Goal: Information Seeking & Learning: Learn about a topic

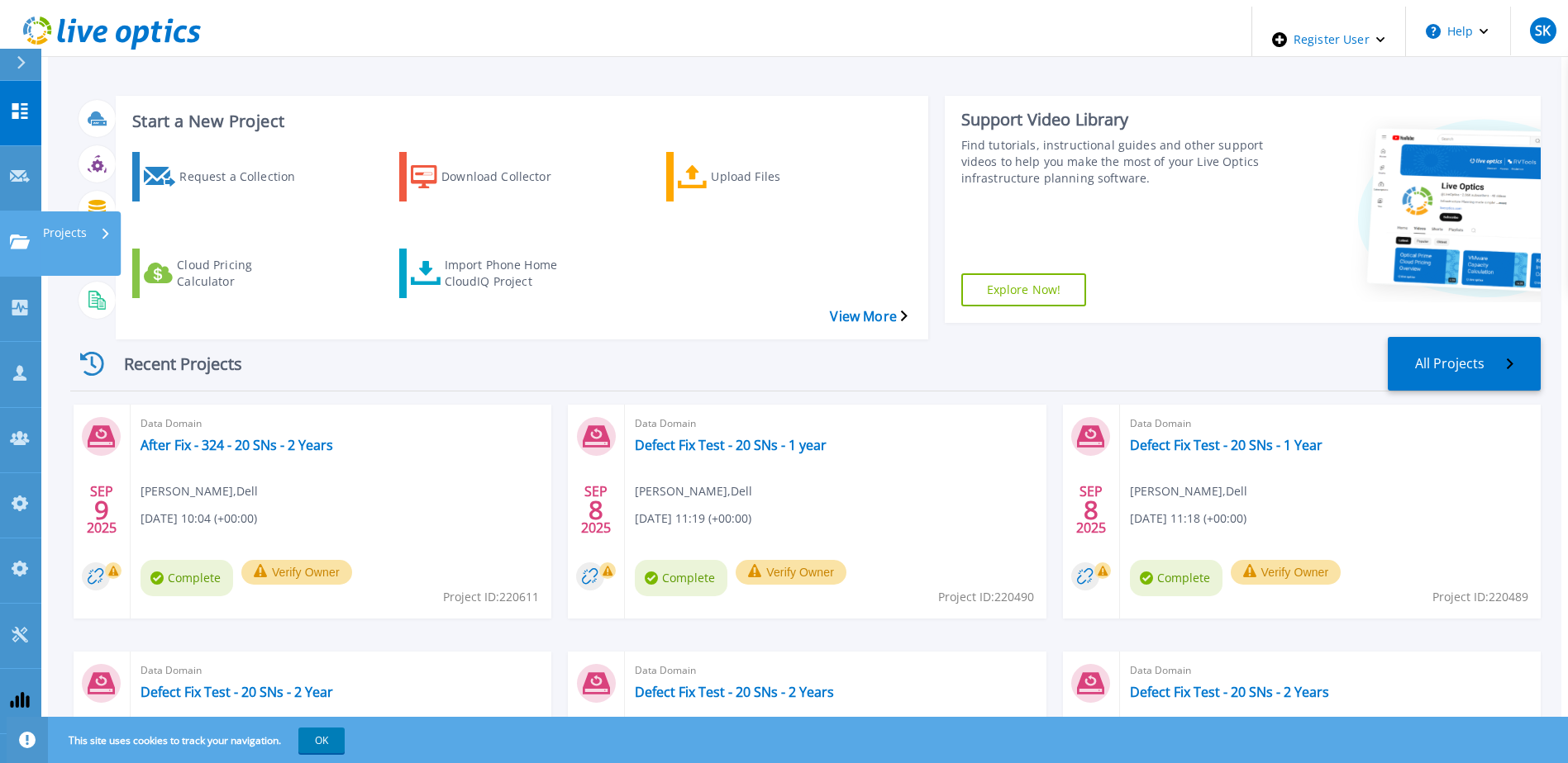
click at [6, 211] on link "Projects Projects" at bounding box center [21, 244] width 41 height 66
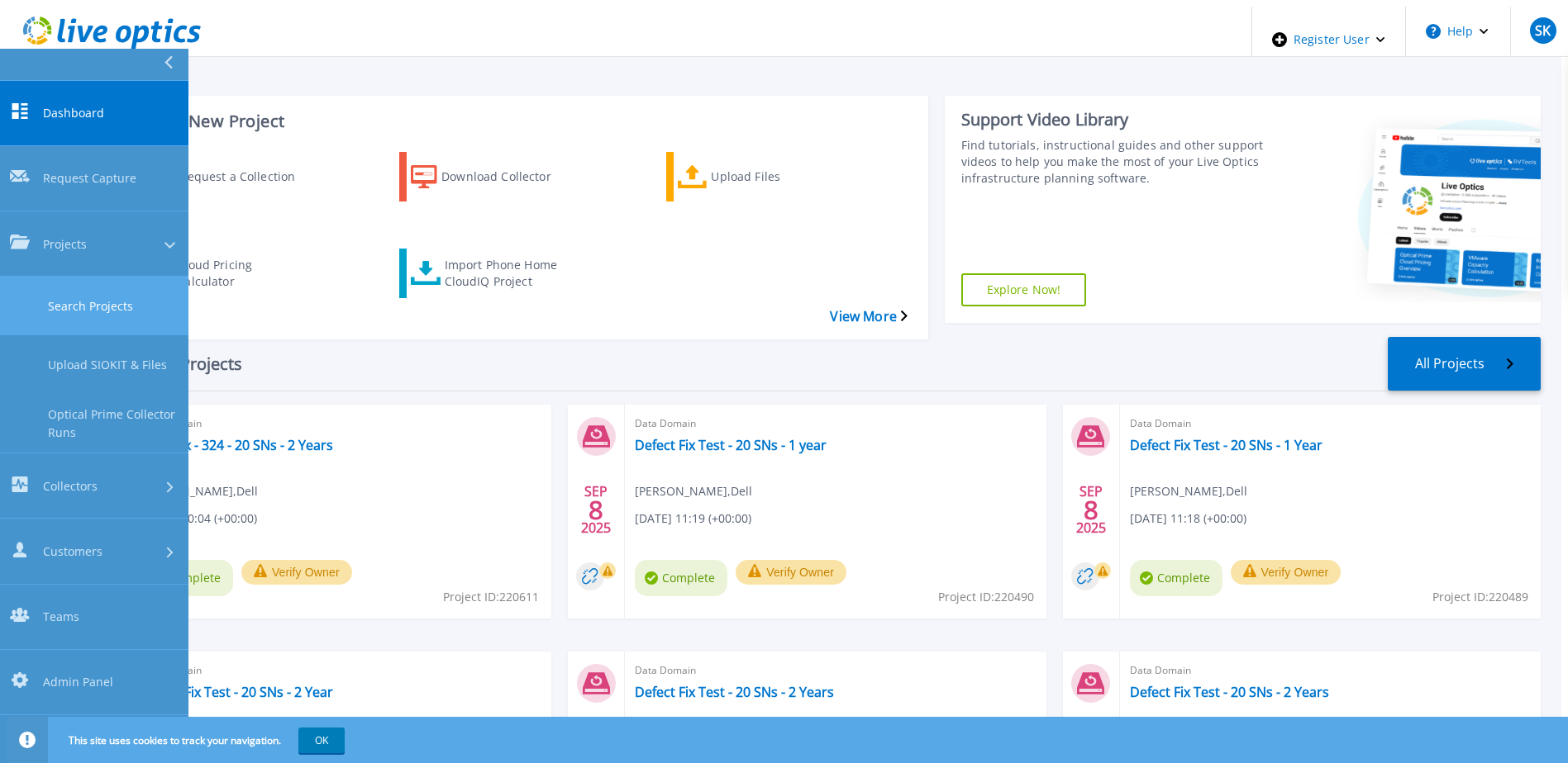
click at [107, 277] on link "Search Projects" at bounding box center [94, 306] width 188 height 59
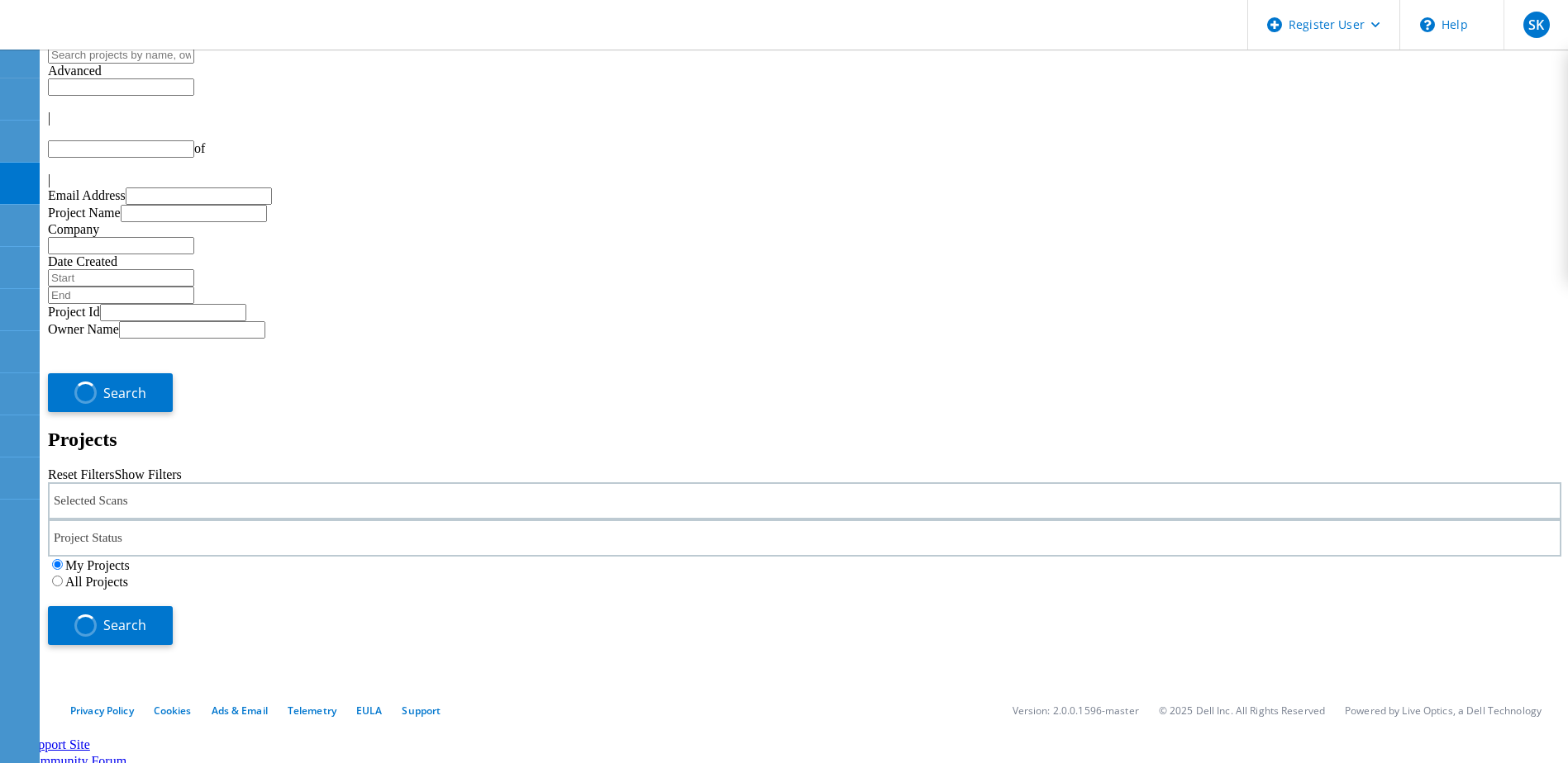
type input "1"
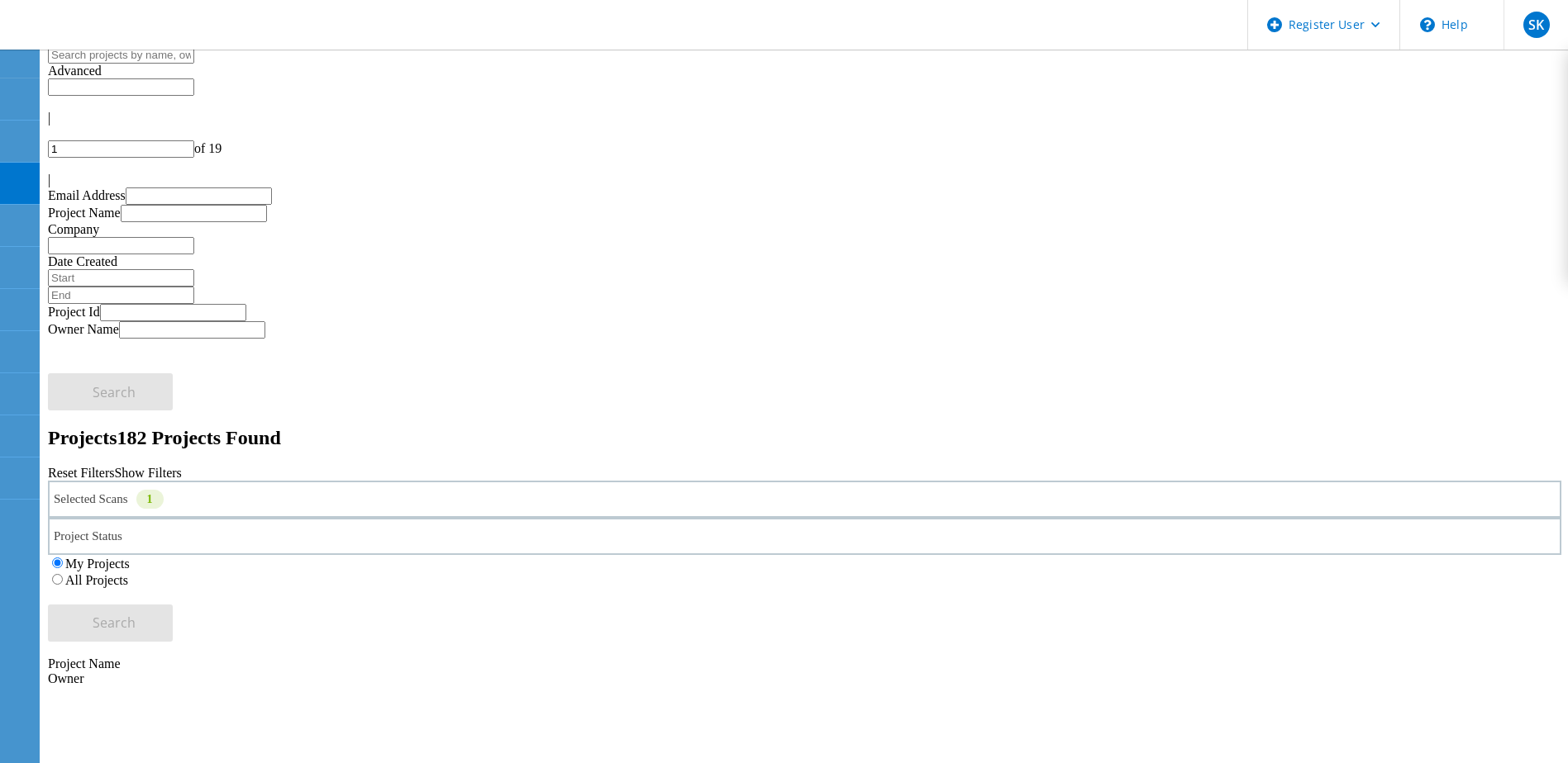
click at [435, 481] on div "Selected Scans 1" at bounding box center [805, 499] width 1514 height 37
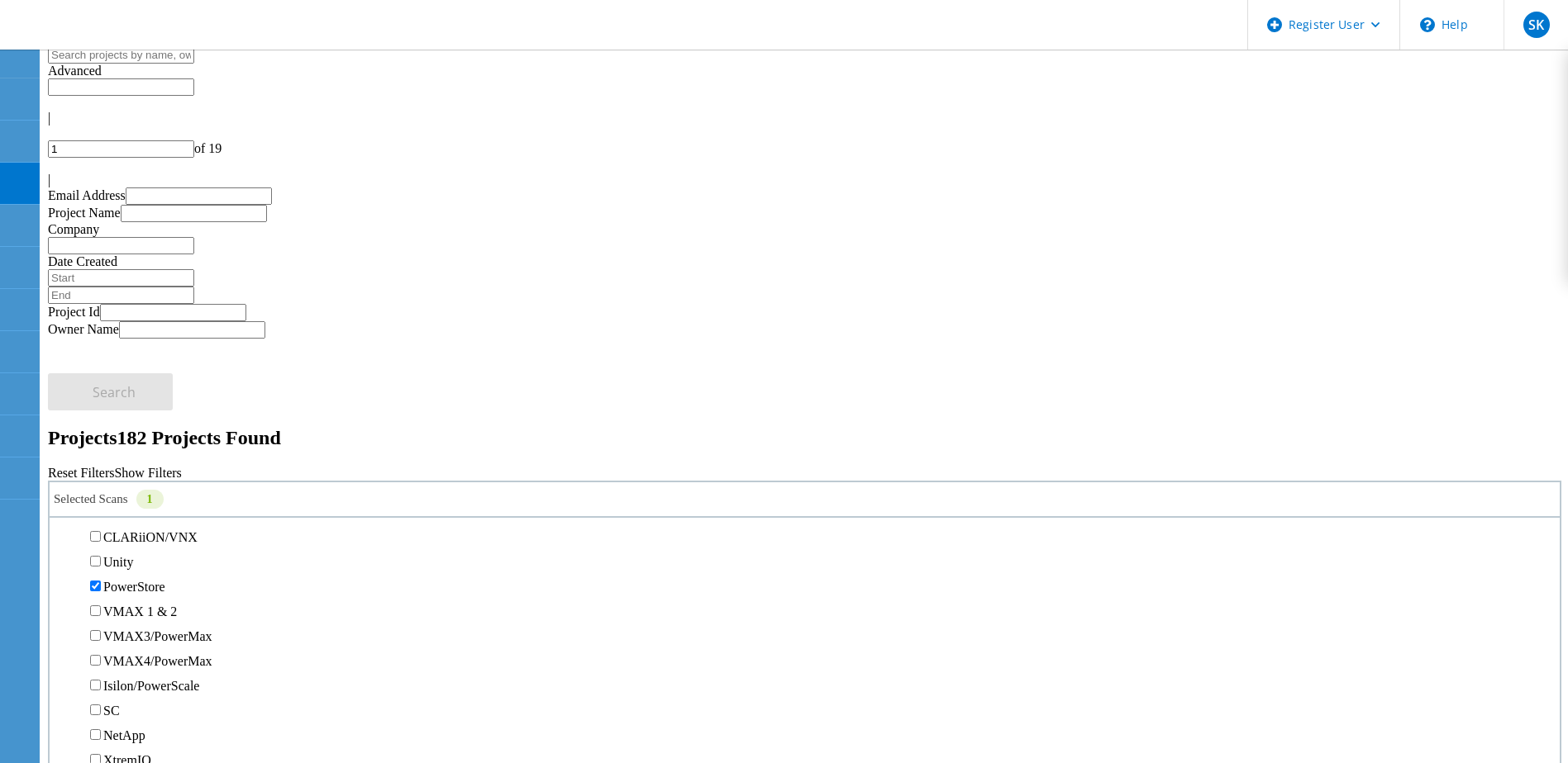
scroll to position [413, 0]
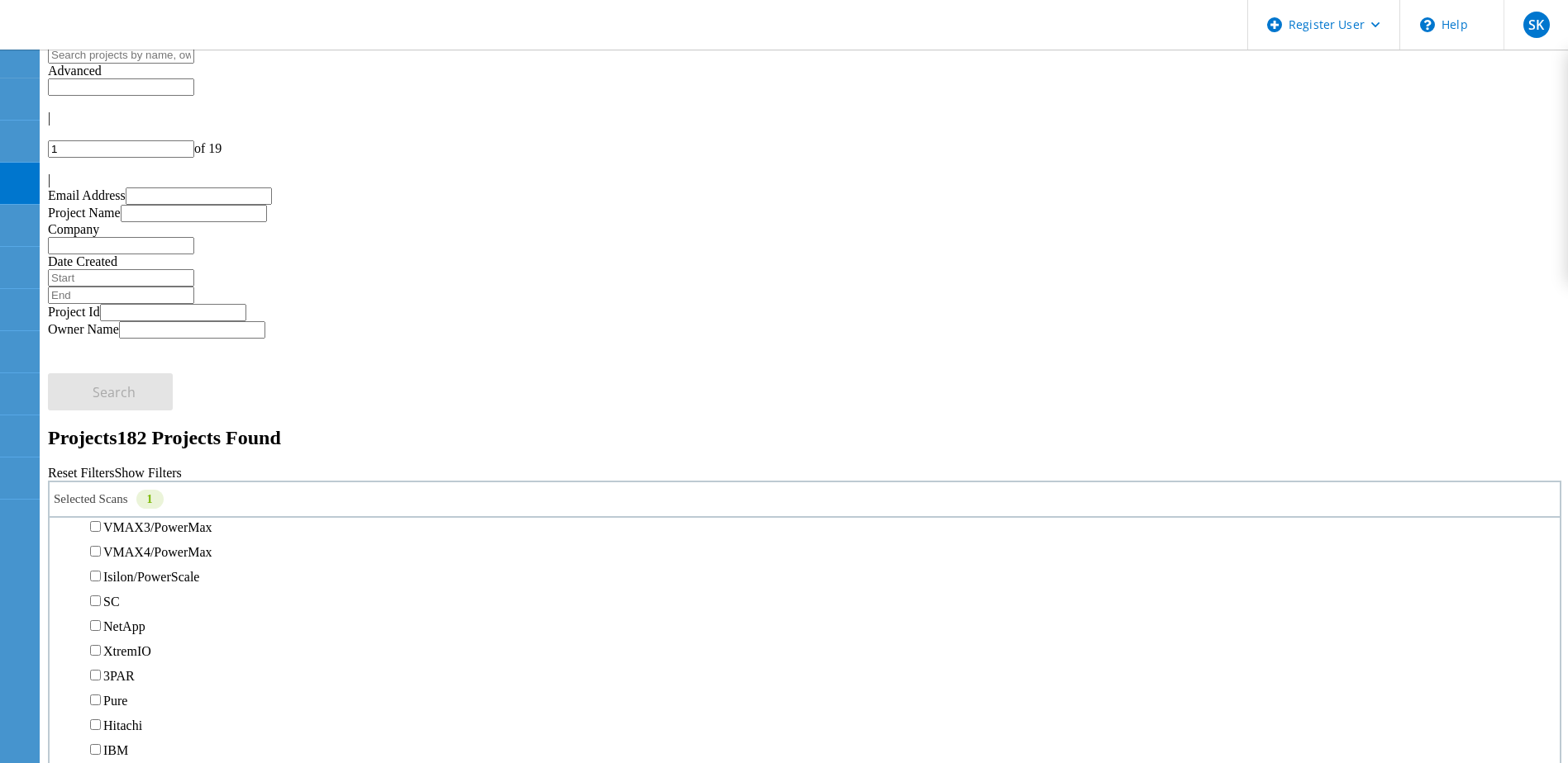
click at [134, 471] on label "PowerStore" at bounding box center [135, 478] width 62 height 14
click at [101, 472] on input "PowerStore" at bounding box center [95, 477] width 10 height 10
click at [575, 427] on h2 "Projects 182 Projects Found" at bounding box center [805, 438] width 1514 height 22
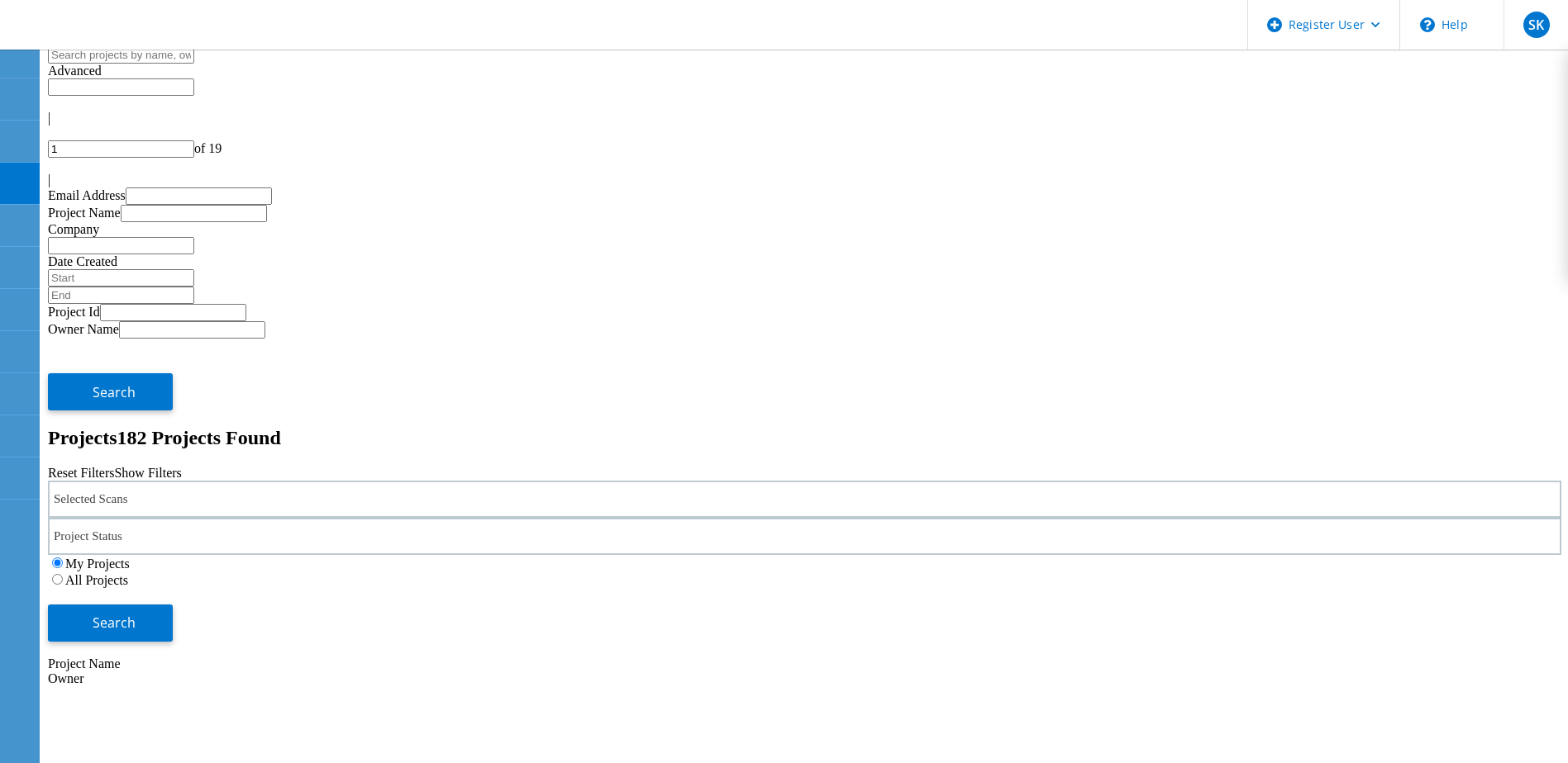
drag, startPoint x: 357, startPoint y: 325, endPoint x: 368, endPoint y: 326, distance: 11.0
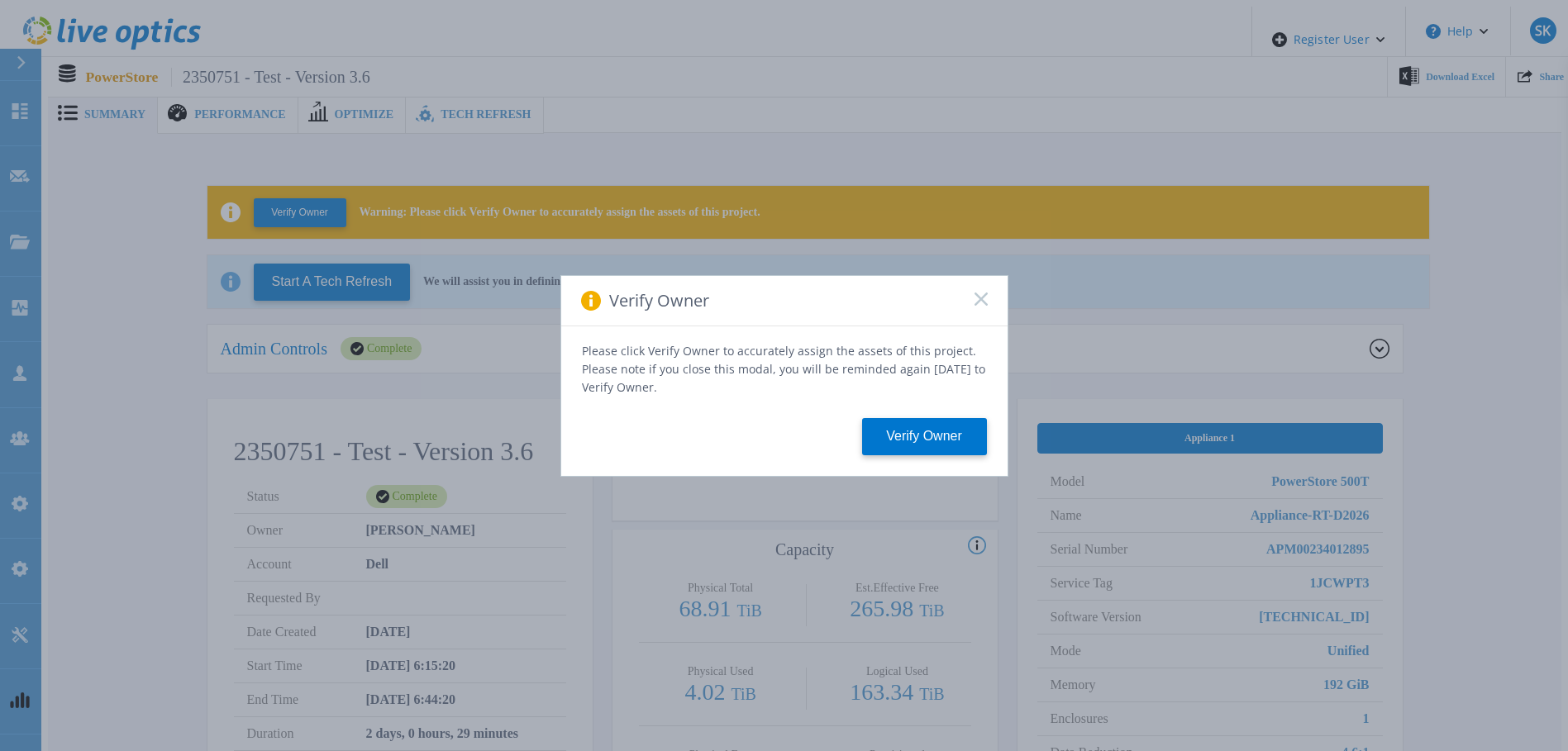
click at [980, 306] on rect at bounding box center [981, 299] width 14 height 14
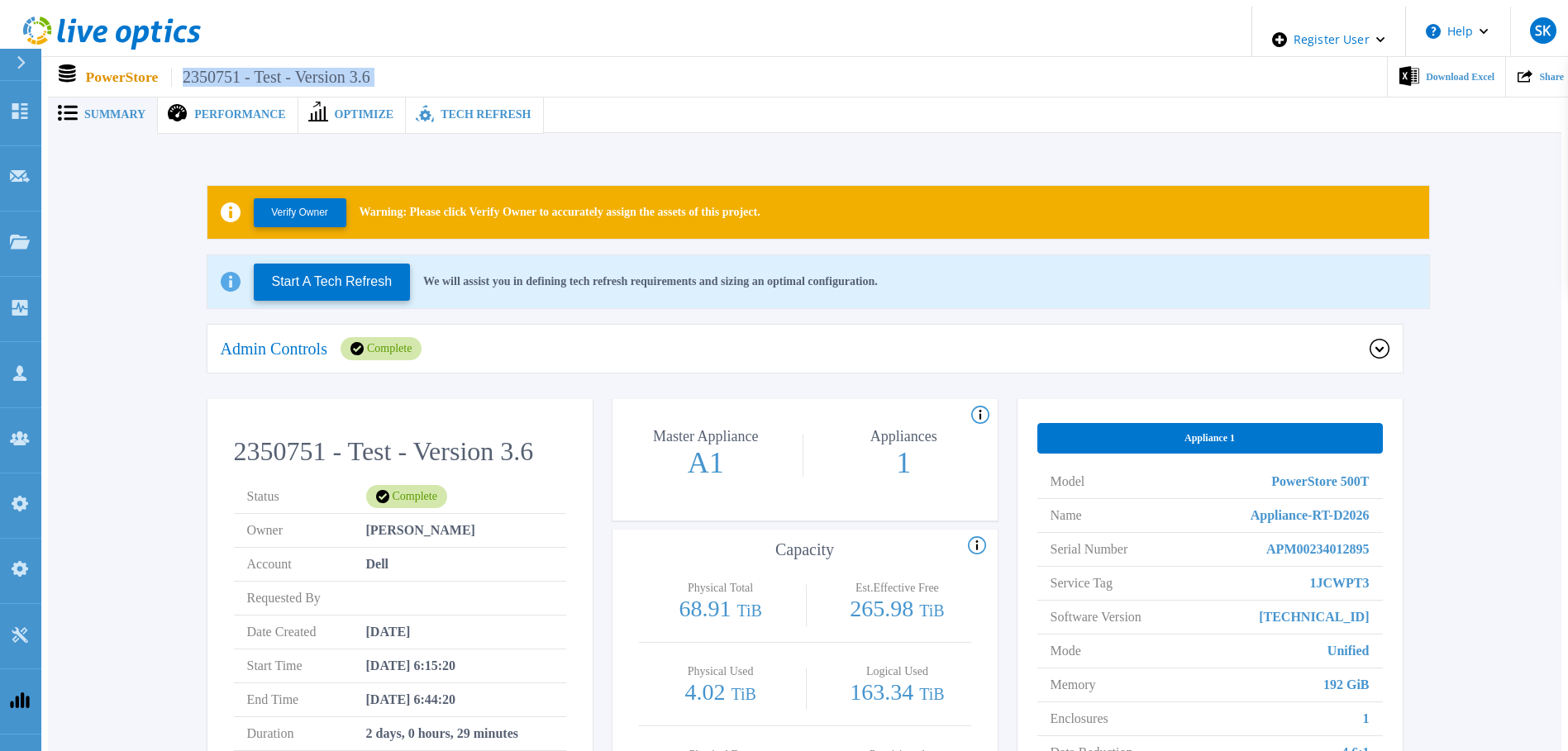
drag, startPoint x: 382, startPoint y: 72, endPoint x: 180, endPoint y: 64, distance: 202.2
click at [180, 64] on div "PowerStore 2350751 - Test - Version 3.6 Download Excel Share" at bounding box center [812, 77] width 1527 height 40
copy div "2350751 - Test - Version 3.6"
click at [382, 63] on ul "Download Excel Share" at bounding box center [972, 77] width 1204 height 40
click at [218, 434] on div "2350751 - Test - Version 3.6 Status Complete Owner Sachin Koshti Account Dell R…" at bounding box center [400, 634] width 385 height 449
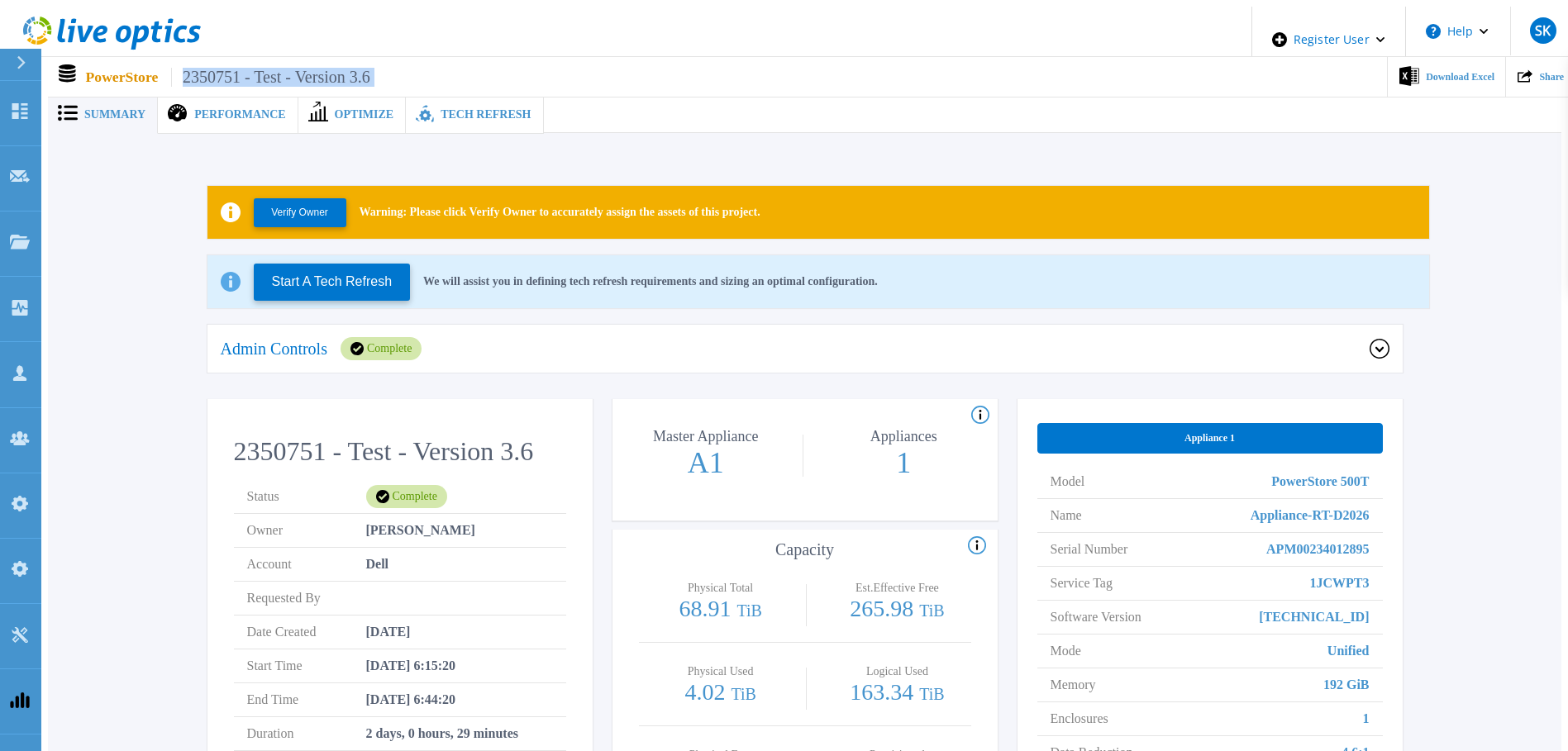
drag, startPoint x: 176, startPoint y: 69, endPoint x: 403, endPoint y: 66, distance: 227.0
click at [403, 66] on div "PowerStore 2350751 - Test - Version 3.6 Download Excel Share" at bounding box center [812, 77] width 1527 height 40
copy div "2350751 - Test - Version 3.6"
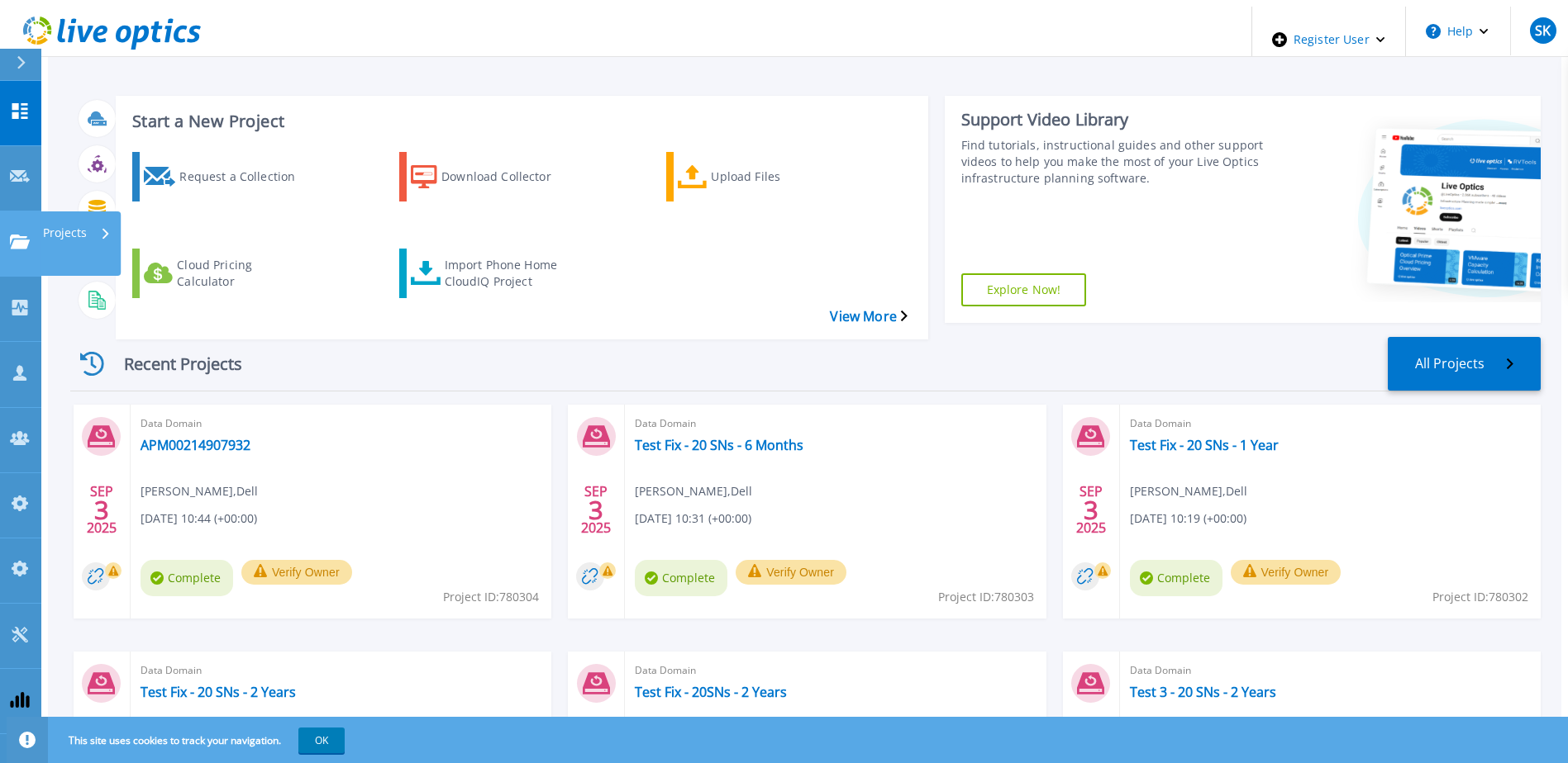
click at [2, 211] on link "Projects Projects" at bounding box center [21, 244] width 41 height 66
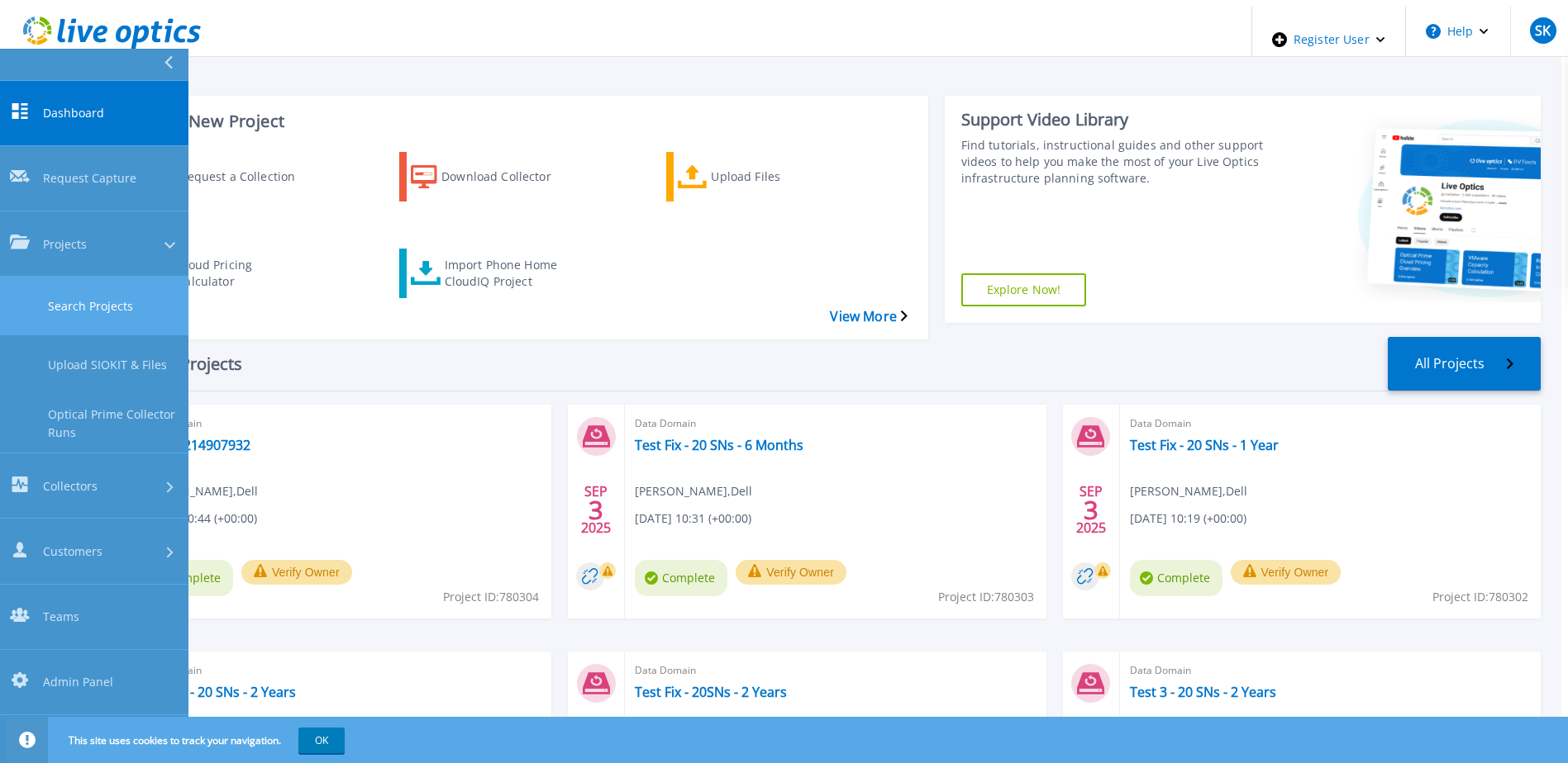
click at [94, 277] on link "Search Projects" at bounding box center [94, 306] width 188 height 59
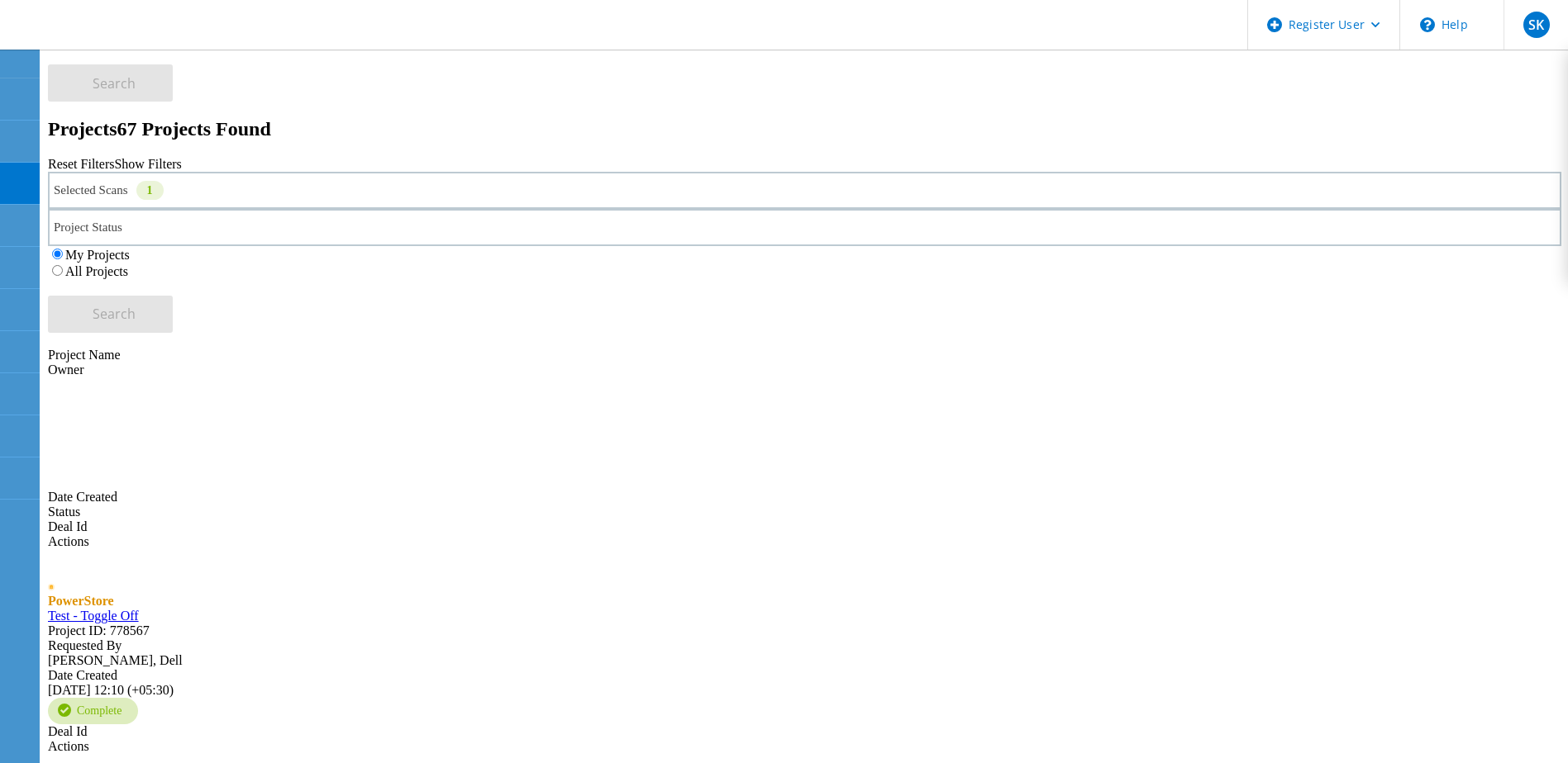
scroll to position [482, 0]
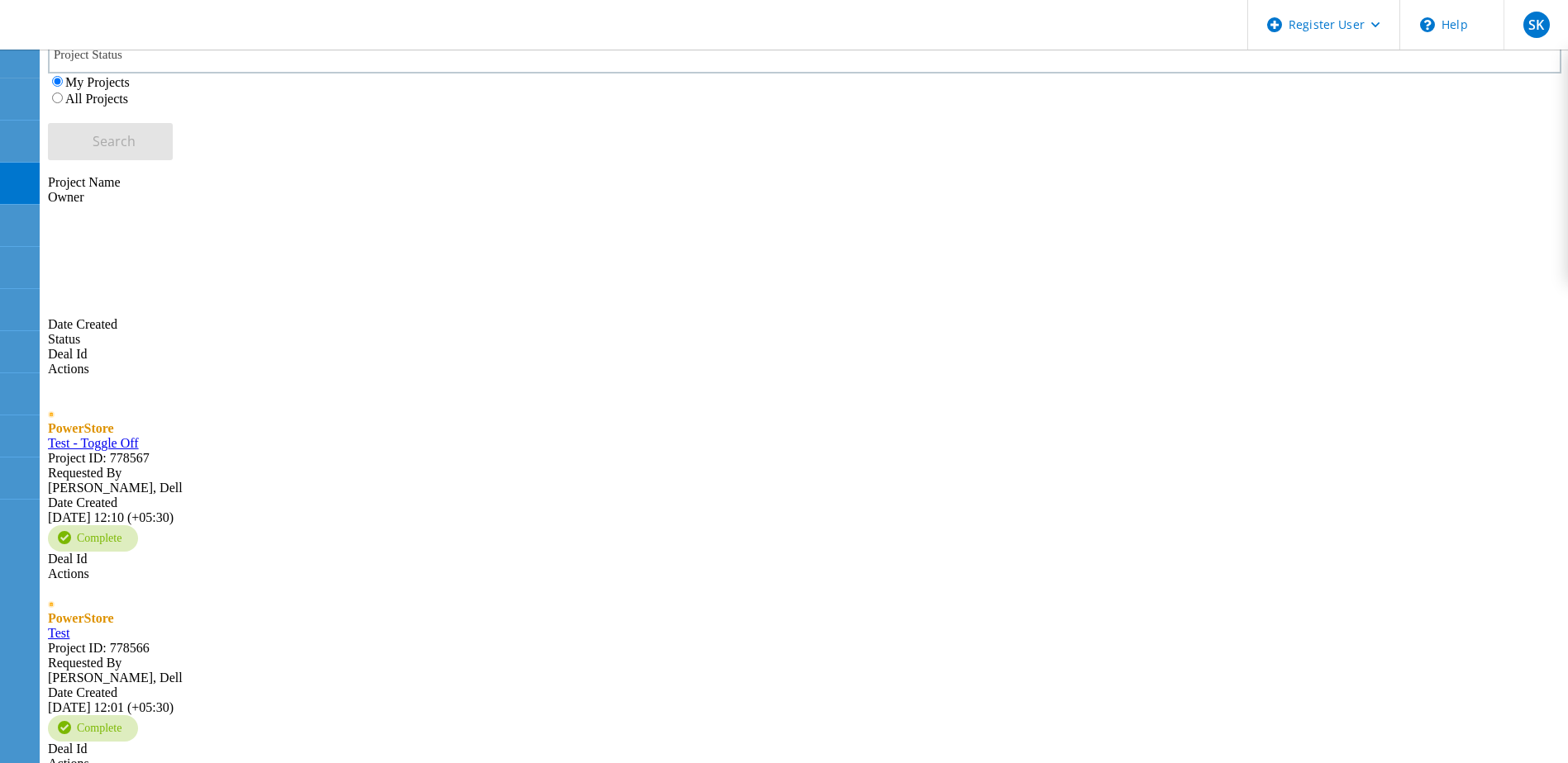
type input "3"
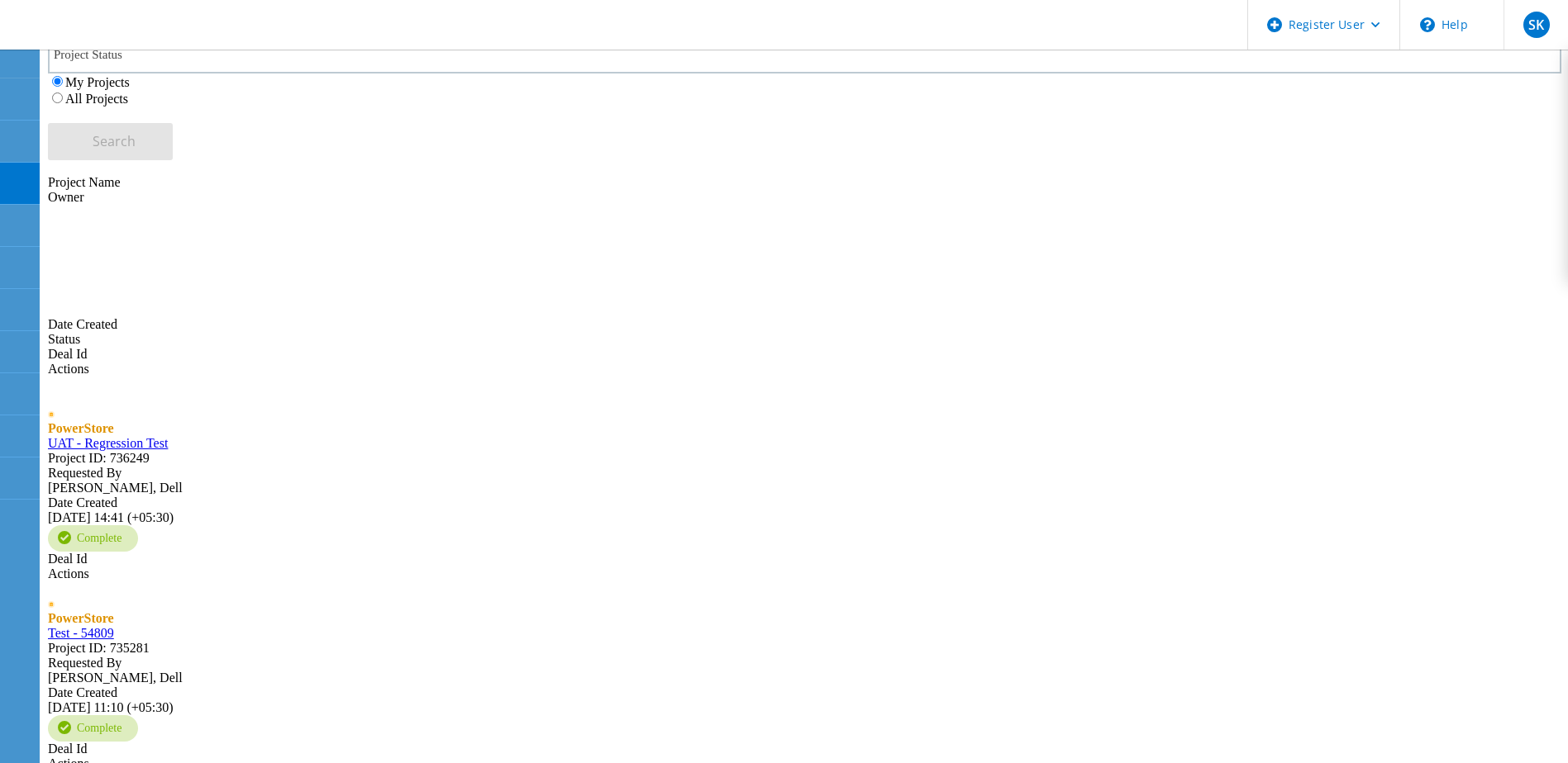
drag, startPoint x: 330, startPoint y: 467, endPoint x: 353, endPoint y: 467, distance: 23.0
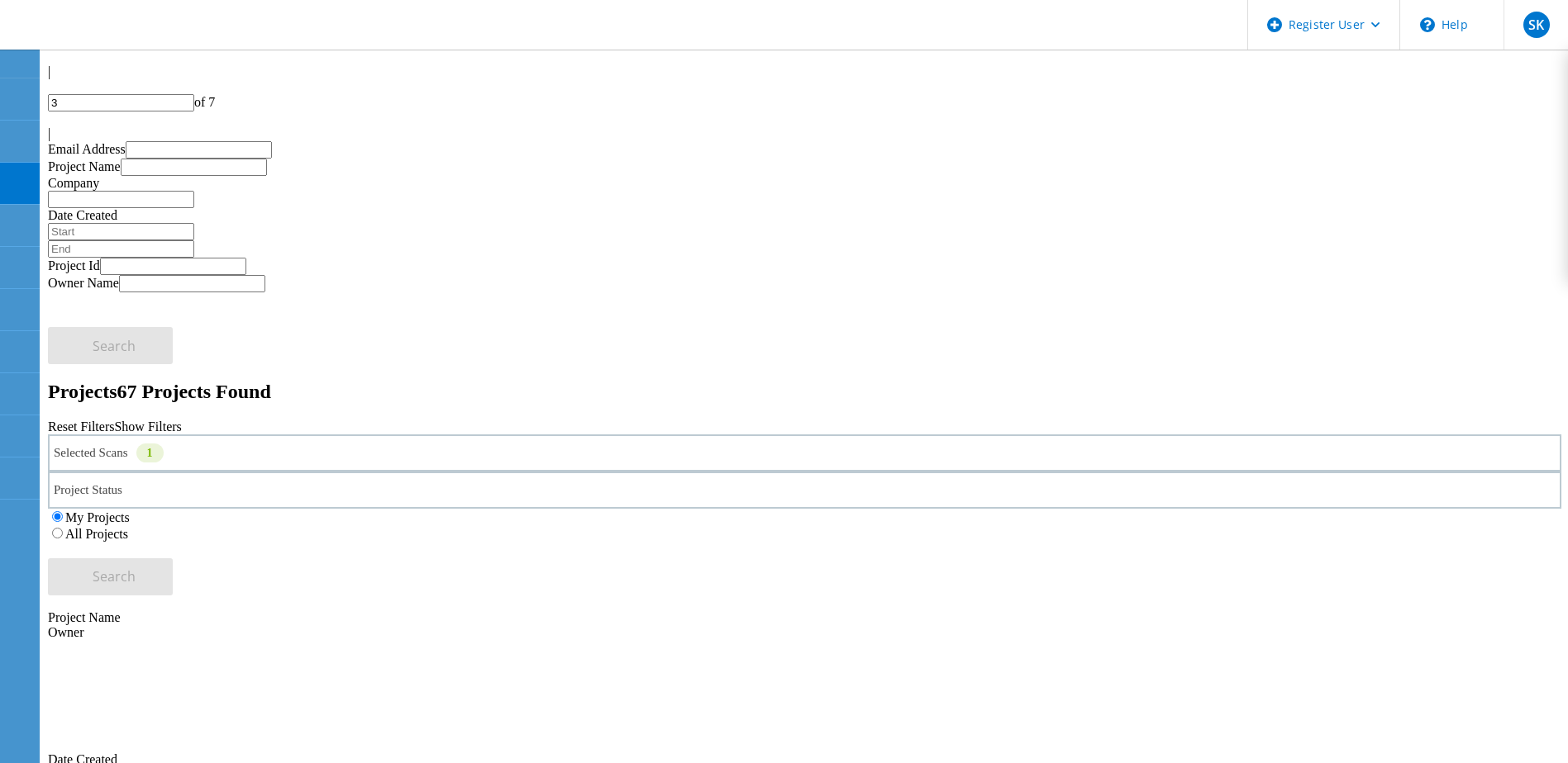
scroll to position [0, 0]
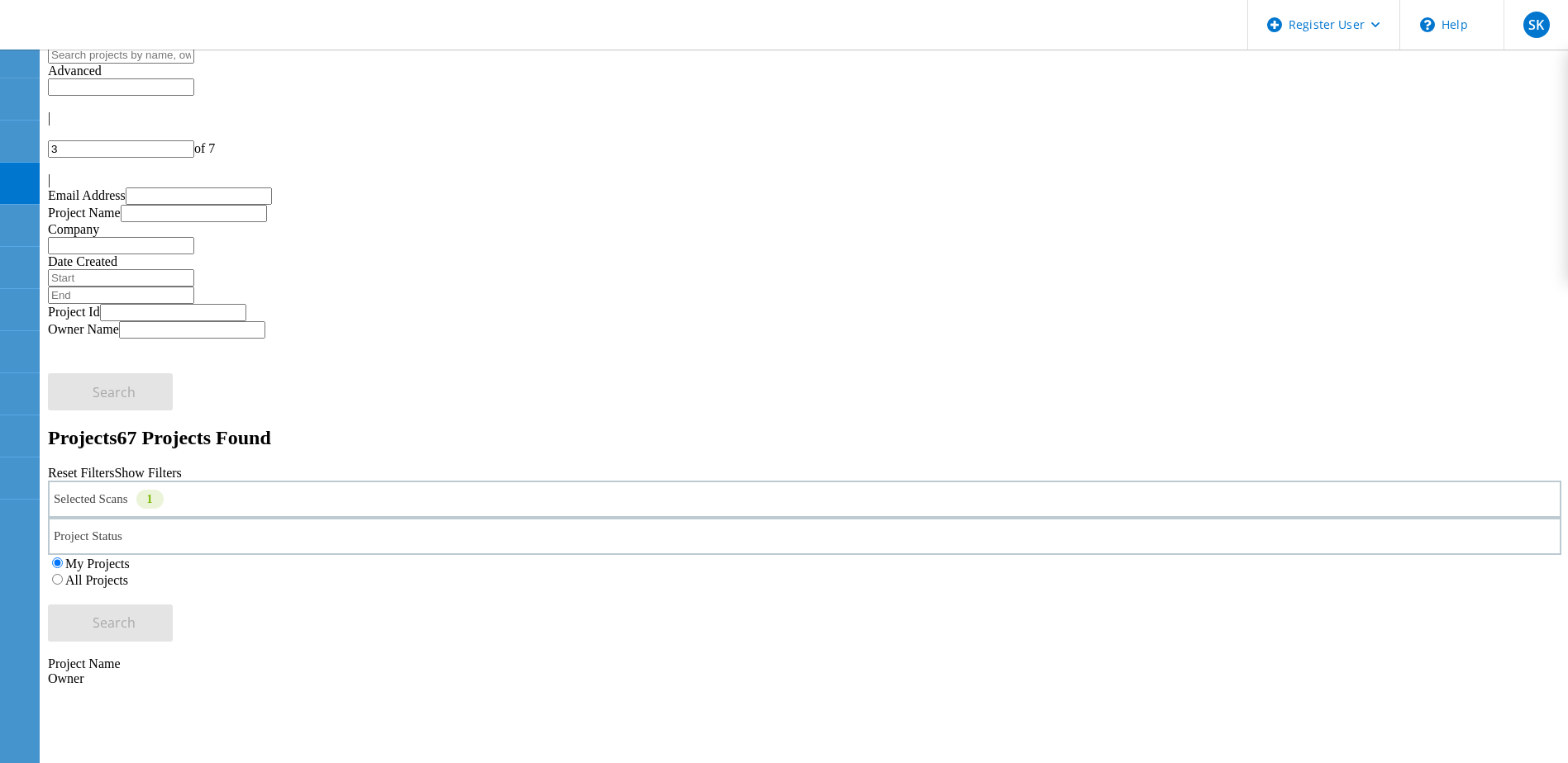
click at [194, 64] on input "text" at bounding box center [121, 55] width 146 height 17
paste input "2350751 - Test - Version 3.6"
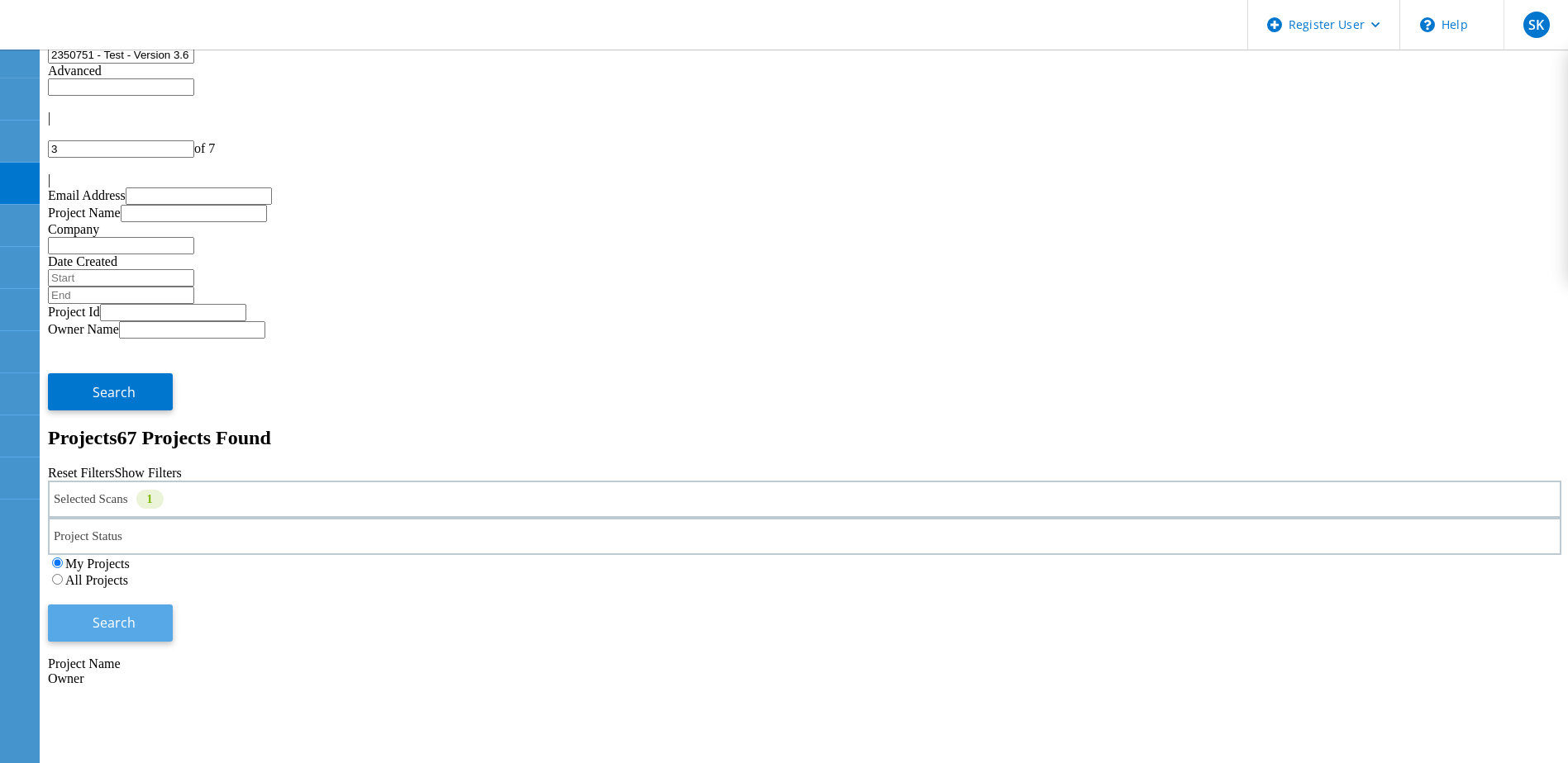
type input "2350751 - Test - Version 3.6"
click at [173, 605] on button "Search" at bounding box center [111, 623] width 125 height 37
type input "1"
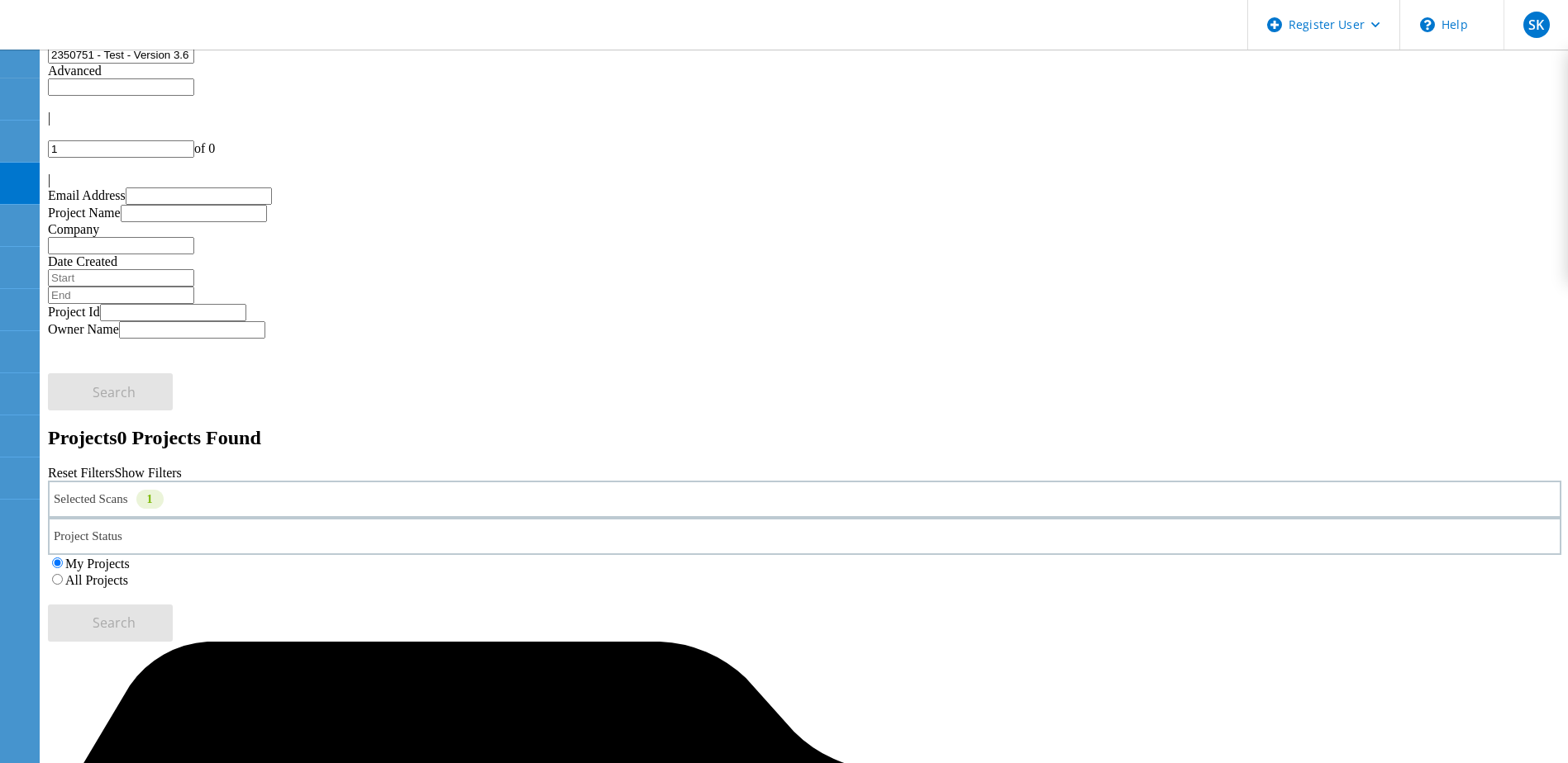
click at [60, 123] on icon at bounding box center [54, 129] width 9 height 14
click at [322, 481] on div "Selected Scans 1" at bounding box center [805, 499] width 1514 height 37
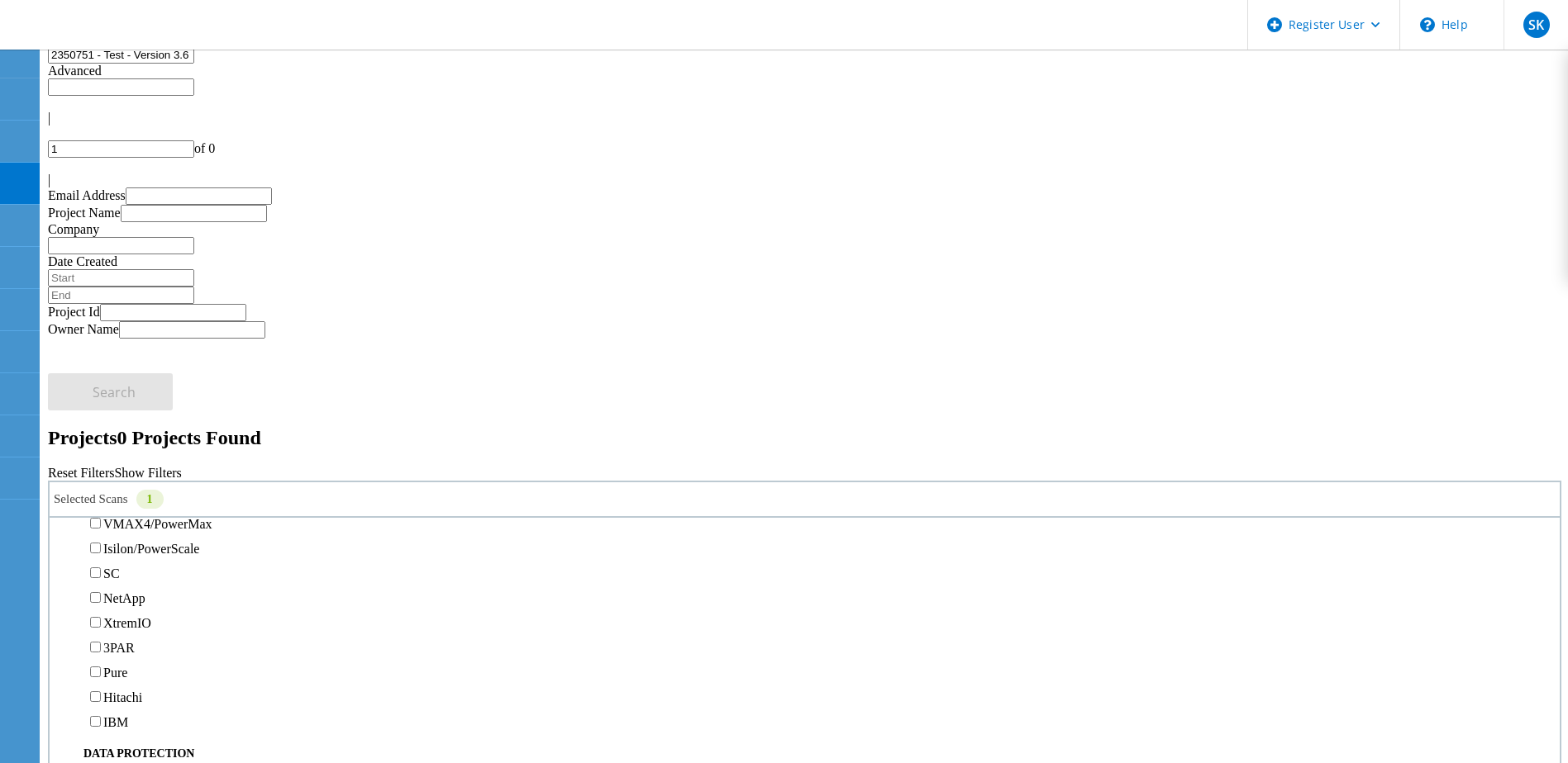
scroll to position [413, 0]
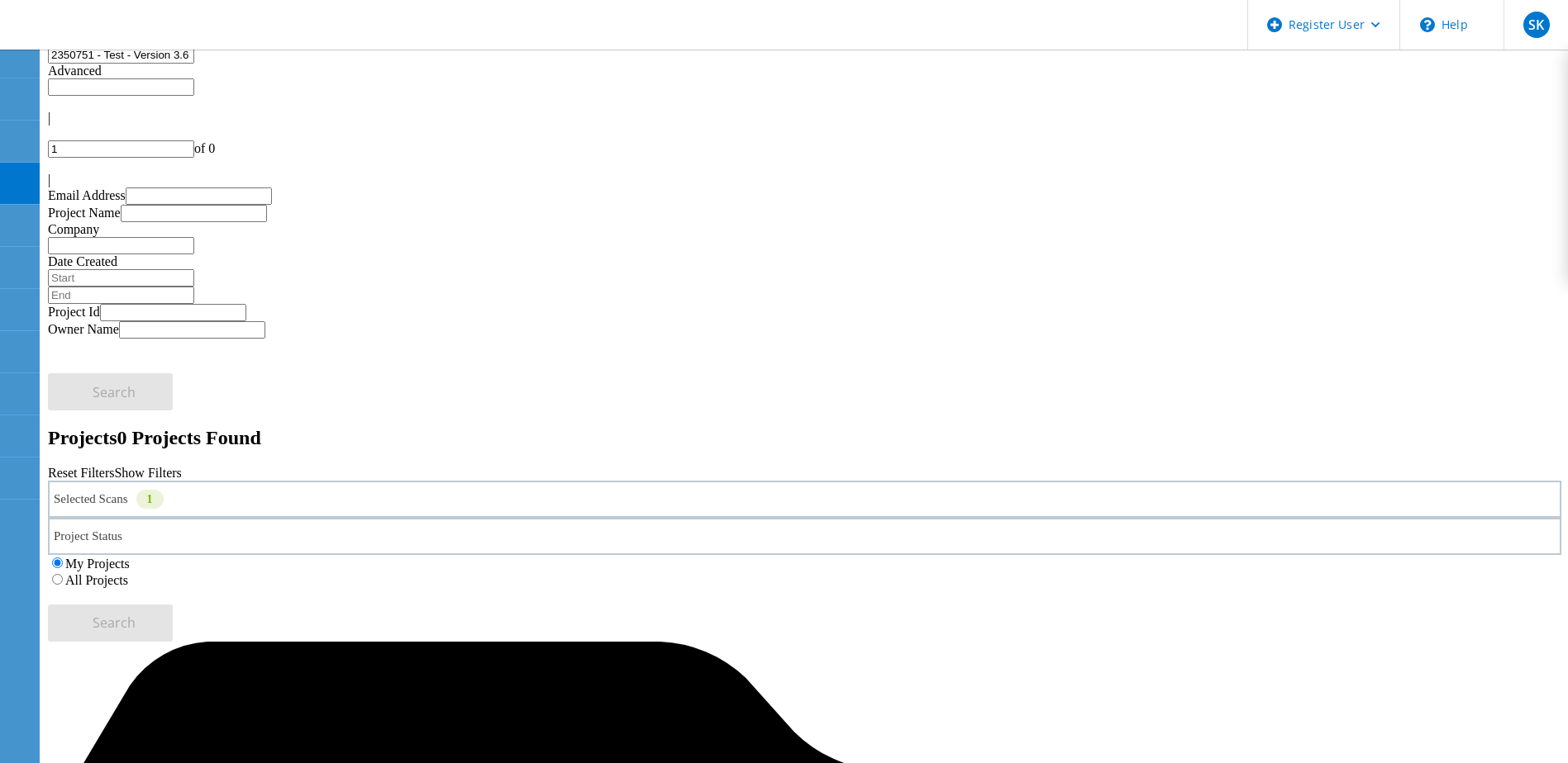
drag, startPoint x: 142, startPoint y: 78, endPoint x: 363, endPoint y: 77, distance: 221.0
click at [194, 64] on input "2350751 - Test - Version 3.6" at bounding box center [121, 55] width 146 height 17
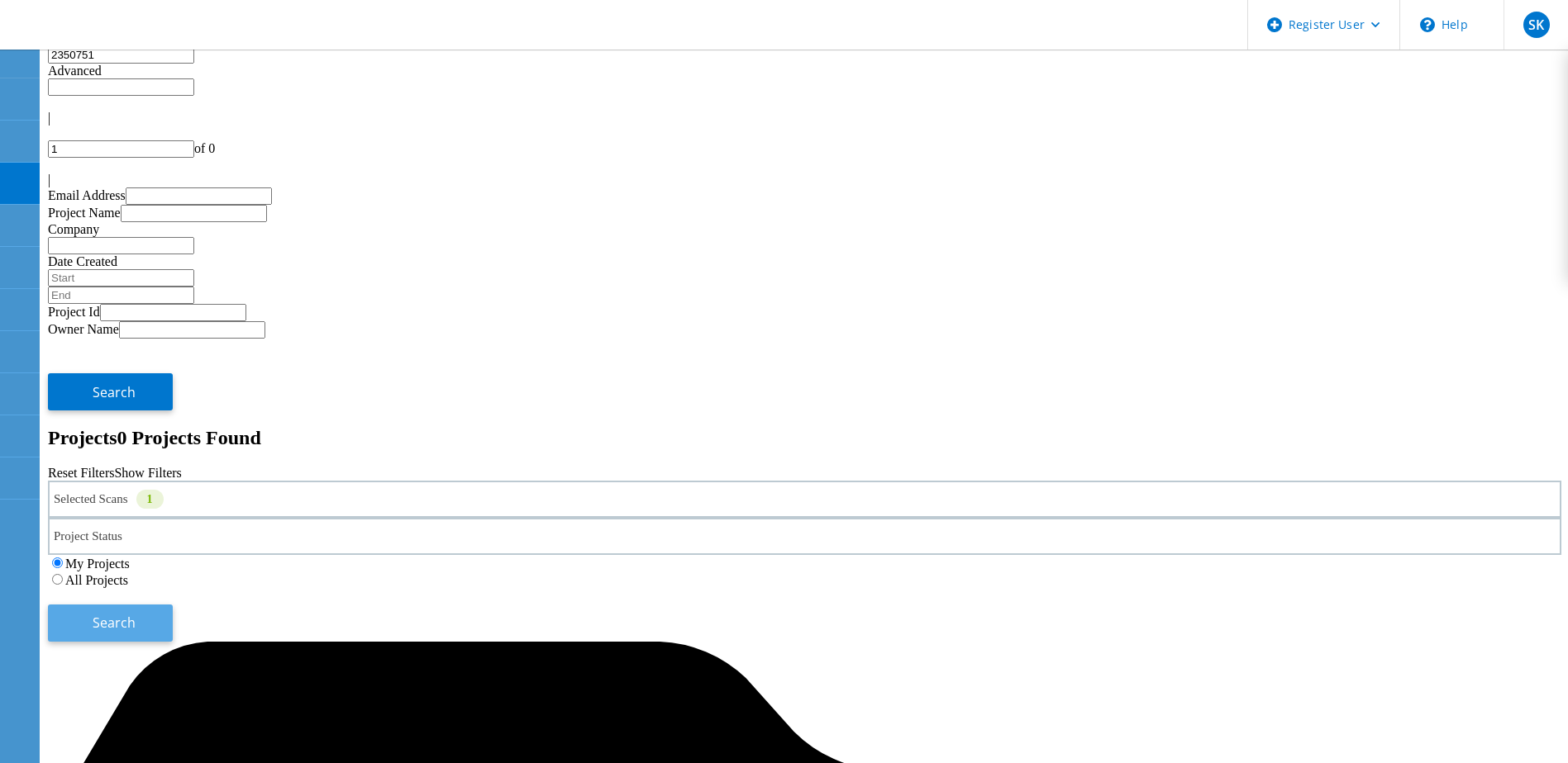
type input "2350751"
click at [173, 605] on button "Search" at bounding box center [111, 623] width 125 height 37
click at [128, 573] on label "All Projects" at bounding box center [97, 580] width 63 height 14
click at [63, 574] on input "All Projects" at bounding box center [57, 579] width 10 height 10
click at [173, 605] on button "Search" at bounding box center [111, 623] width 125 height 37
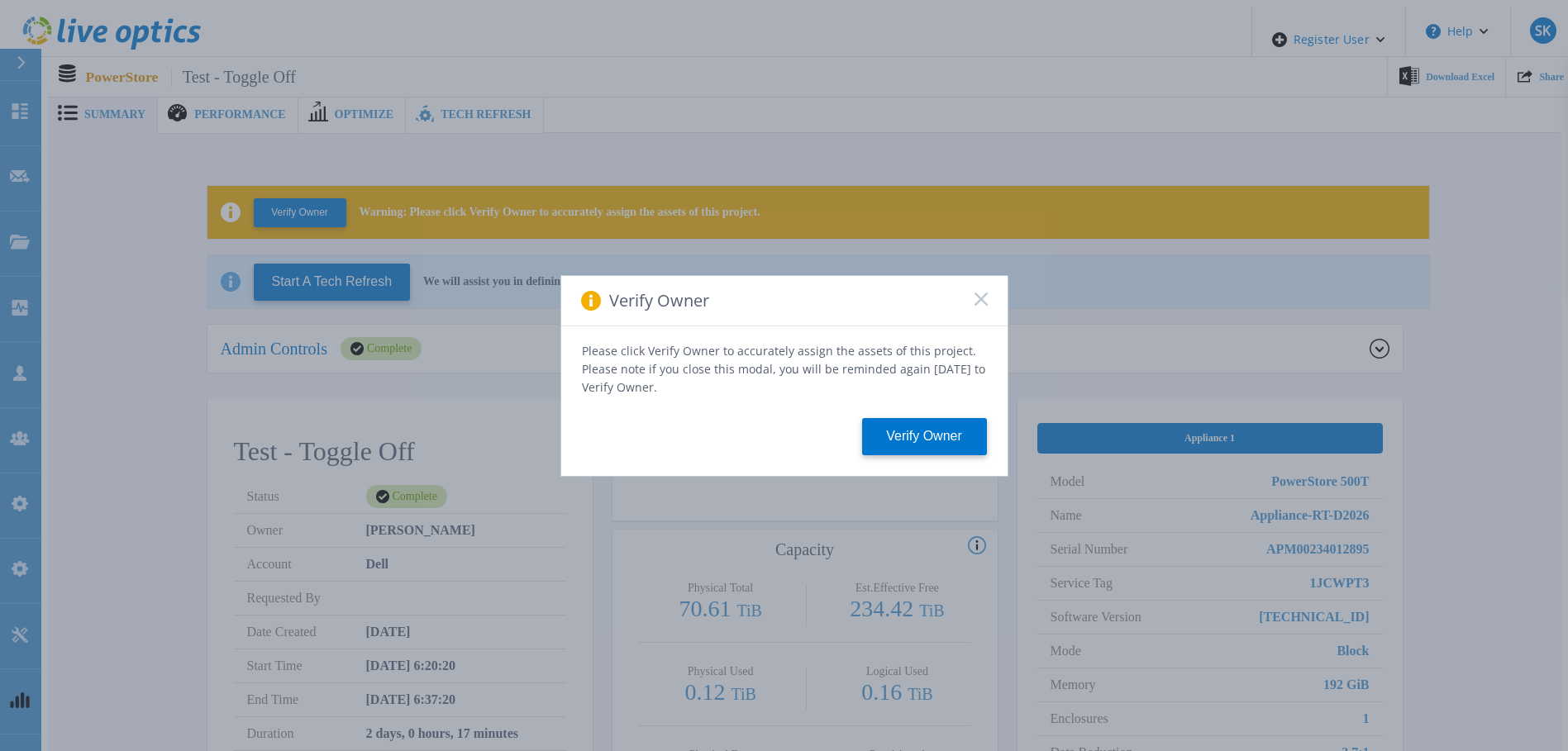
click at [982, 300] on icon at bounding box center [981, 299] width 13 height 13
click at [982, 301] on rect at bounding box center [981, 299] width 14 height 14
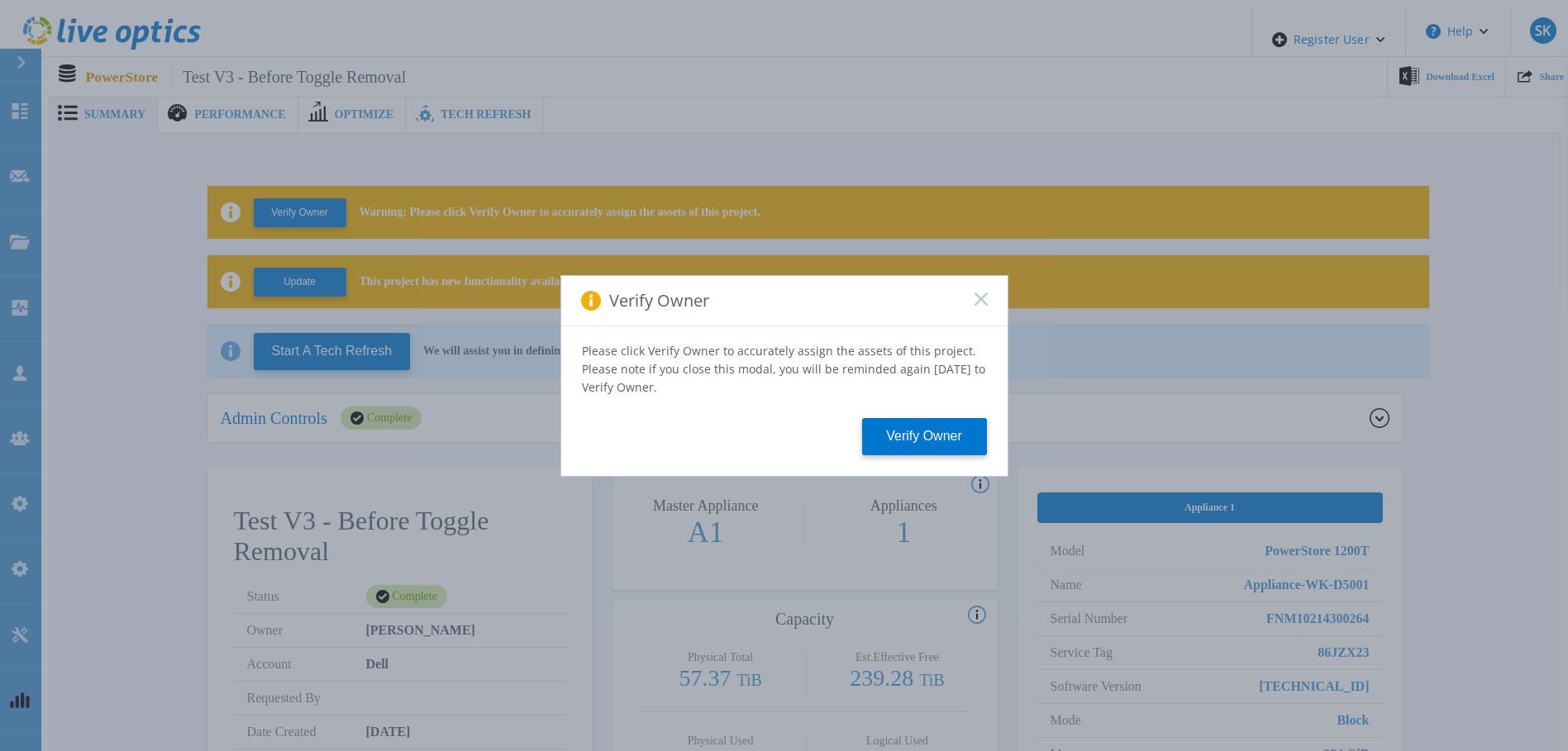
click at [977, 300] on rect at bounding box center [981, 299] width 14 height 14
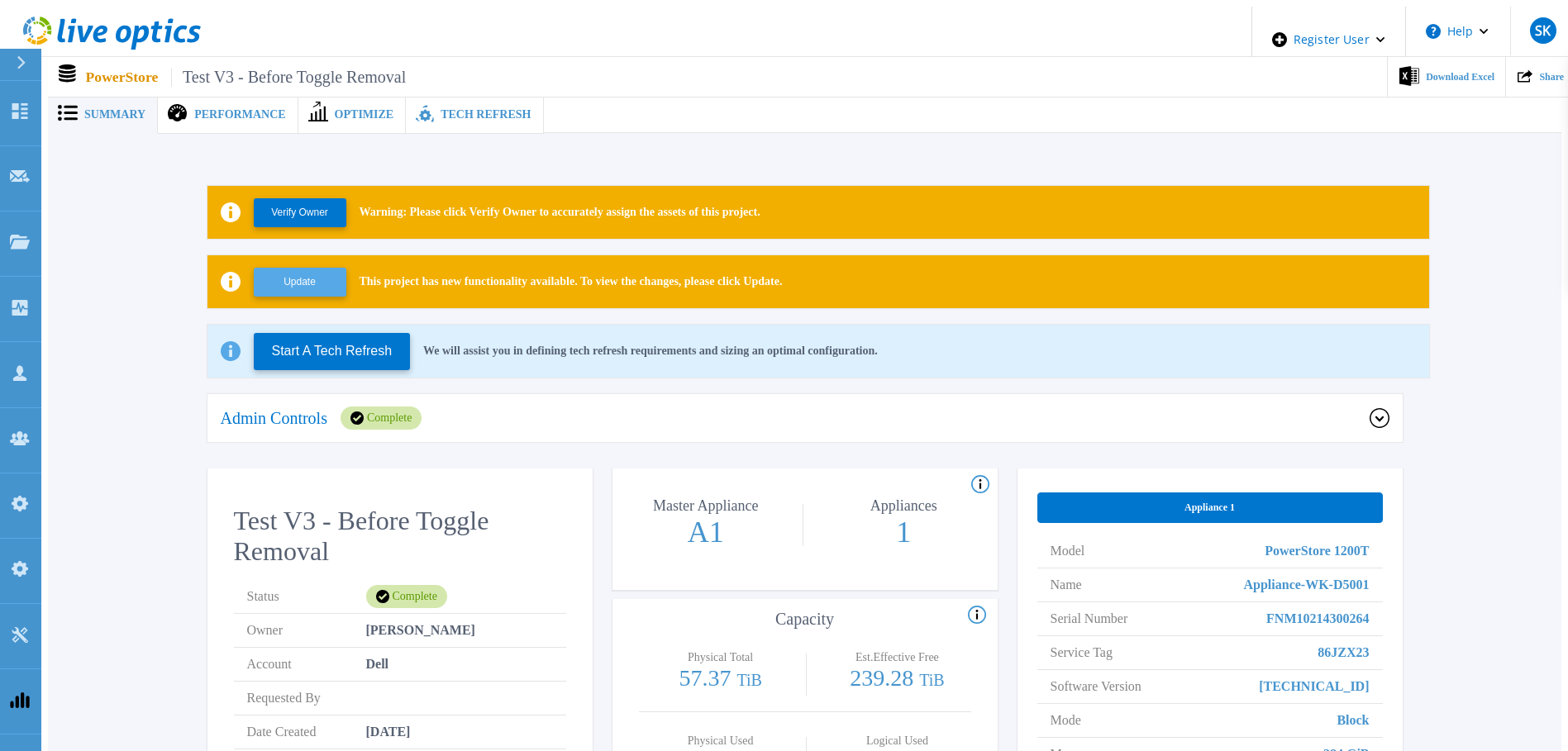
click at [316, 268] on button "Update" at bounding box center [300, 282] width 92 height 29
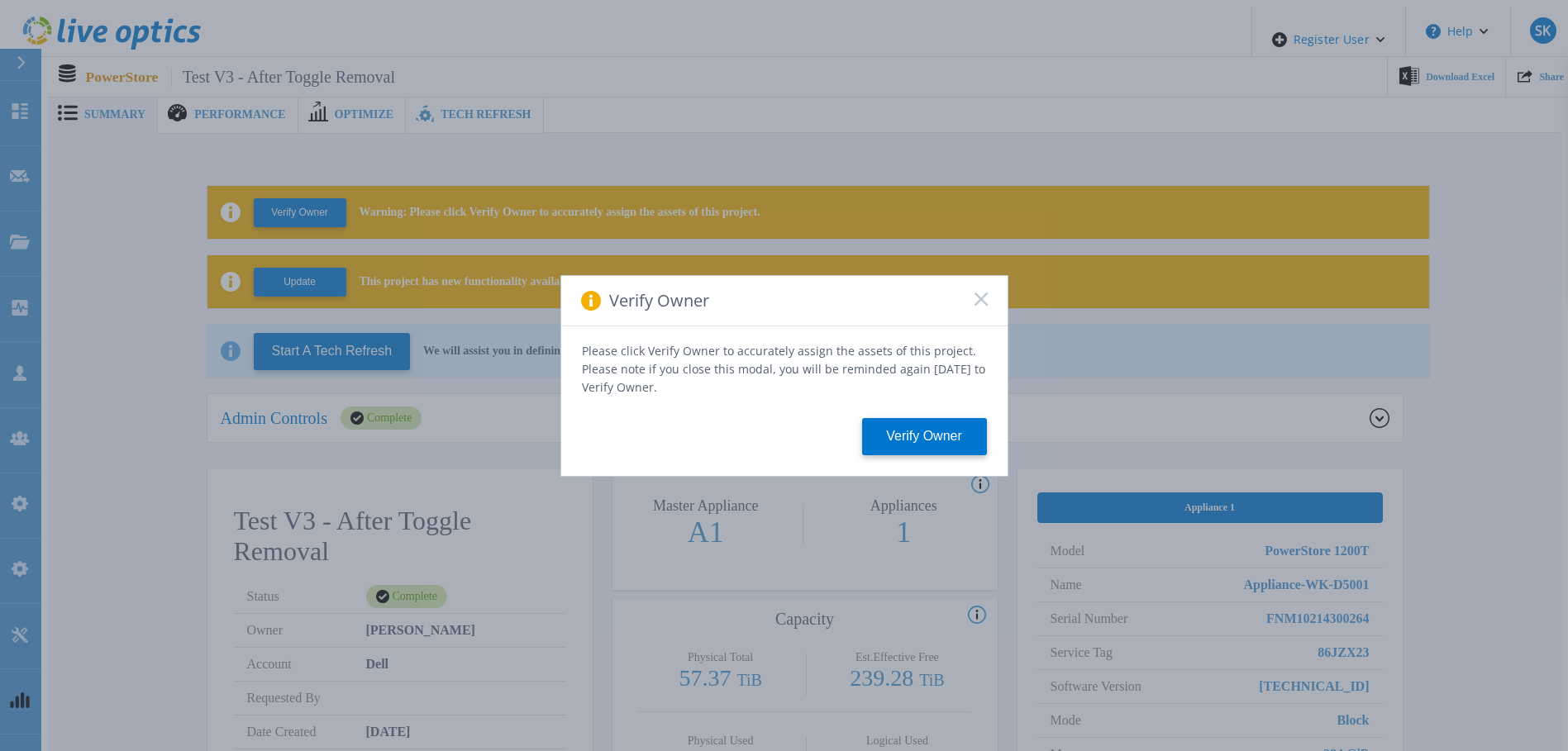
click at [979, 302] on icon at bounding box center [981, 299] width 13 height 13
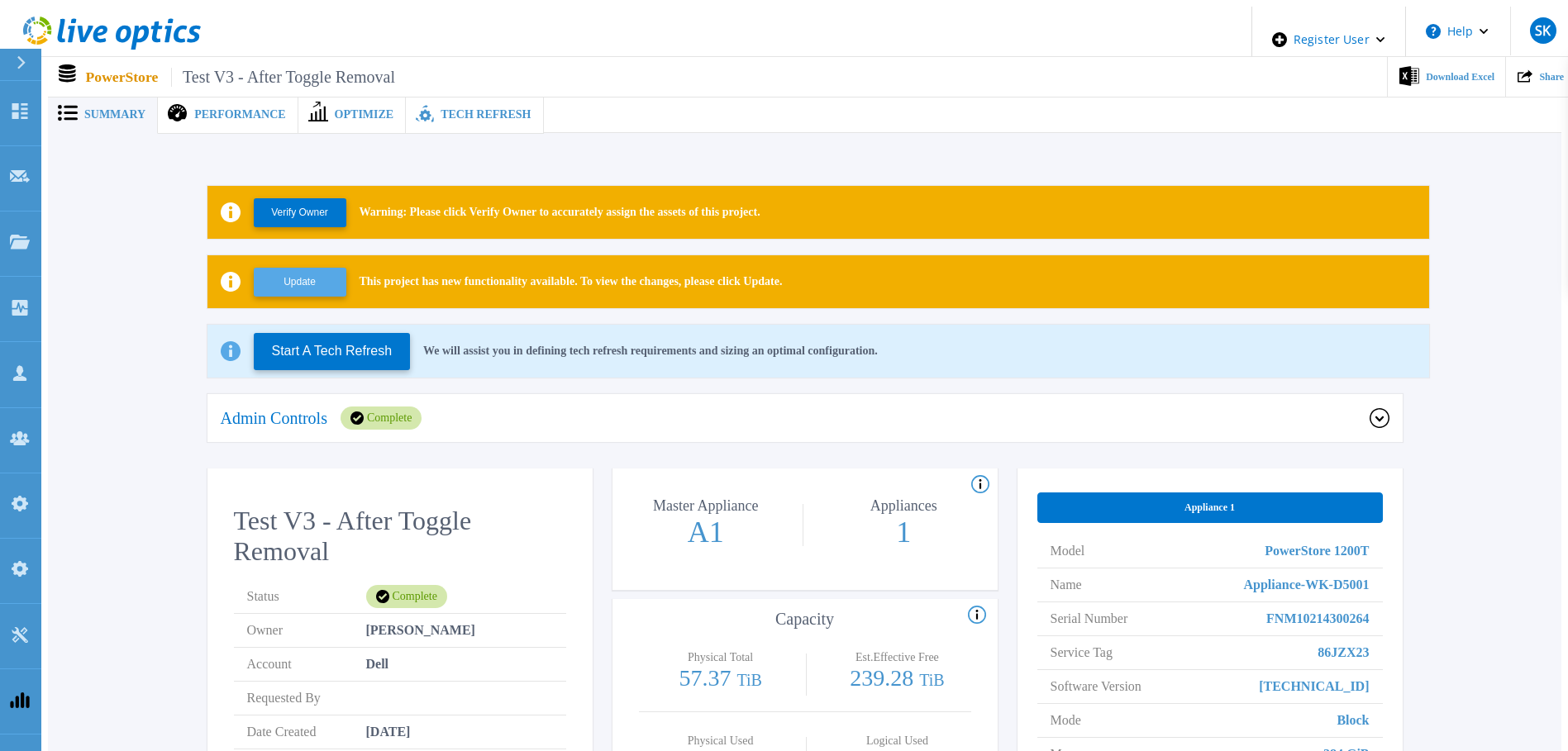
click at [301, 274] on button "Update" at bounding box center [300, 282] width 92 height 29
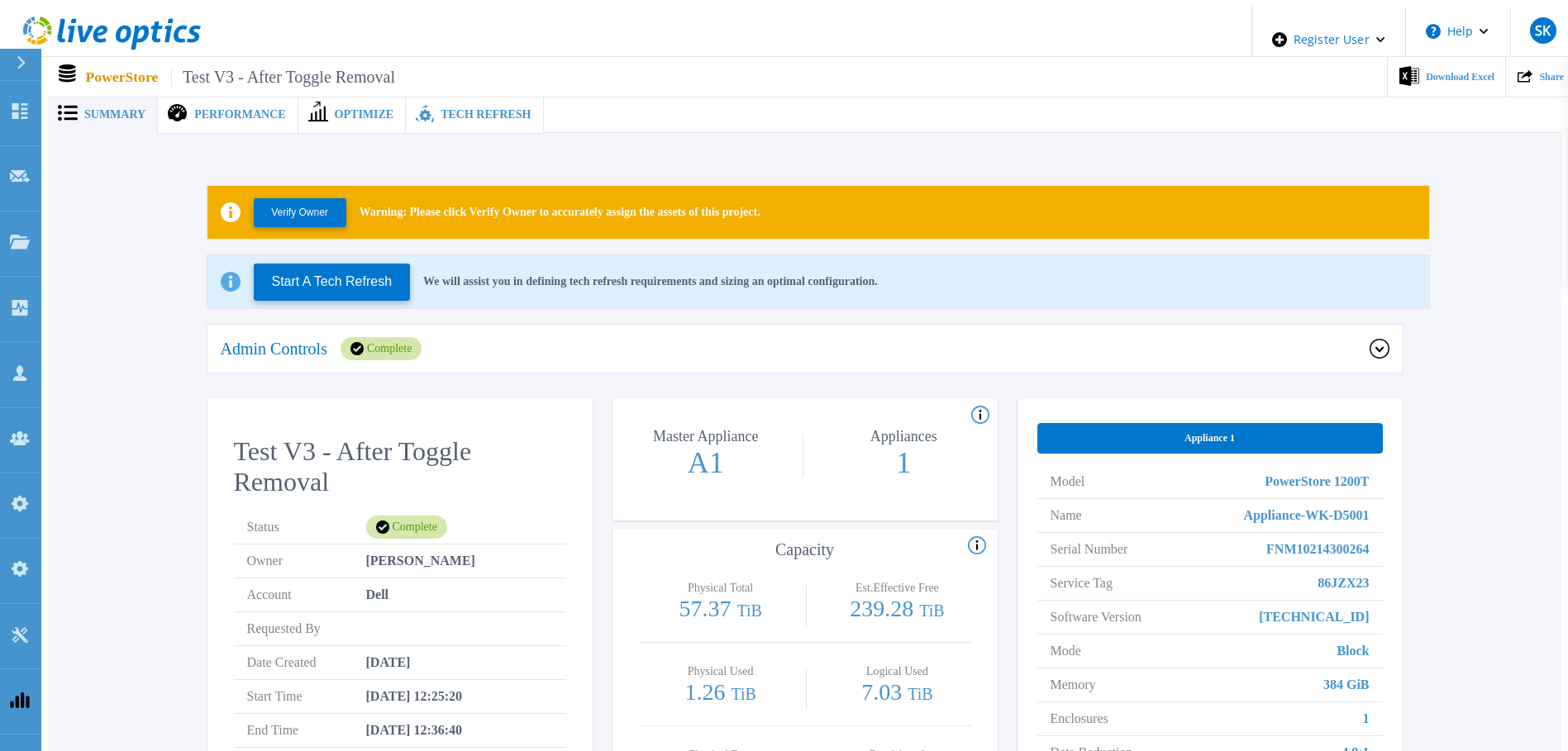
click at [353, 349] on div "Complete" at bounding box center [381, 349] width 81 height 23
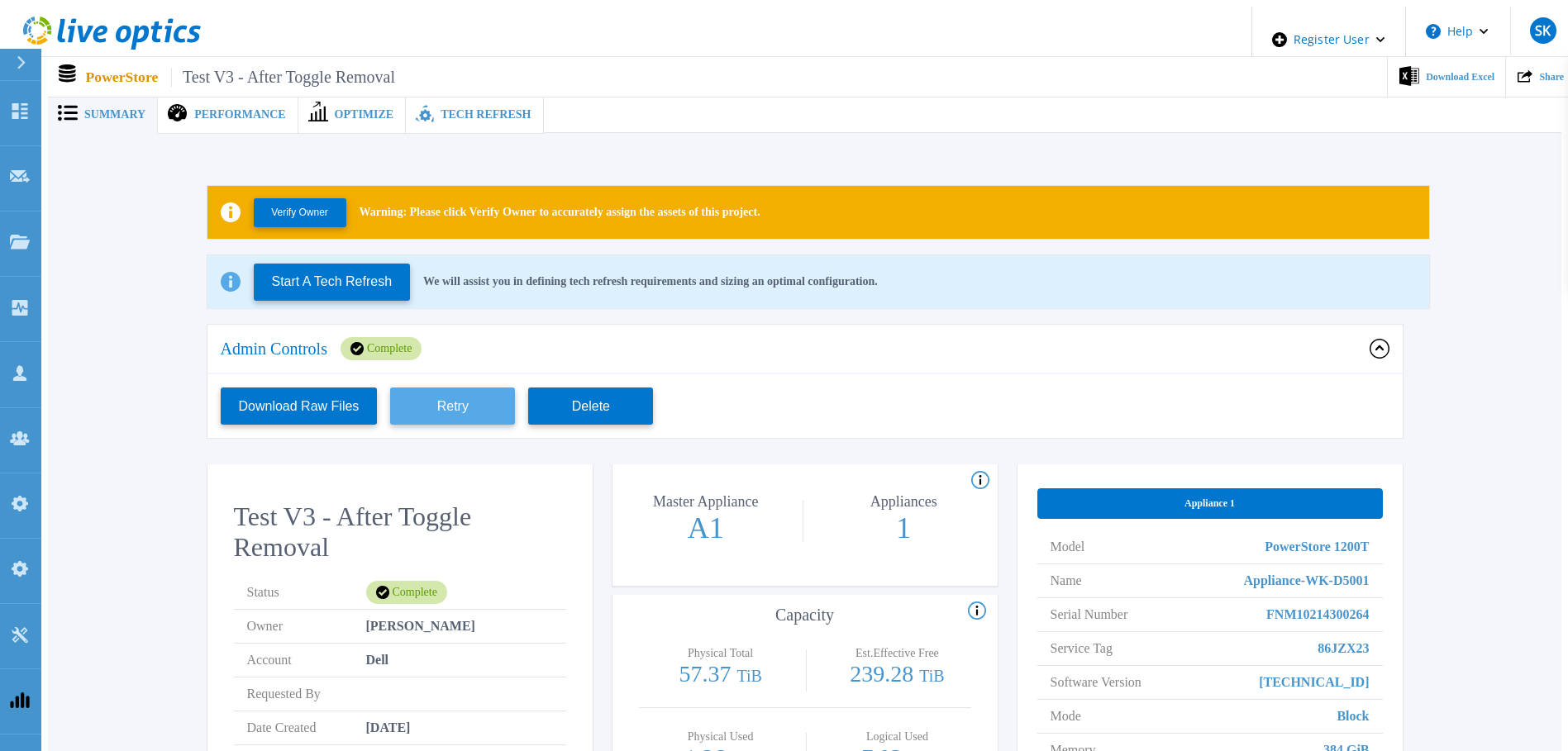
click at [465, 390] on button "Retry" at bounding box center [452, 406] width 125 height 37
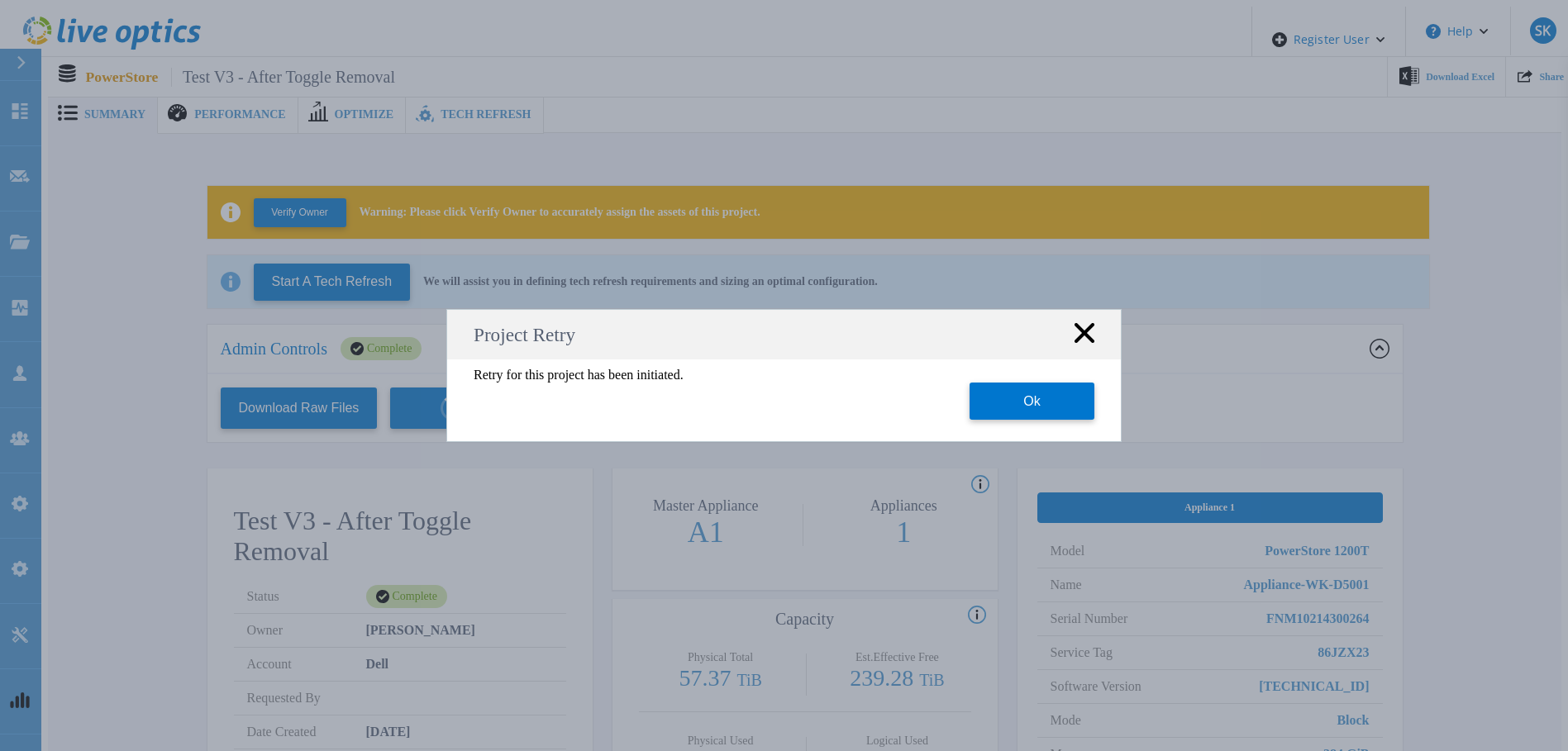
click at [1085, 336] on rect at bounding box center [1084, 332] width 22 height 22
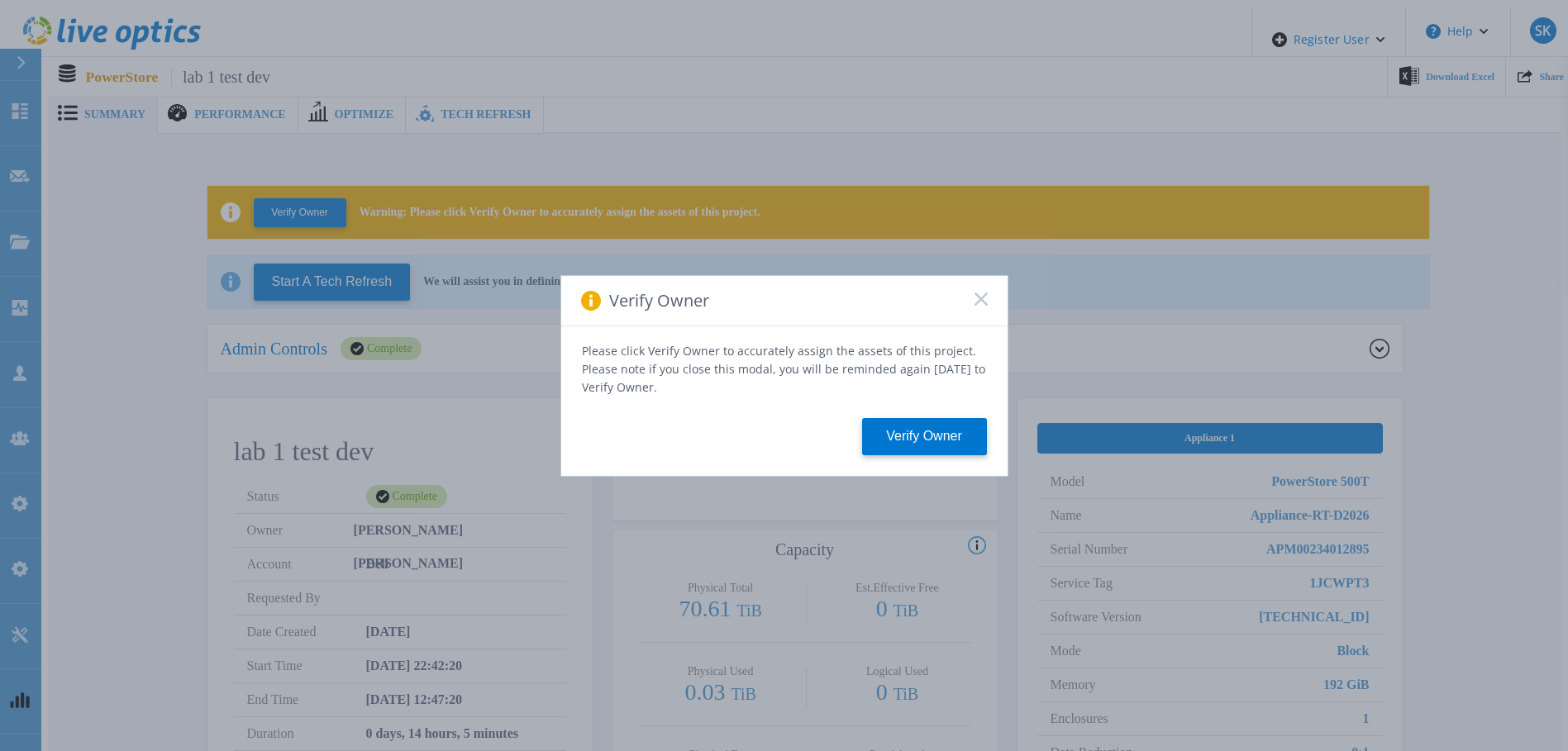
click at [975, 306] on icon at bounding box center [981, 299] width 13 height 13
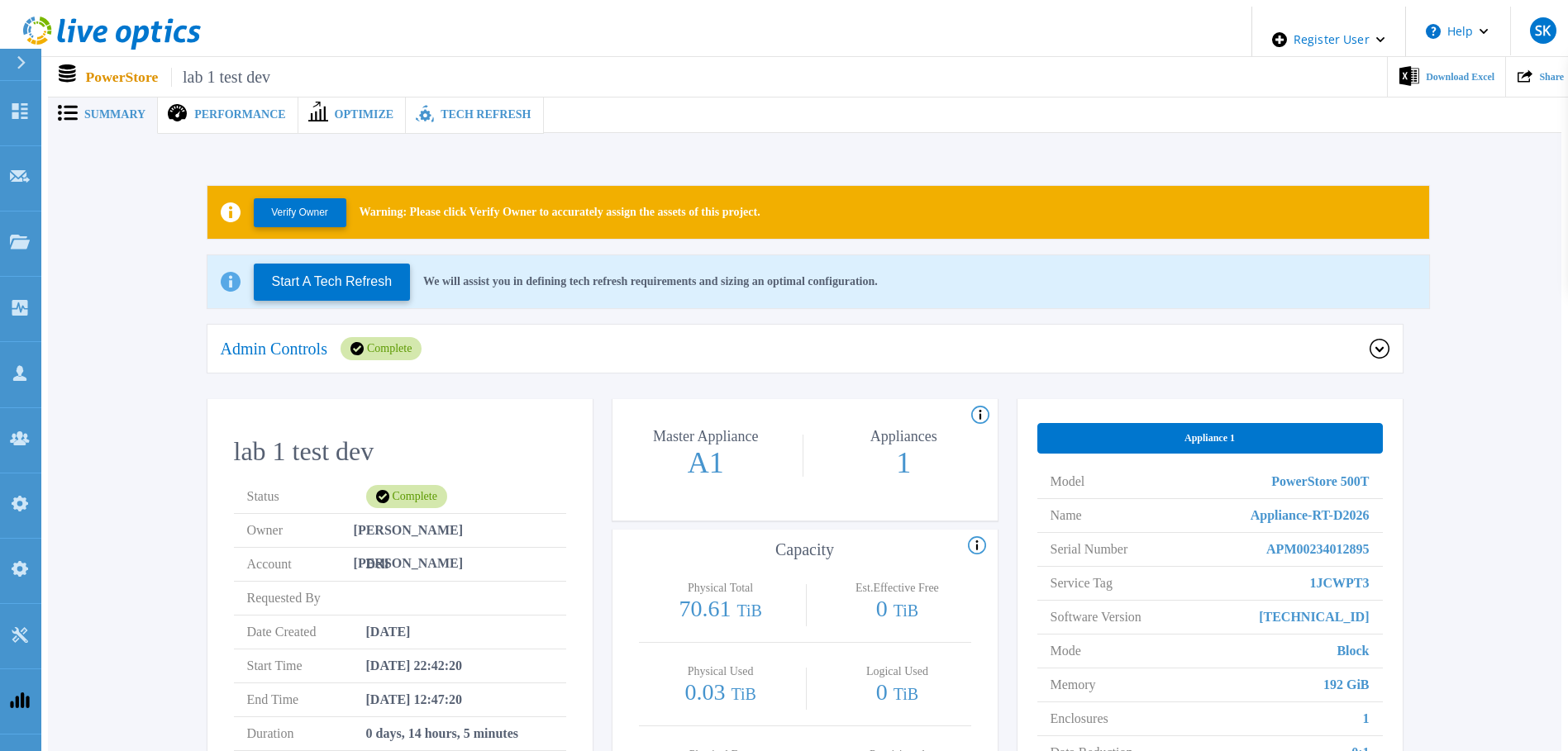
click at [291, 342] on p "Admin Controls" at bounding box center [274, 348] width 106 height 16
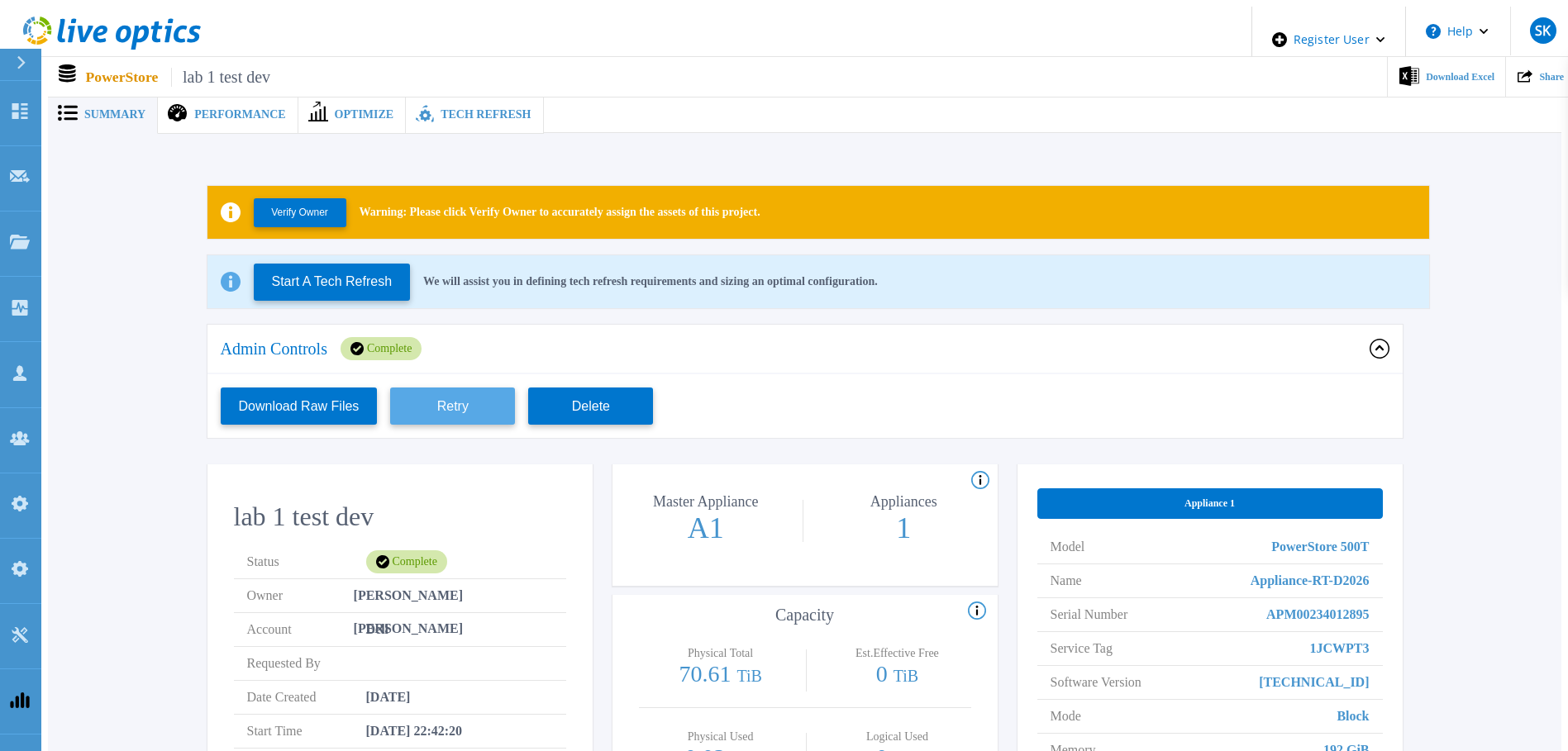
click at [449, 394] on button "Retry" at bounding box center [452, 406] width 125 height 37
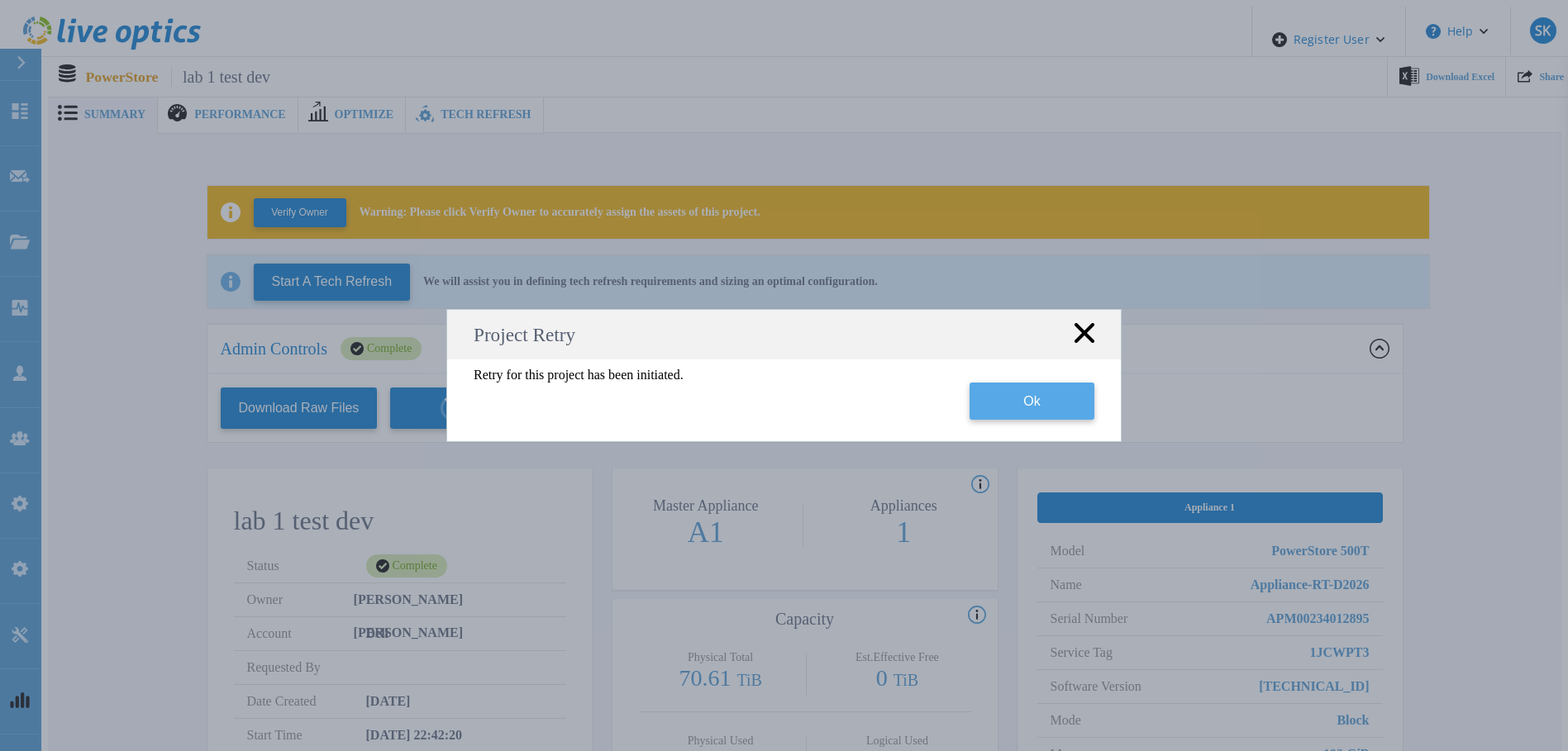
click at [1070, 415] on button "Ok" at bounding box center [1032, 401] width 125 height 37
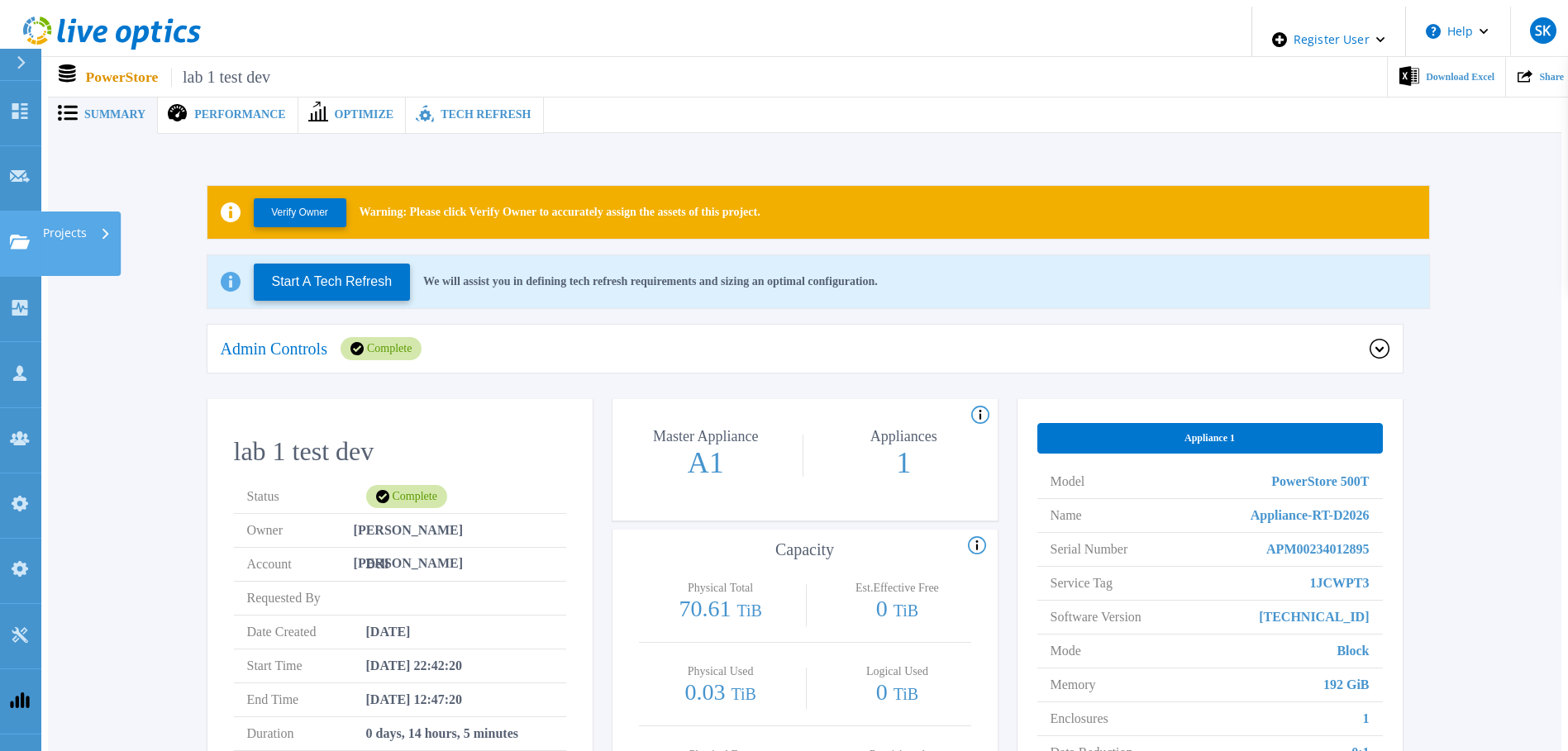
click at [5, 211] on link "Projects Projects" at bounding box center [21, 244] width 41 height 66
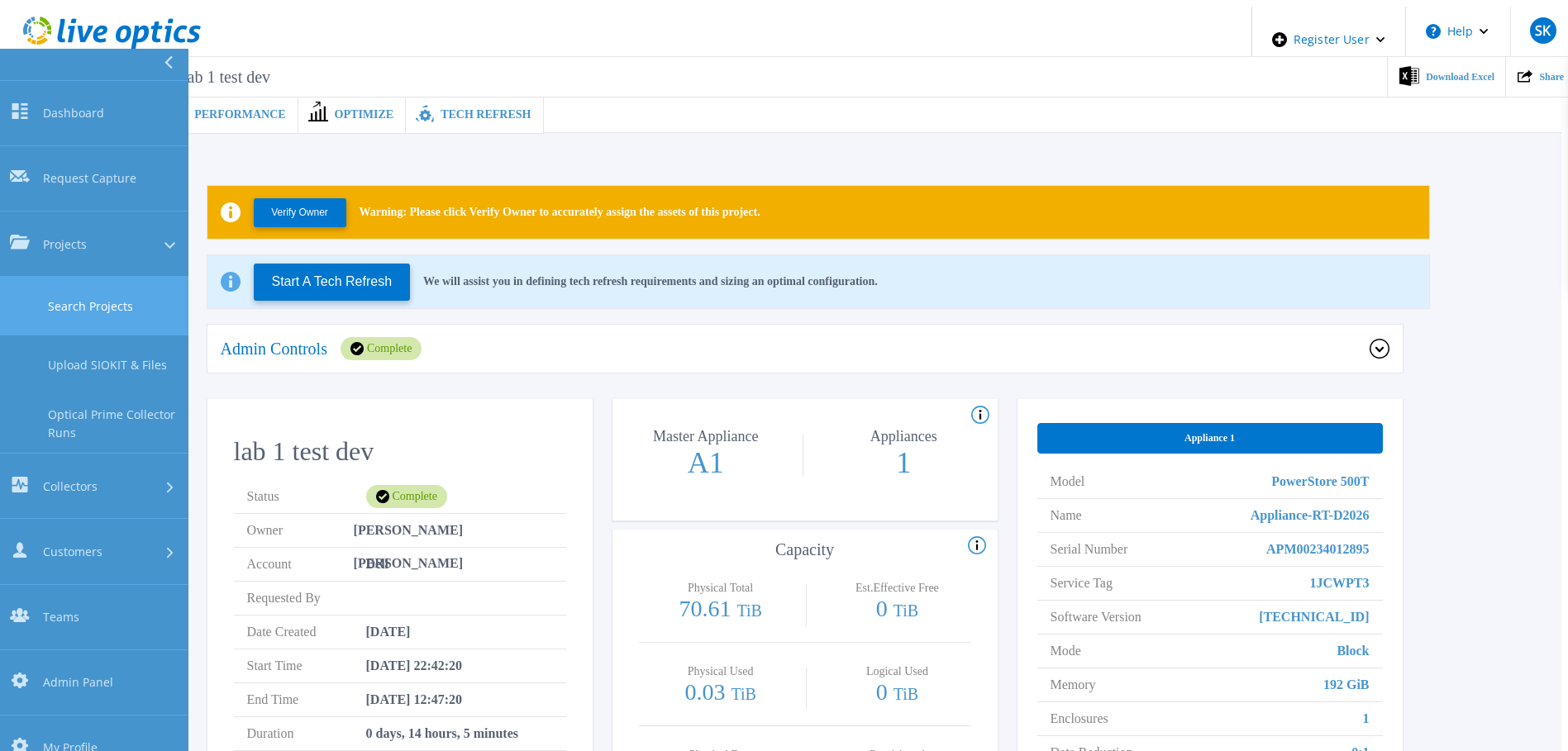
click at [88, 277] on link "Search Projects" at bounding box center [94, 306] width 188 height 59
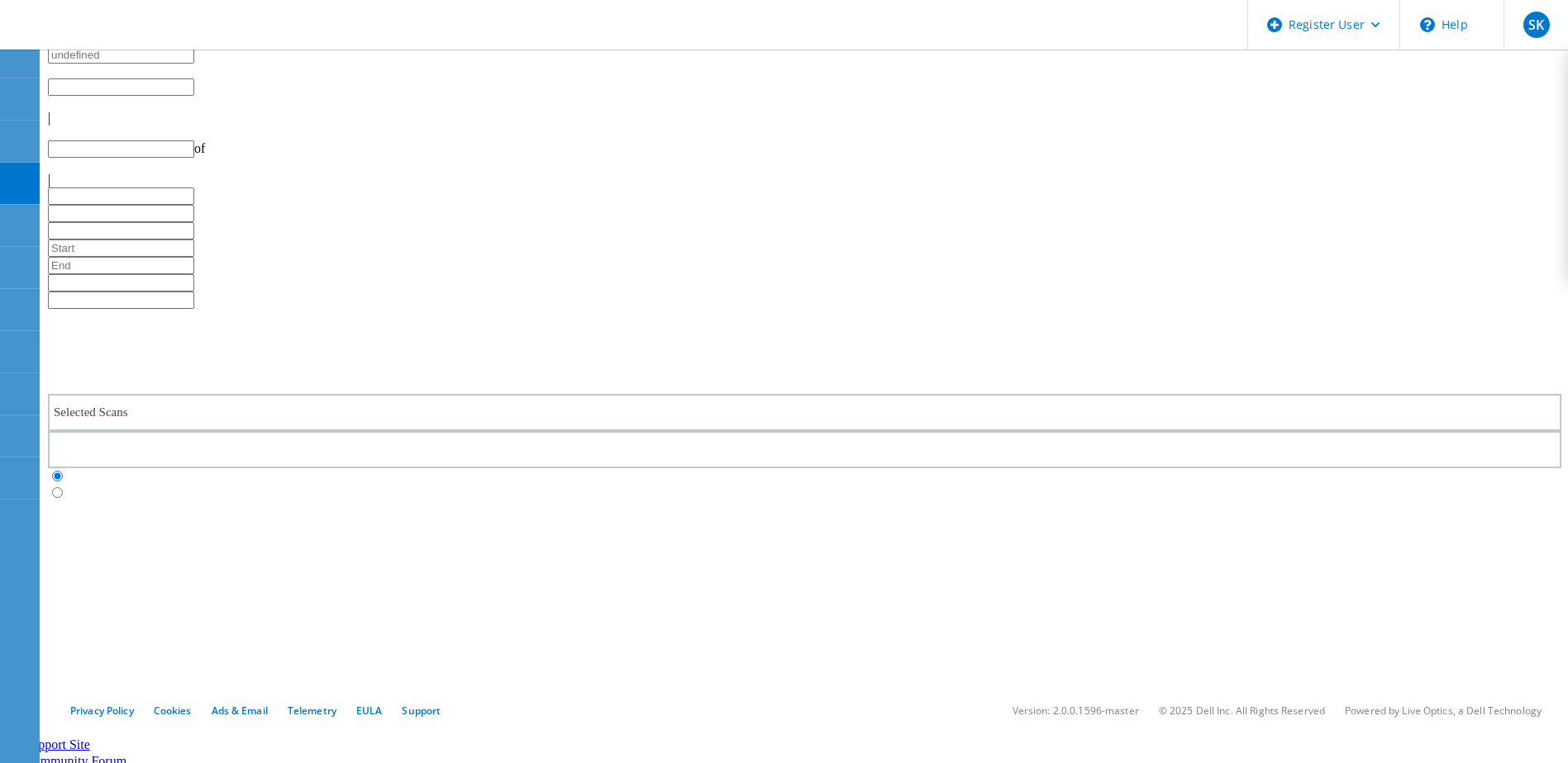
type input "1"
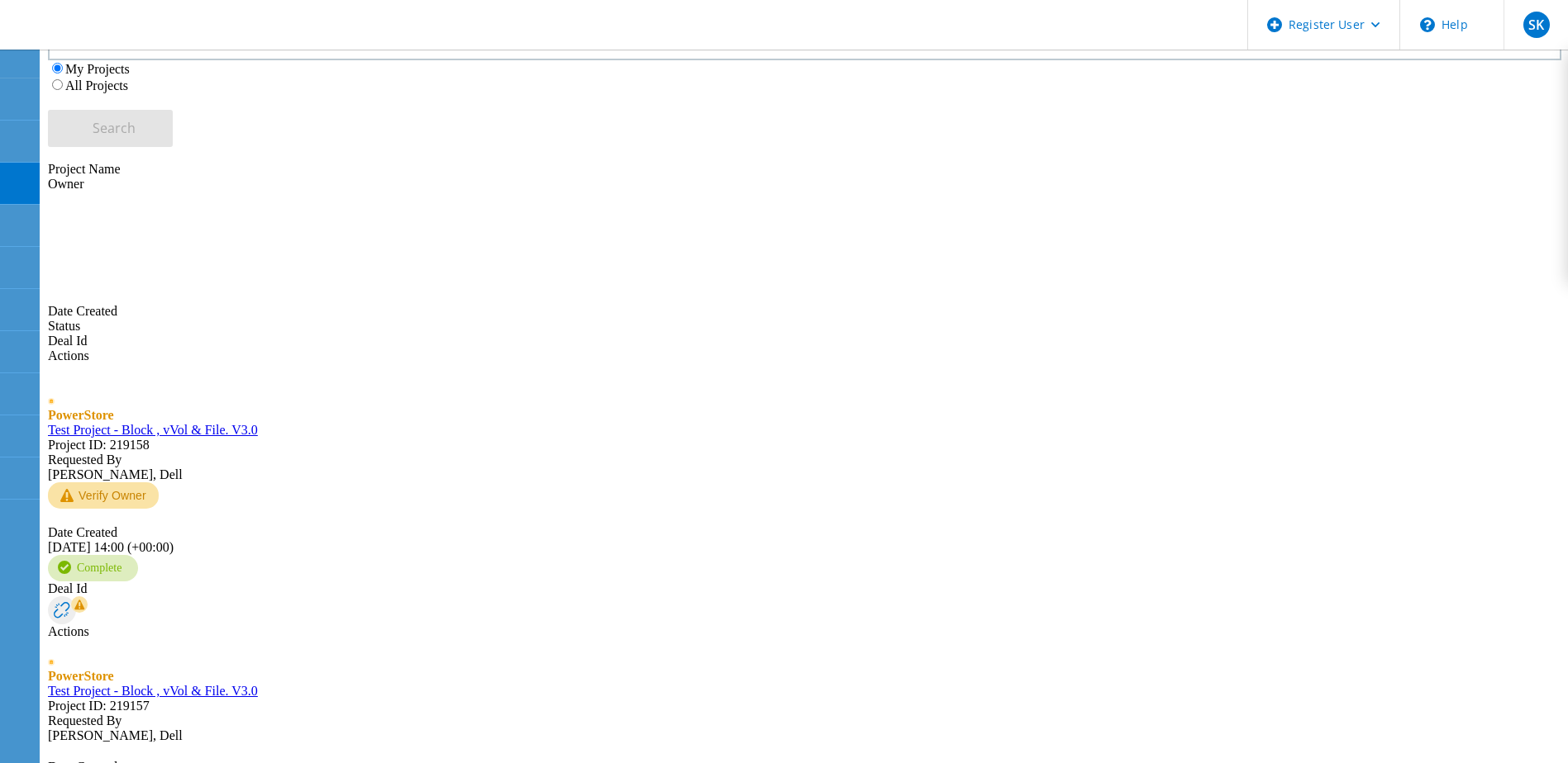
scroll to position [568, 0]
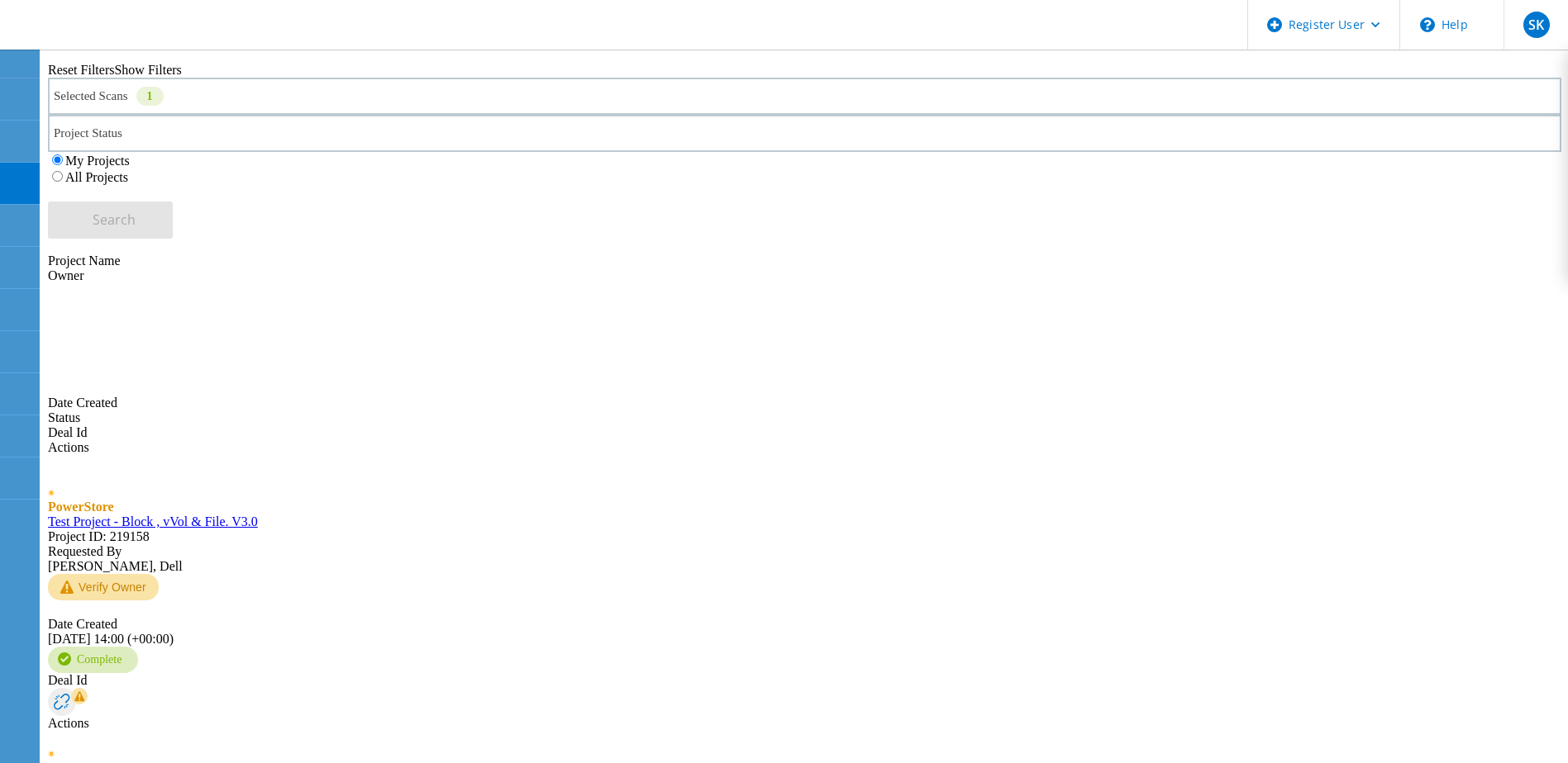
scroll to position [402, 0]
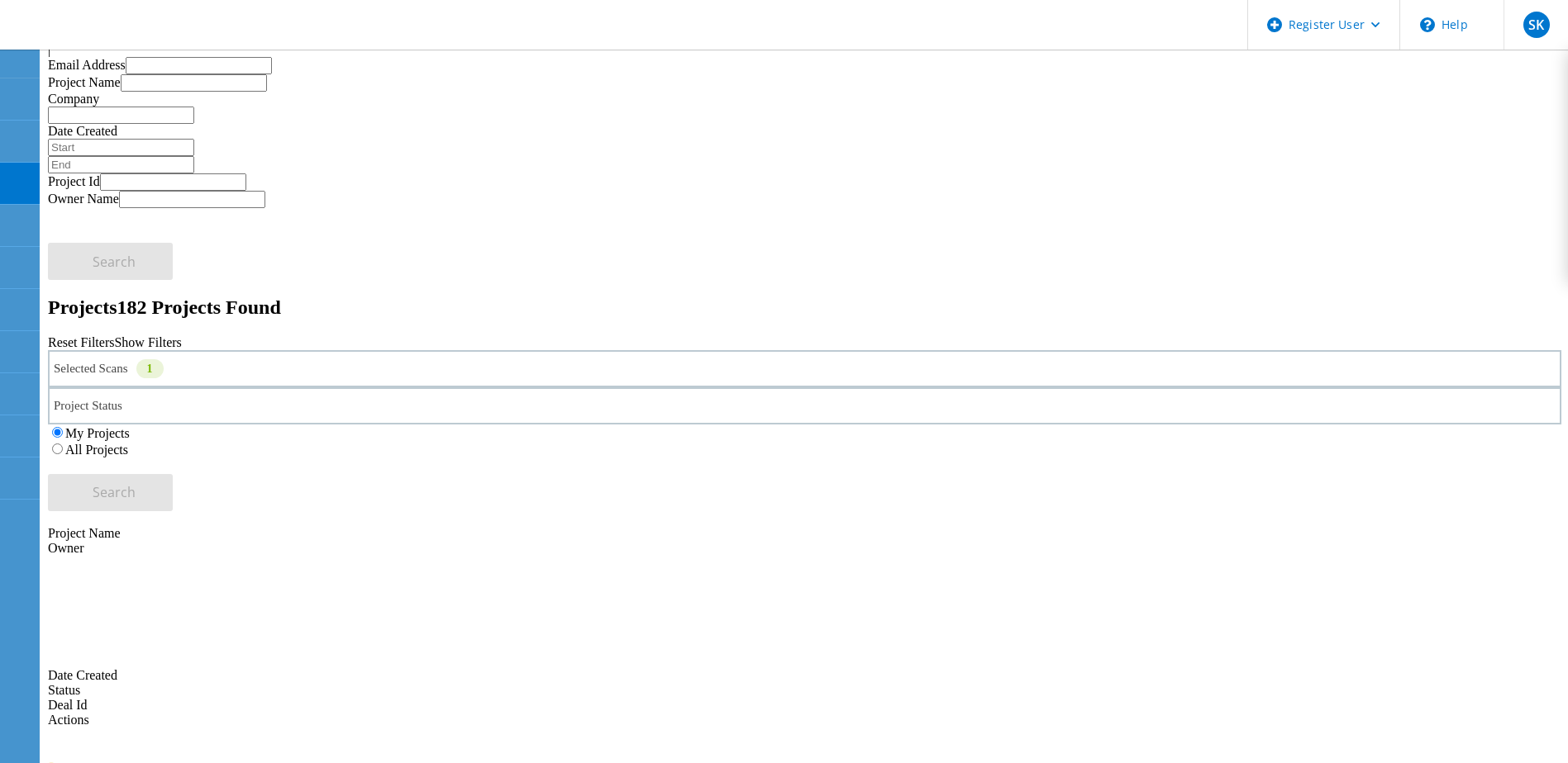
scroll to position [0, 0]
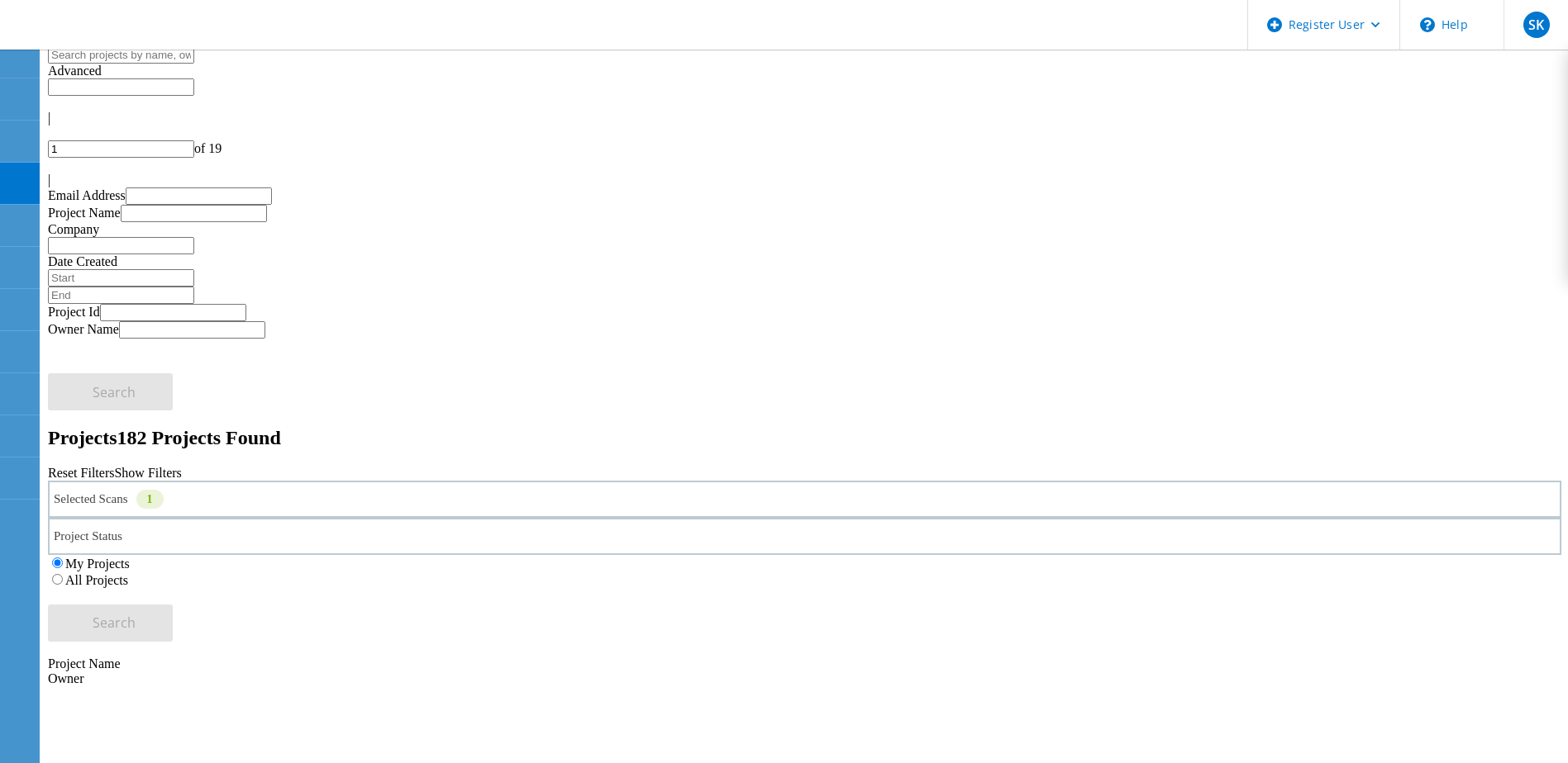
drag, startPoint x: 290, startPoint y: 10, endPoint x: 805, endPoint y: 90, distance: 521.2
click at [194, 64] on input "text" at bounding box center [121, 55] width 146 height 17
drag, startPoint x: 377, startPoint y: 325, endPoint x: 390, endPoint y: 329, distance: 13.6
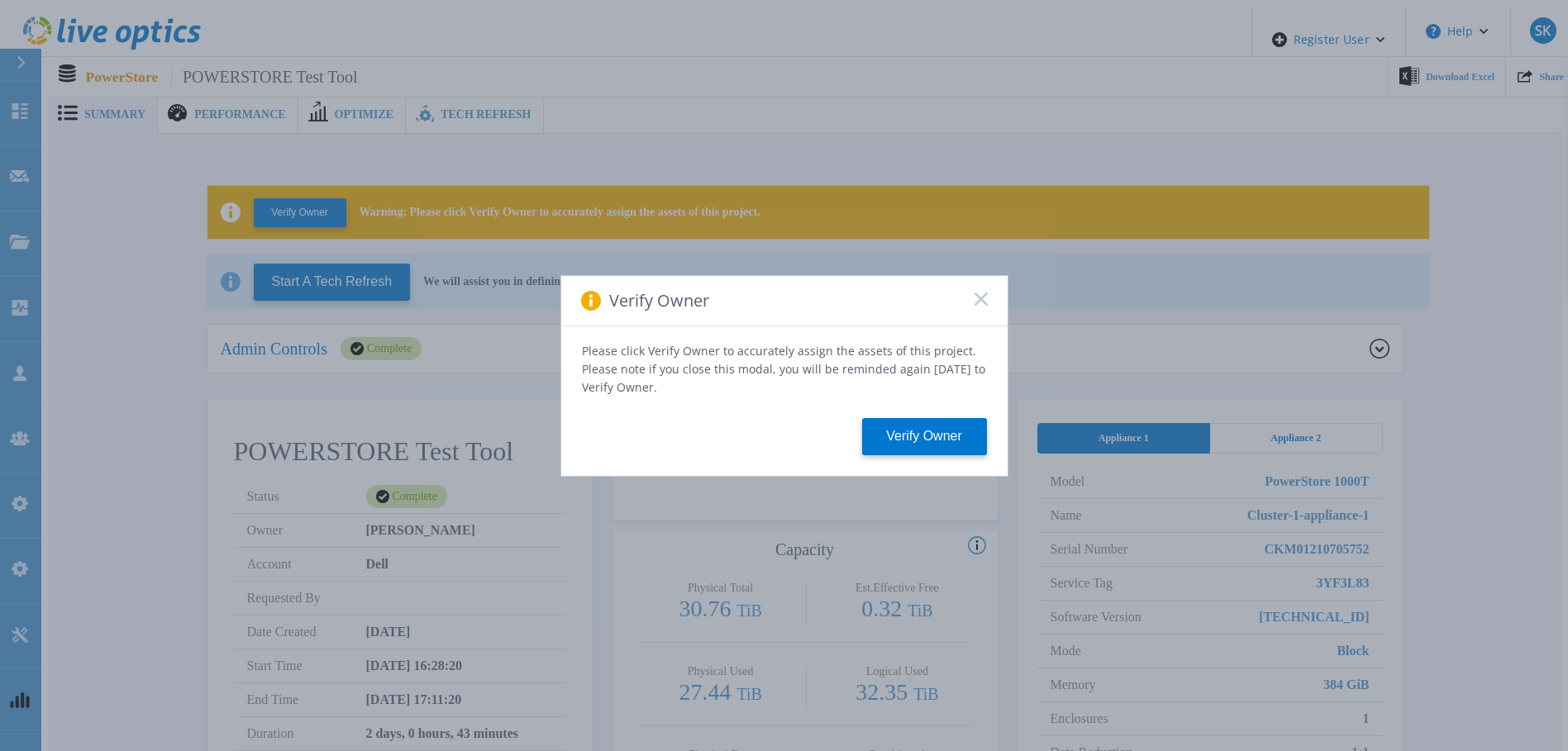
click at [981, 306] on icon at bounding box center [981, 299] width 13 height 13
click at [978, 306] on rect at bounding box center [981, 299] width 14 height 14
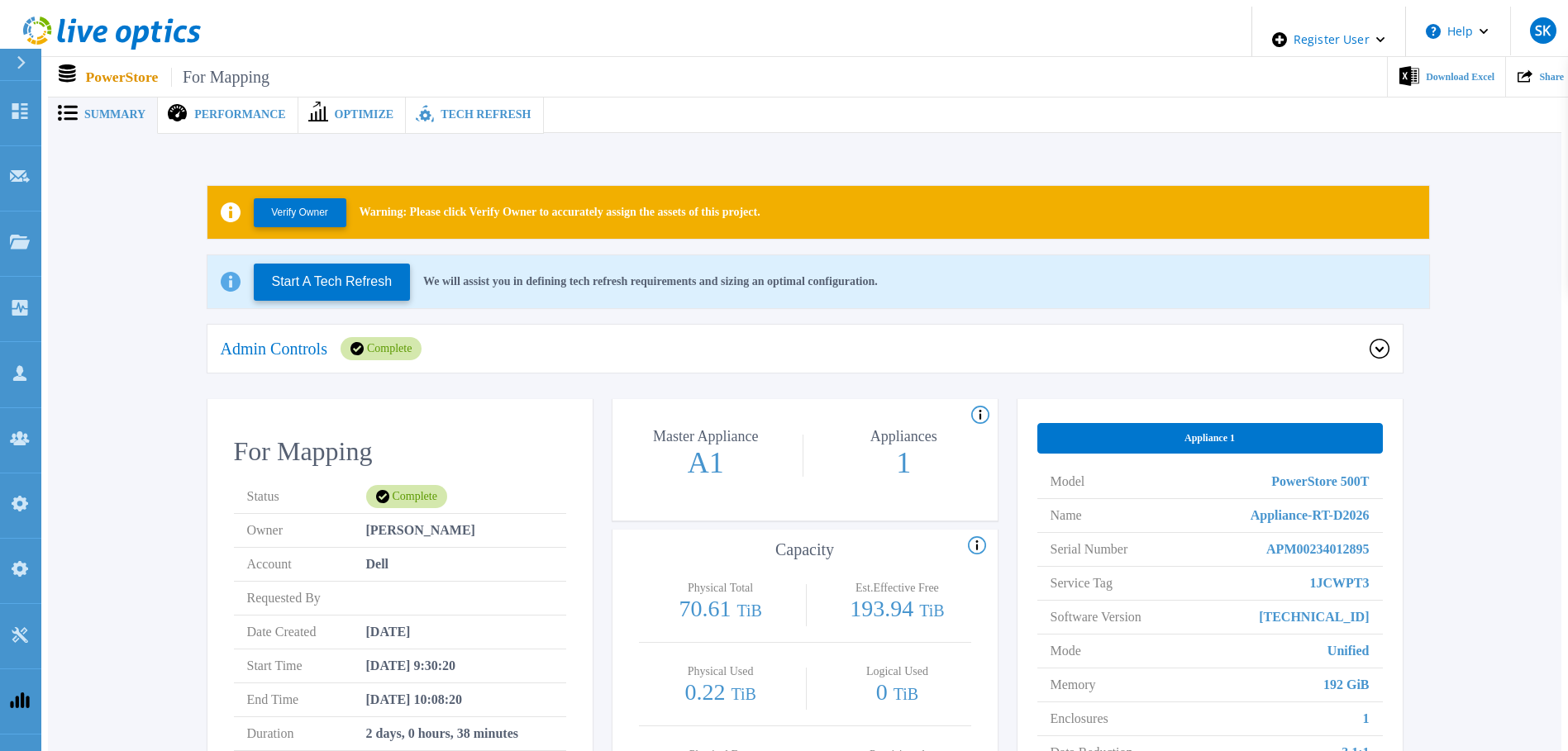
click at [294, 348] on p "Admin Controls" at bounding box center [274, 348] width 106 height 16
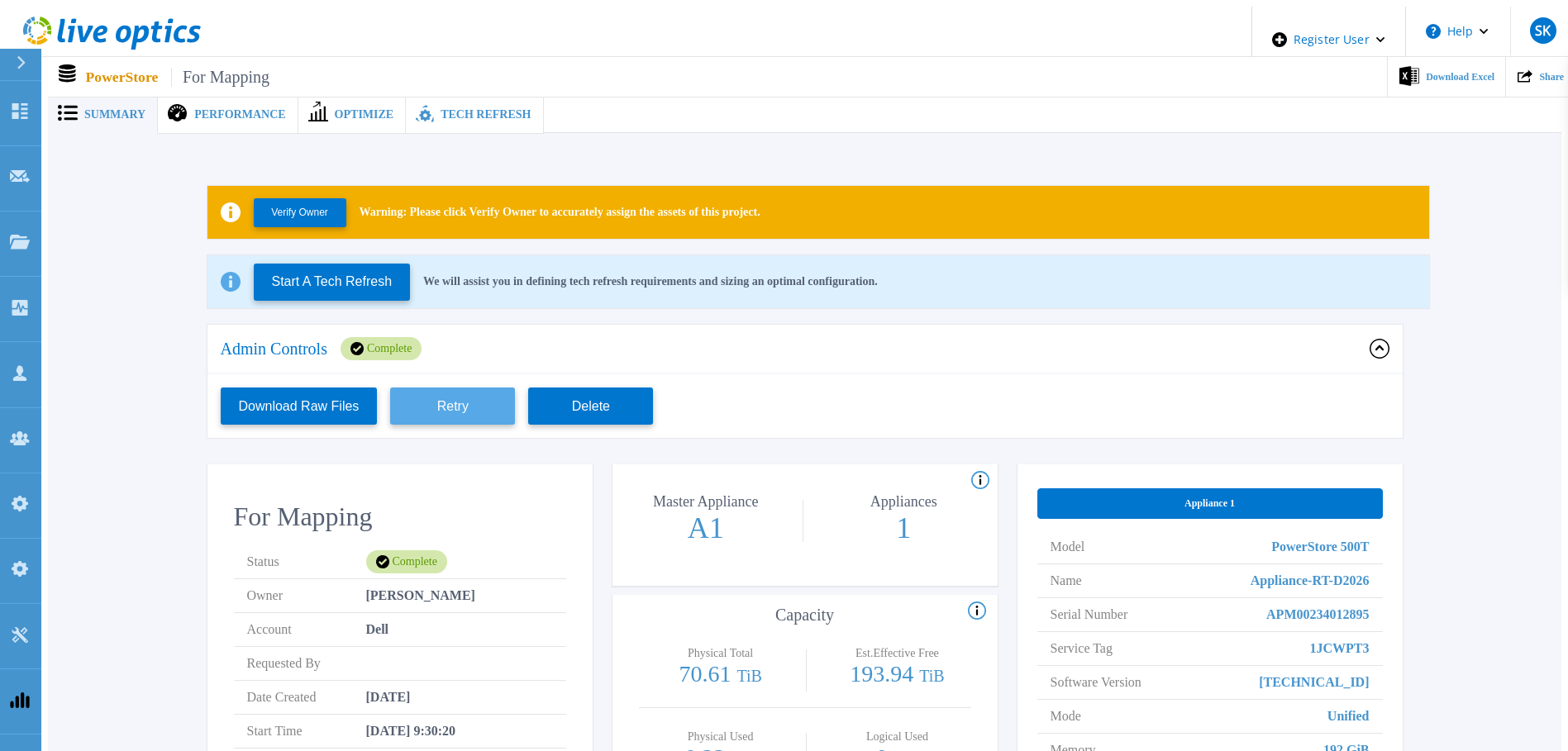
click at [438, 388] on button "Retry" at bounding box center [452, 406] width 125 height 37
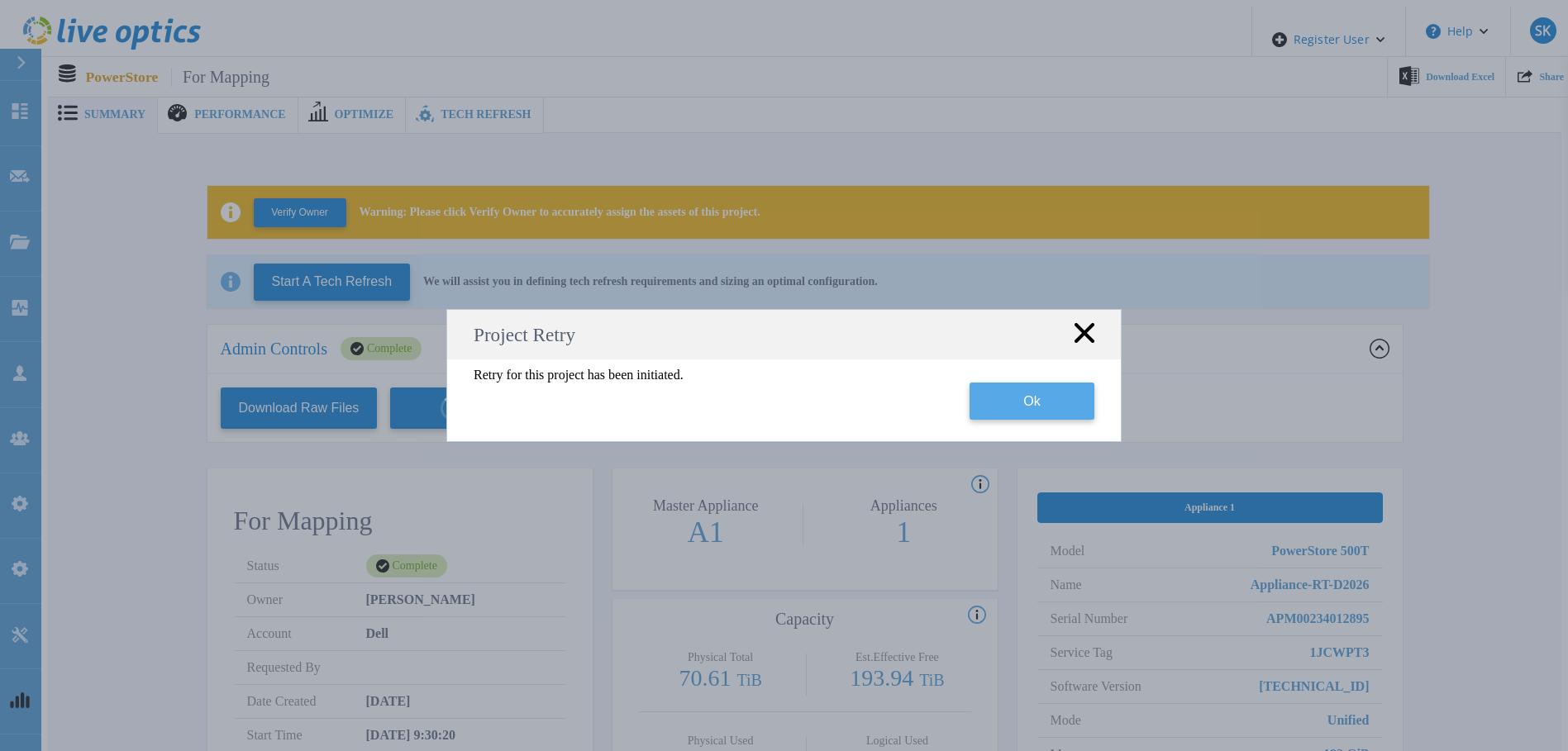
click at [1039, 406] on button "Ok" at bounding box center [1032, 401] width 125 height 37
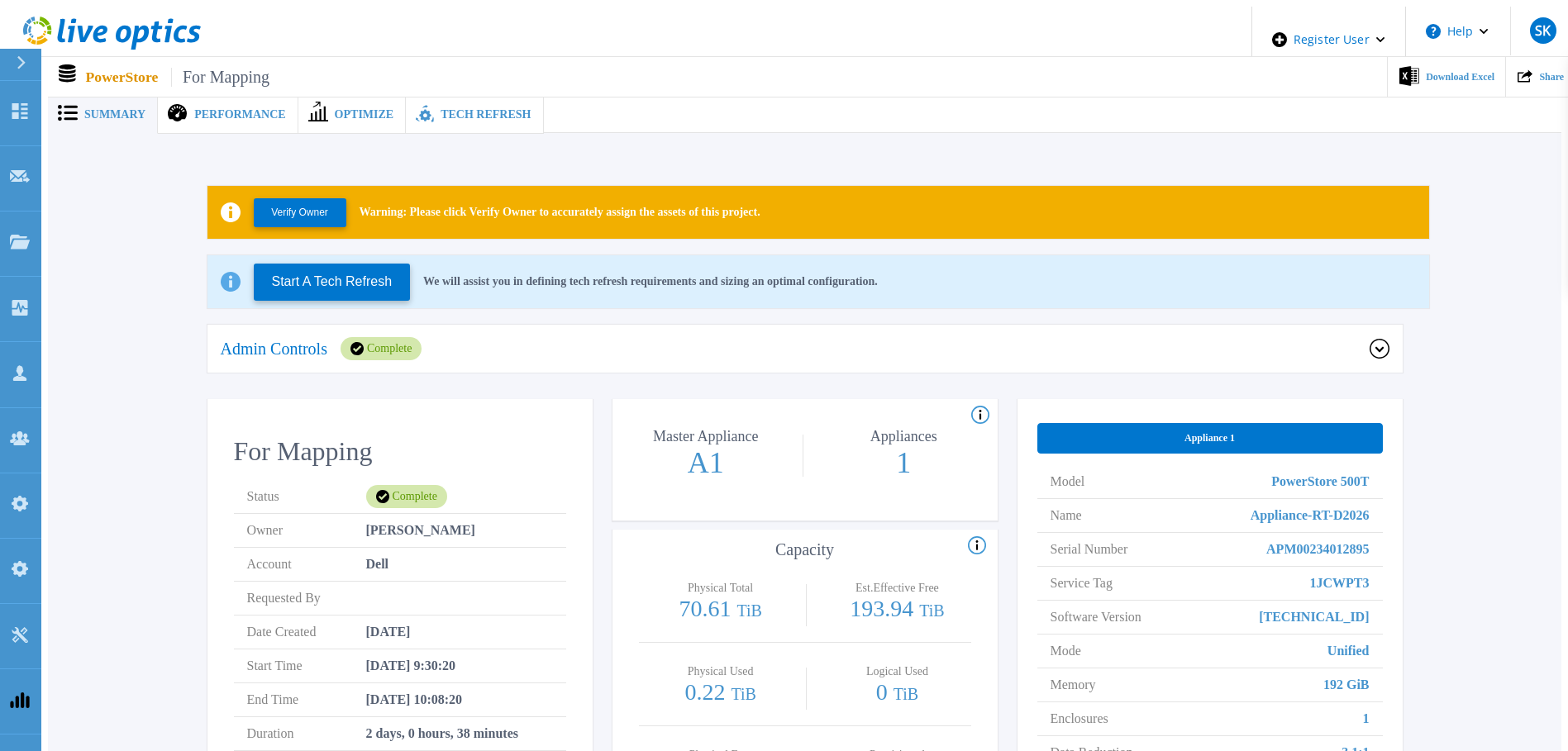
click at [421, 338] on div "Complete" at bounding box center [381, 349] width 81 height 23
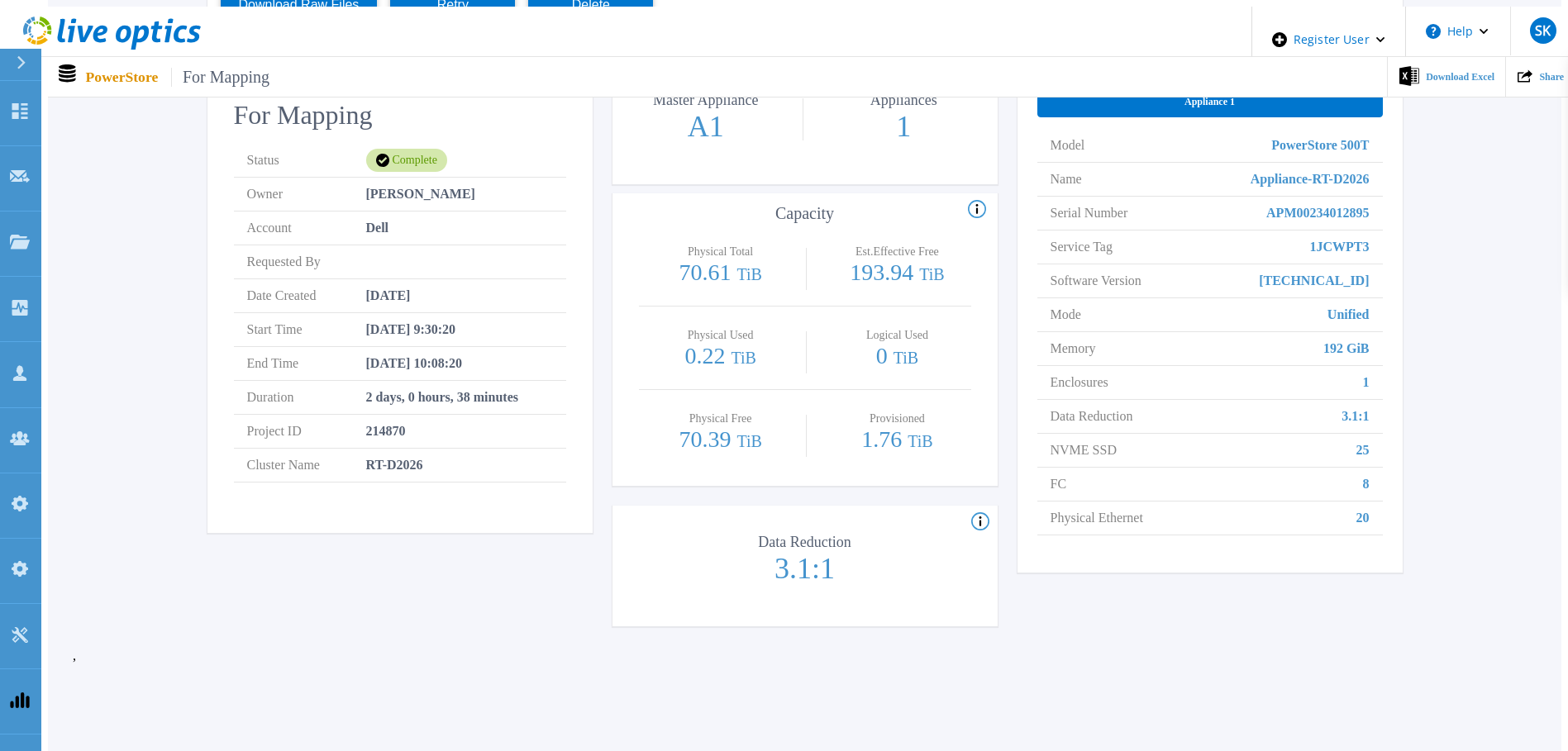
scroll to position [421, 0]
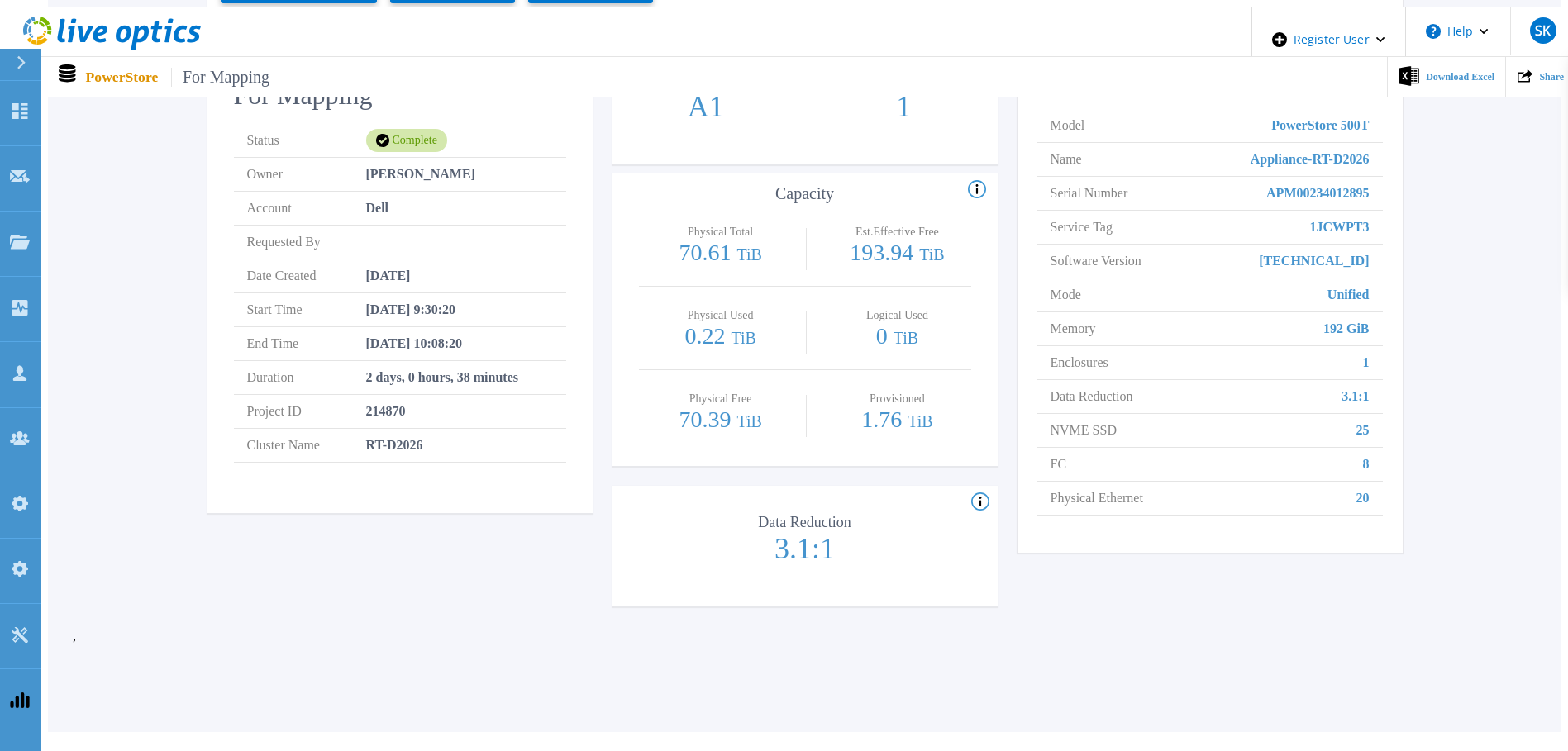
click at [492, 368] on span "2 days, 0 hours, 38 minutes" at bounding box center [442, 377] width 152 height 33
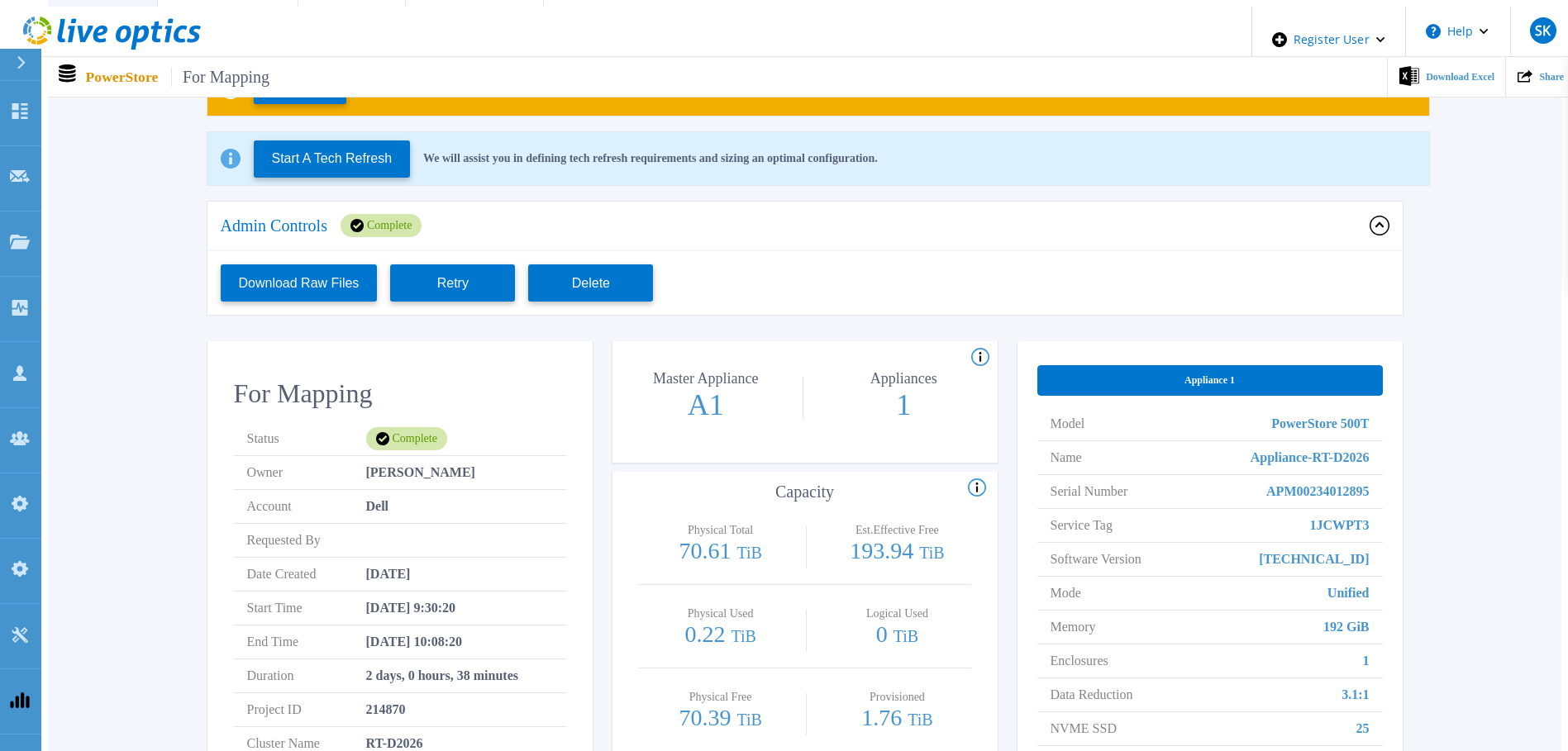
scroll to position [0, 0]
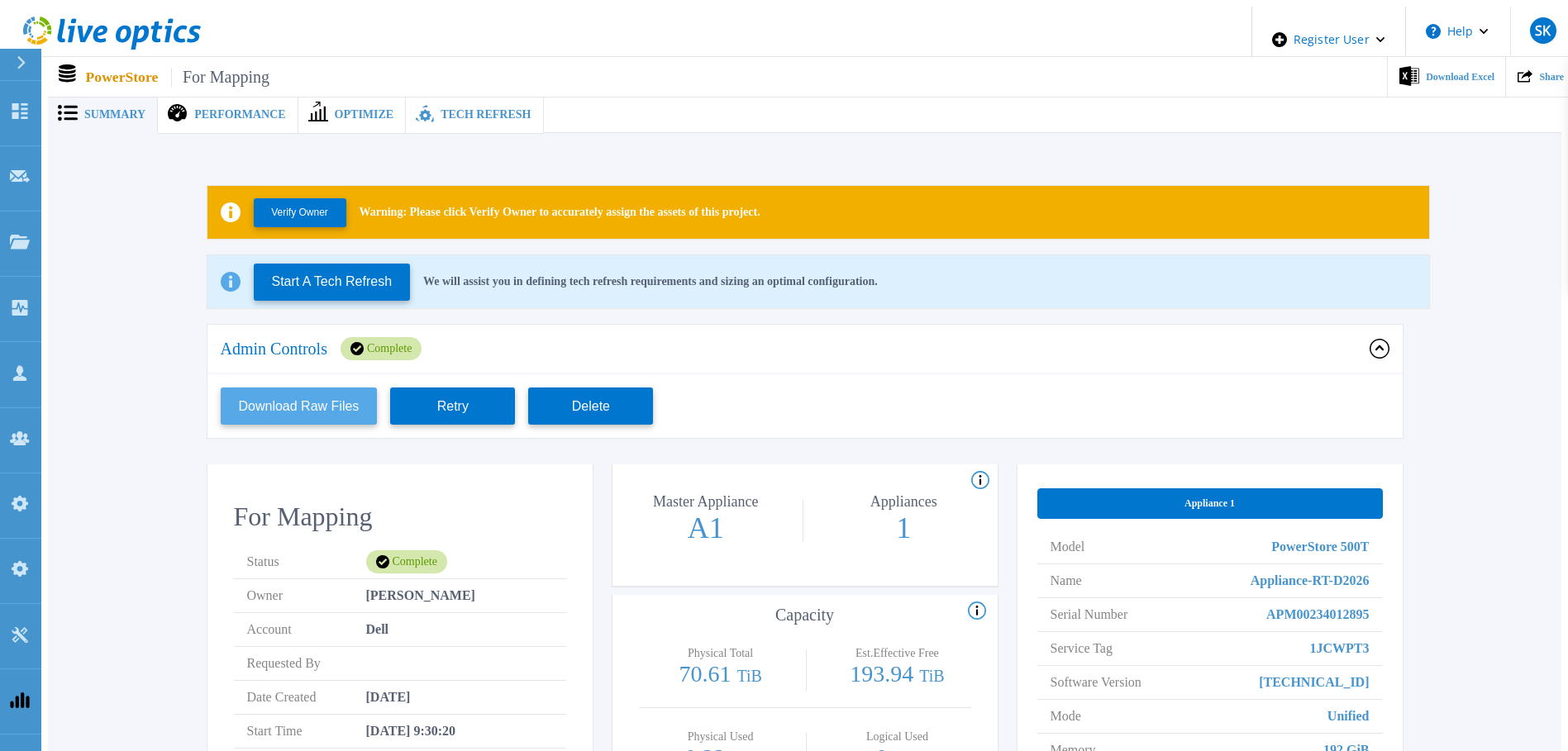
click at [319, 402] on button "Download Raw Files" at bounding box center [300, 406] width 157 height 37
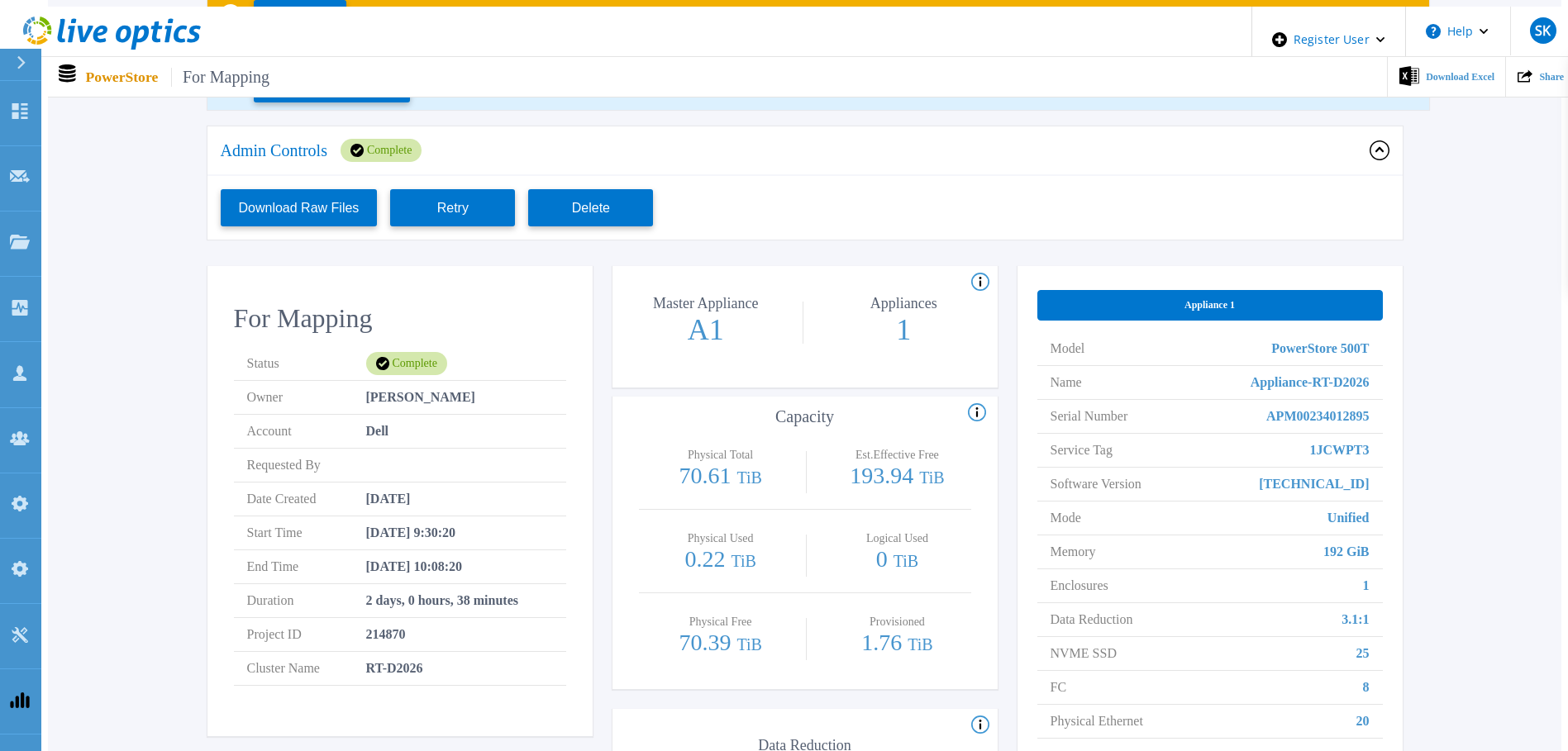
scroll to position [248, 0]
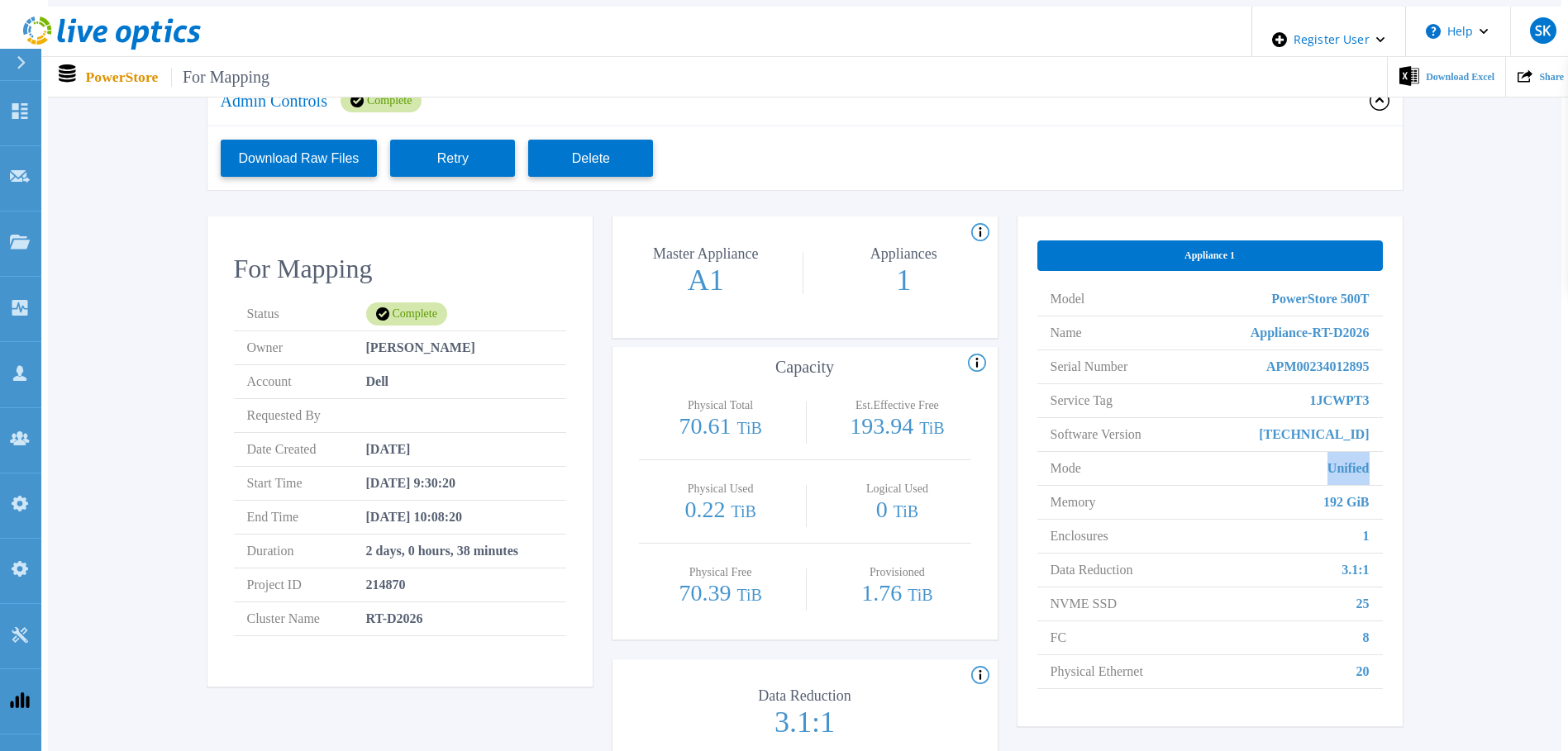
drag, startPoint x: 1330, startPoint y: 451, endPoint x: 1407, endPoint y: 454, distance: 77.1
click at [1407, 454] on div "Verify Owner Warning: Please click Verify Owner to accurately assign the assets…" at bounding box center [804, 357] width 1464 height 891
click at [1402, 453] on div "Verify Owner Warning: Please click Verify Owner to accurately assign the assets…" at bounding box center [804, 357] width 1464 height 891
click at [1353, 452] on span "Unified" at bounding box center [1348, 469] width 42 height 33
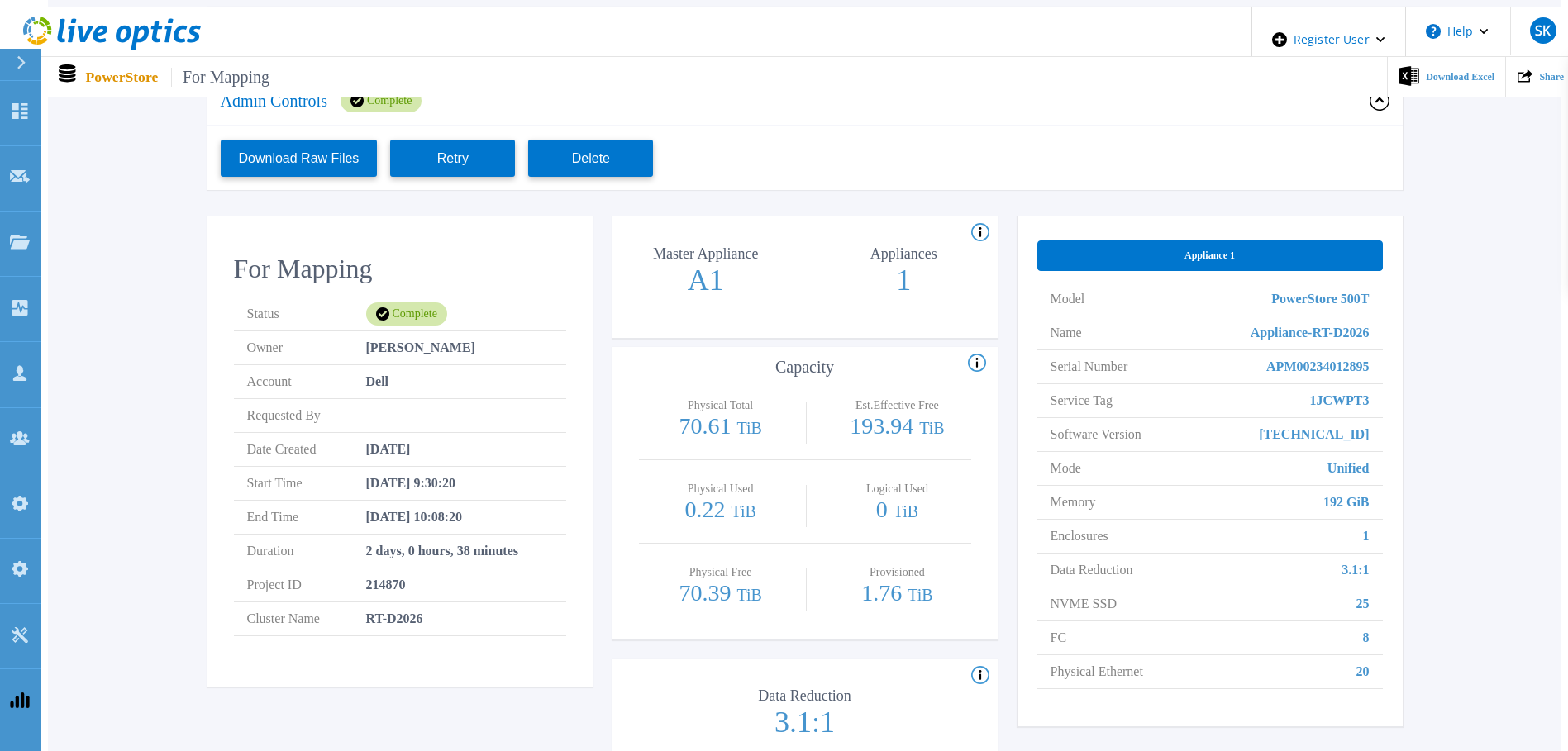
drag, startPoint x: 1353, startPoint y: 448, endPoint x: 1385, endPoint y: 206, distance: 244.1
click at [1385, 206] on div "Admin Controls Complete Download Raw Files Retry Delete" at bounding box center [805, 147] width 1195 height 140
click at [1344, 462] on span "Unified" at bounding box center [1348, 469] width 42 height 33
drag, startPoint x: 1344, startPoint y: 462, endPoint x: 1410, endPoint y: 287, distance: 187.0
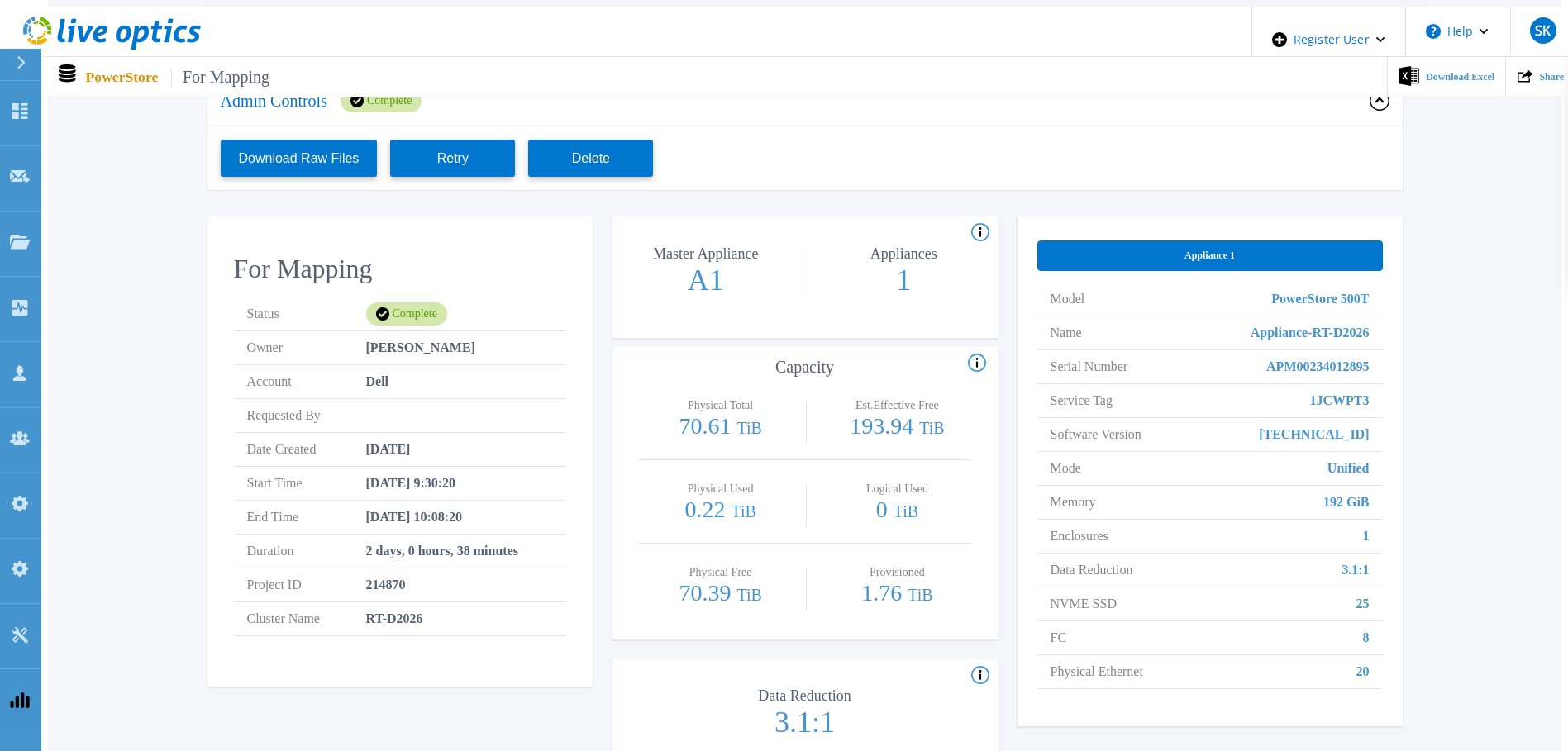
click at [1410, 287] on div "Verify Owner Warning: Please click Verify Owner to accurately assign the assets…" at bounding box center [804, 357] width 1464 height 891
click at [1437, 267] on div "Verify Owner Warning: Please click Verify Owner to accurately assign the assets…" at bounding box center [804, 357] width 1464 height 891
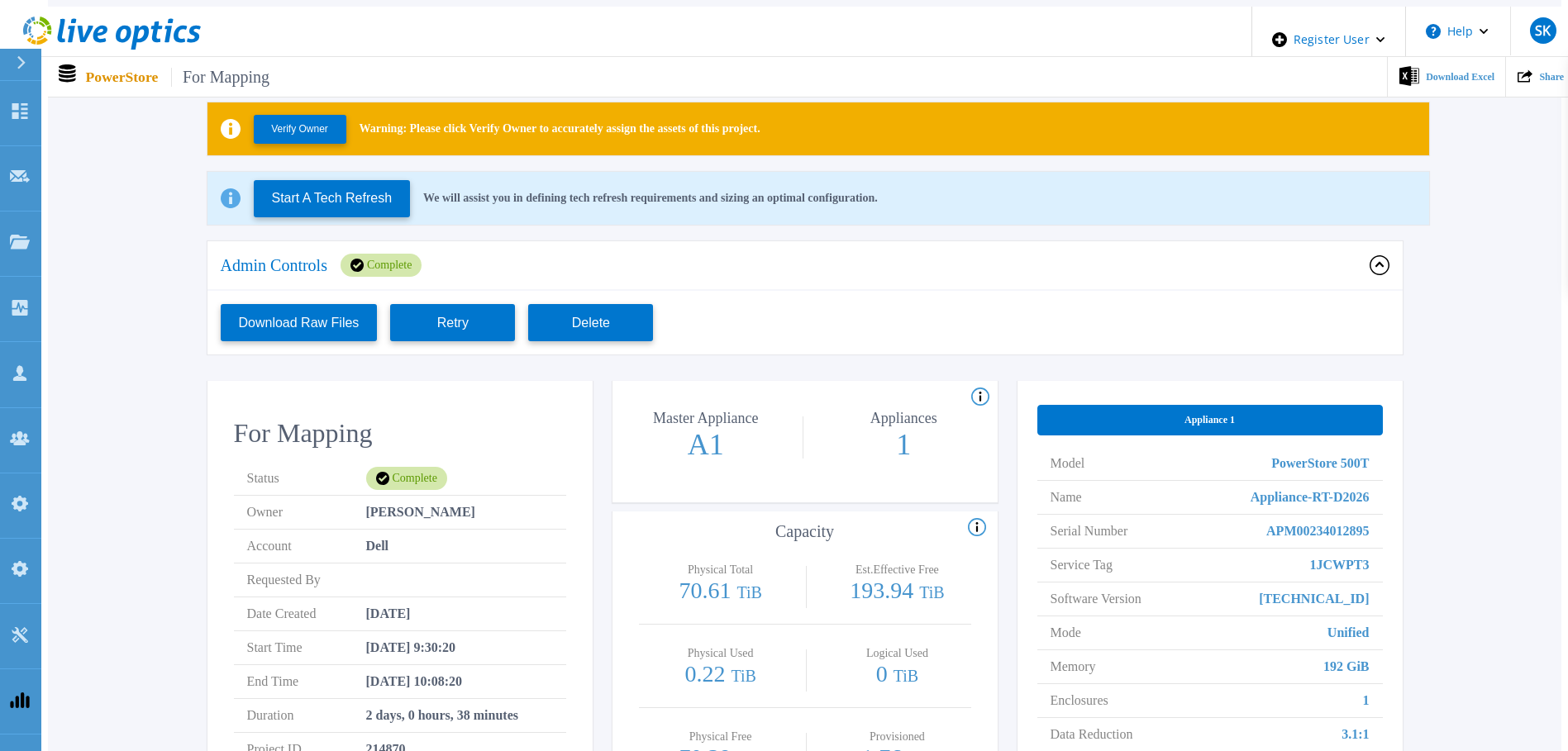
scroll to position [0, 0]
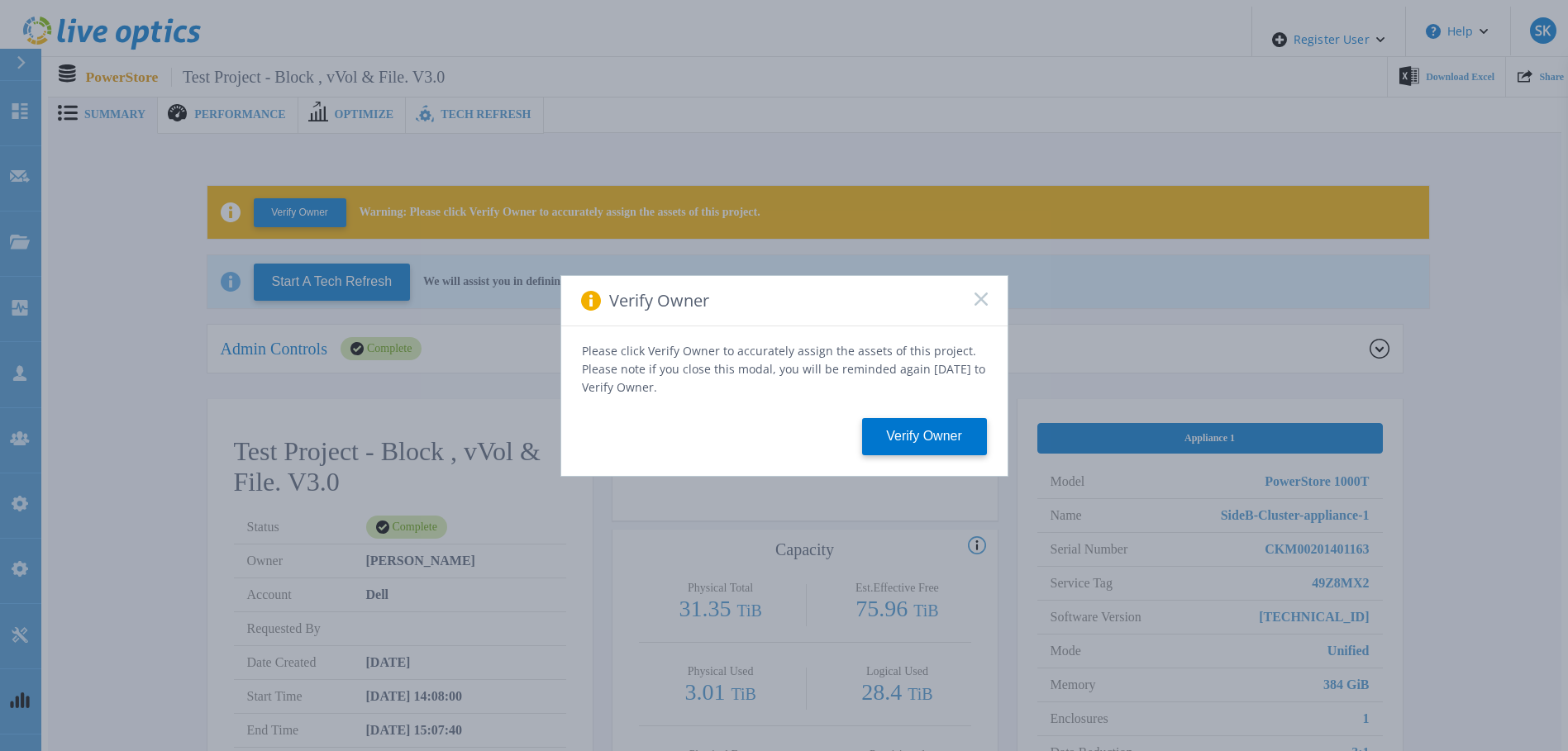
click at [971, 307] on div "Verify Owner" at bounding box center [784, 301] width 446 height 50
click at [976, 304] on icon at bounding box center [981, 299] width 13 height 13
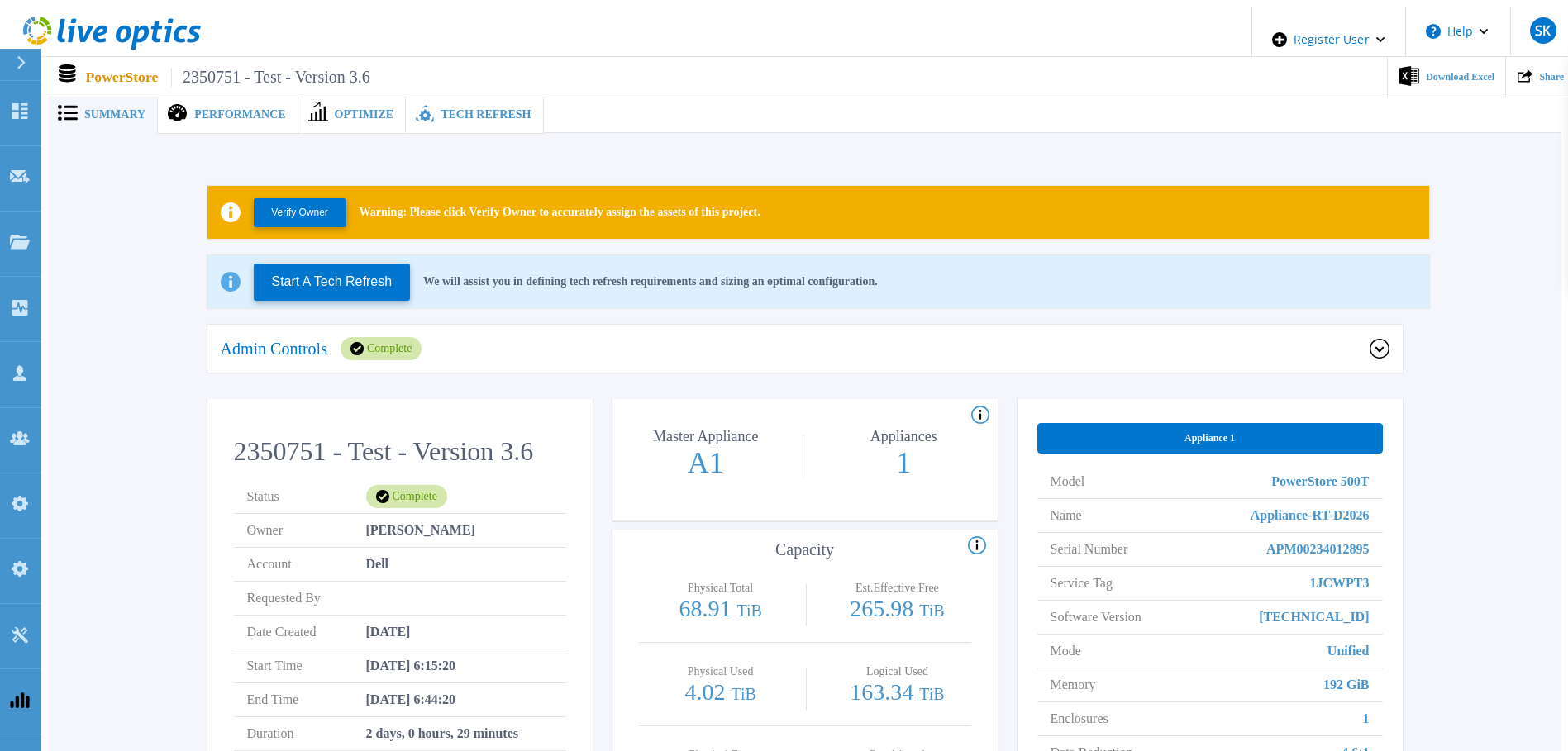
scroll to position [331, 0]
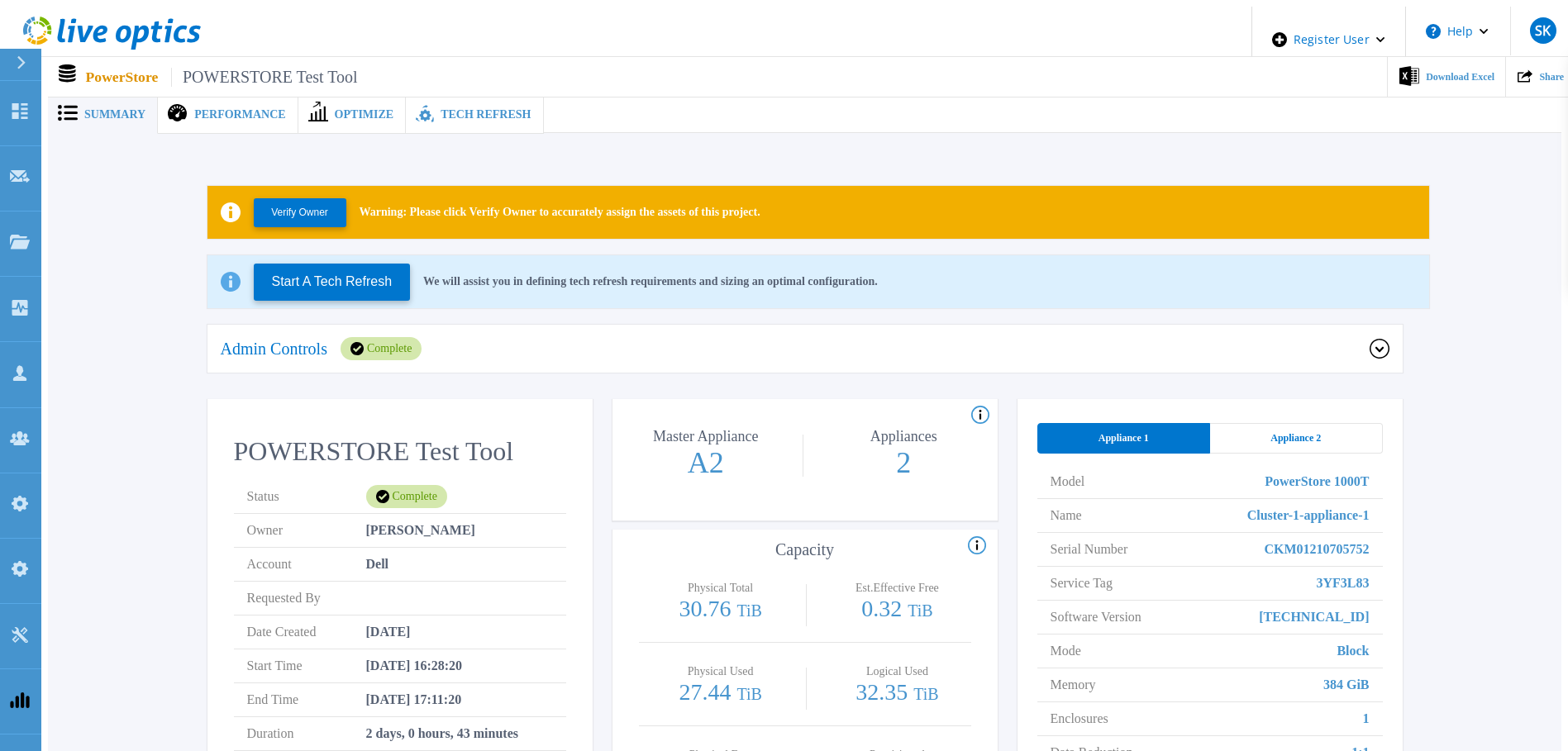
click at [1264, 436] on div "Appliance 2" at bounding box center [1296, 438] width 173 height 30
click at [1115, 437] on span "Appliance 1" at bounding box center [1123, 438] width 50 height 13
click at [1325, 435] on div "Appliance 2" at bounding box center [1296, 438] width 173 height 30
click at [1091, 436] on div "Appliance 1" at bounding box center [1123, 438] width 173 height 30
click at [515, 436] on h2 "POWERSTORE Test Tool" at bounding box center [400, 451] width 332 height 30
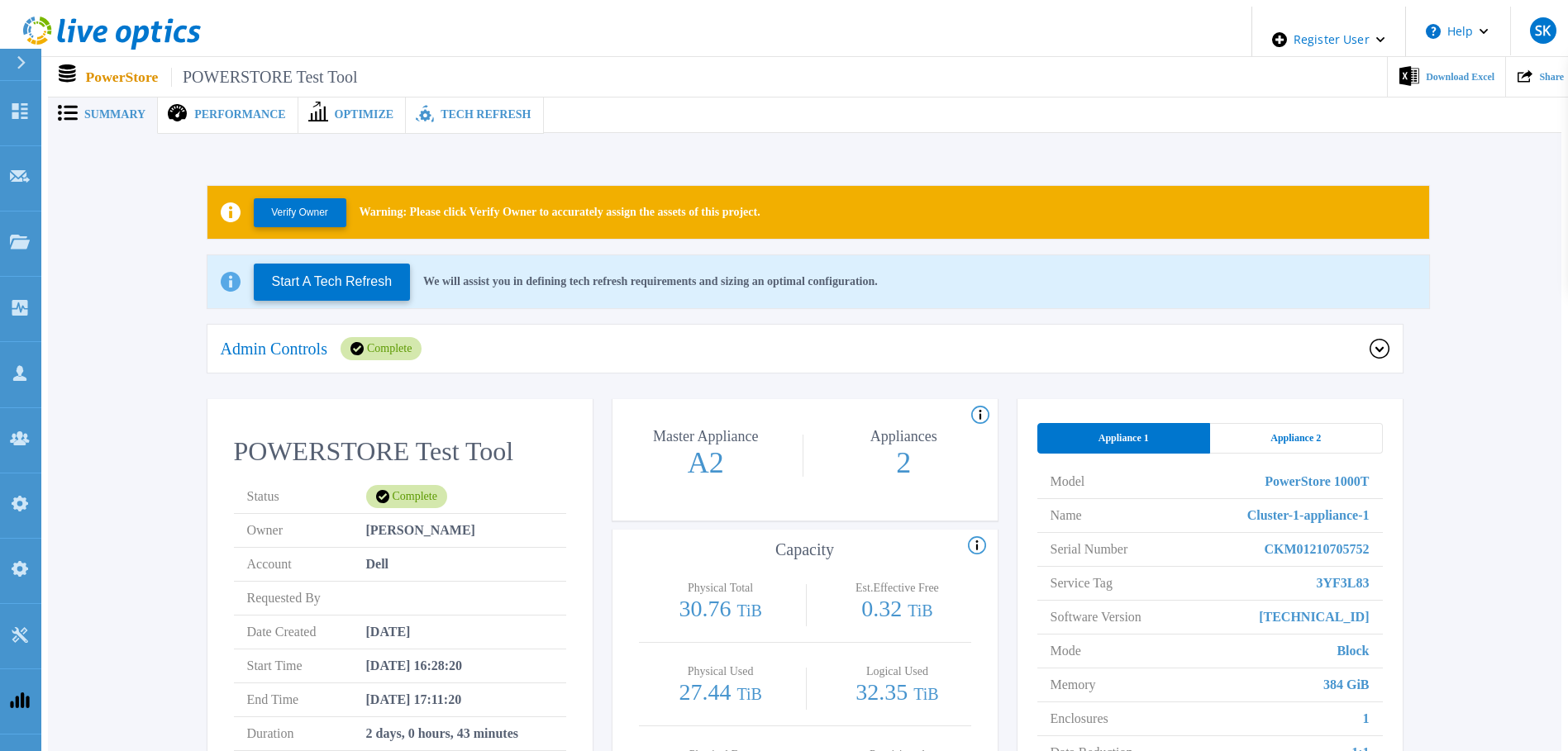
scroll to position [331, 0]
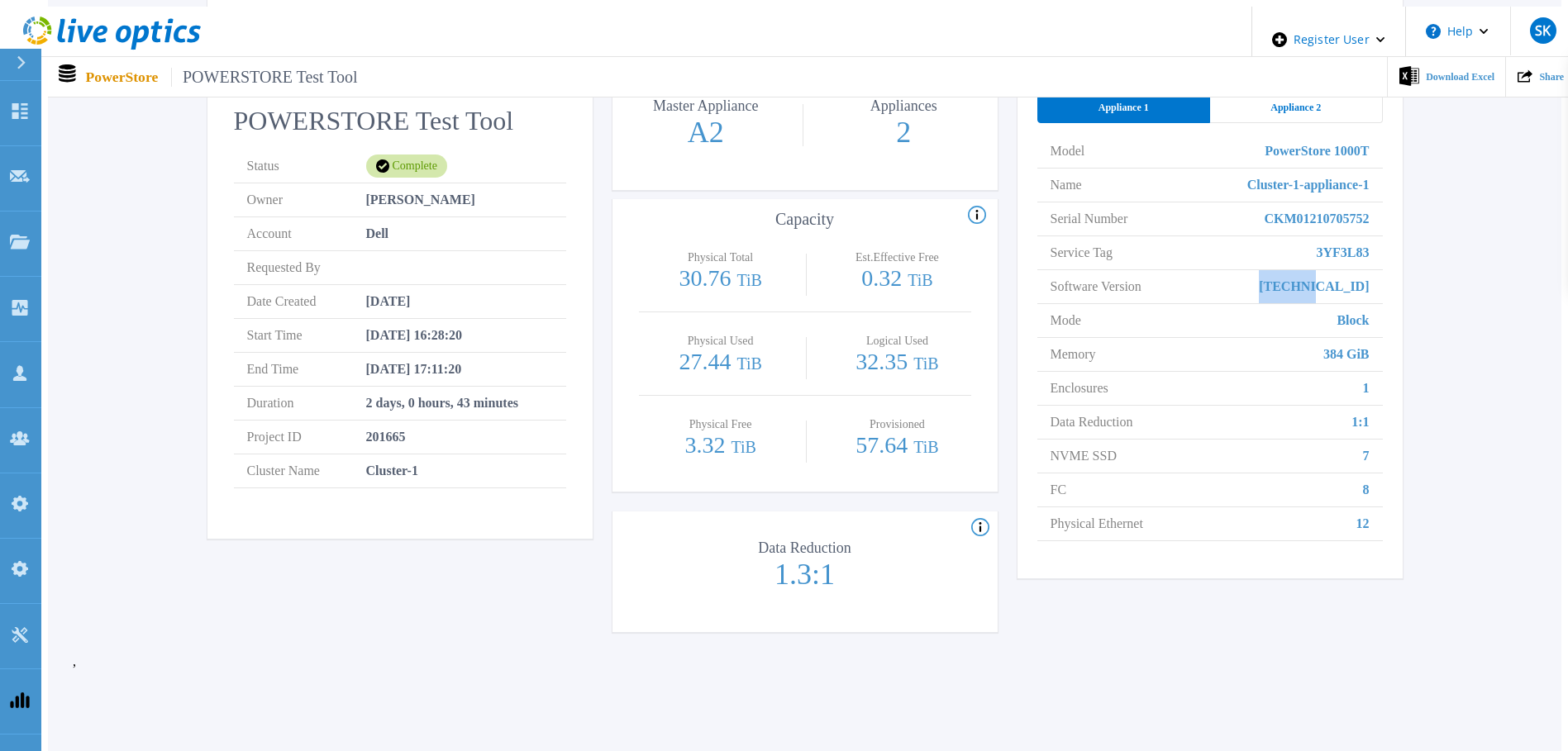
drag, startPoint x: 1330, startPoint y: 275, endPoint x: 1401, endPoint y: 275, distance: 71.0
click at [1401, 275] on div "Appliance 1 Appliance 2 Model PowerStore 1000T Name Cluster-1-appliance-1 Seria…" at bounding box center [1210, 323] width 385 height 510
drag, startPoint x: 1401, startPoint y: 275, endPoint x: 1407, endPoint y: 388, distance: 113.2
click at [1407, 388] on div "Verify Owner Warning: Please click Verify Owner to accurately assign the assets…" at bounding box center [804, 242] width 1464 height 825
drag, startPoint x: 1325, startPoint y: 277, endPoint x: 1421, endPoint y: 280, distance: 96.0
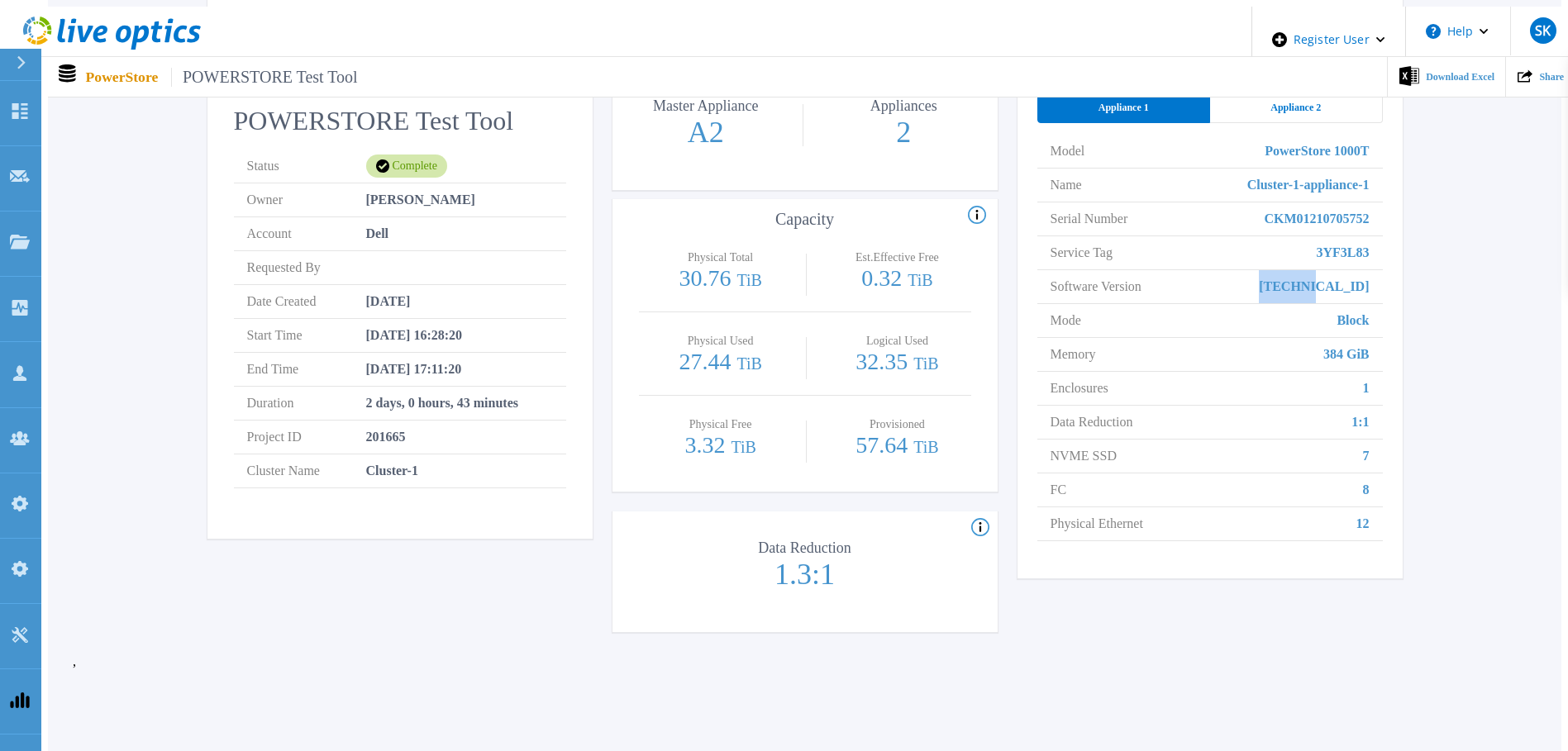
click at [1421, 280] on div "Verify Owner Warning: Please click Verify Owner to accurately assign the assets…" at bounding box center [804, 242] width 1464 height 825
drag, startPoint x: 1421, startPoint y: 280, endPoint x: 1392, endPoint y: 320, distance: 49.4
click at [1421, 354] on div "Verify Owner Warning: Please click Verify Owner to accurately assign the assets…" at bounding box center [804, 242] width 1464 height 825
click at [1270, 101] on span "Appliance 2" at bounding box center [1295, 107] width 50 height 13
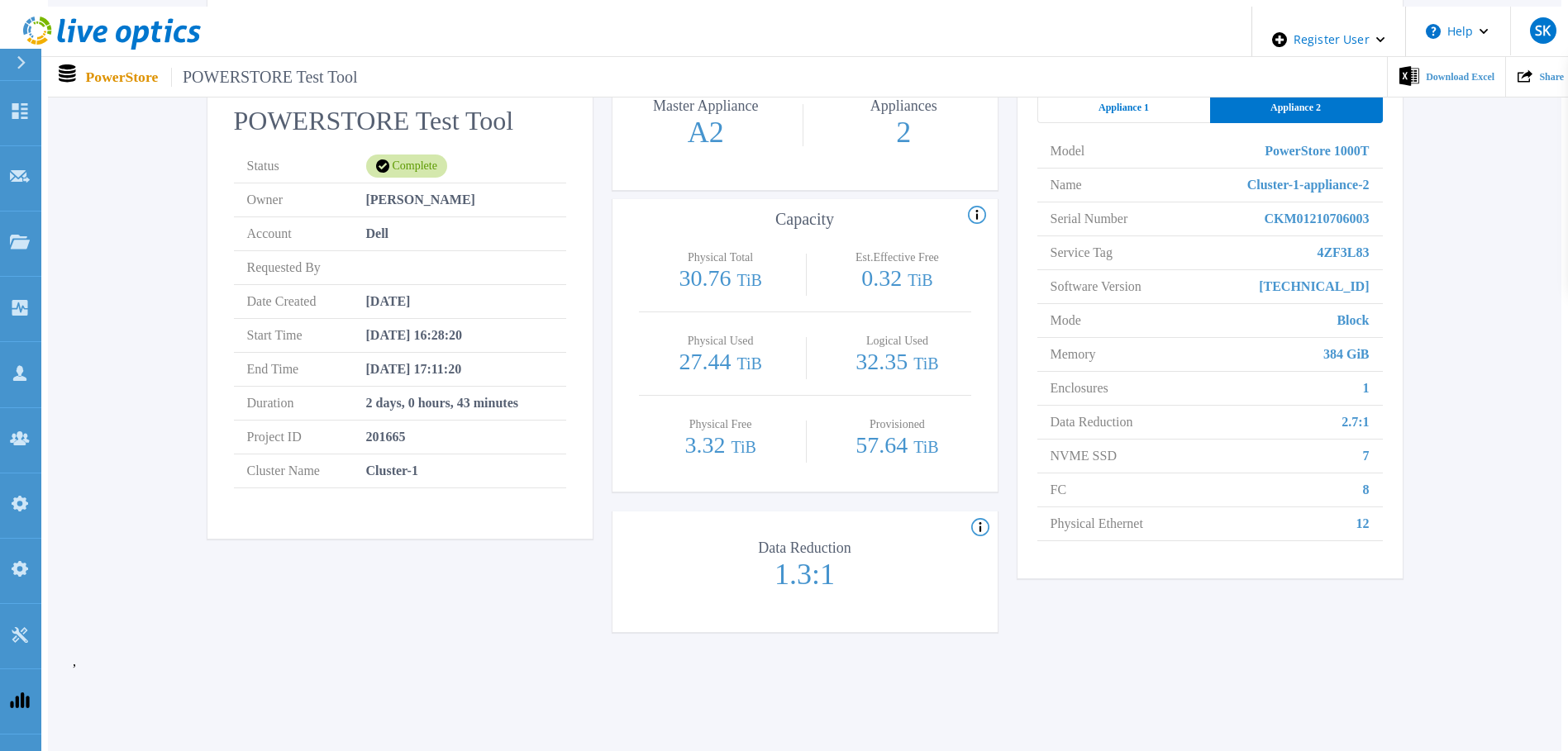
click at [1122, 108] on div "Appliance 1" at bounding box center [1123, 107] width 173 height 30
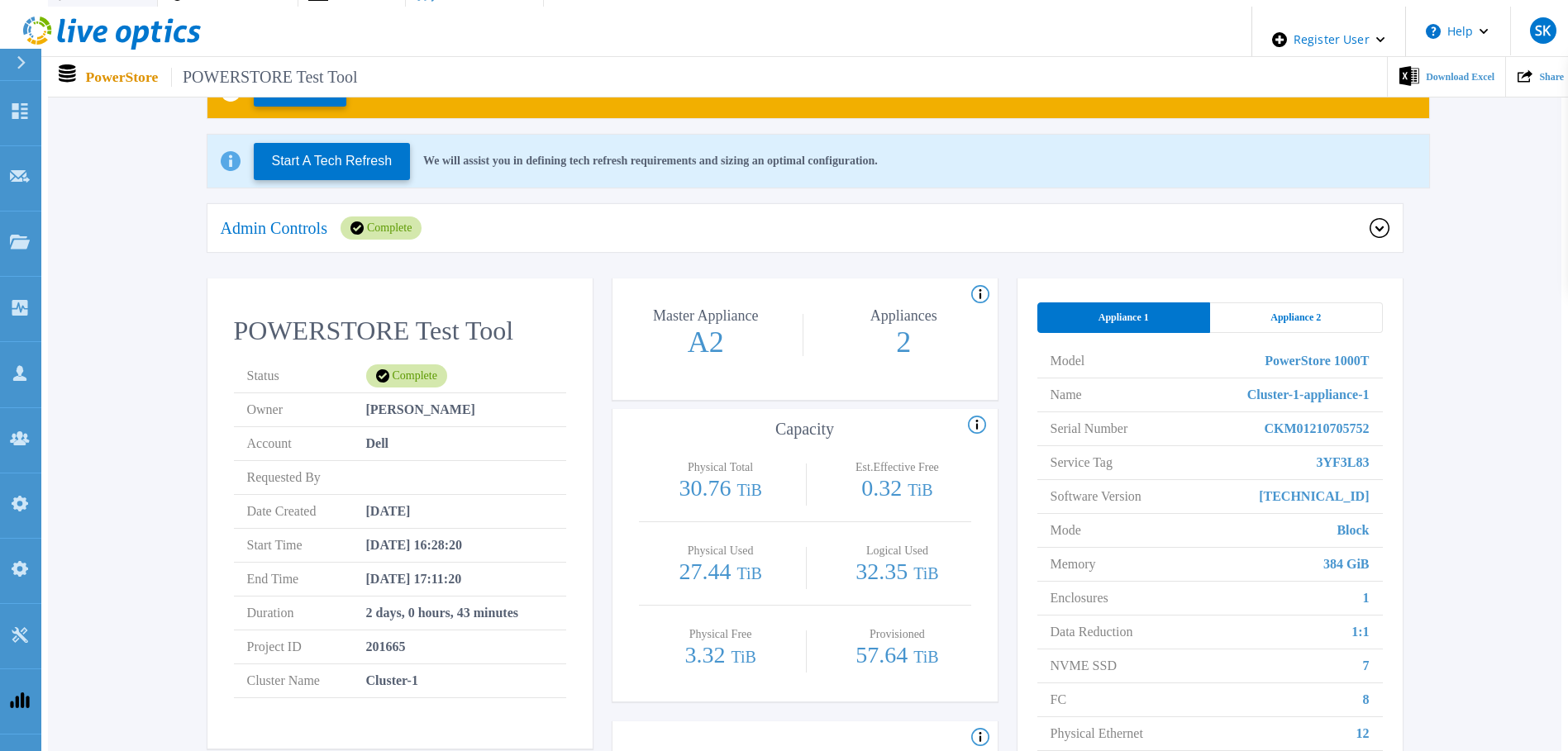
scroll to position [0, 0]
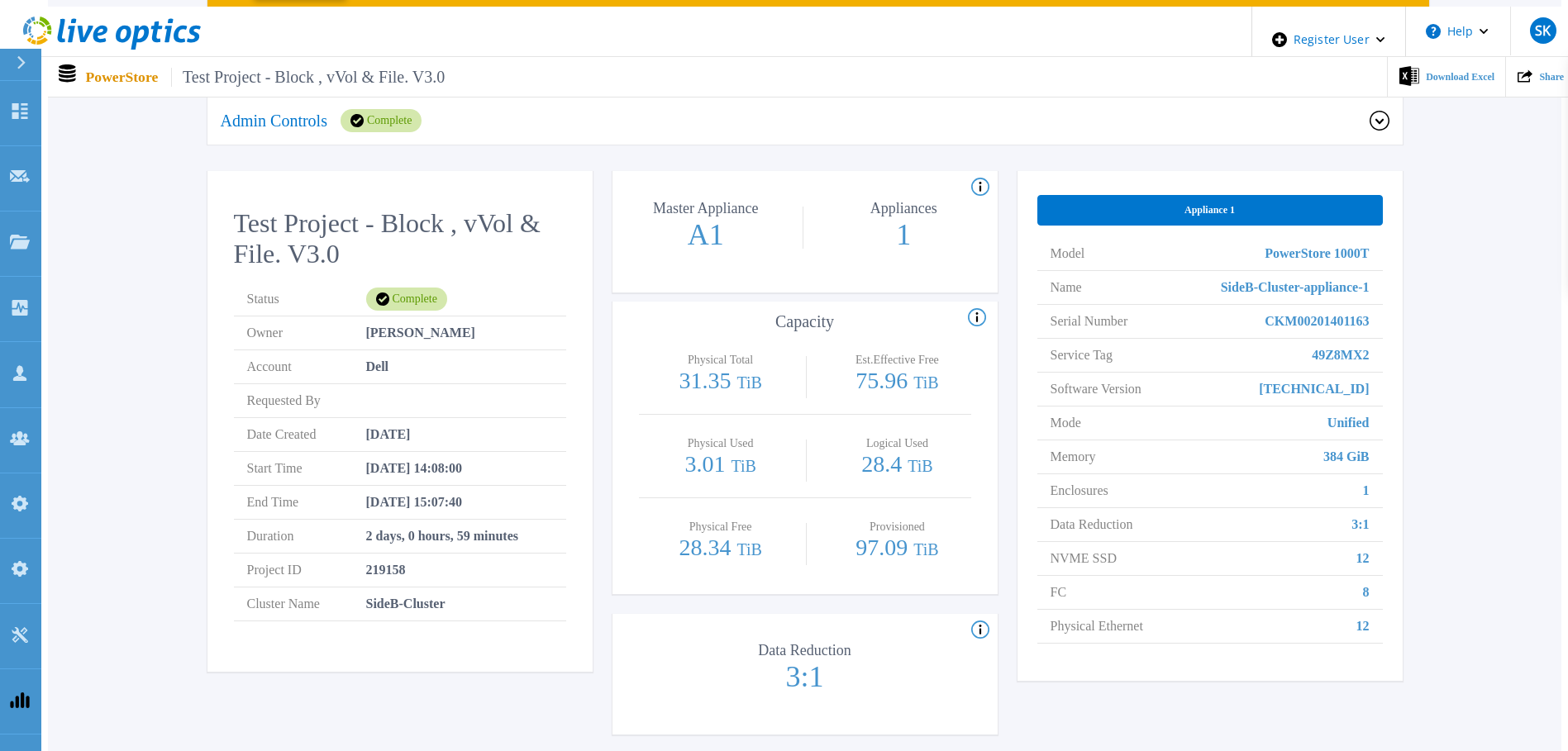
scroll to position [248, 0]
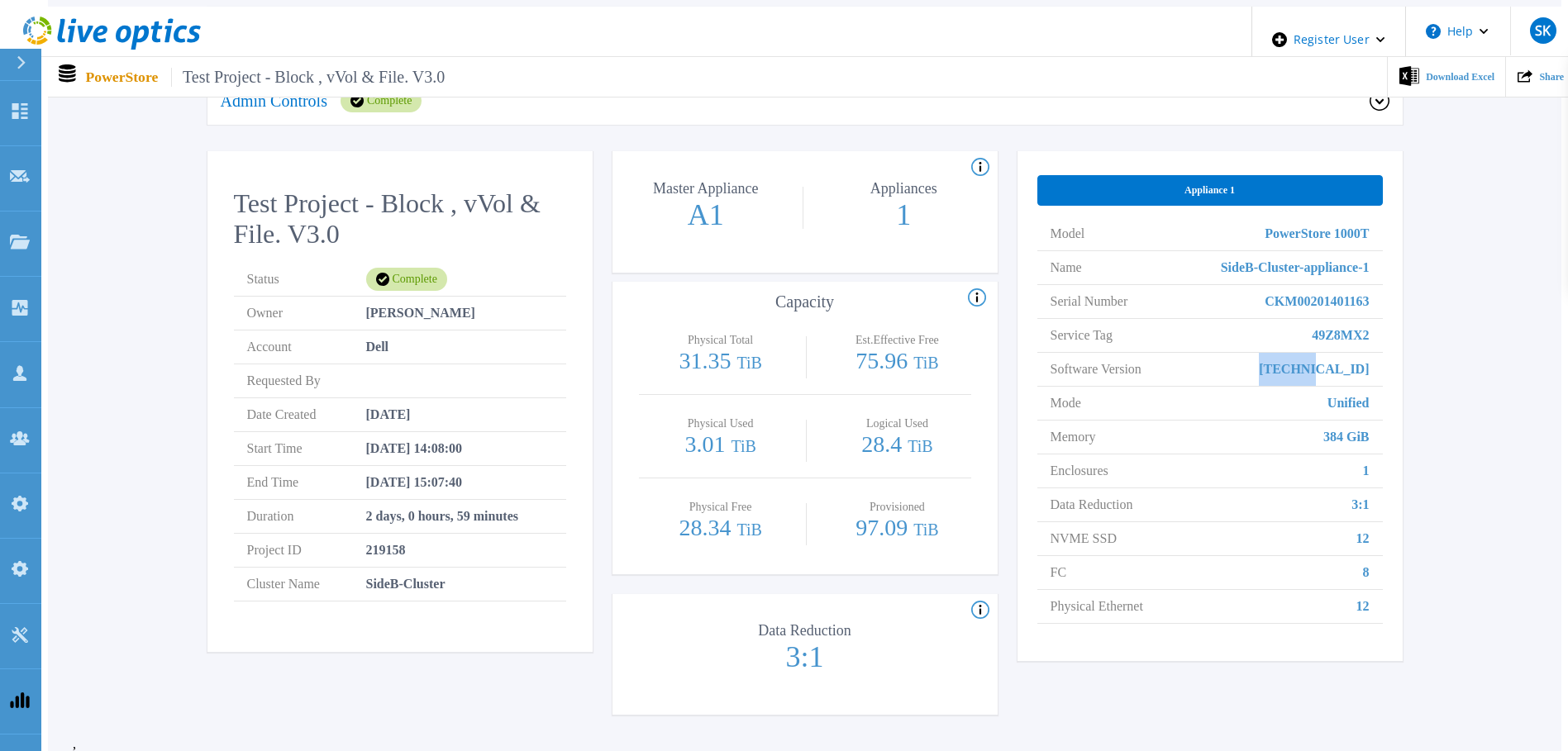
drag, startPoint x: 1322, startPoint y: 361, endPoint x: 1383, endPoint y: 366, distance: 61.2
click at [1383, 366] on div "Appliance 1 Model PowerStore 1000T Name SideB-Cluster-appliance-1 Serial Number…" at bounding box center [1210, 406] width 385 height 510
click at [1311, 387] on li "Mode Unified" at bounding box center [1210, 403] width 345 height 34
drag, startPoint x: 1325, startPoint y: 371, endPoint x: 1380, endPoint y: 369, distance: 55.0
click at [1380, 369] on li "Software Version [TECHNICAL_ID]" at bounding box center [1210, 369] width 345 height 34
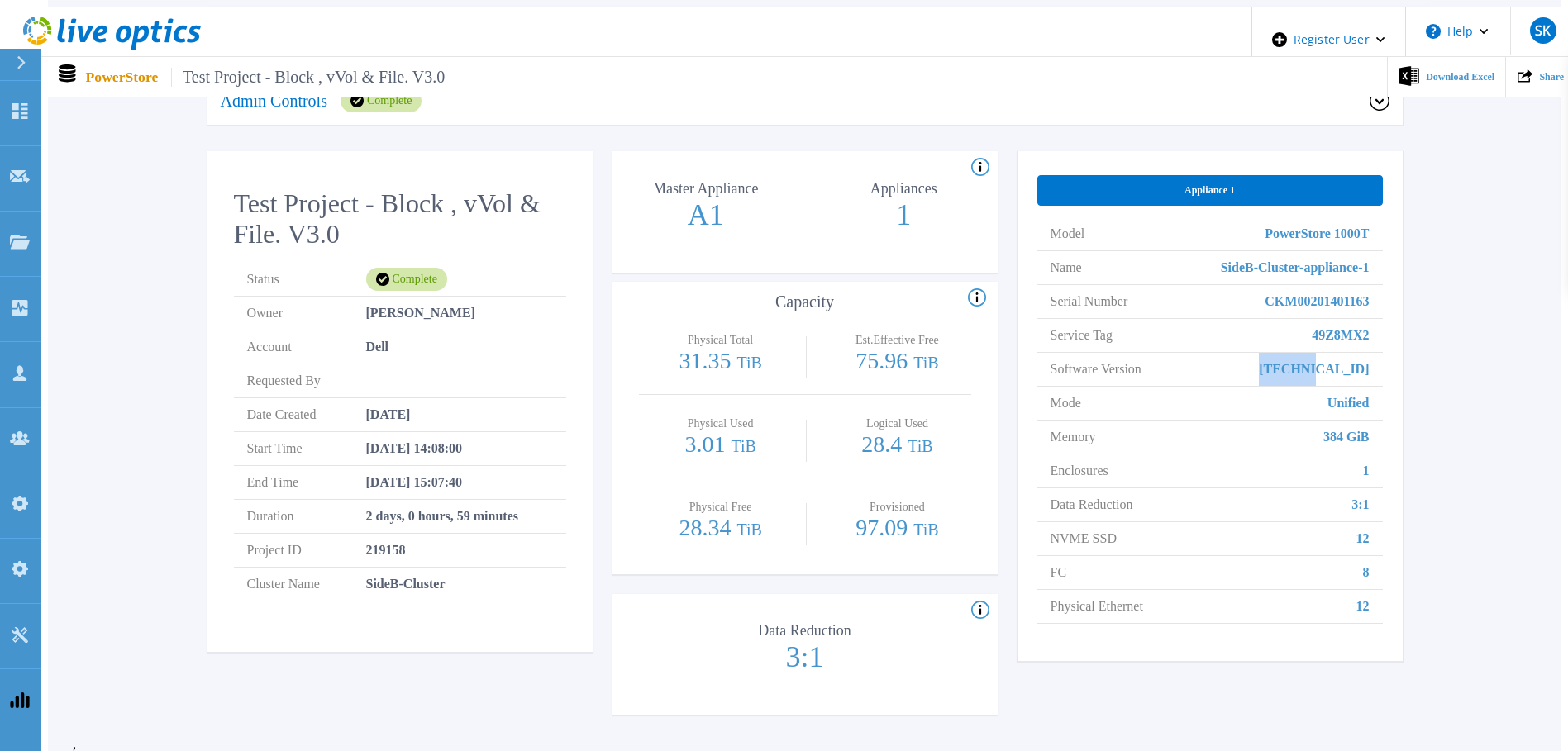
click at [1361, 353] on span "[TECHNICAL_ID]" at bounding box center [1313, 369] width 110 height 33
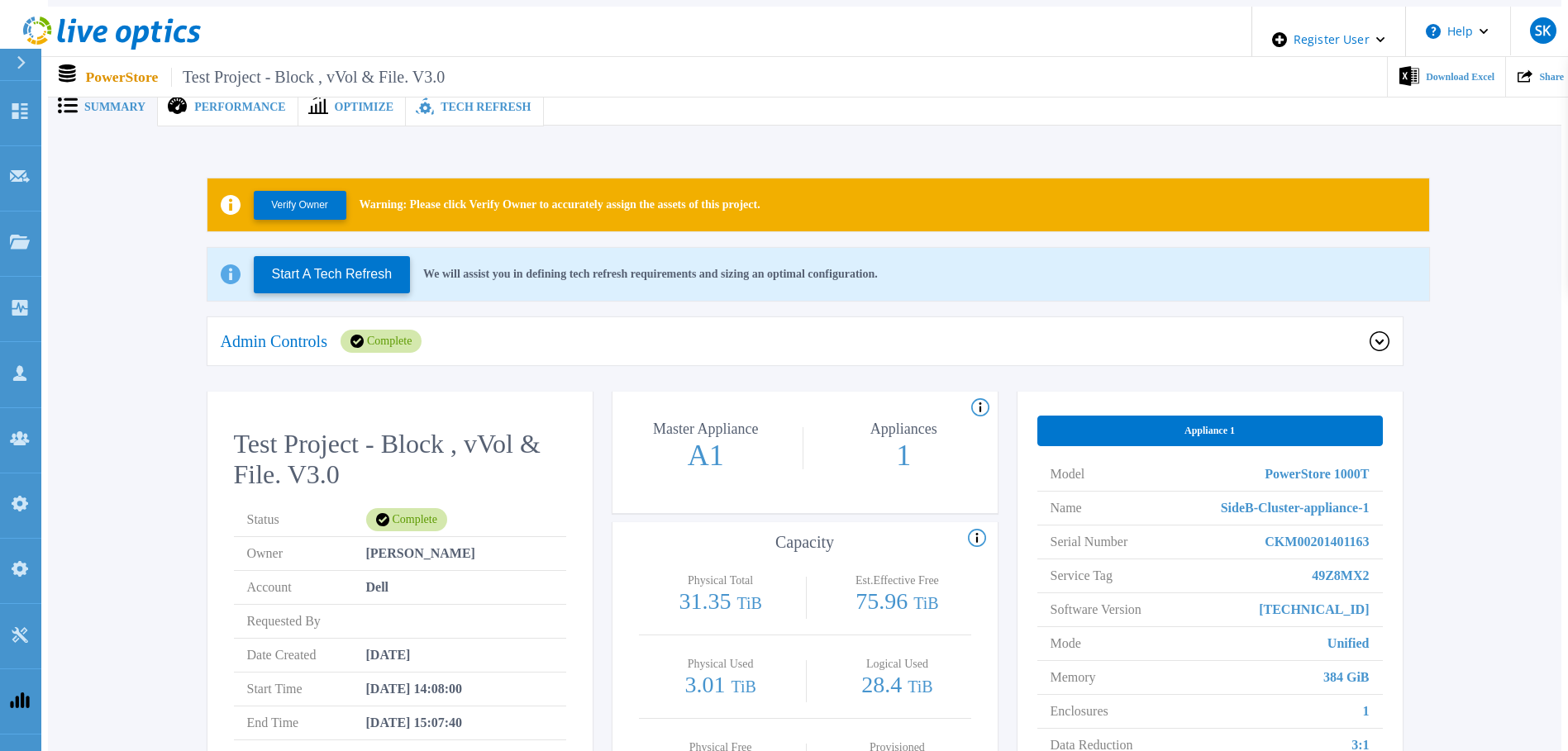
scroll to position [0, 0]
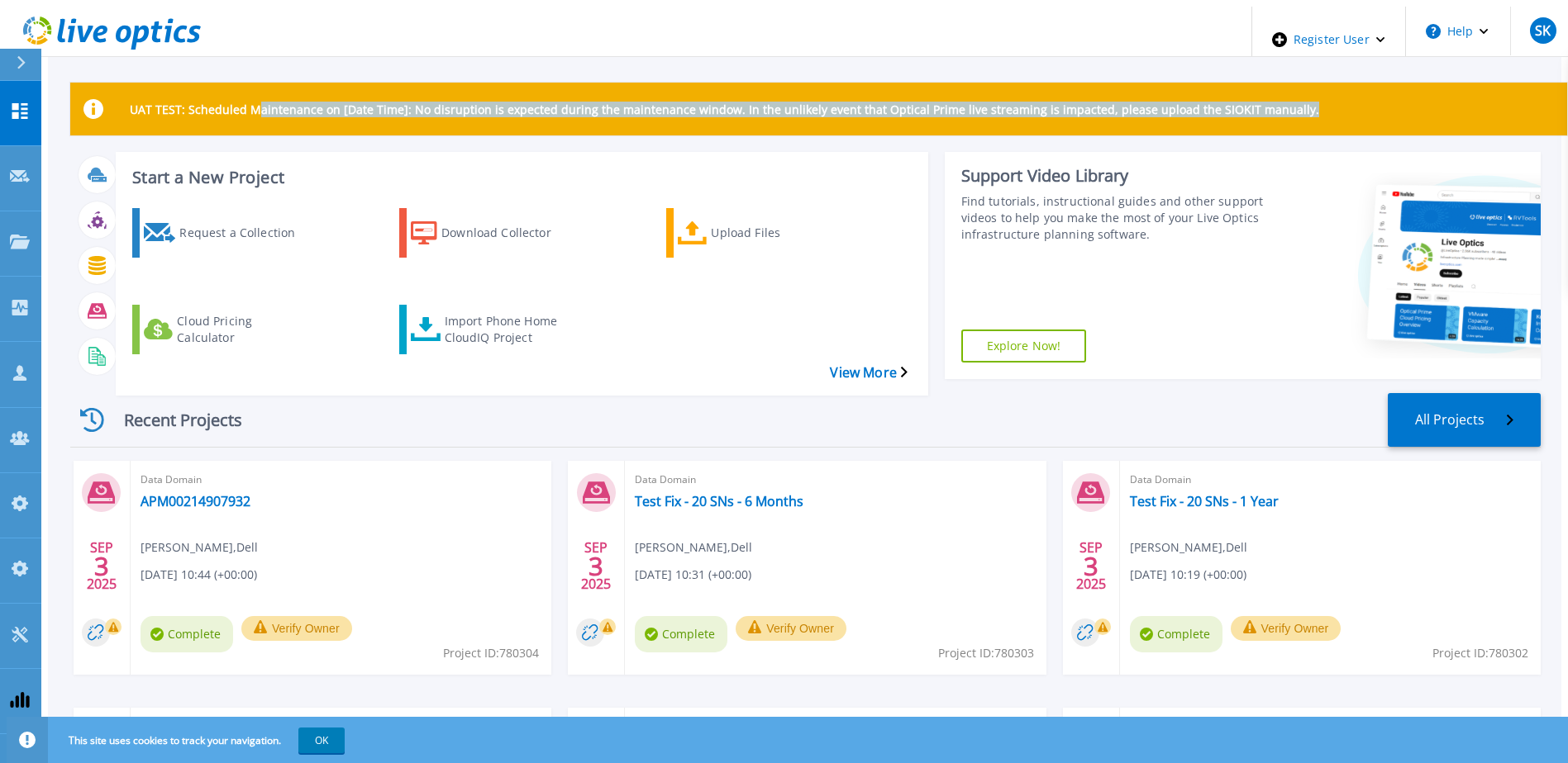
drag, startPoint x: 244, startPoint y: 100, endPoint x: 1289, endPoint y: 134, distance: 1045.6
click at [1289, 134] on div "UAT TEST: Scheduled Maintenance on [Date Time]: No disruption is expected durin…" at bounding box center [805, 526] width 1470 height 886
click at [297, 102] on p "UAT TEST: Scheduled Maintenance on [Date Time]: No disruption is expected durin…" at bounding box center [724, 110] width 1189 height 16
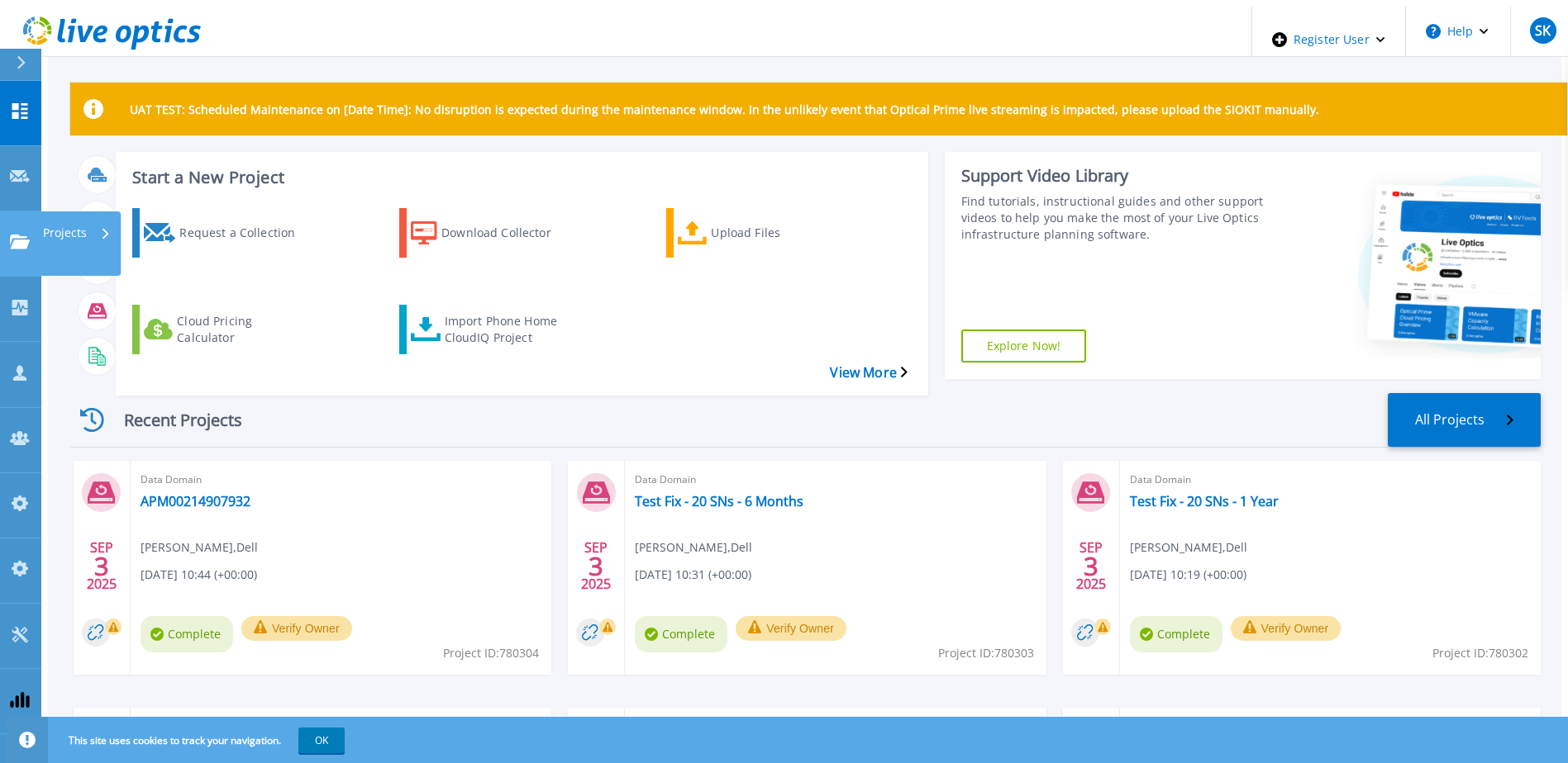
click at [18, 235] on icon at bounding box center [19, 242] width 20 height 14
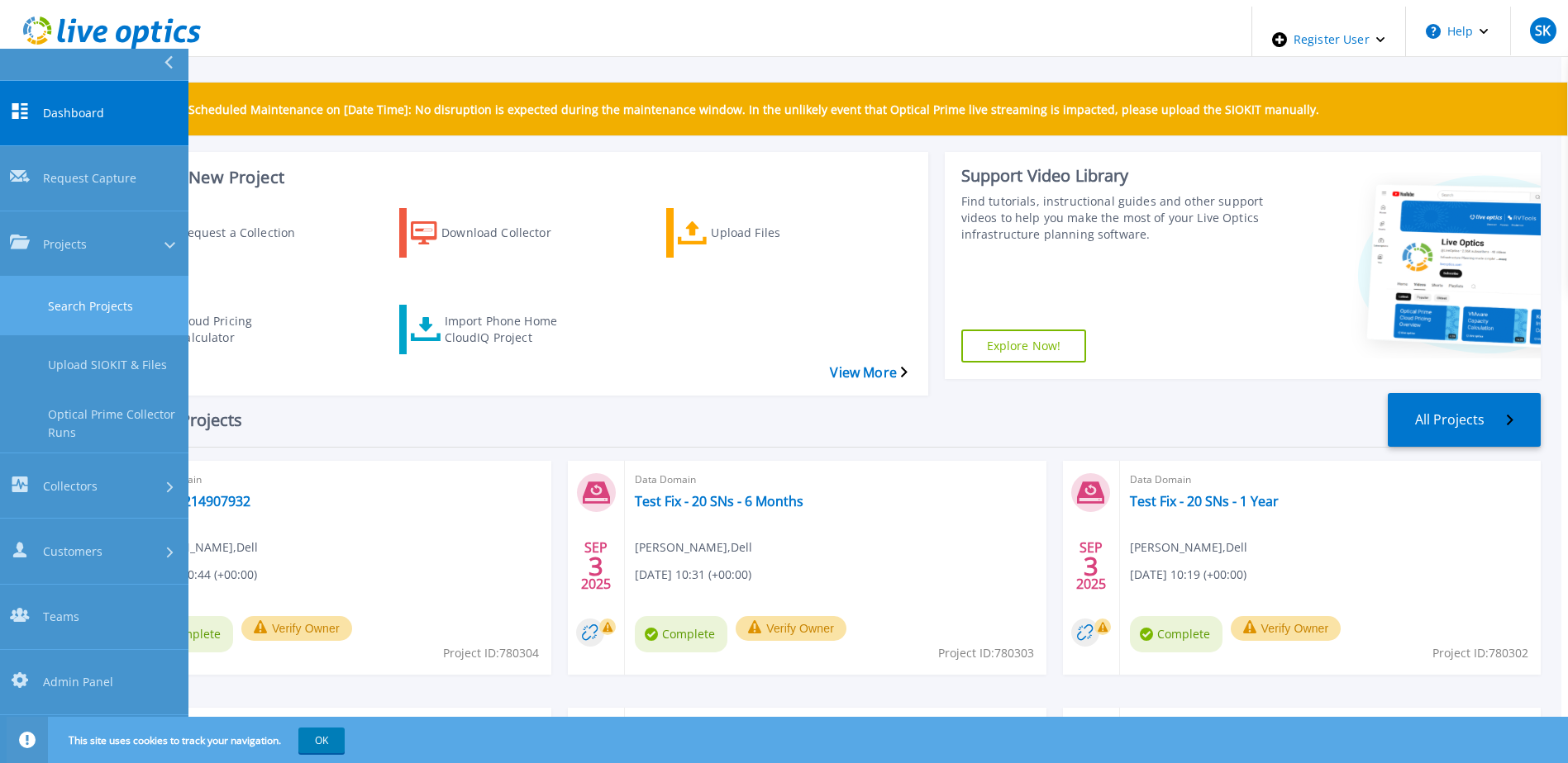
click at [86, 277] on link "Search Projects" at bounding box center [94, 306] width 188 height 59
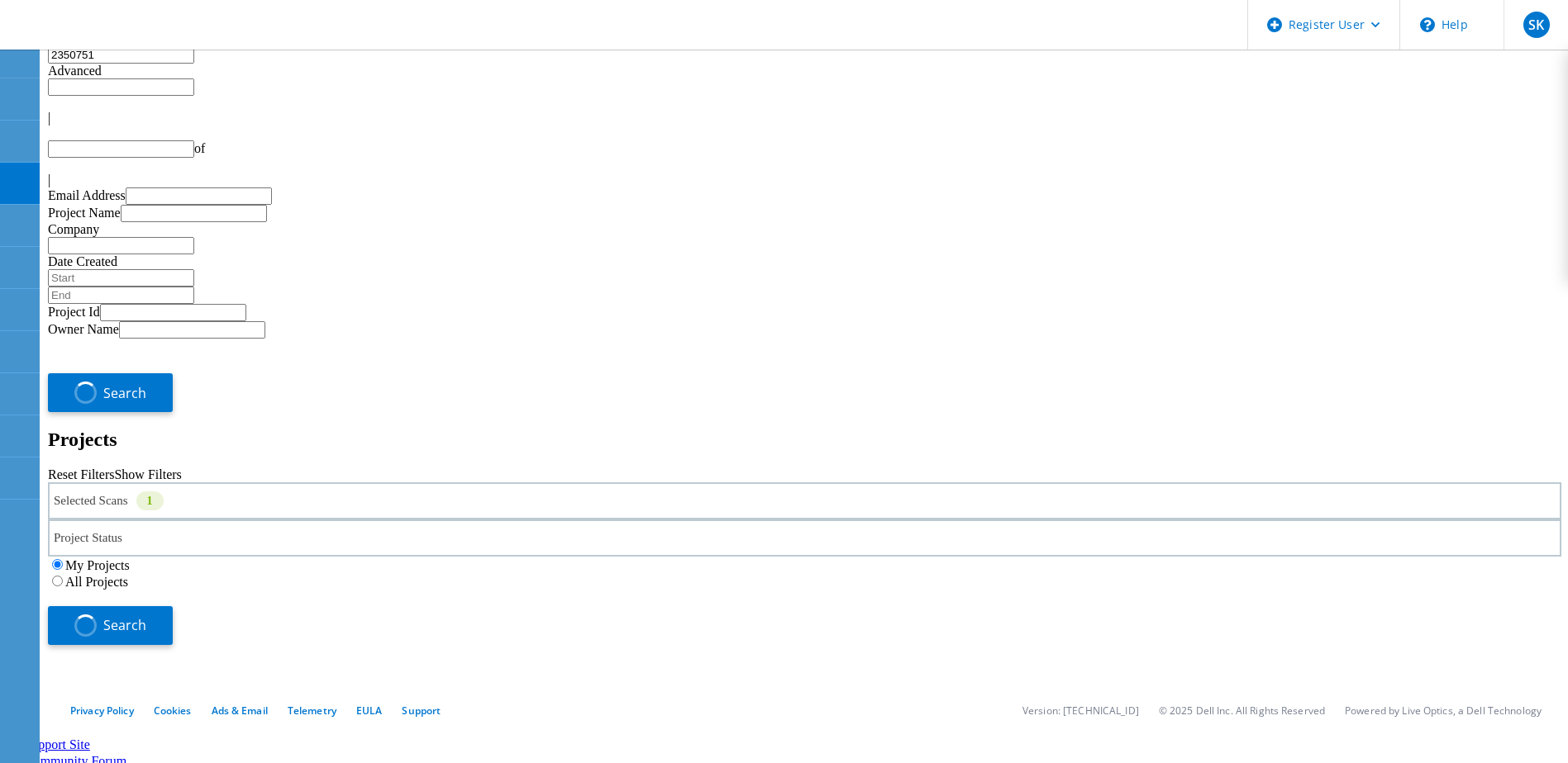
type input "1"
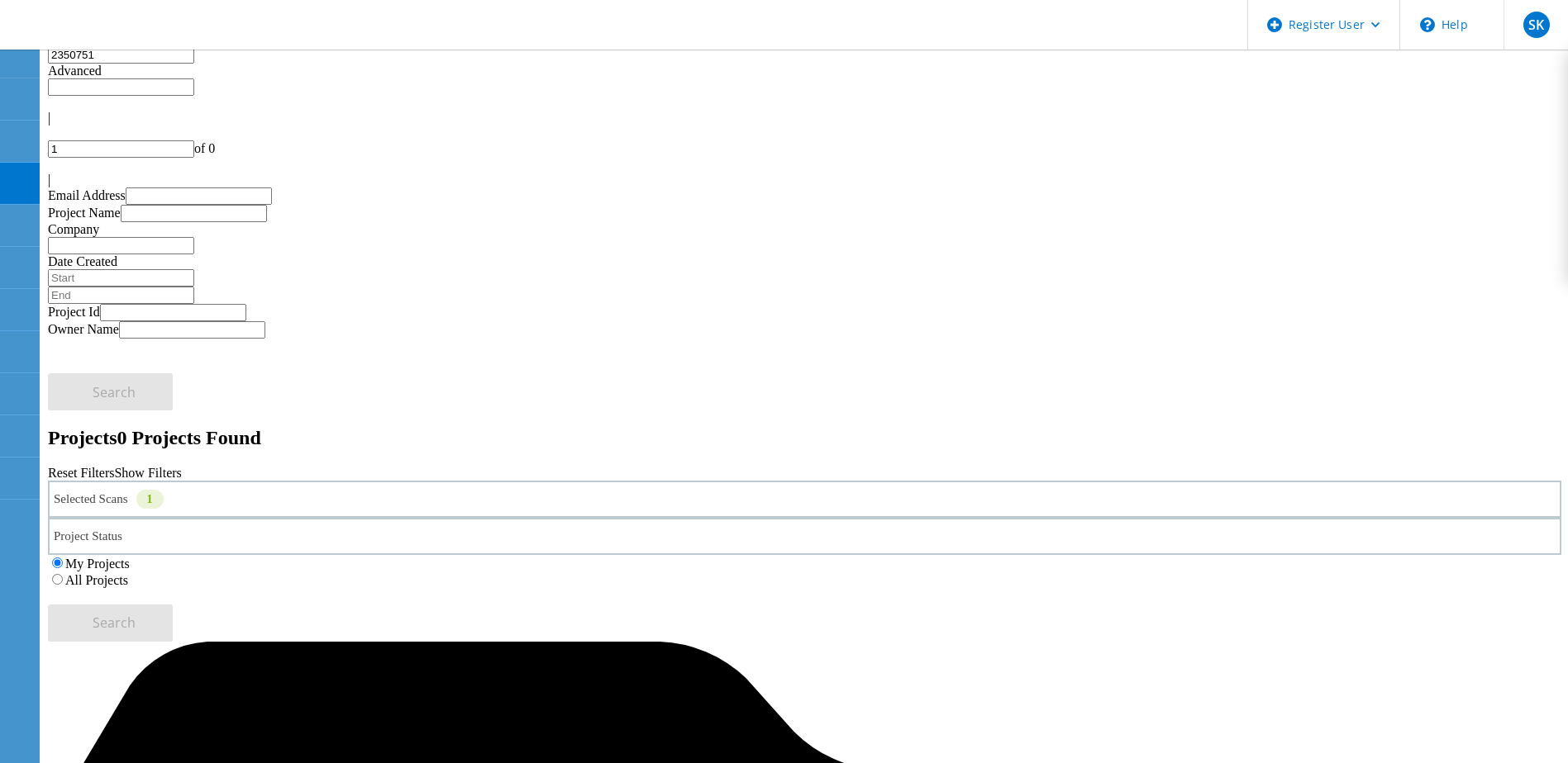
click at [98, 64] on input "2350751" at bounding box center [121, 55] width 146 height 17
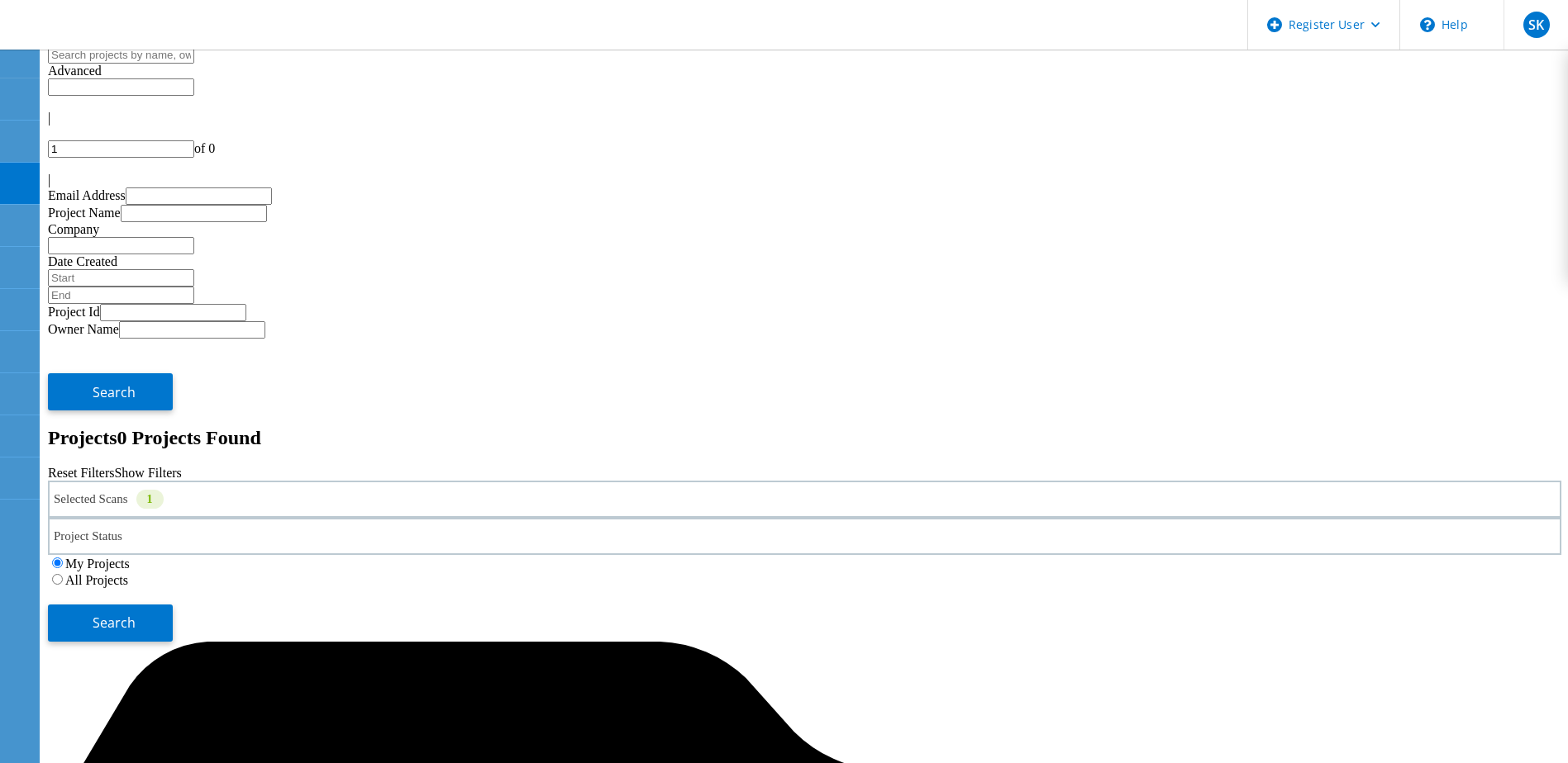
click at [277, 481] on div "Selected Scans 1" at bounding box center [805, 499] width 1514 height 37
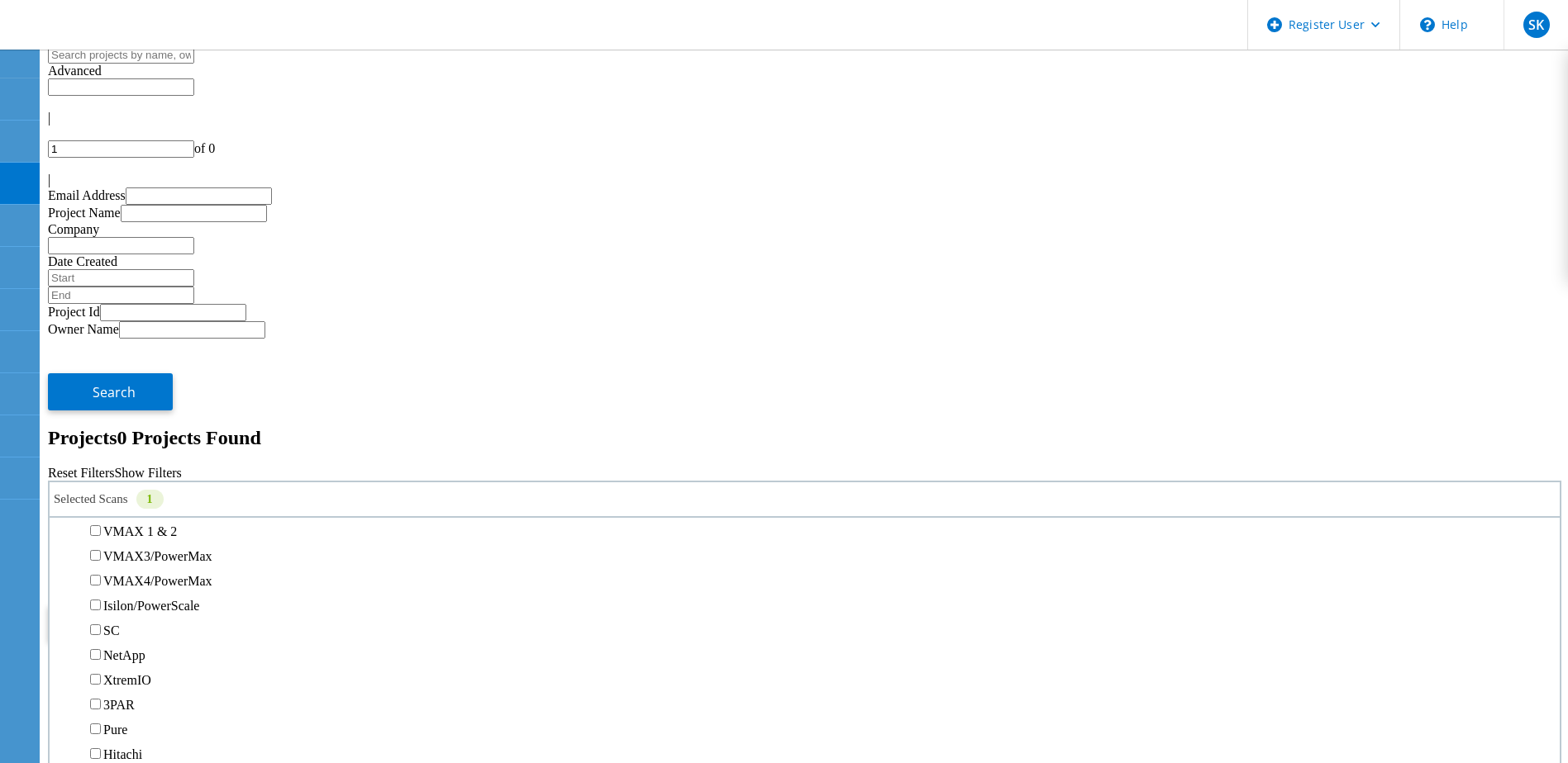
scroll to position [413, 0]
click at [173, 605] on button "Search" at bounding box center [111, 623] width 125 height 37
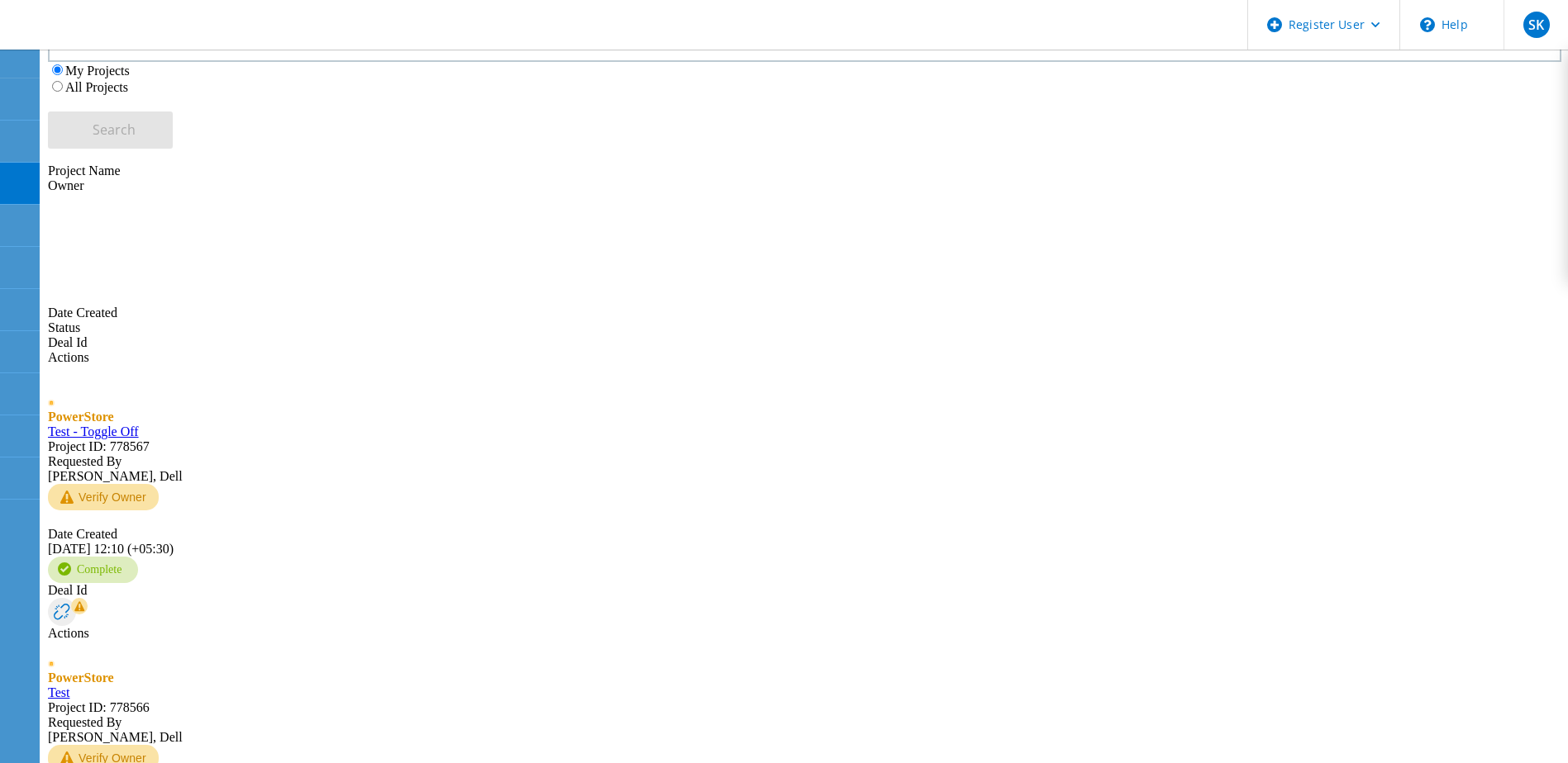
scroll to position [583, 0]
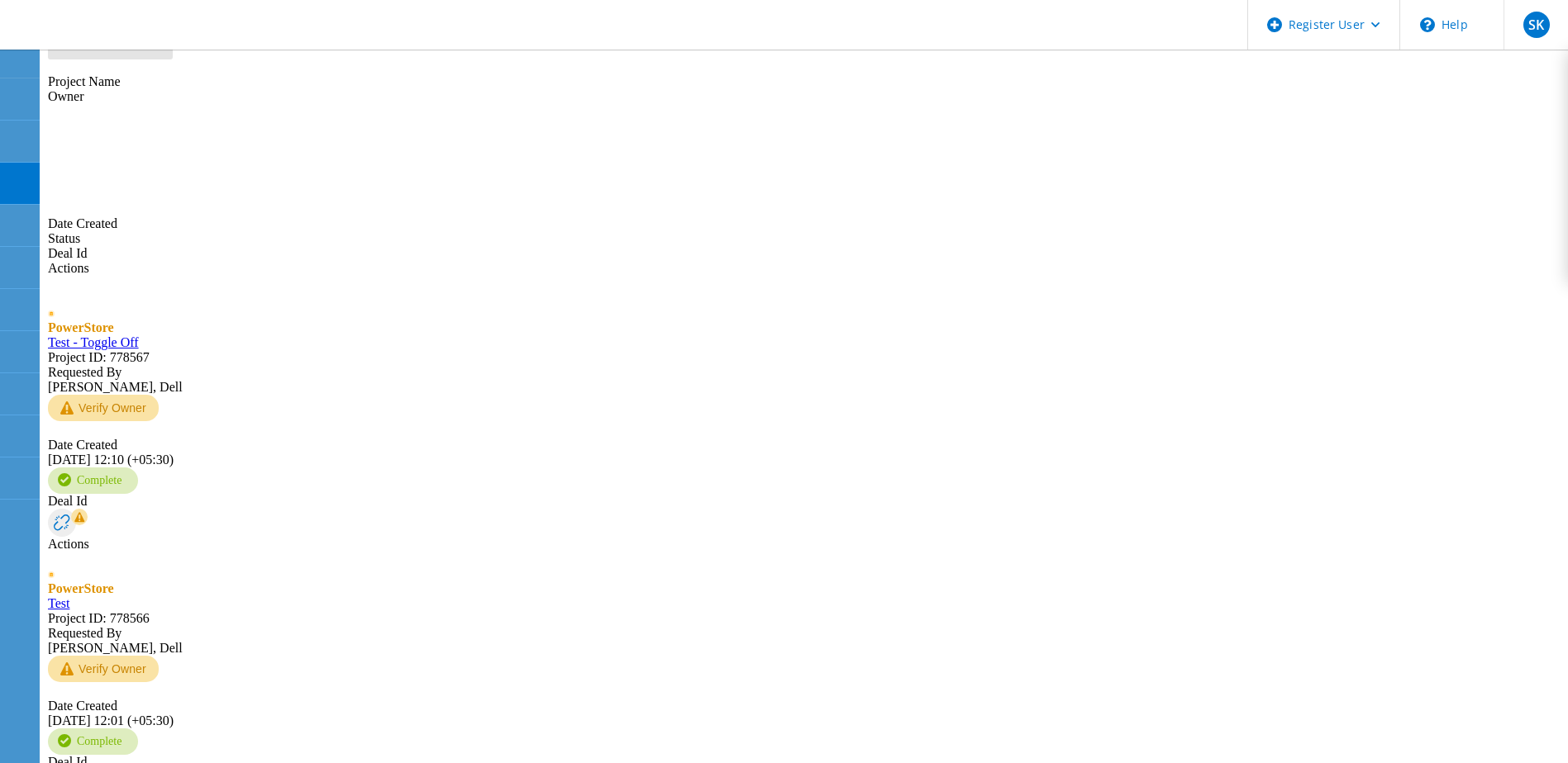
type input "2"
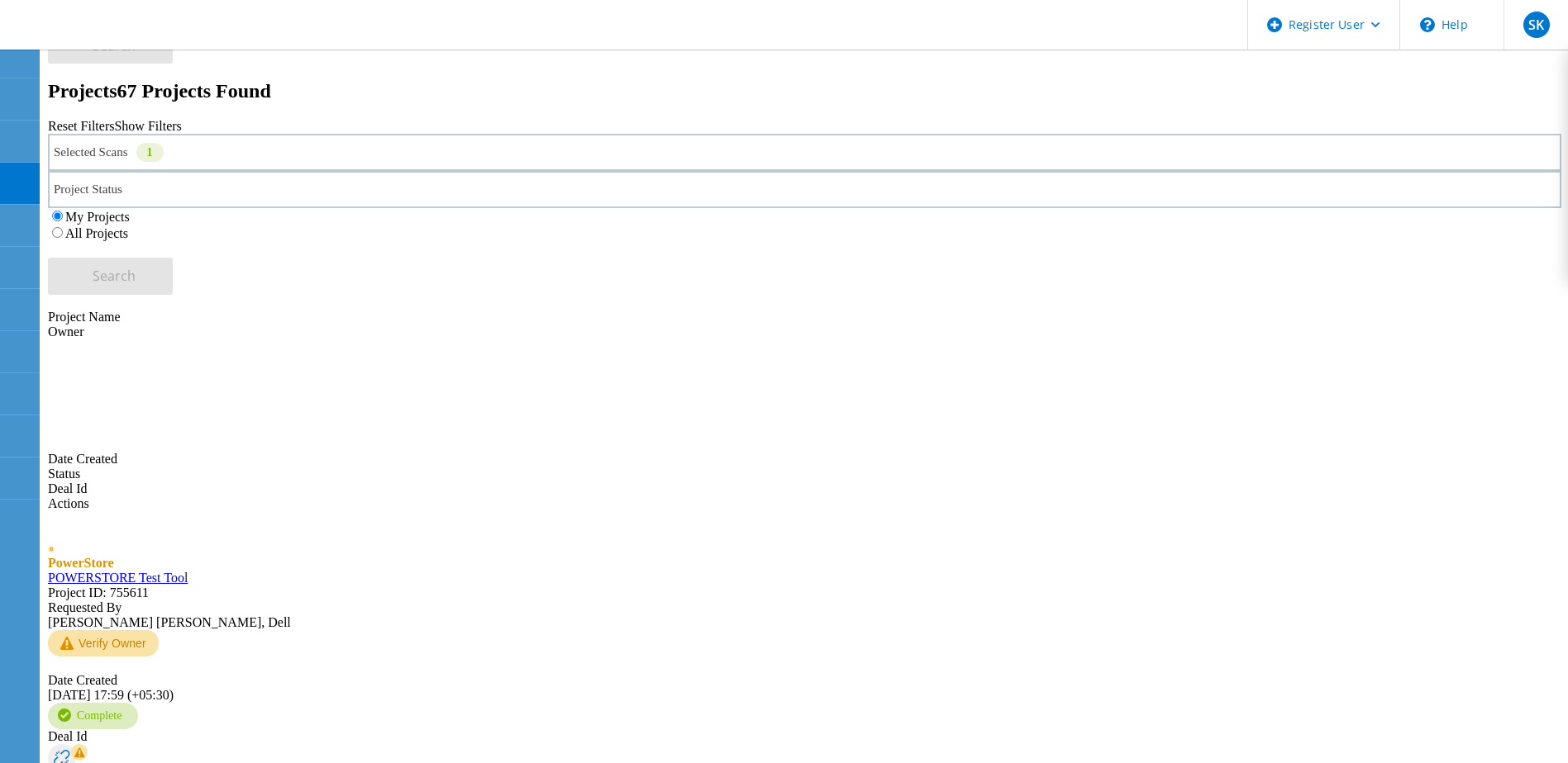
scroll to position [4, 0]
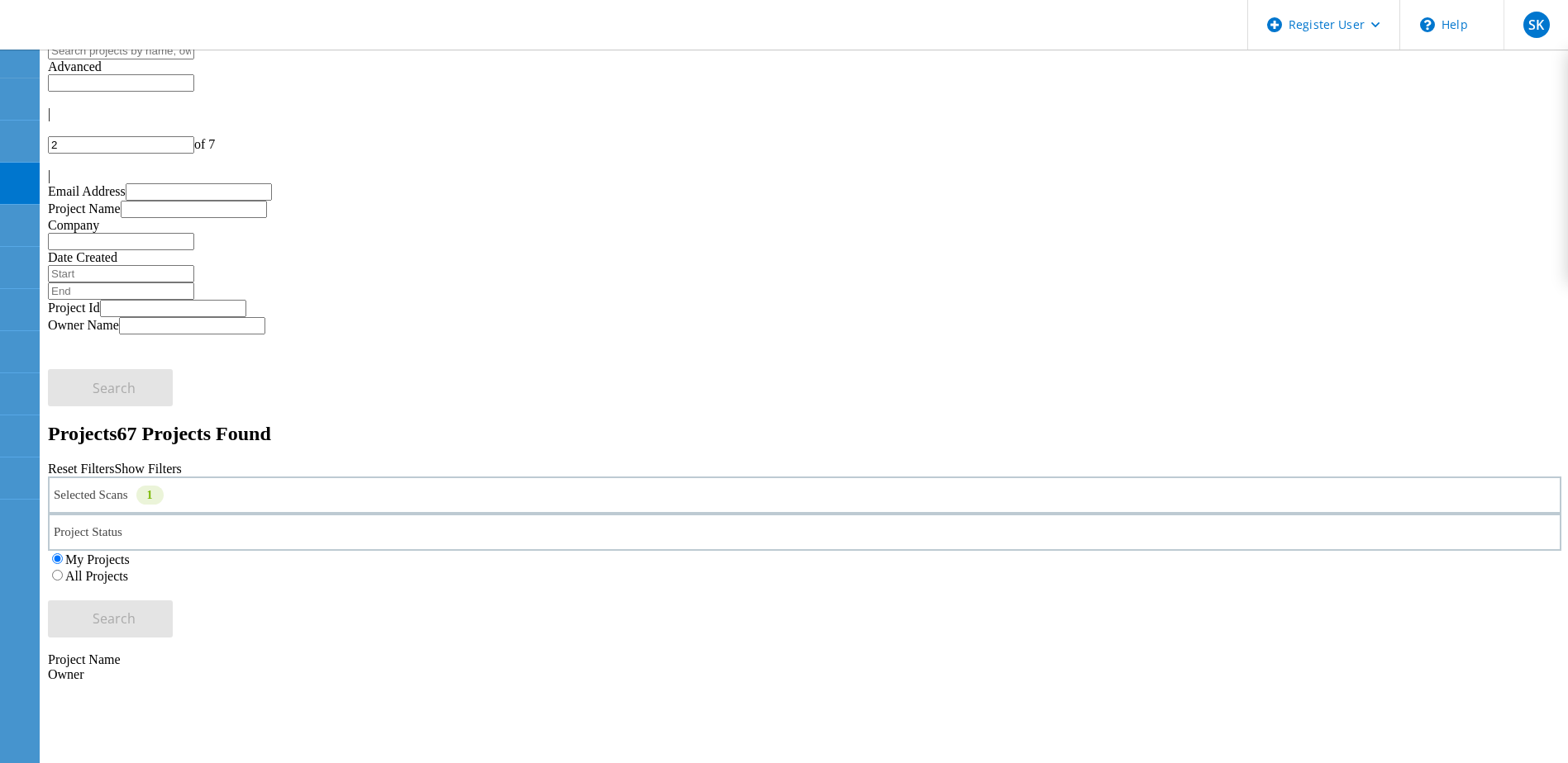
click at [194, 60] on input "text" at bounding box center [121, 51] width 146 height 17
paste input "2350751"
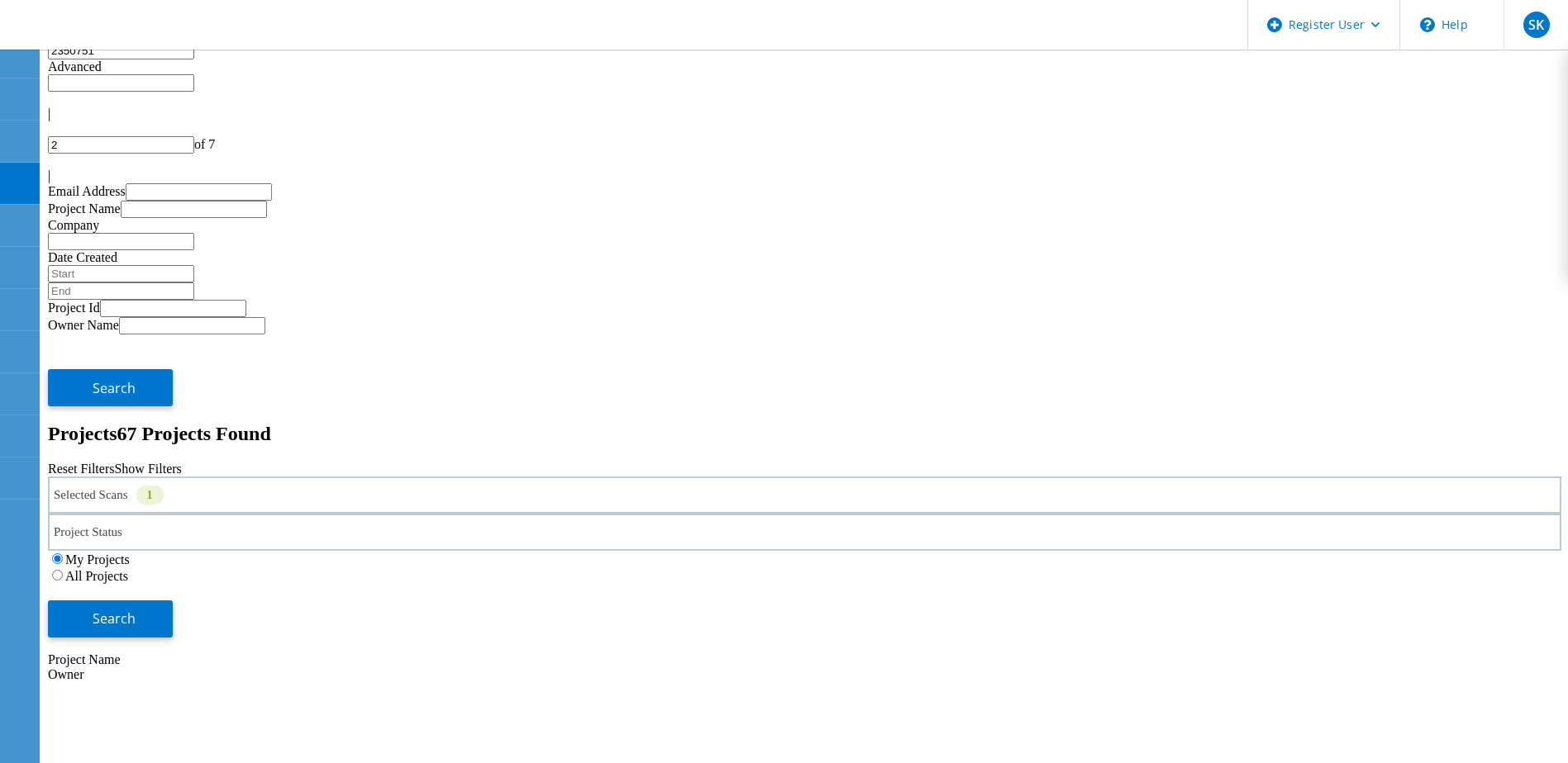
type input "2350751"
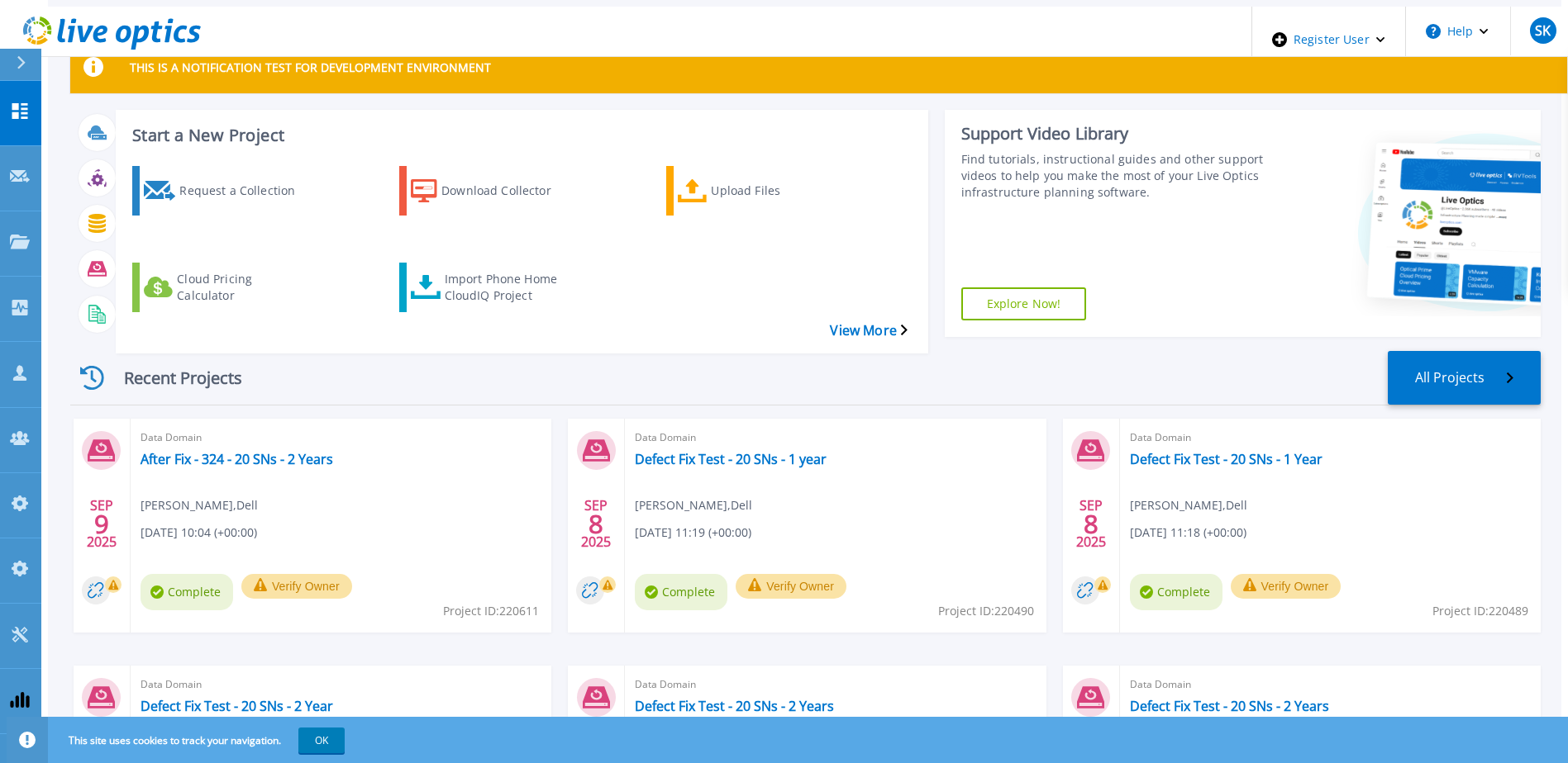
scroll to position [222, 0]
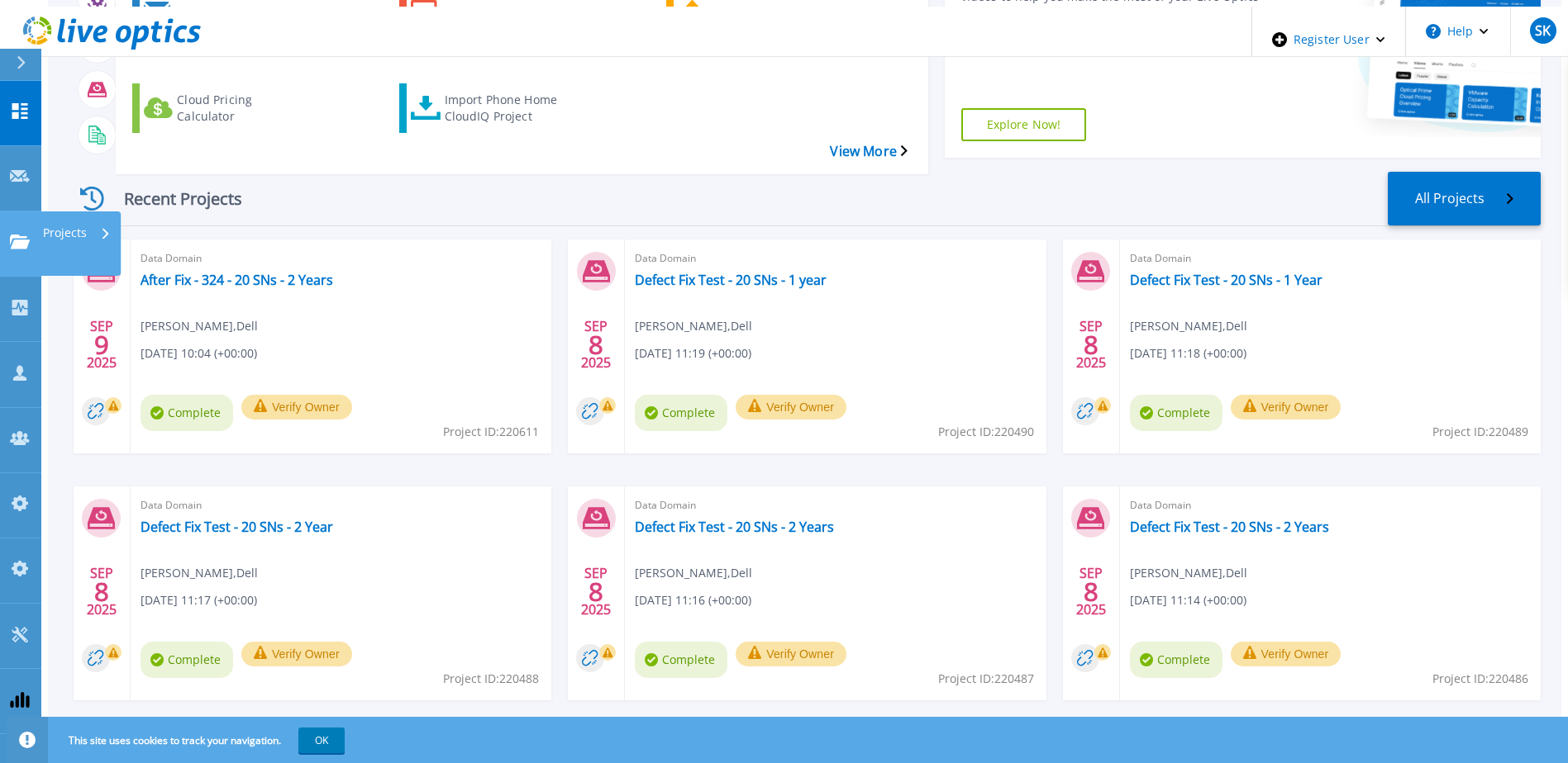
click at [19, 235] on icon at bounding box center [19, 242] width 20 height 14
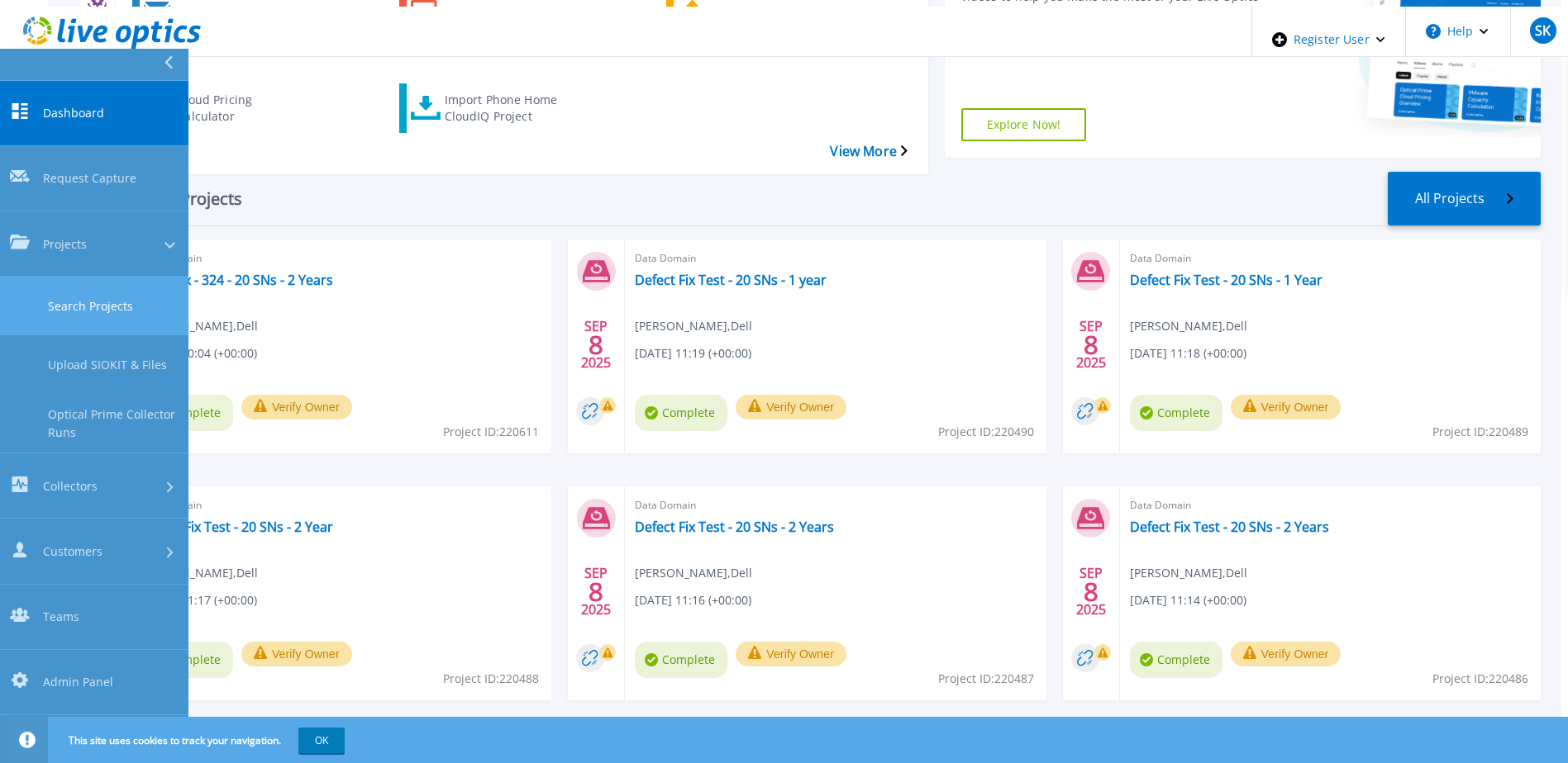
click at [119, 277] on link "Search Projects" at bounding box center [94, 306] width 188 height 59
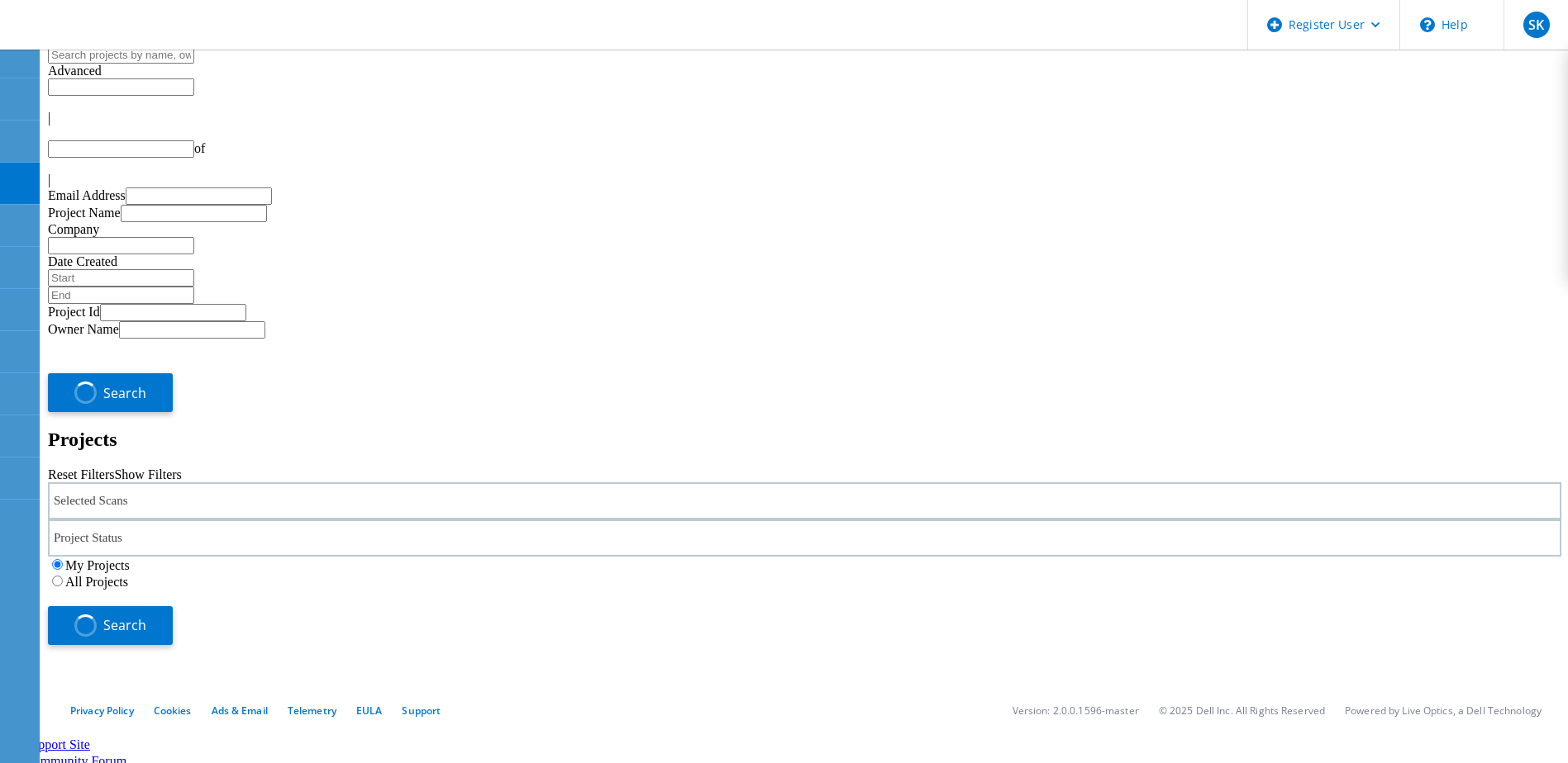
type input "1"
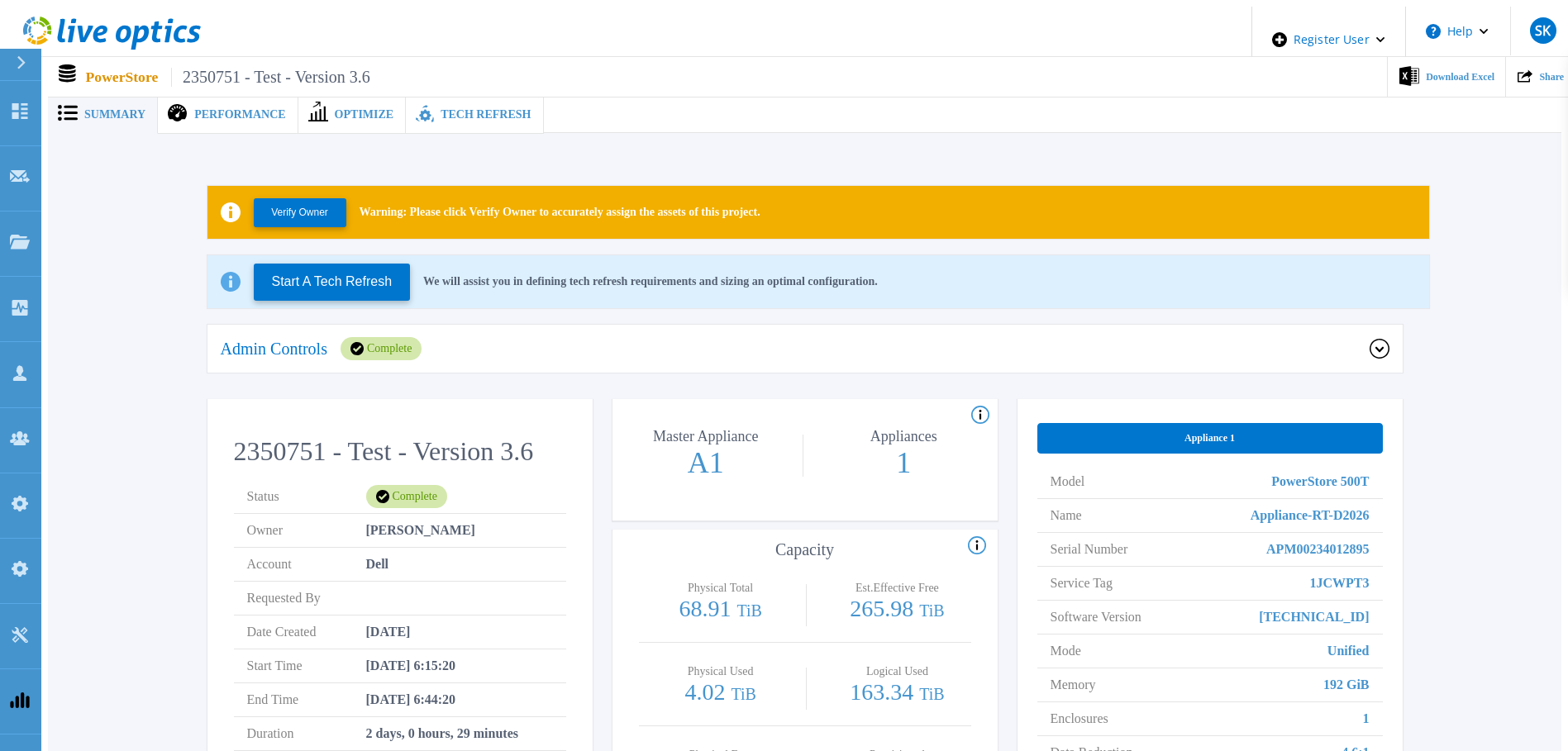
click at [189, 67] on span "2350751 - Test - Version 3.6" at bounding box center [270, 77] width 199 height 19
click at [218, 73] on span "2350751 - Test - Version 3.6" at bounding box center [270, 77] width 199 height 19
drag, startPoint x: 307, startPoint y: 64, endPoint x: 396, endPoint y: 66, distance: 89.0
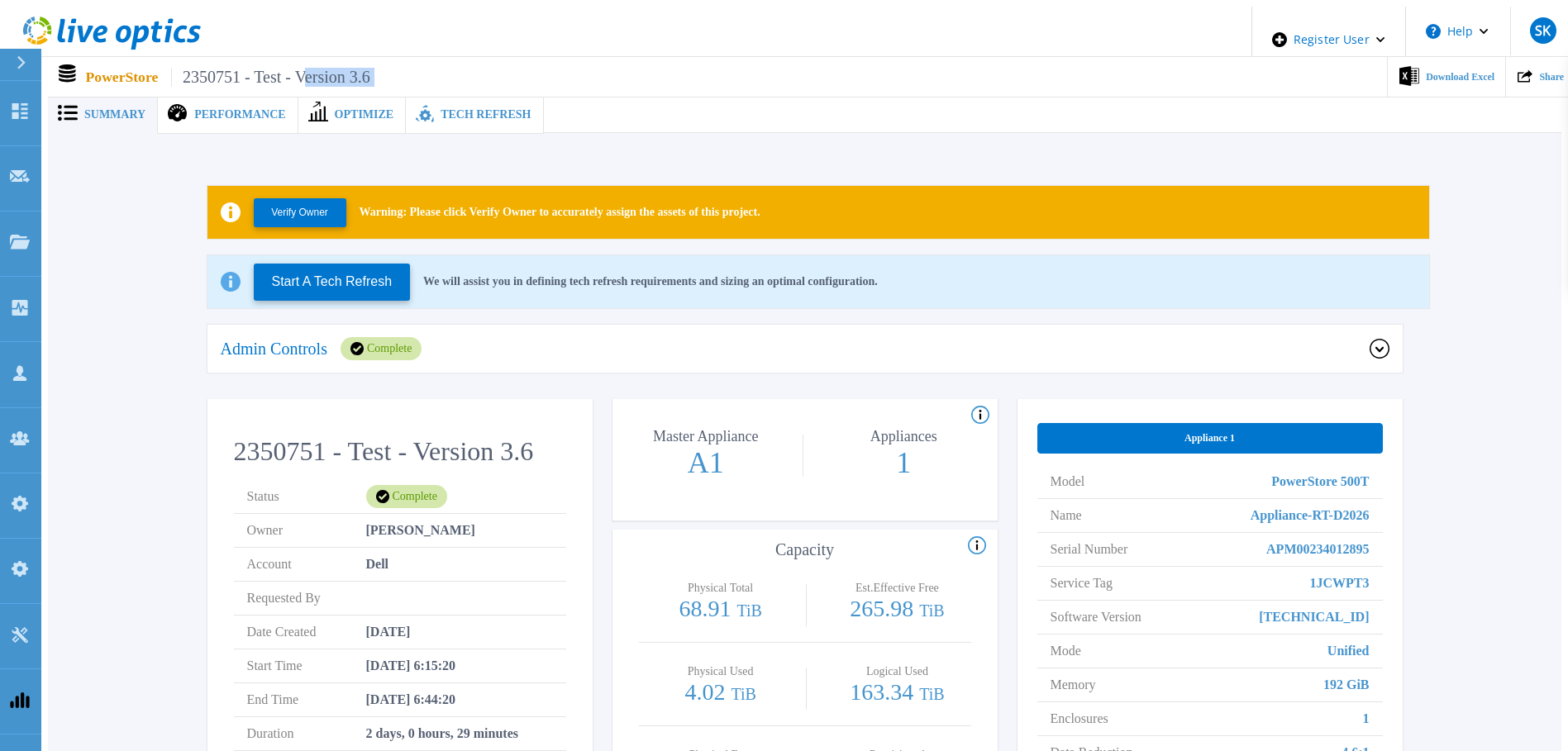
click at [396, 66] on div "PowerStore 2350751 - Test - Version 3.6 Download Excel Share" at bounding box center [812, 77] width 1527 height 40
drag, startPoint x: 396, startPoint y: 66, endPoint x: 335, endPoint y: 76, distance: 61.8
click at [335, 76] on span "2350751 - Test - Version 3.6" at bounding box center [270, 77] width 199 height 19
drag, startPoint x: 303, startPoint y: 70, endPoint x: 403, endPoint y: 71, distance: 100.0
click at [403, 71] on div "PowerStore 2350751 - Test - Version 3.6 Download Excel Share" at bounding box center [812, 77] width 1527 height 40
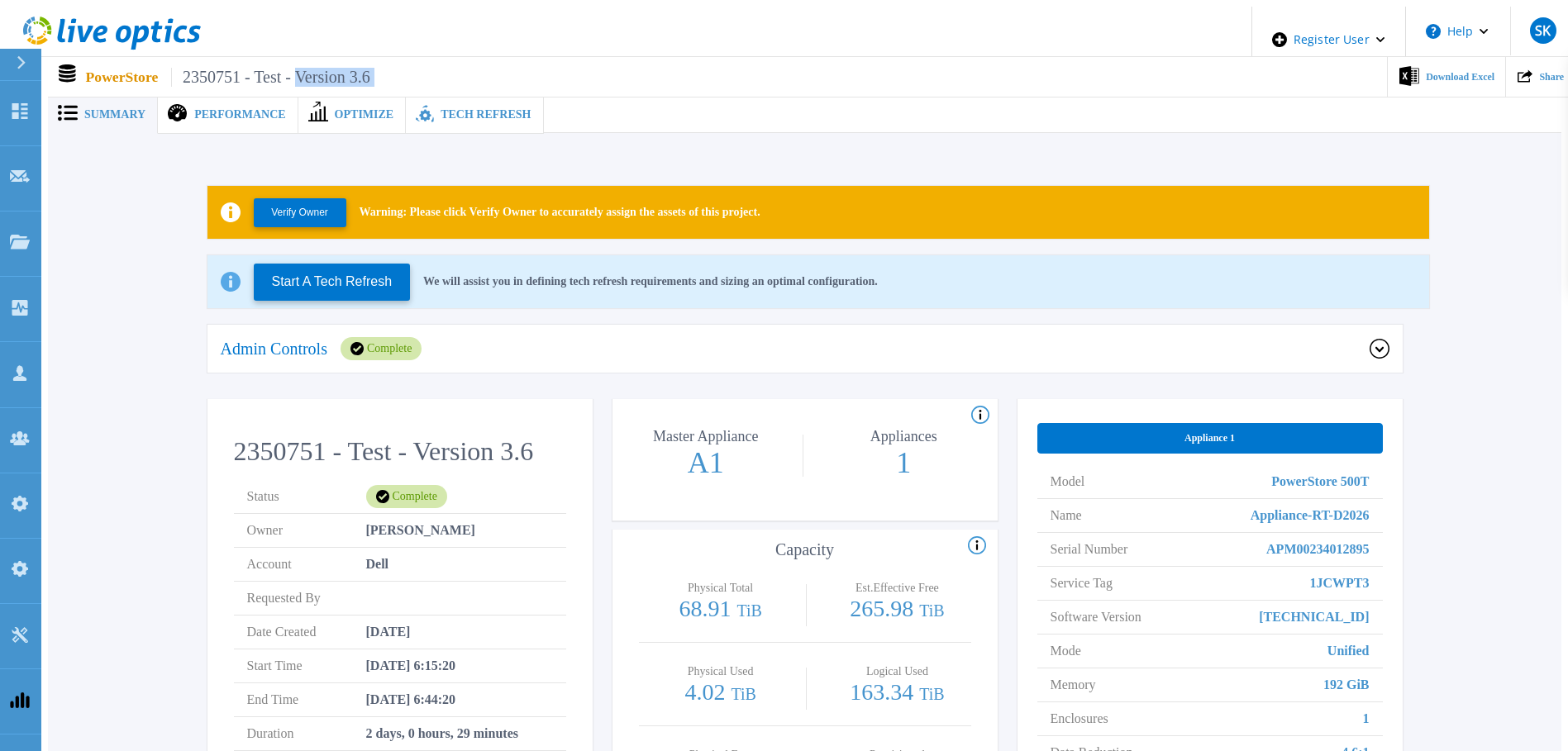
copy div "Version 3.6"
click at [665, 583] on p "Physical Total" at bounding box center [720, 588] width 140 height 11
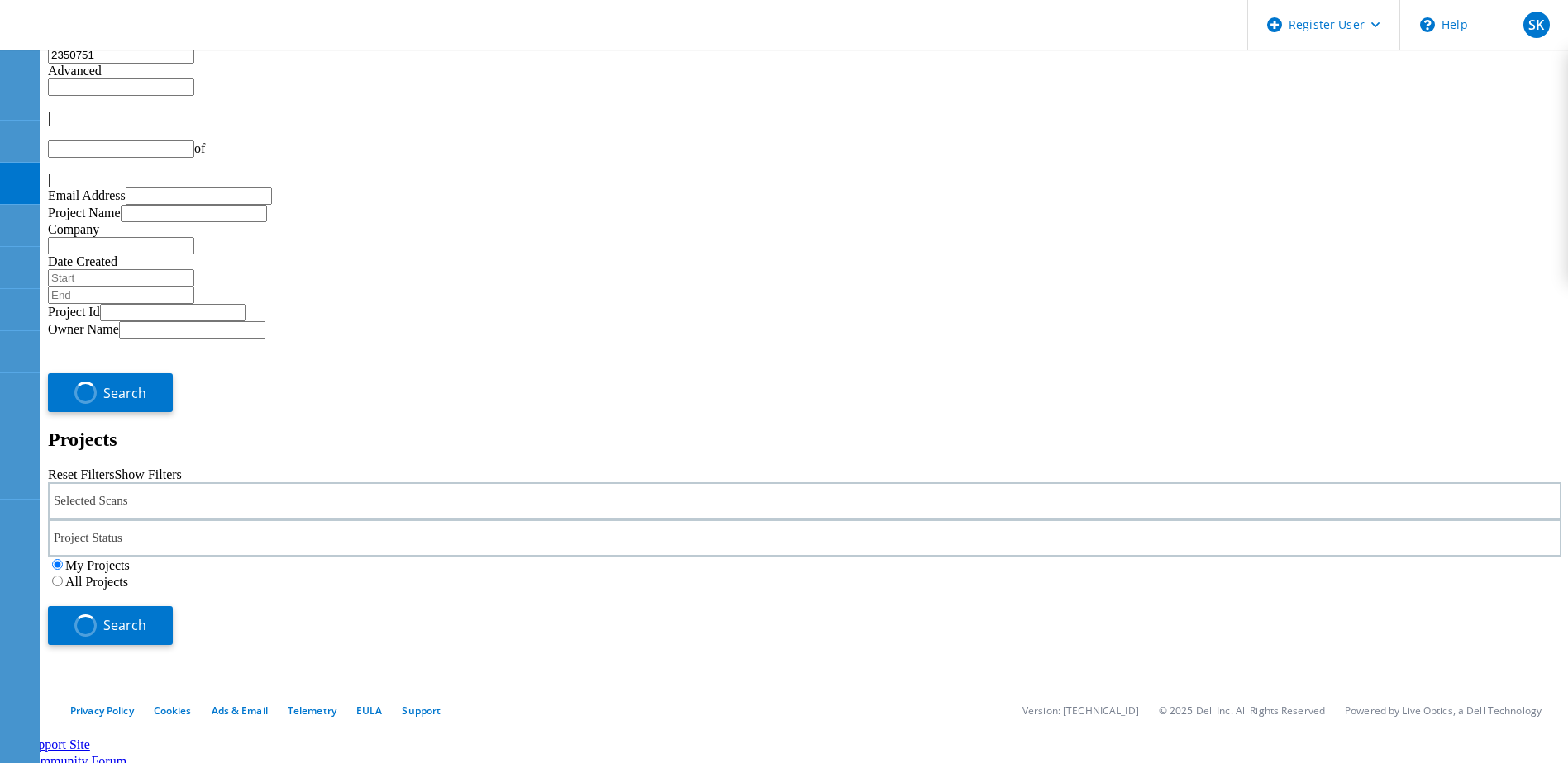
type input "1"
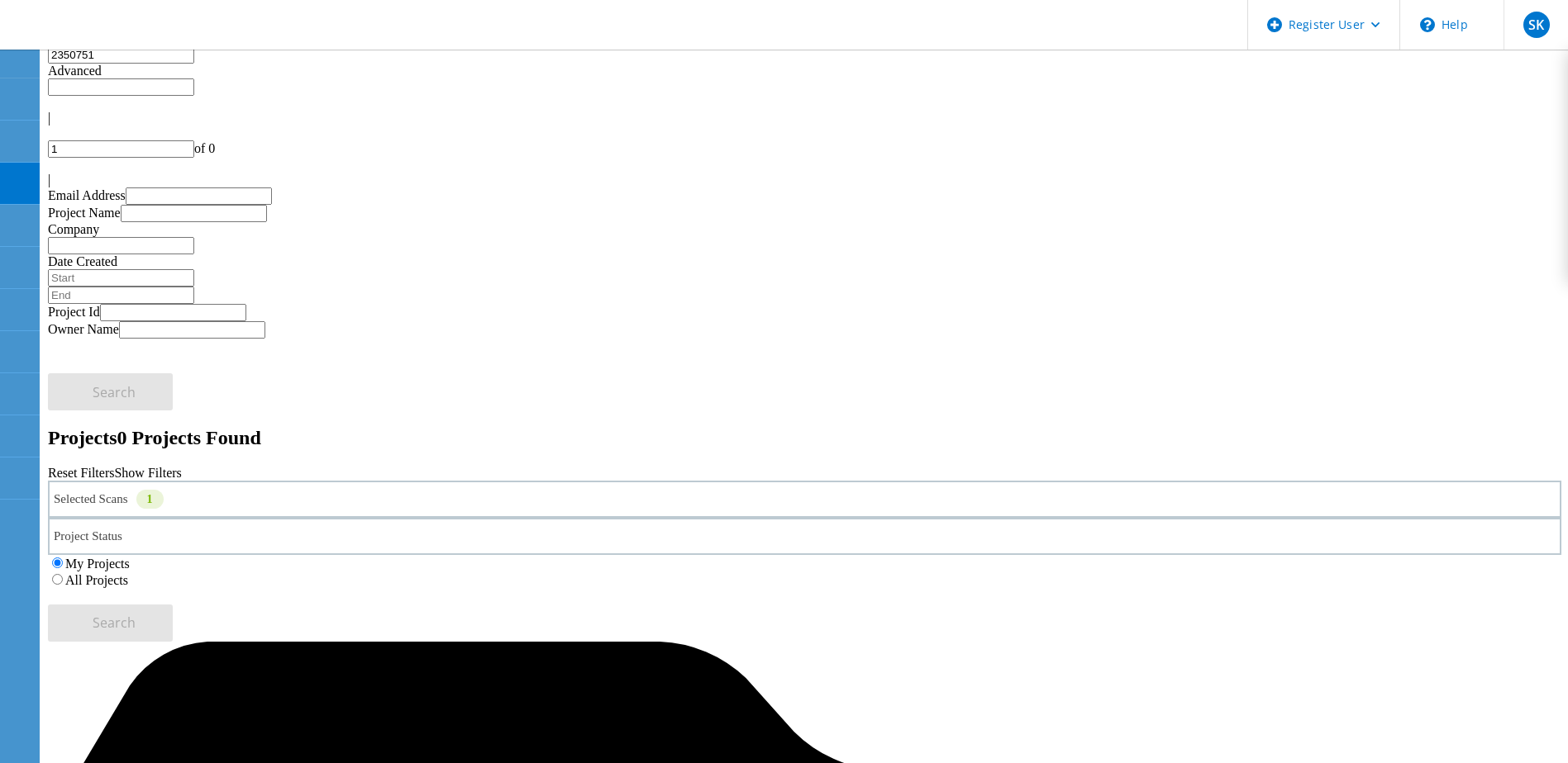
click at [112, 64] on input "2350751" at bounding box center [121, 55] width 146 height 17
click at [116, 64] on input "2350751" at bounding box center [121, 55] width 146 height 17
paste input "Version 3.6"
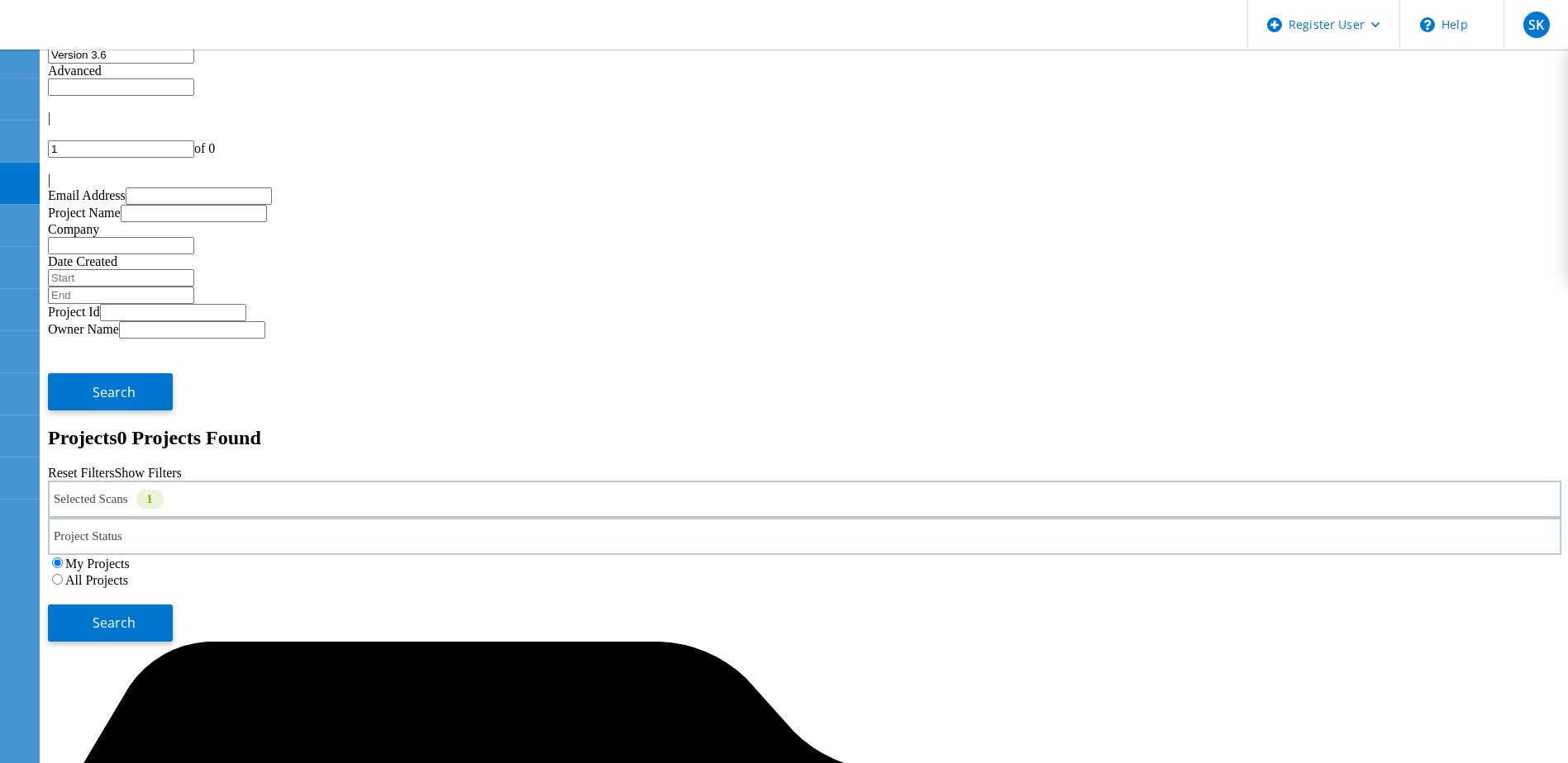
type input "Version 3.6"
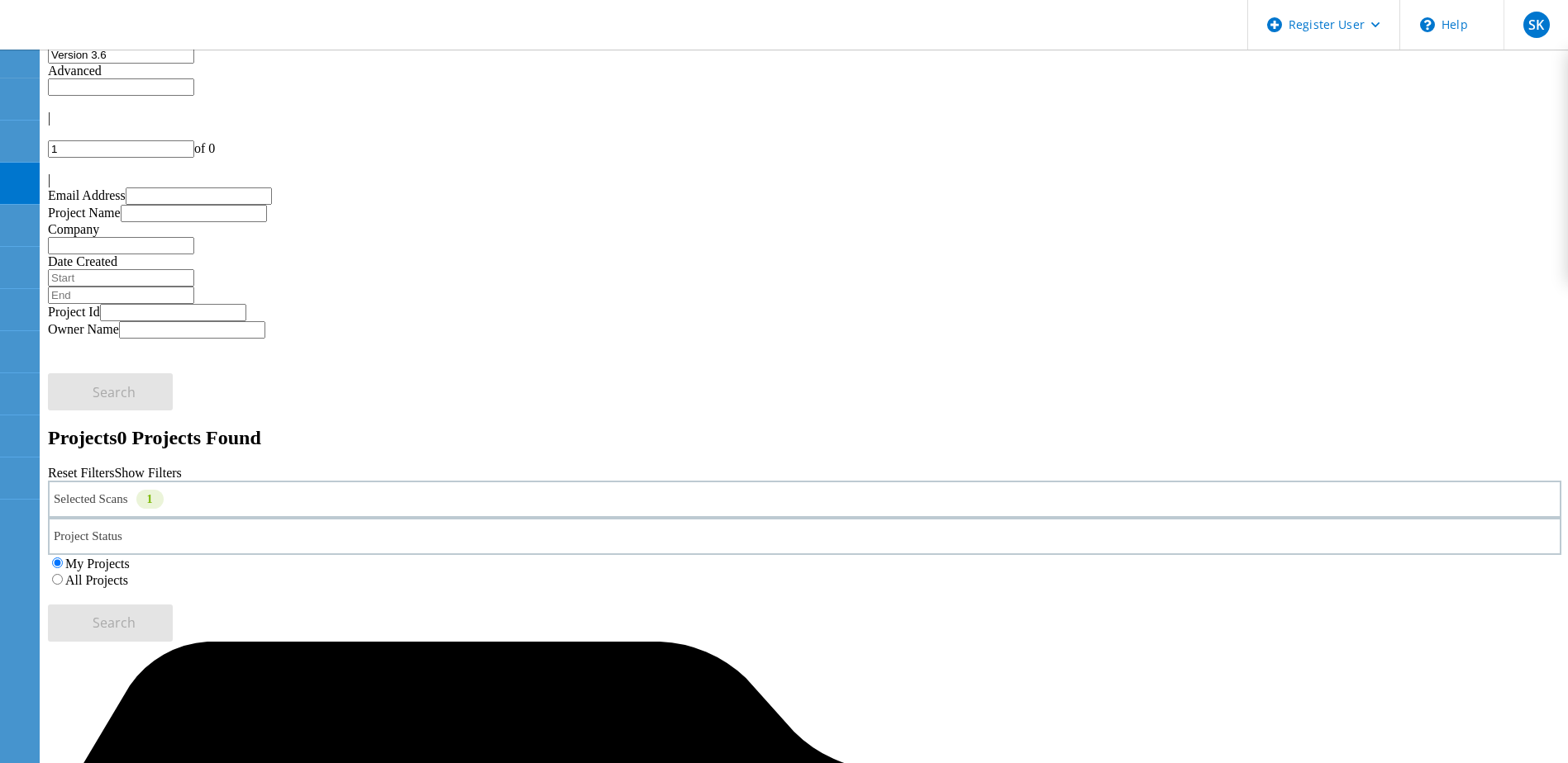
drag, startPoint x: 217, startPoint y: 67, endPoint x: 80, endPoint y: 63, distance: 137.1
click at [80, 63] on input "Version 3.6" at bounding box center [121, 55] width 146 height 17
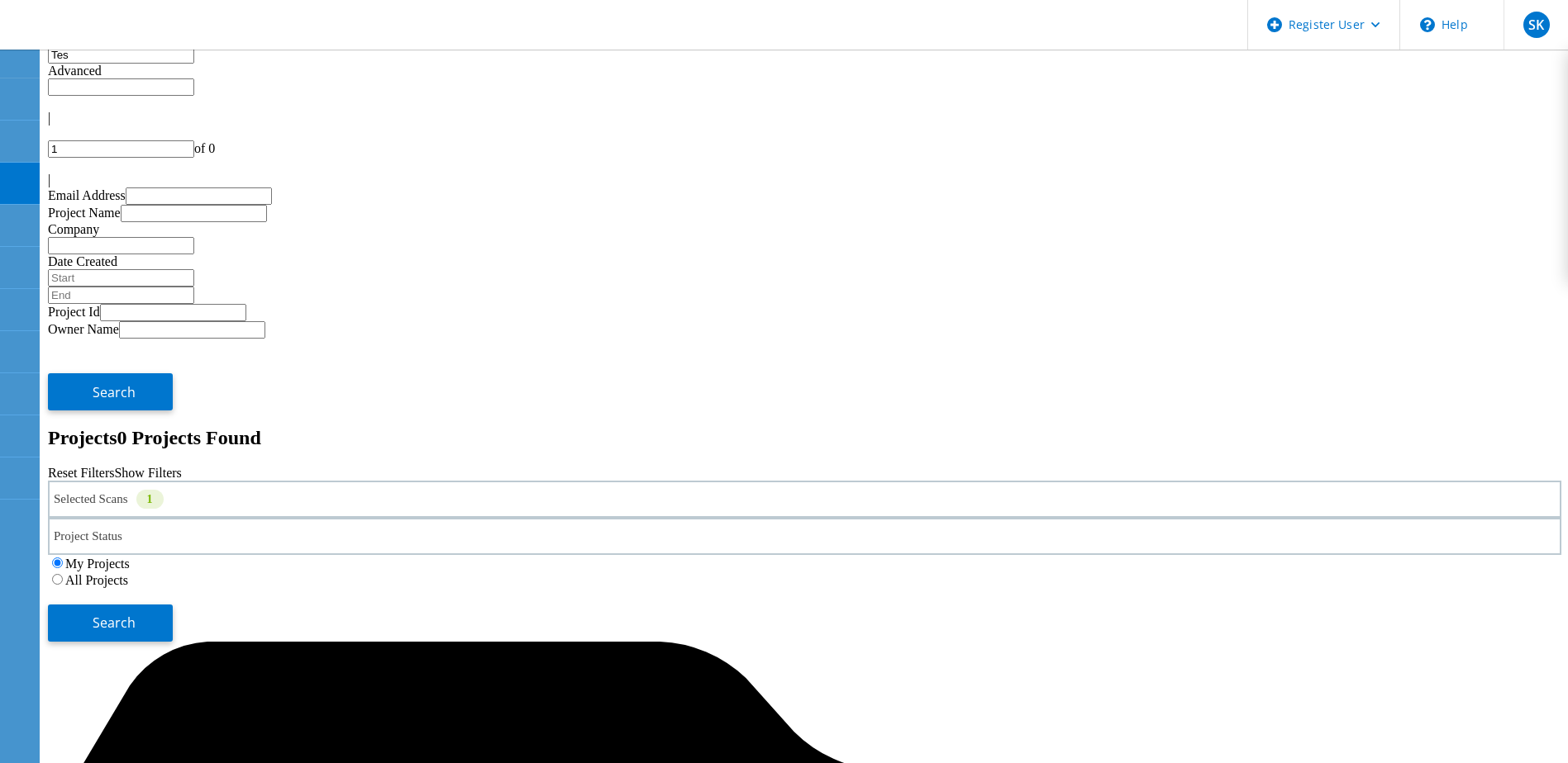
type input "Tes"
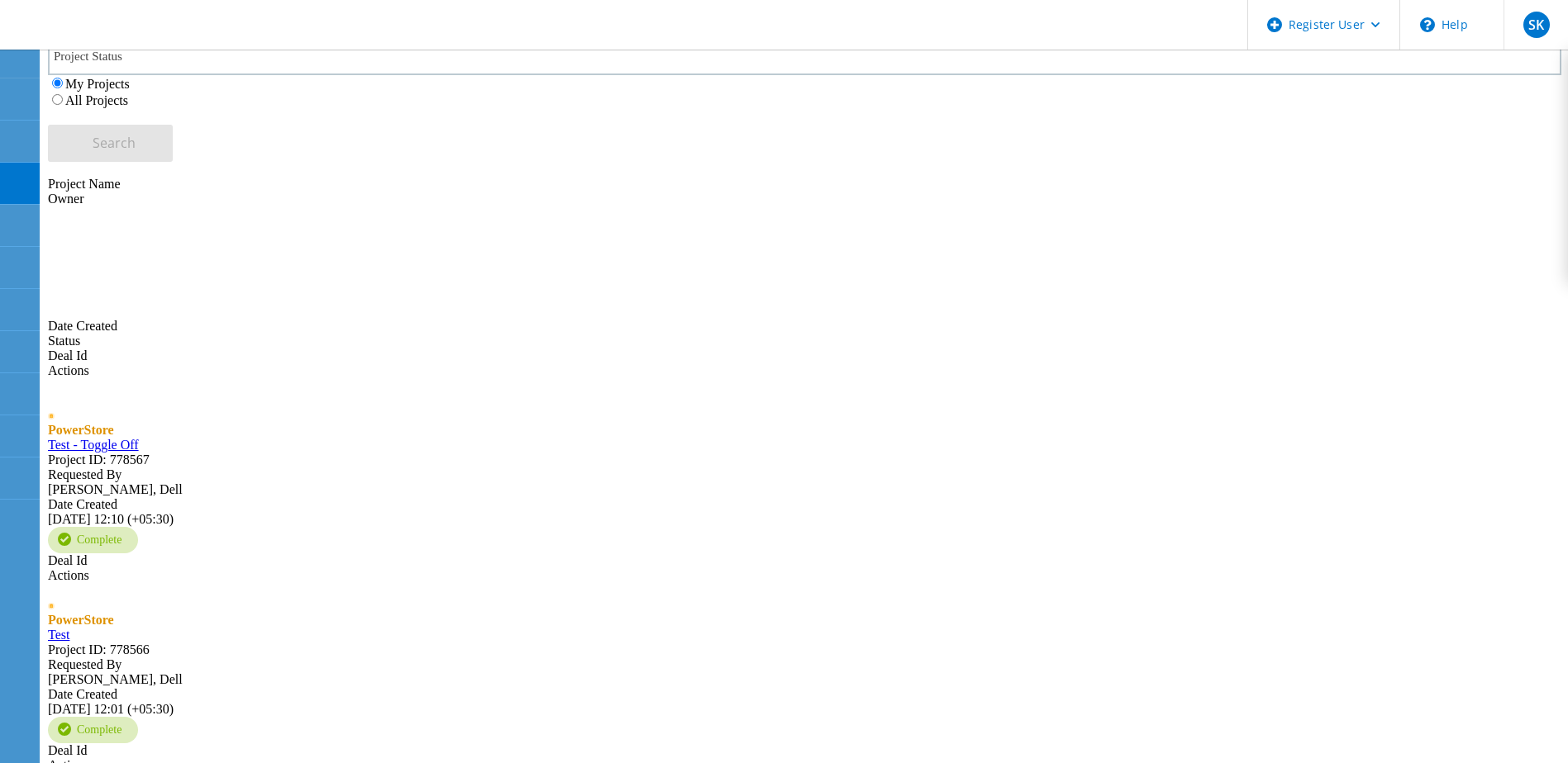
scroll to position [482, 0]
type input "2"
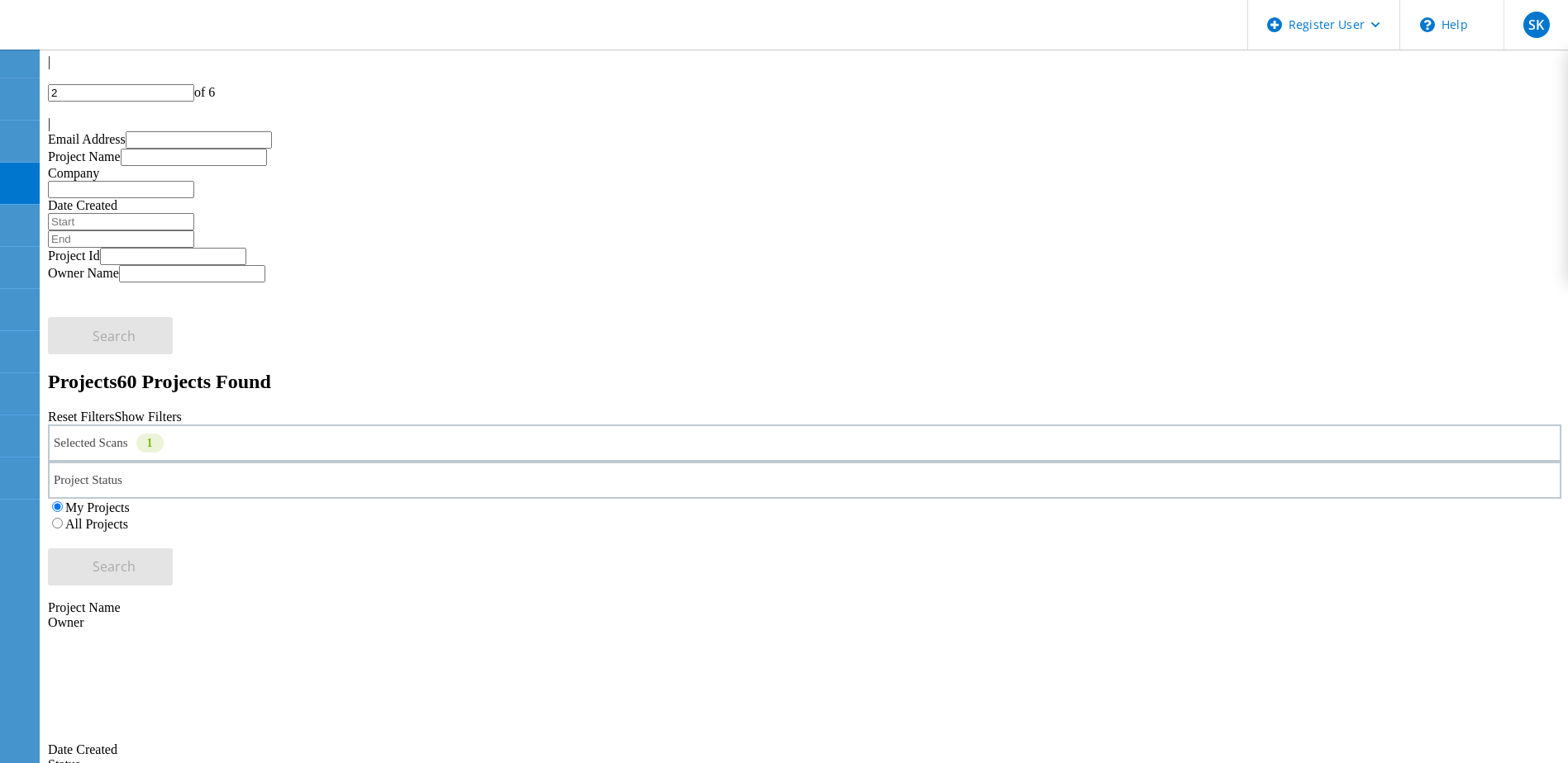
scroll to position [83, 0]
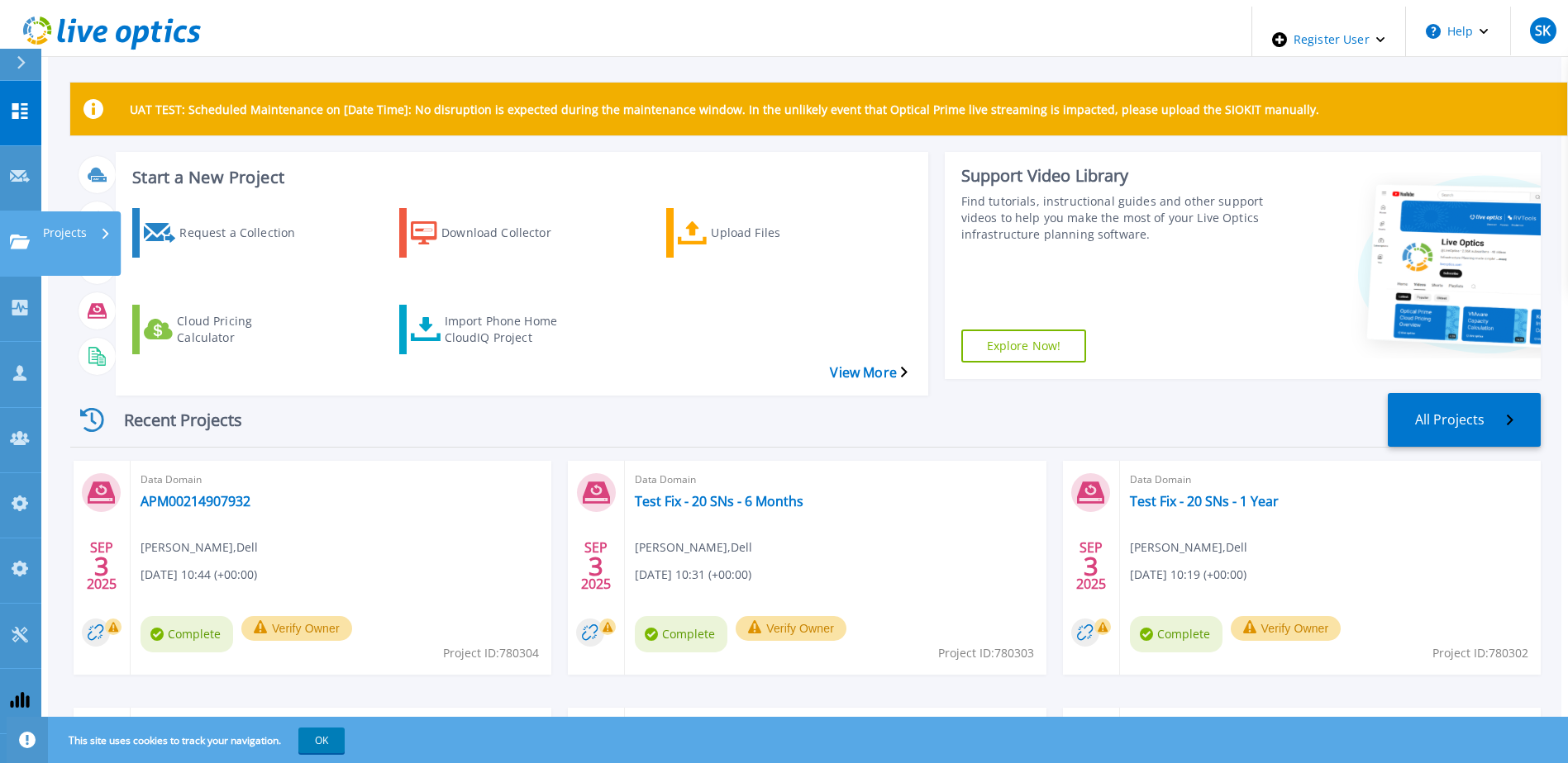
click at [0, 211] on link "Projects Projects" at bounding box center [21, 244] width 41 height 66
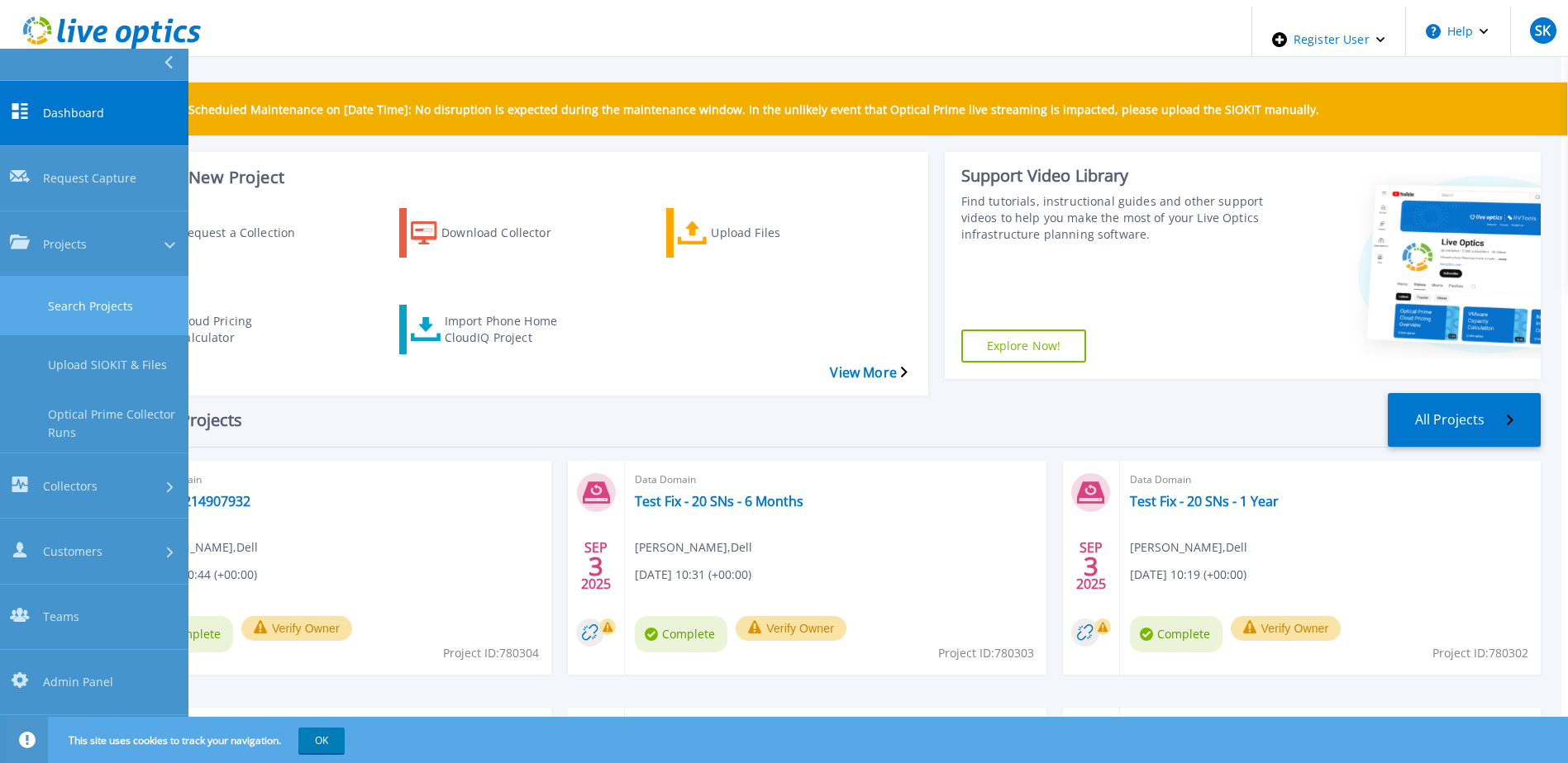
click at [115, 277] on link "Search Projects" at bounding box center [94, 306] width 188 height 59
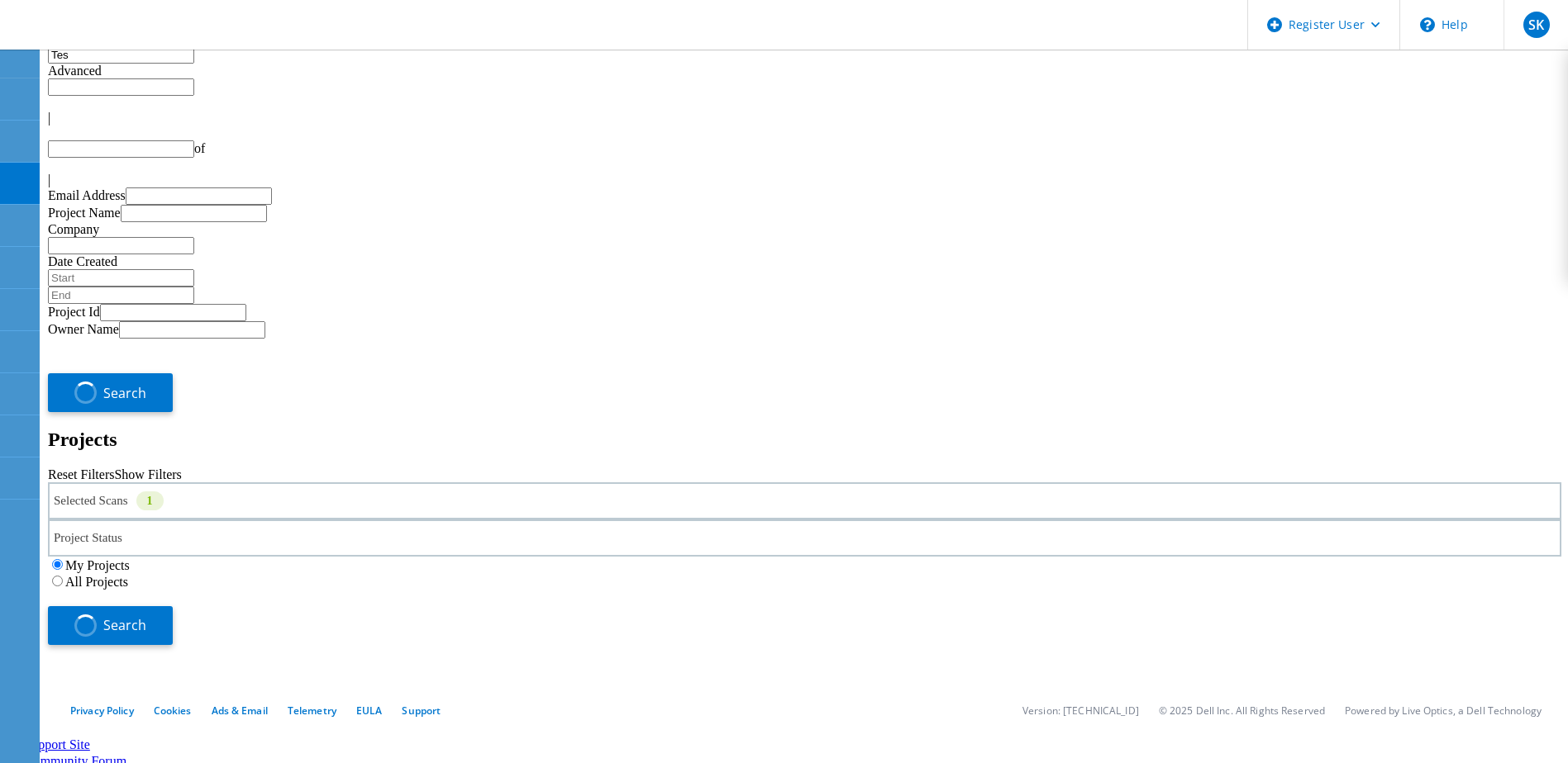
type input "2"
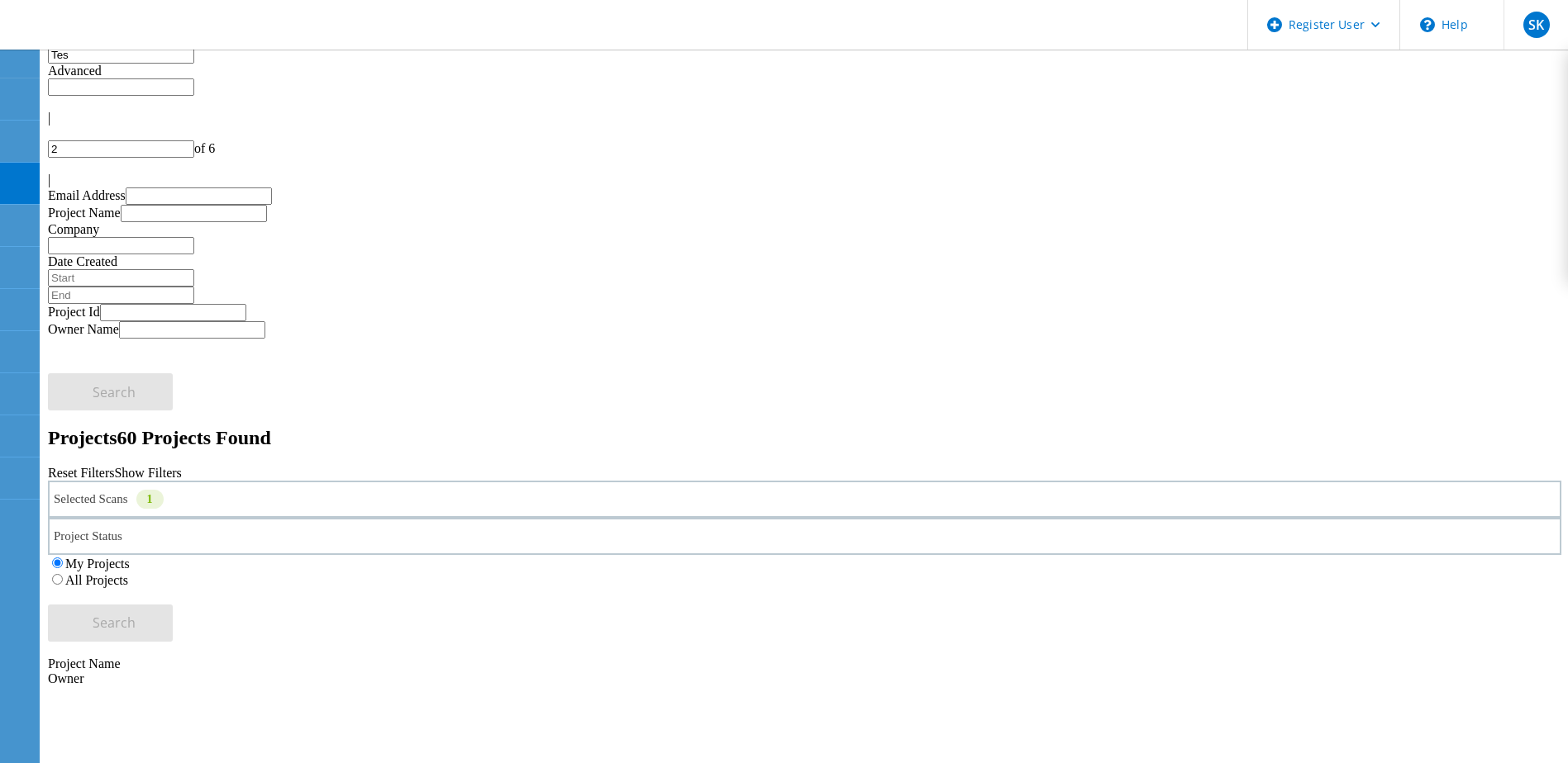
drag, startPoint x: 105, startPoint y: 80, endPoint x: 79, endPoint y: 76, distance: 26.3
click at [79, 64] on input "Tes" at bounding box center [121, 55] width 146 height 17
paste input "2350751"
type input "2350751"
click at [173, 605] on button "Search" at bounding box center [111, 623] width 125 height 37
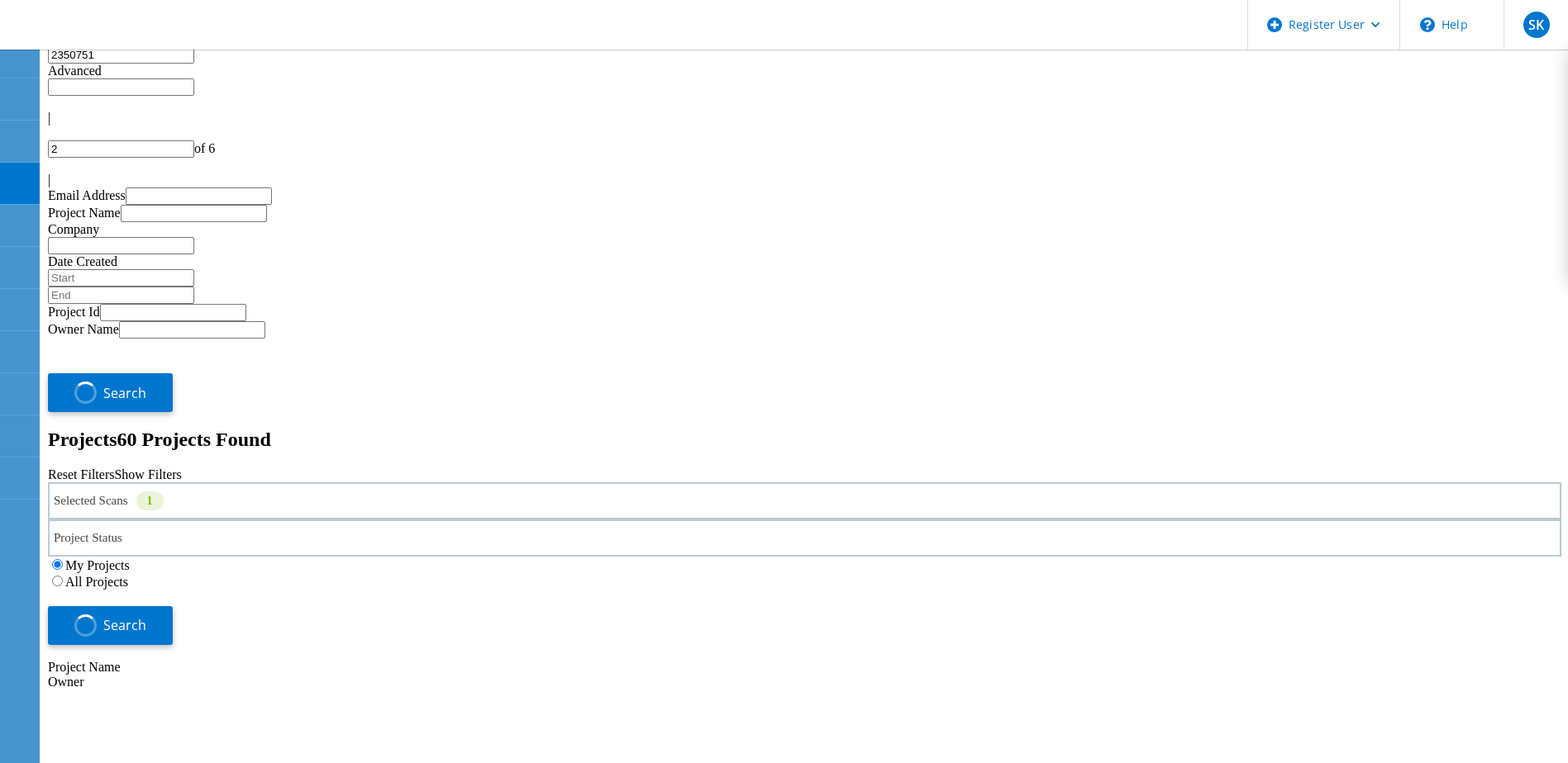
type input "1"
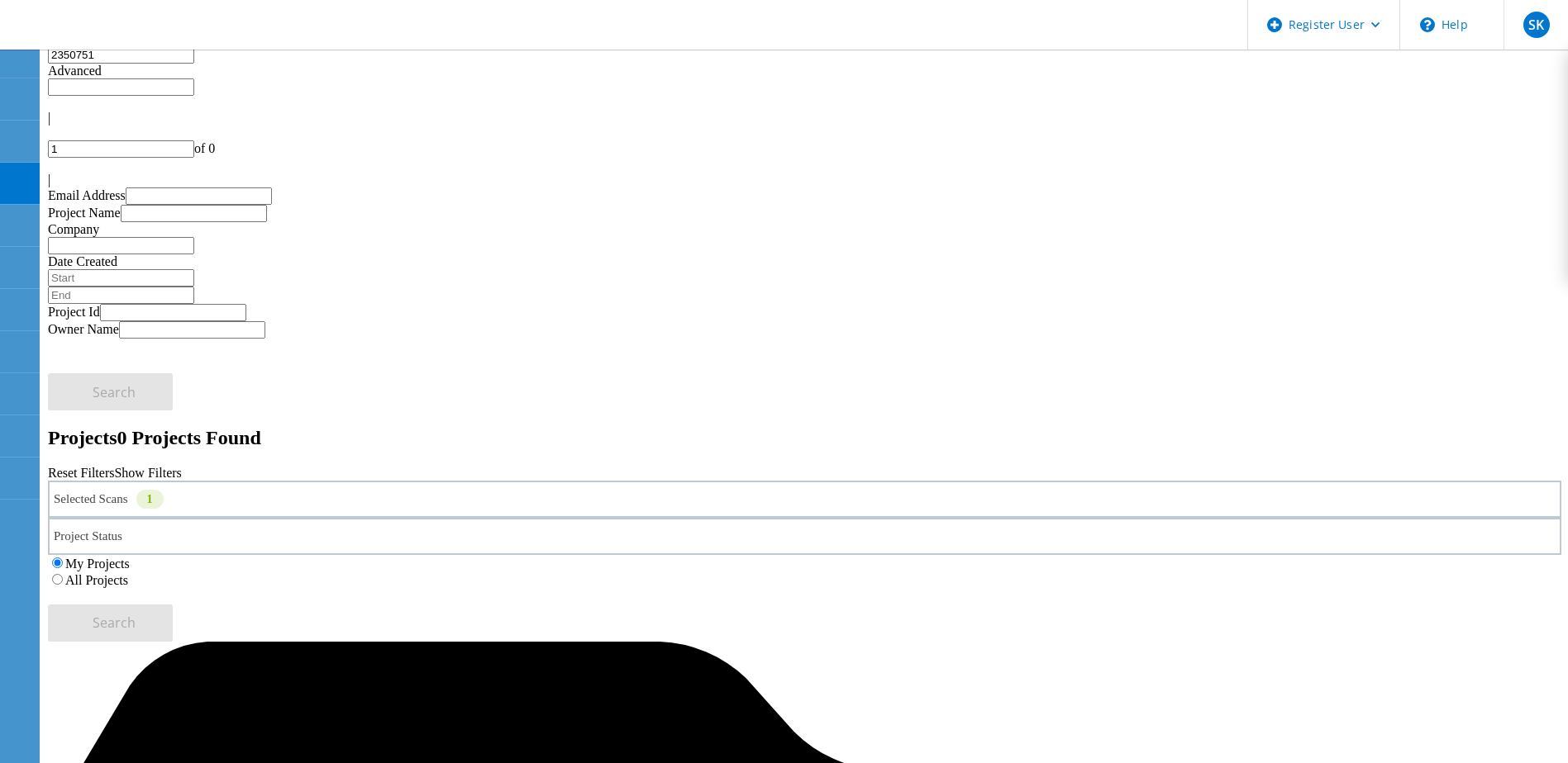
click at [103, 64] on input "2350751" at bounding box center [121, 55] width 146 height 17
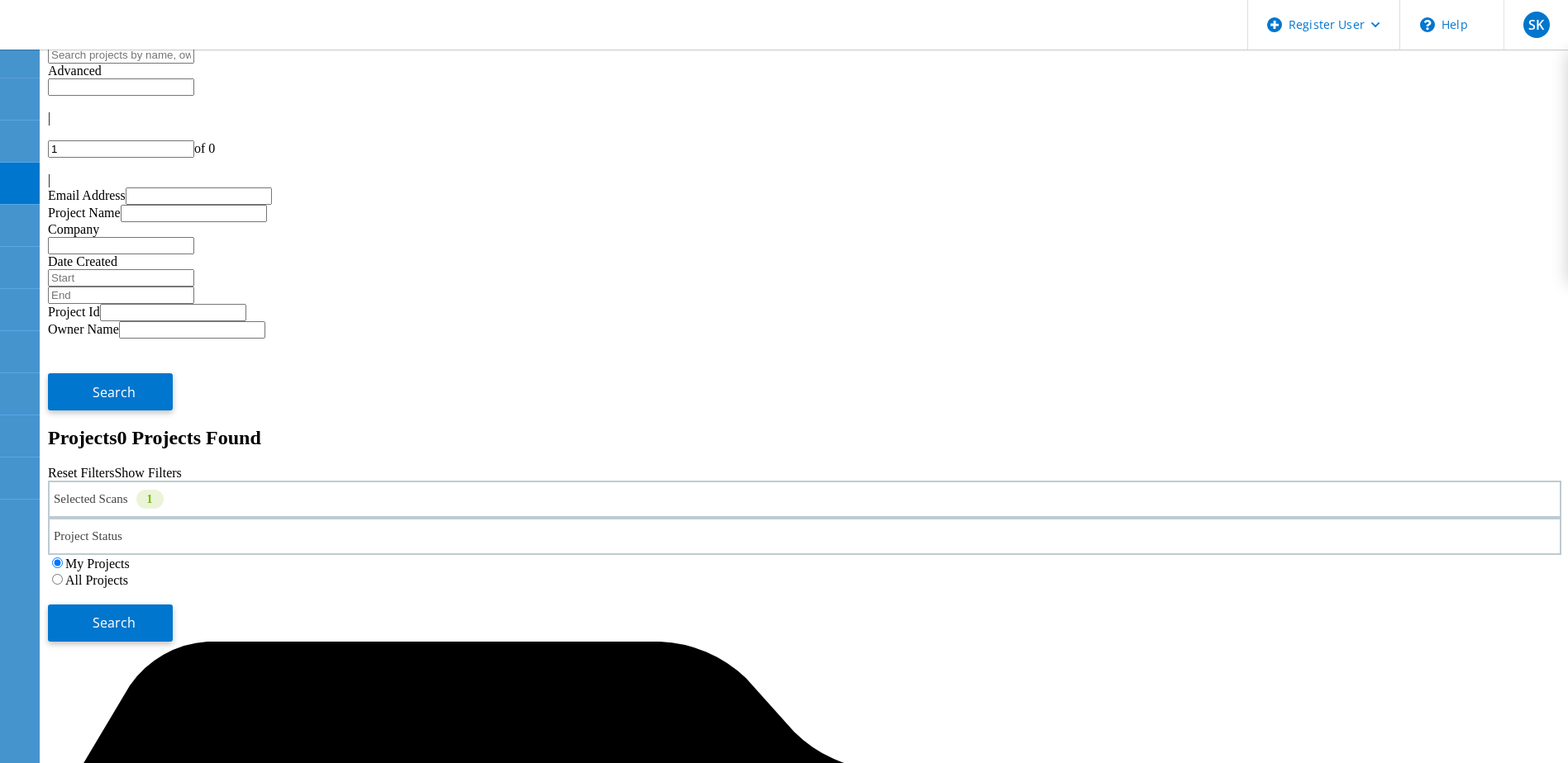
drag, startPoint x: 1348, startPoint y: 220, endPoint x: 1153, endPoint y: 300, distance: 210.8
click at [136, 614] on span "Search" at bounding box center [114, 622] width 43 height 18
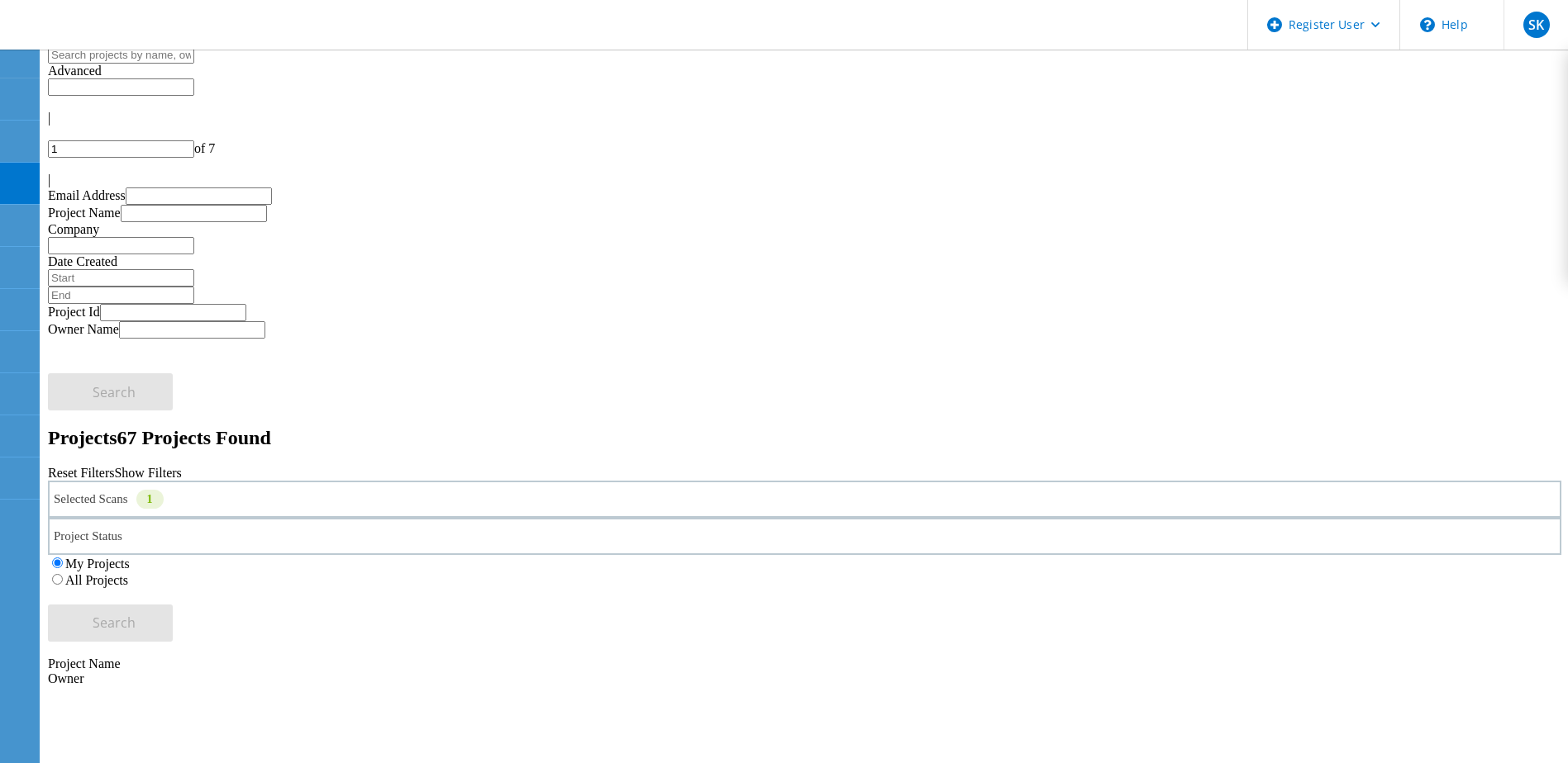
drag, startPoint x: 251, startPoint y: 337, endPoint x: 236, endPoint y: 371, distance: 37.2
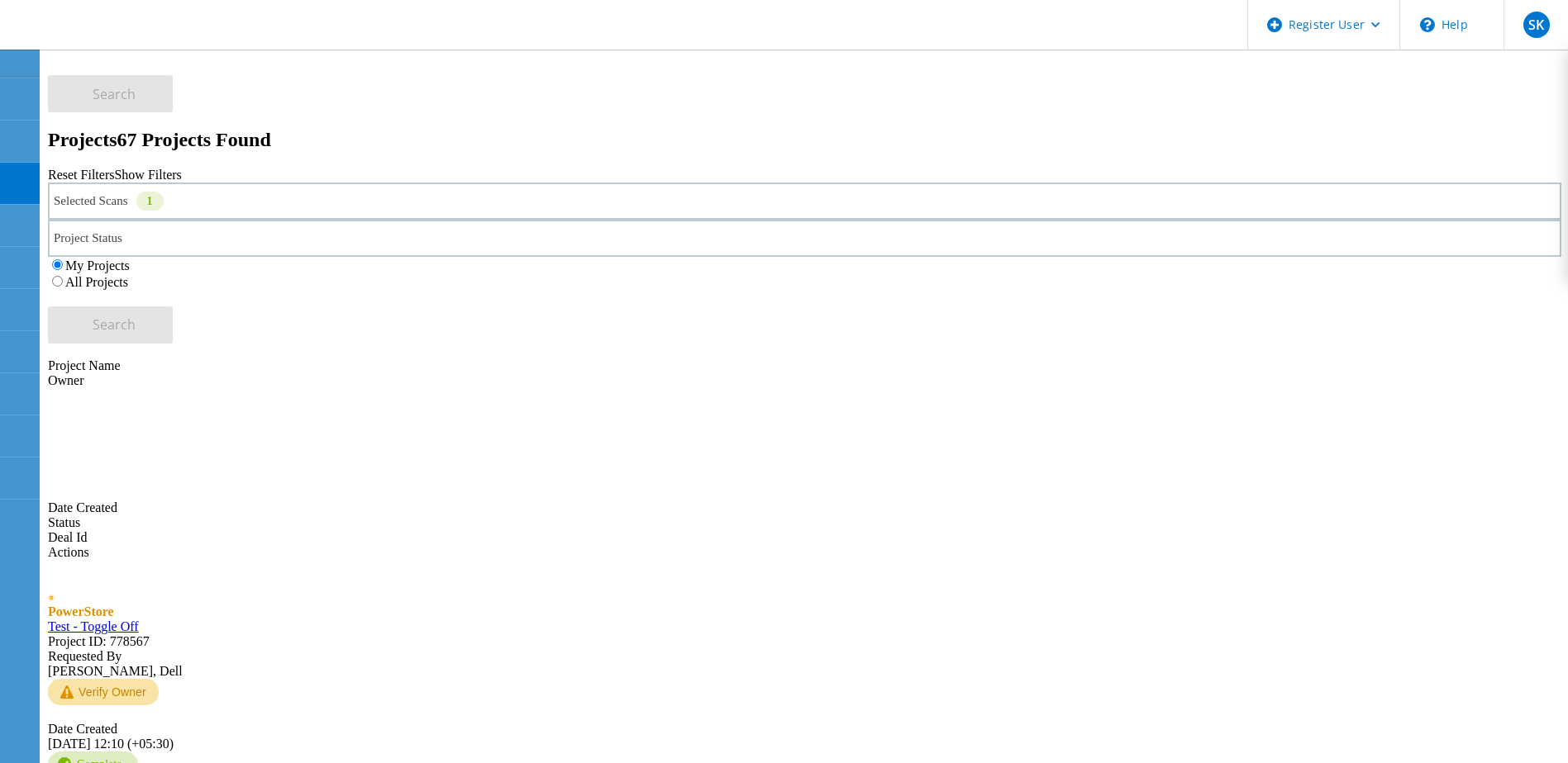
scroll to position [413, 0]
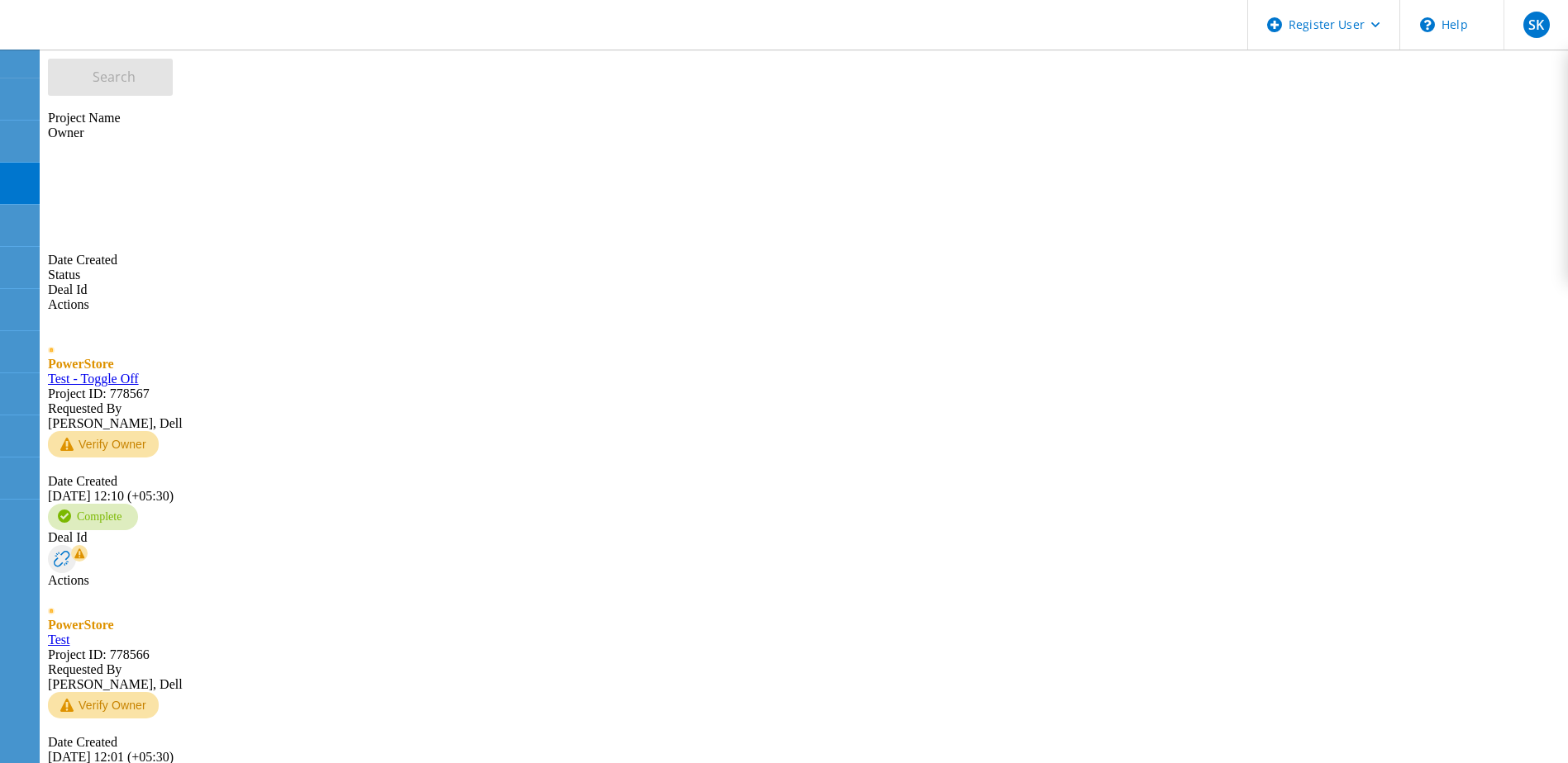
scroll to position [583, 0]
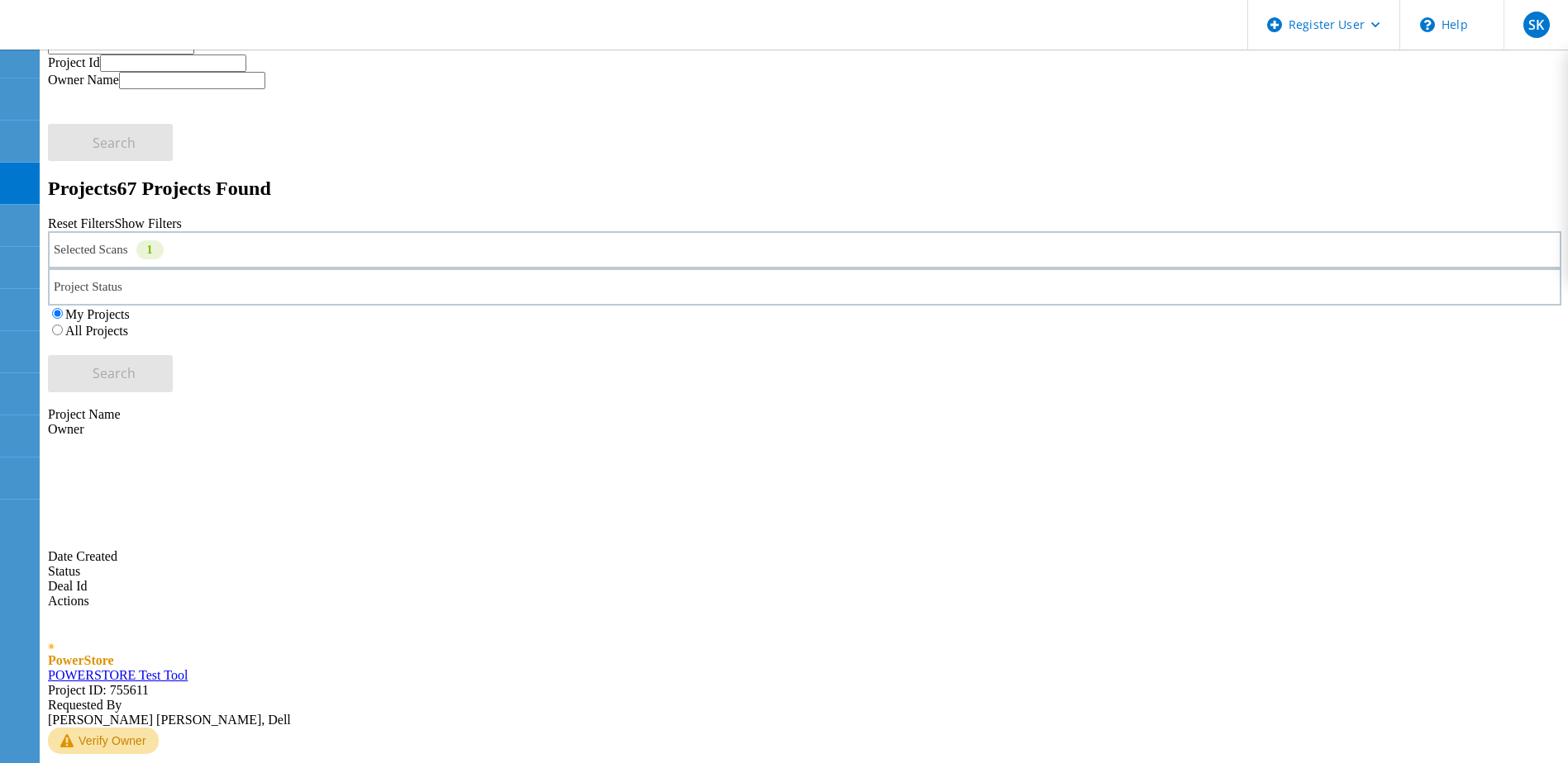
scroll to position [4, 0]
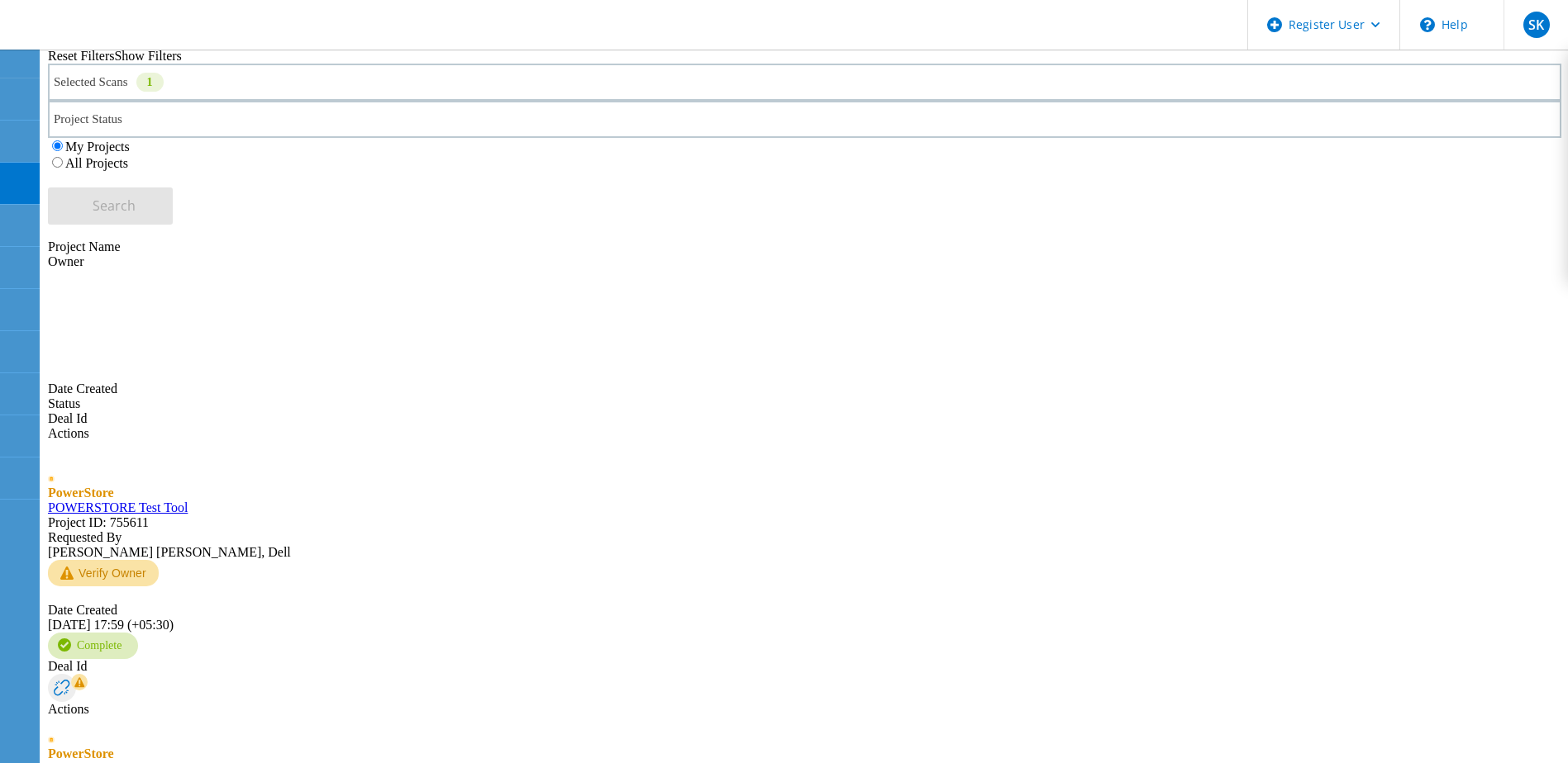
drag, startPoint x: 285, startPoint y: 615, endPoint x: 269, endPoint y: 668, distance: 55.4
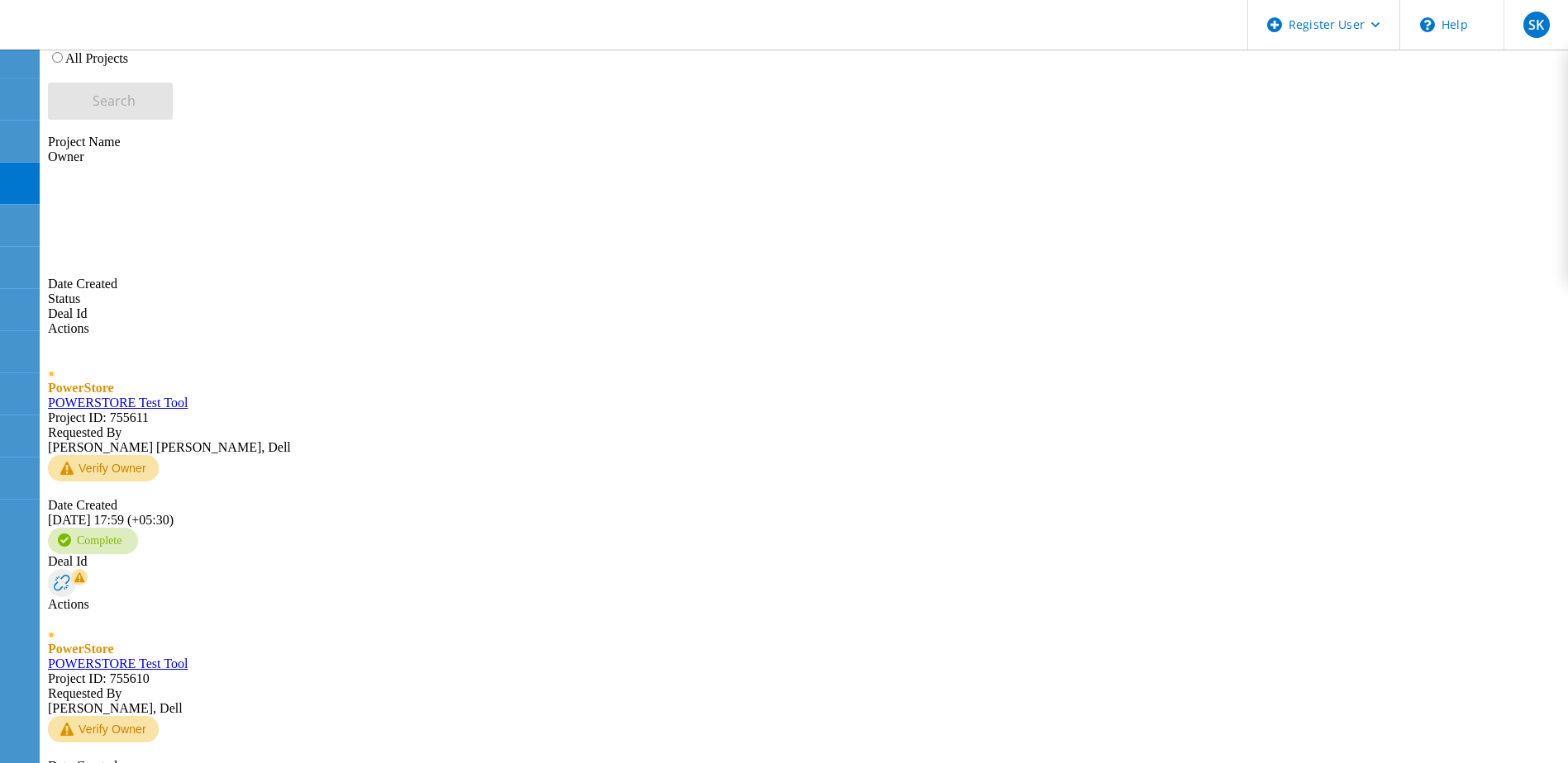
scroll to position [583, 0]
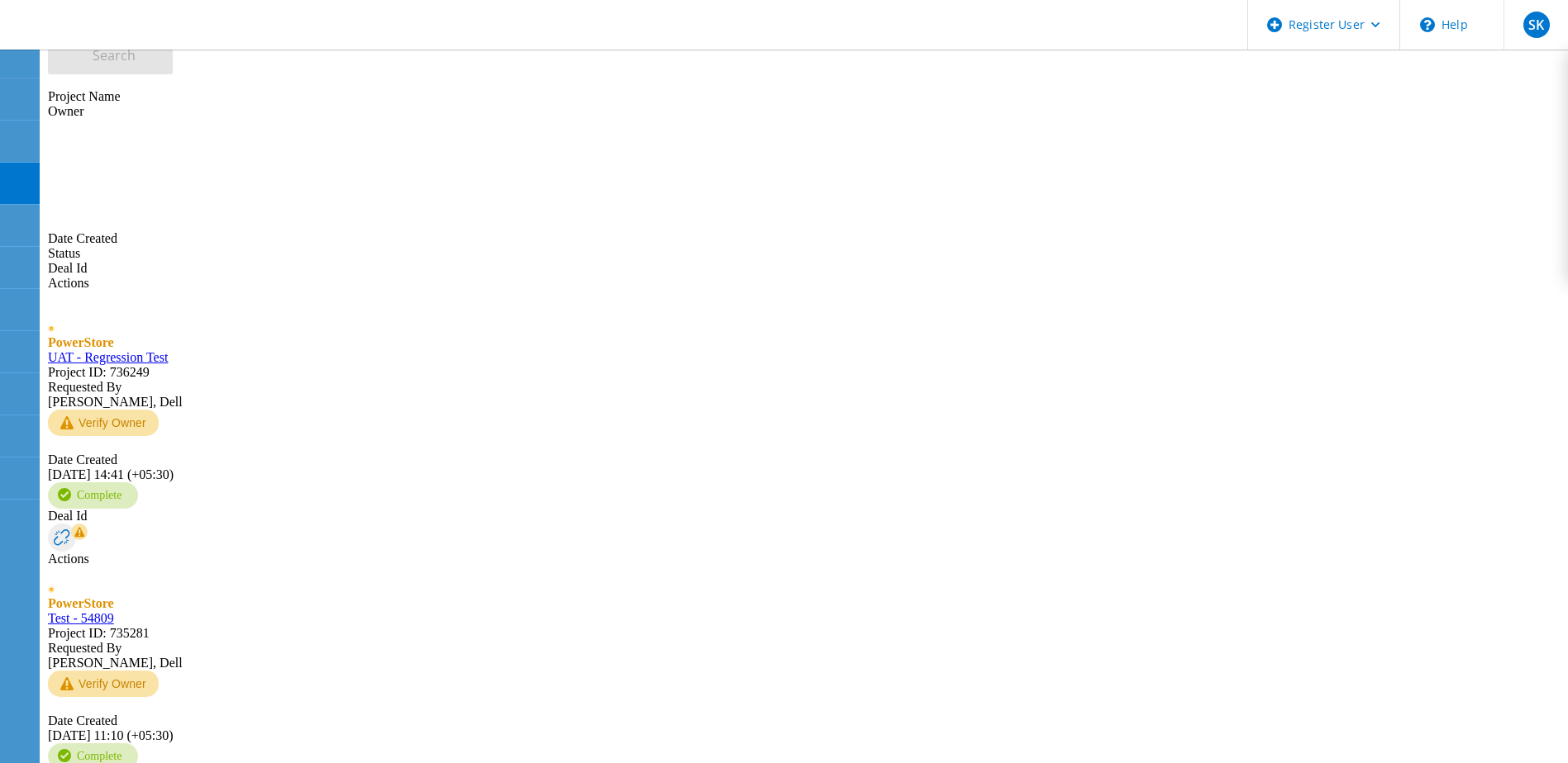
scroll to position [0, 0]
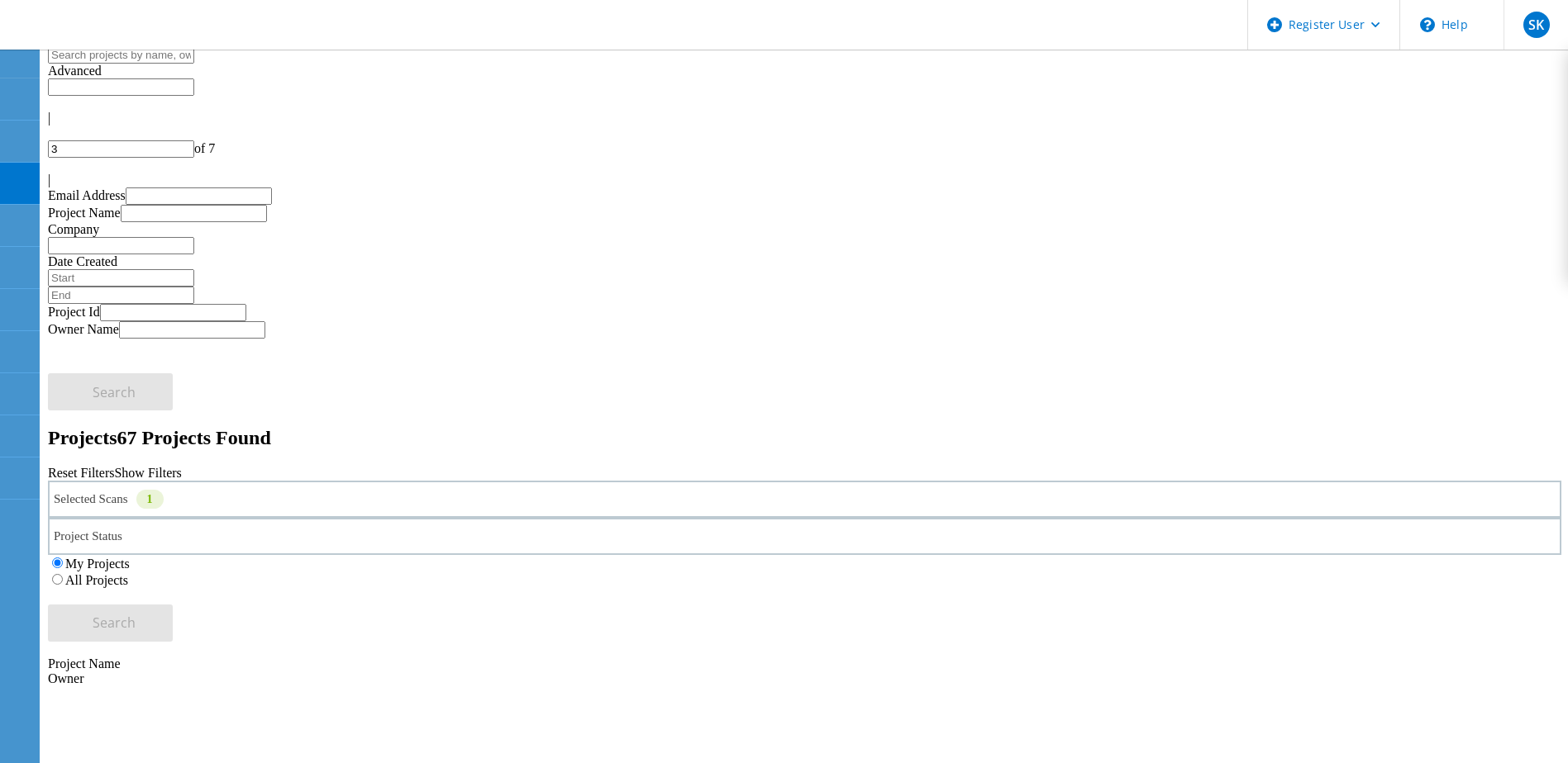
drag, startPoint x: 298, startPoint y: 334, endPoint x: 293, endPoint y: 361, distance: 27.5
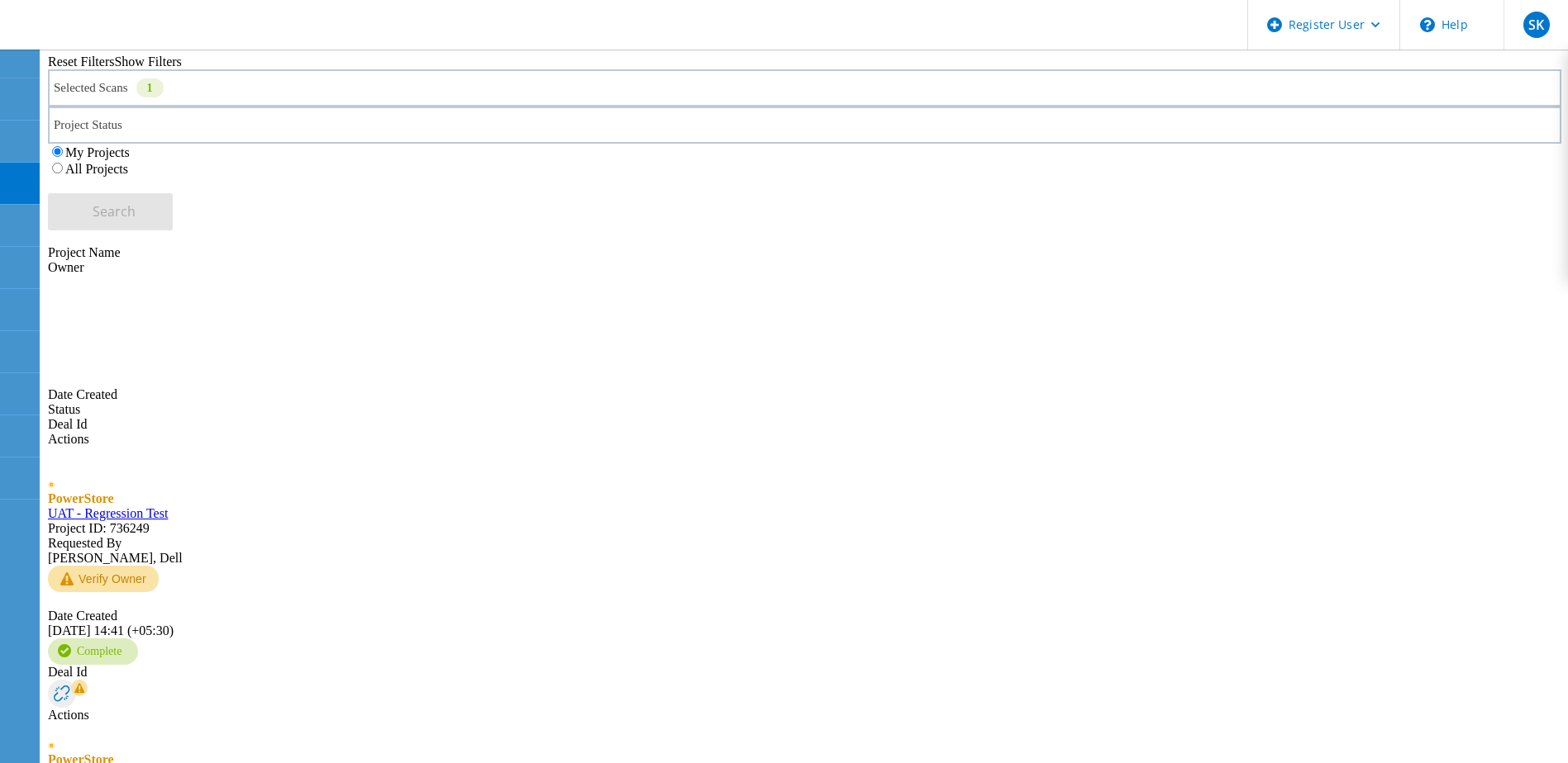
scroll to position [413, 0]
drag, startPoint x: 286, startPoint y: 492, endPoint x: 319, endPoint y: 562, distance: 77.4
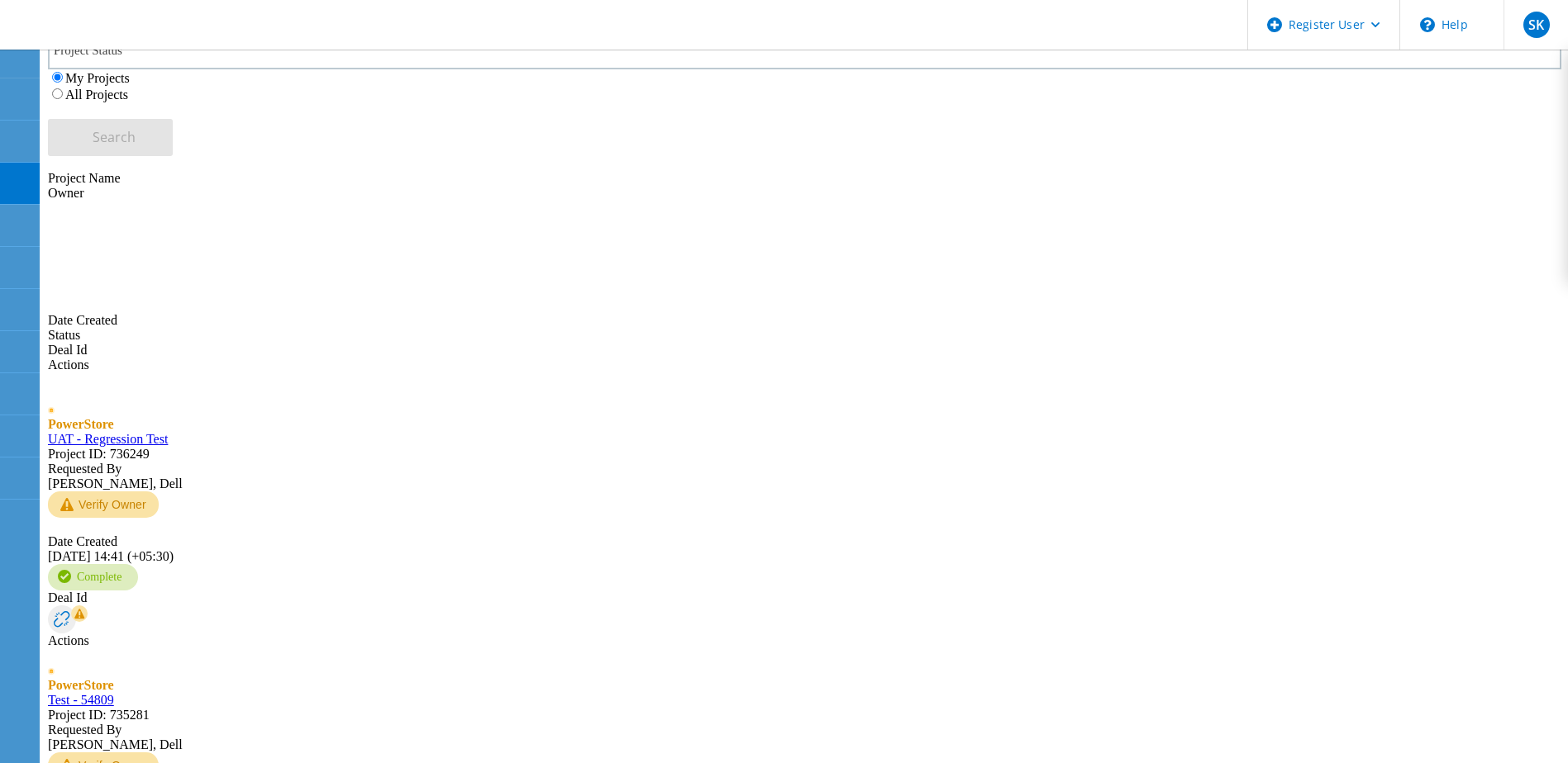
scroll to position [568, 0]
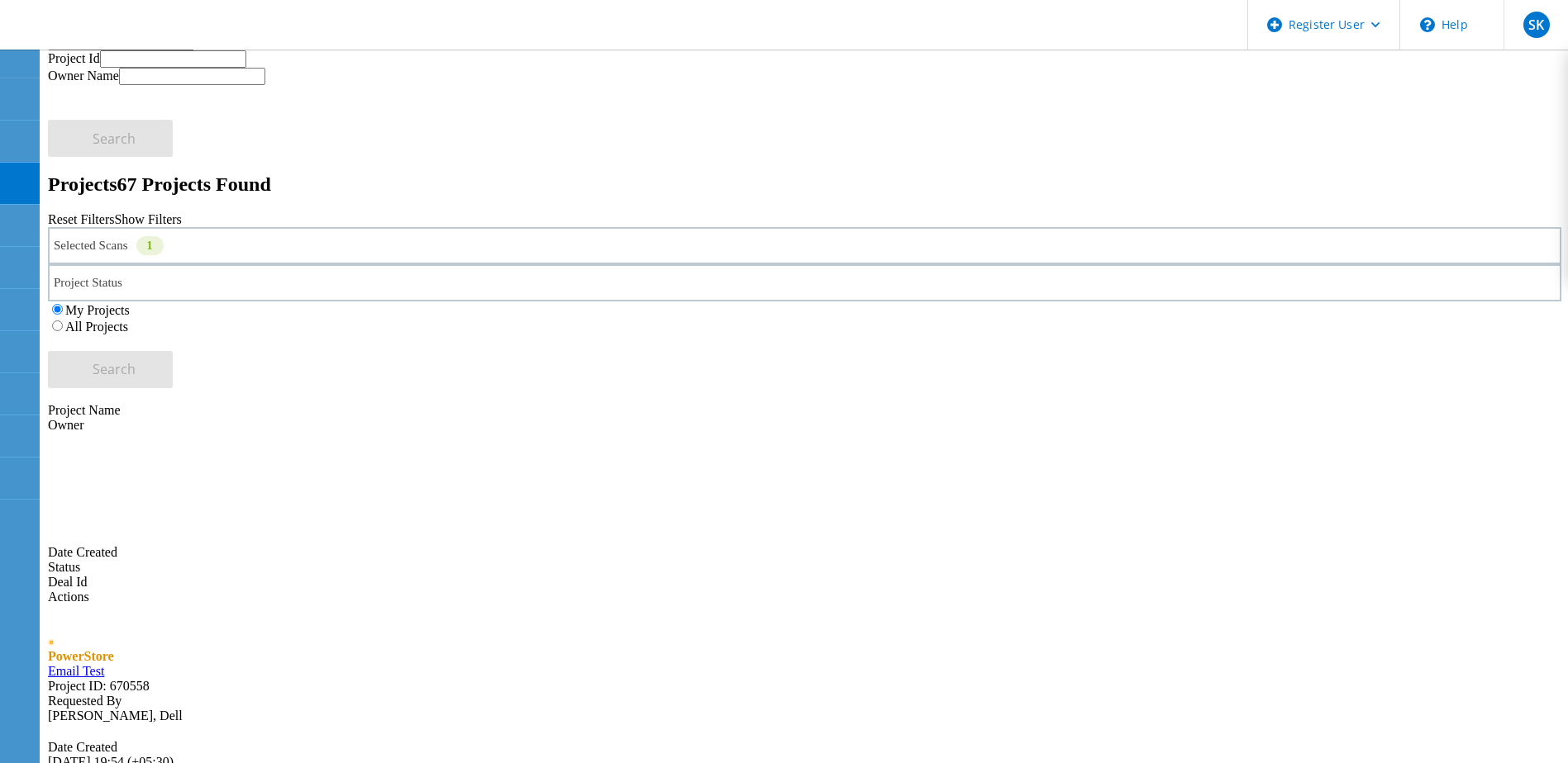
scroll to position [0, 0]
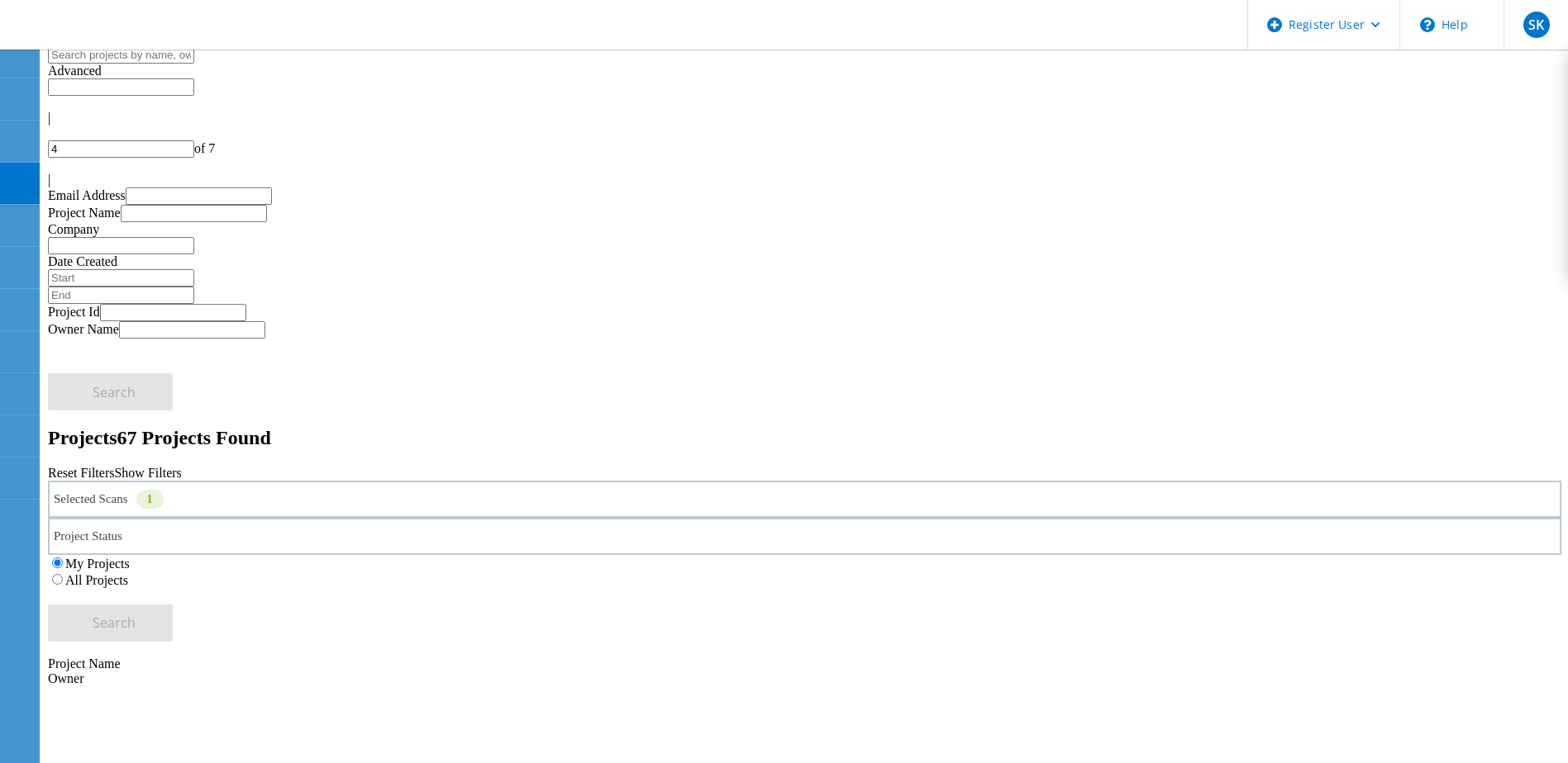
drag, startPoint x: 267, startPoint y: 495, endPoint x: 256, endPoint y: 525, distance: 32.0
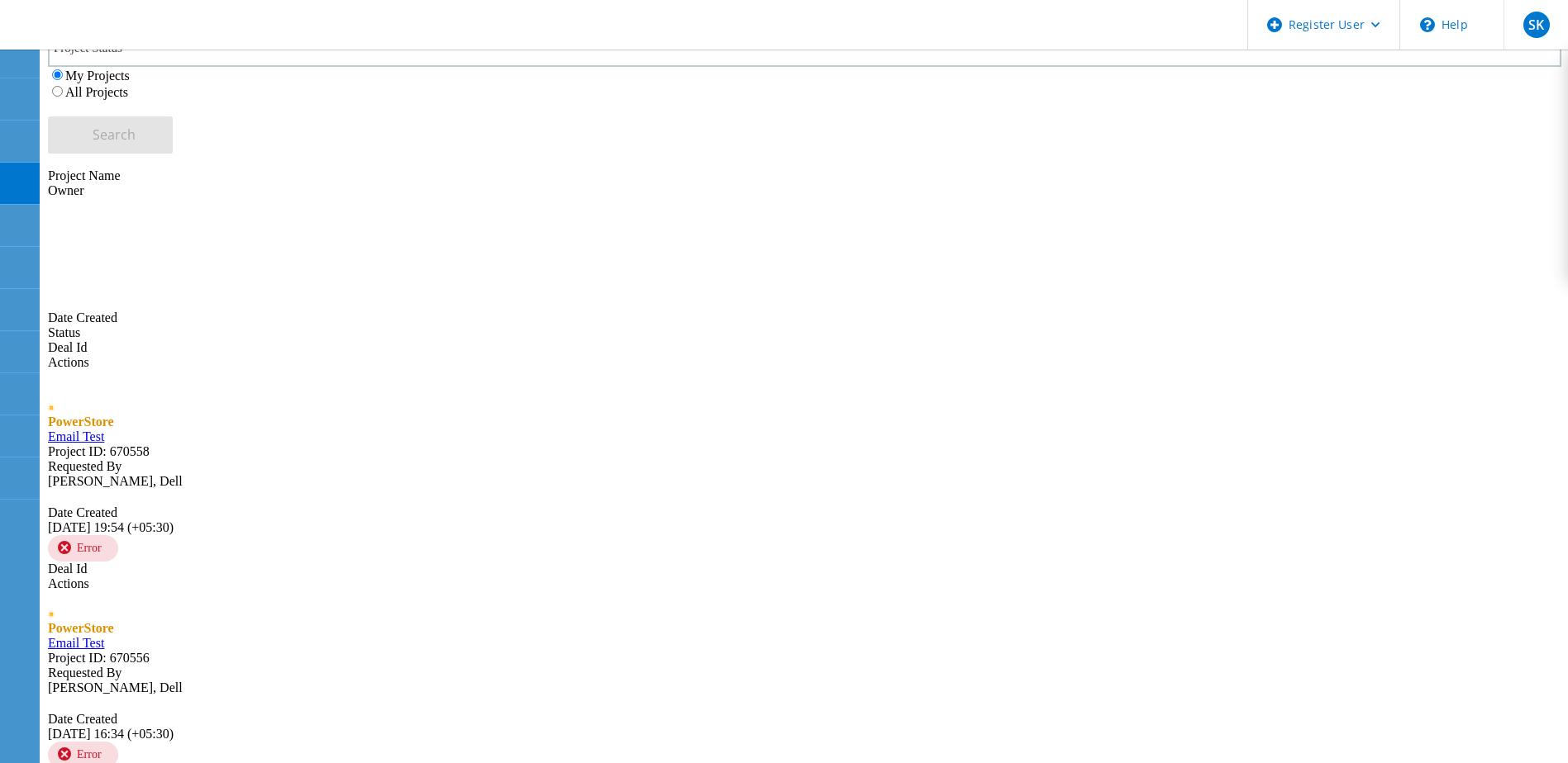
scroll to position [495, 0]
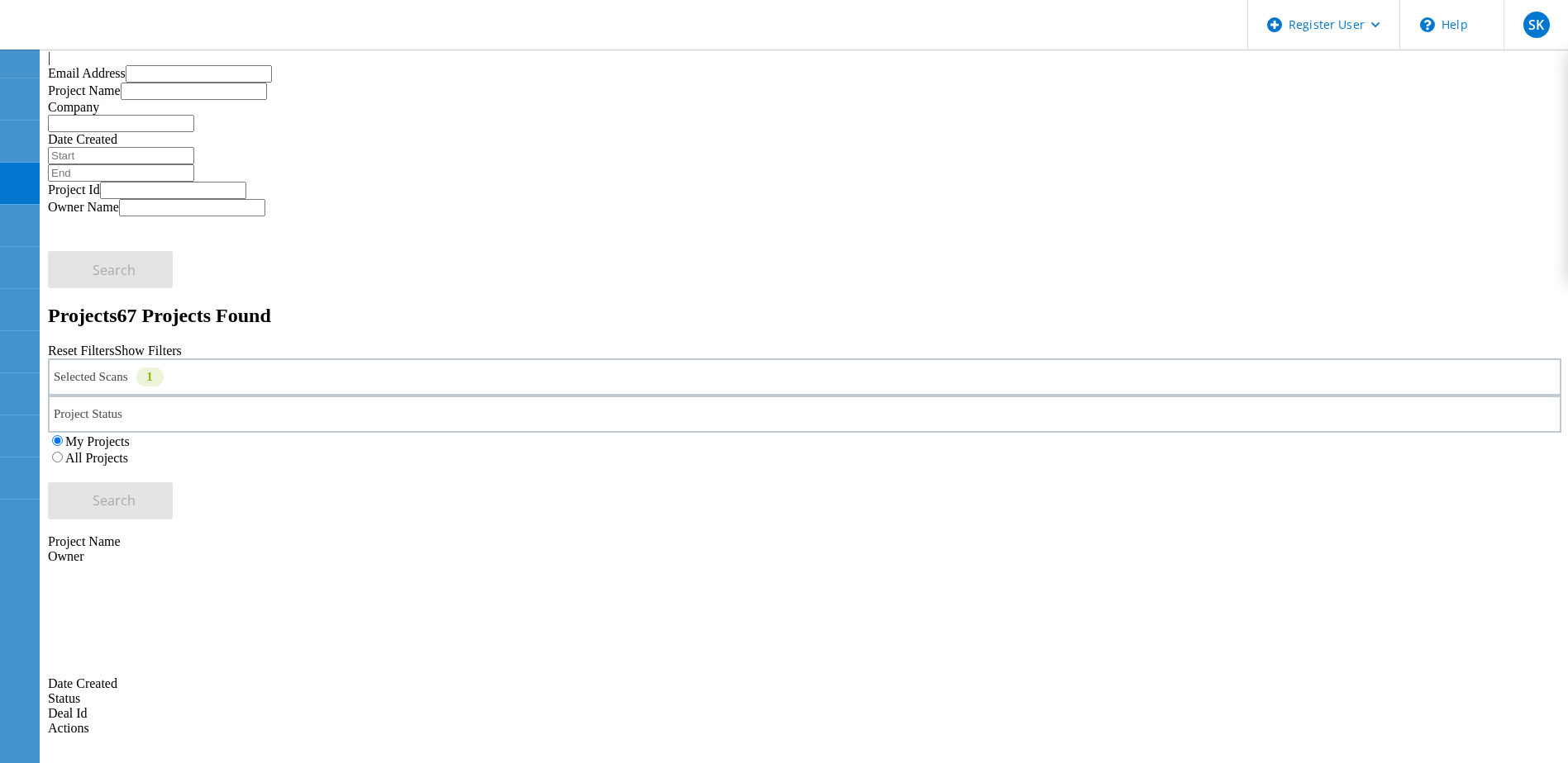
scroll to position [0, 0]
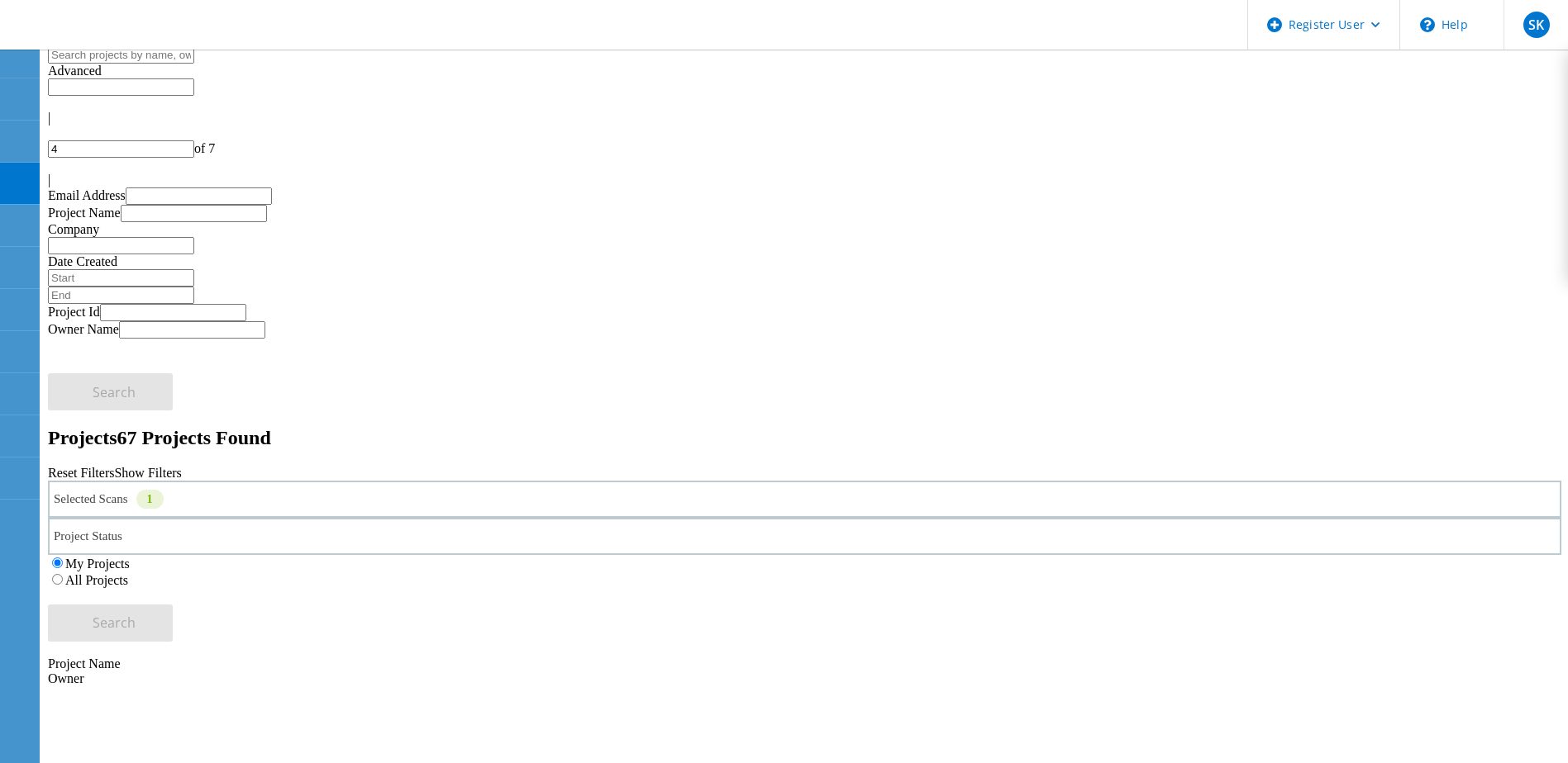
click at [1303, 110] on div "|" at bounding box center [805, 117] width 1514 height 15
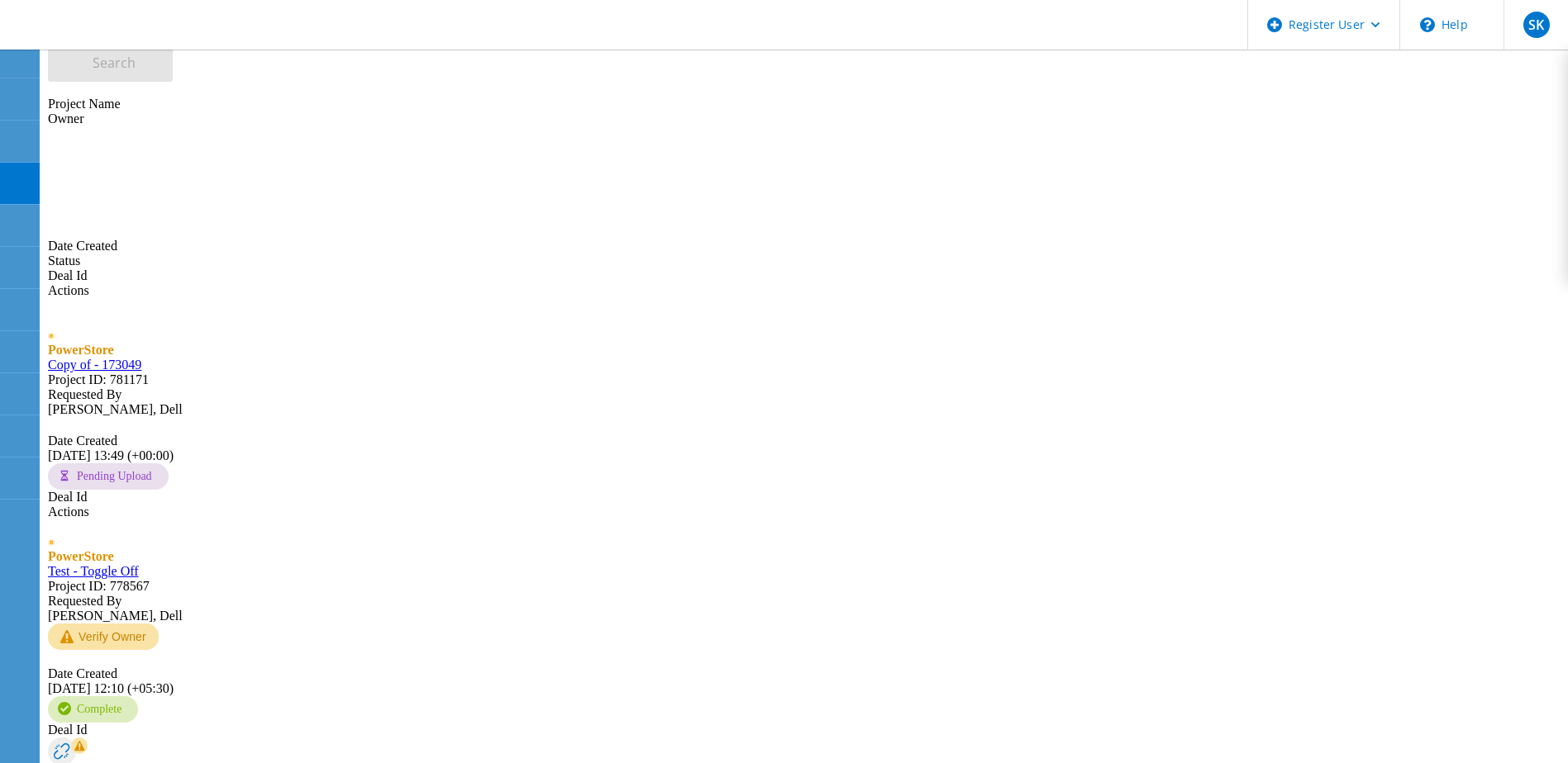
scroll to position [568, 0]
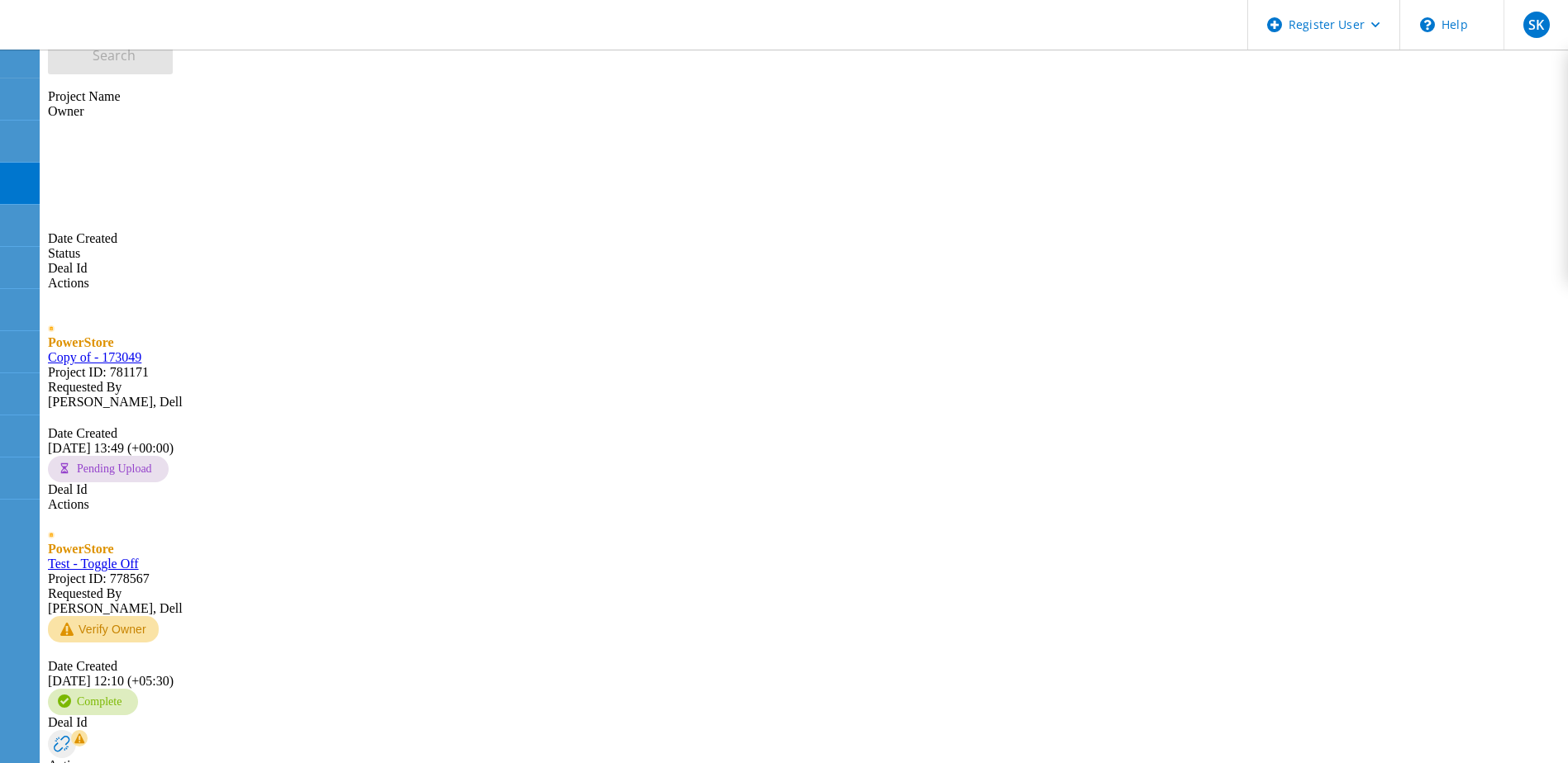
drag, startPoint x: 1511, startPoint y: 88, endPoint x: 1502, endPoint y: 88, distance: 9.0
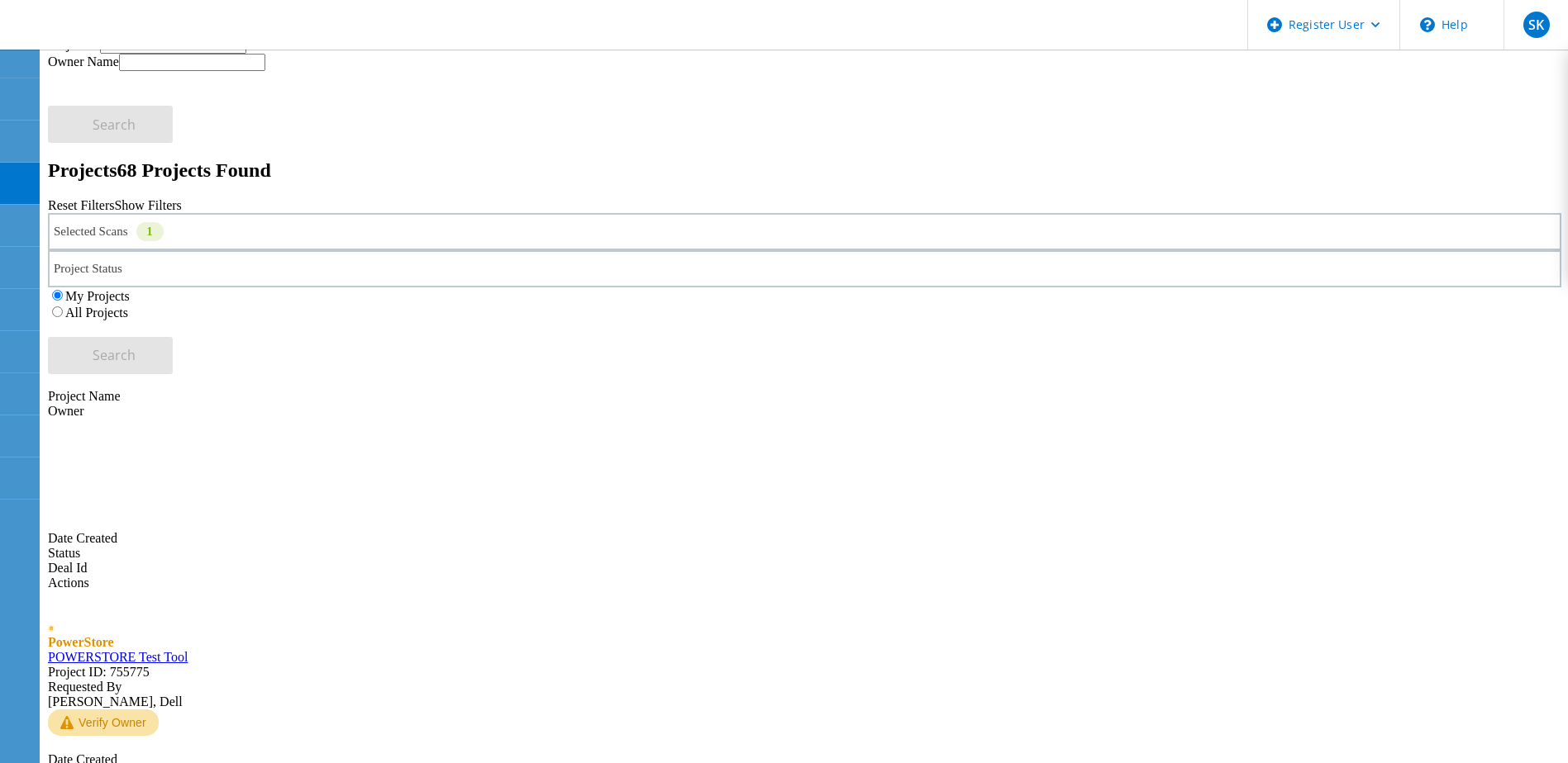
scroll to position [0, 0]
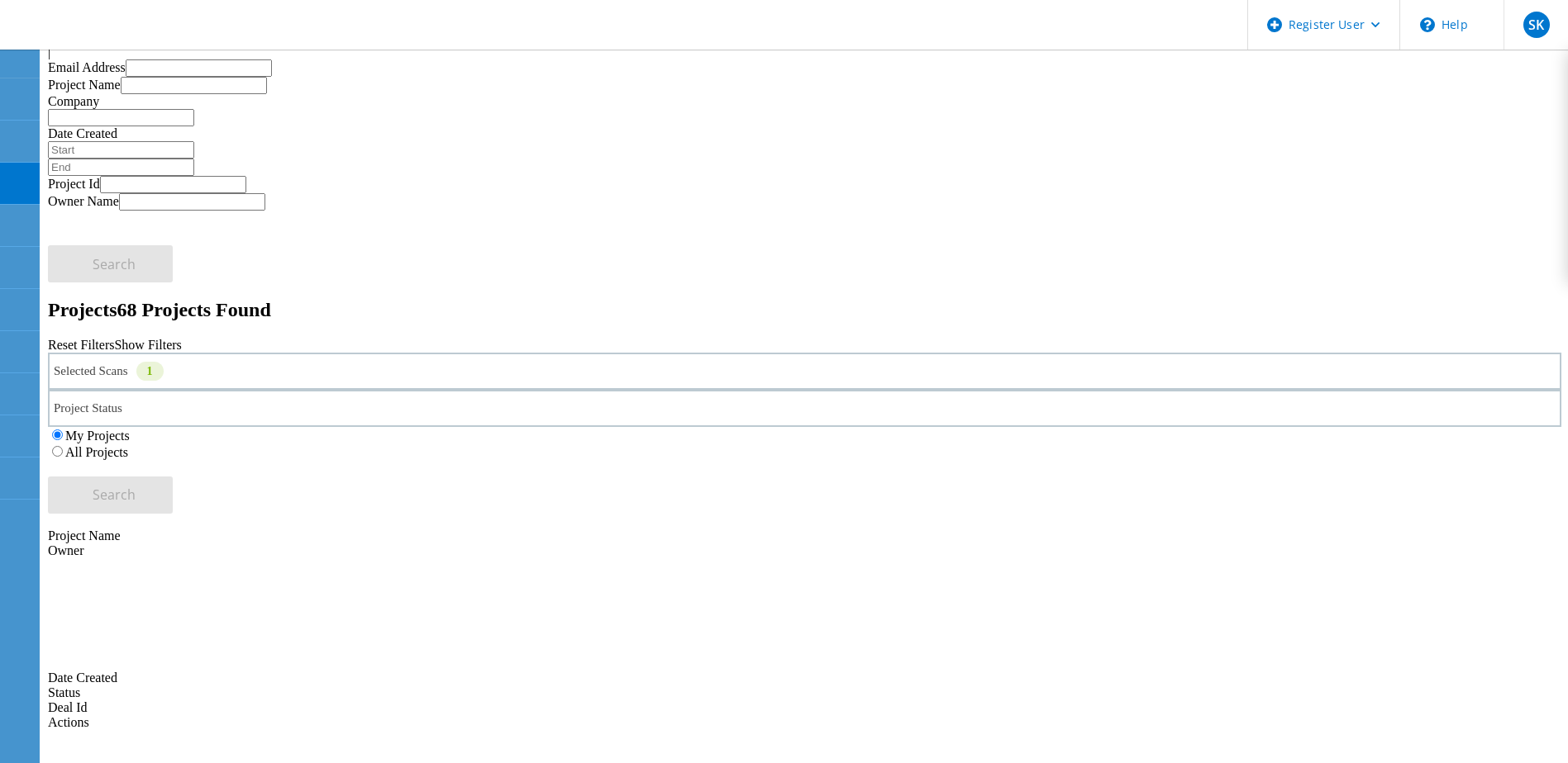
scroll to position [248, 0]
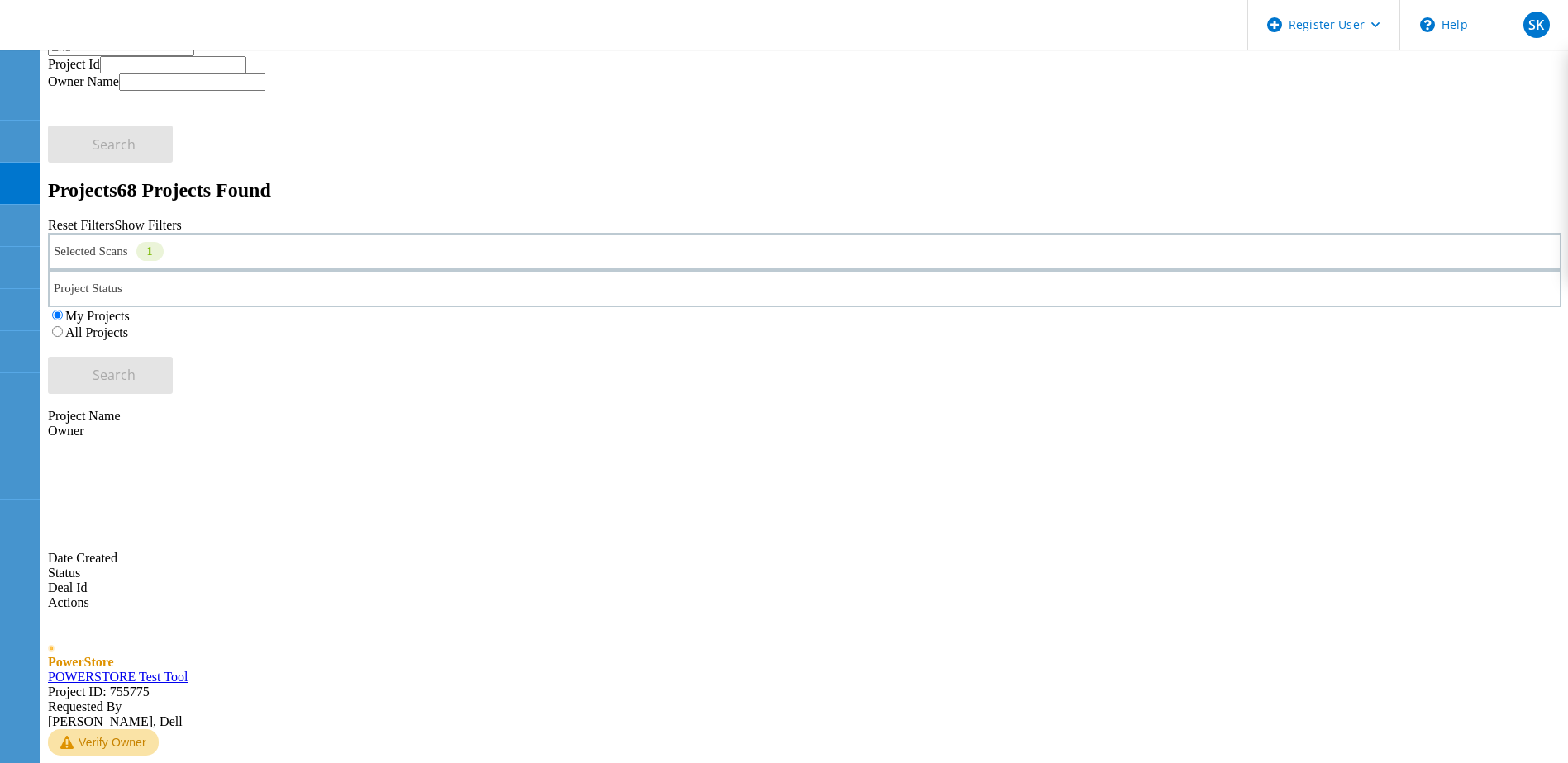
drag, startPoint x: 362, startPoint y: 479, endPoint x: 294, endPoint y: 542, distance: 92.7
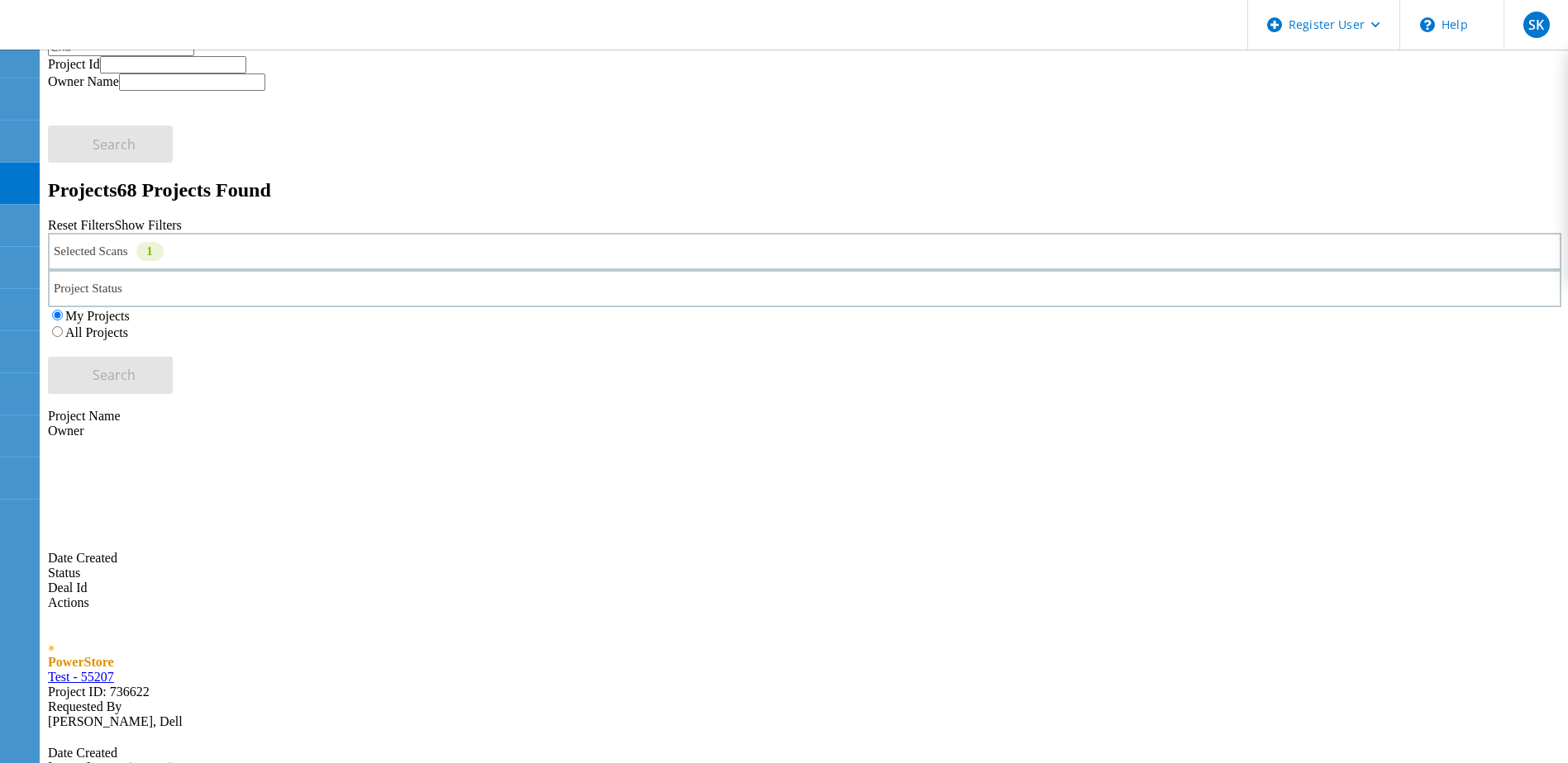
scroll to position [0, 0]
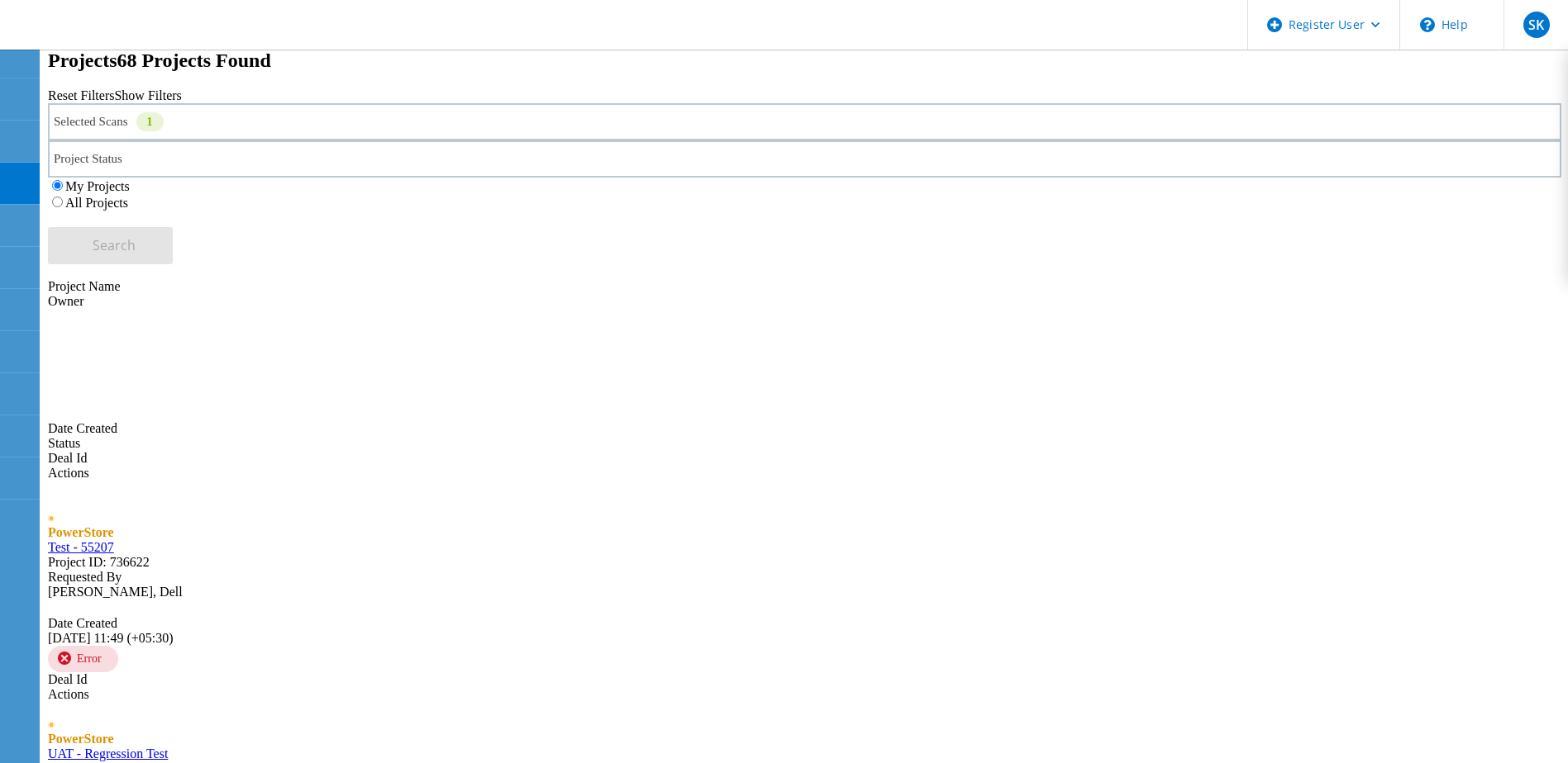
scroll to position [413, 0]
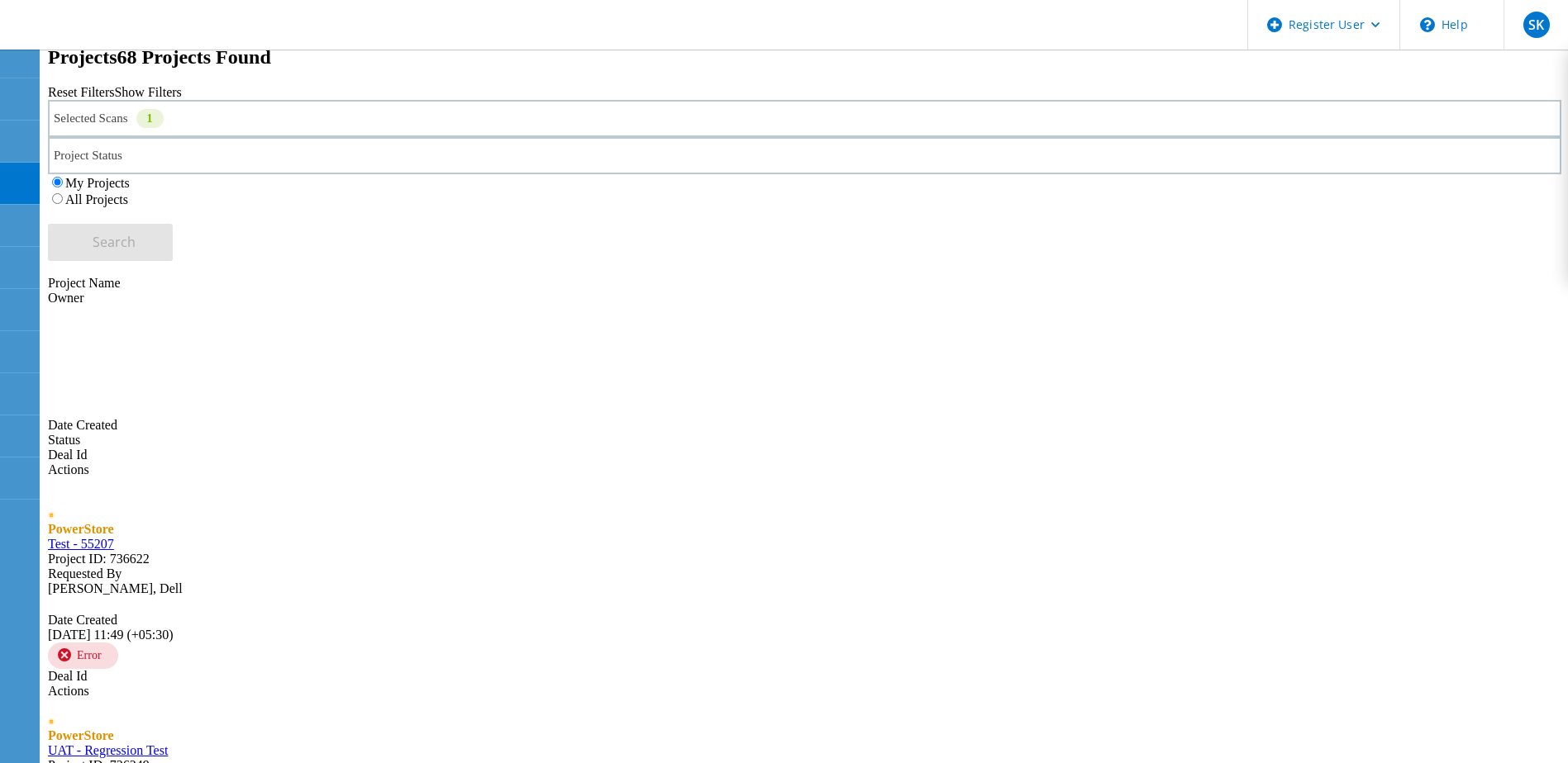
scroll to position [495, 0]
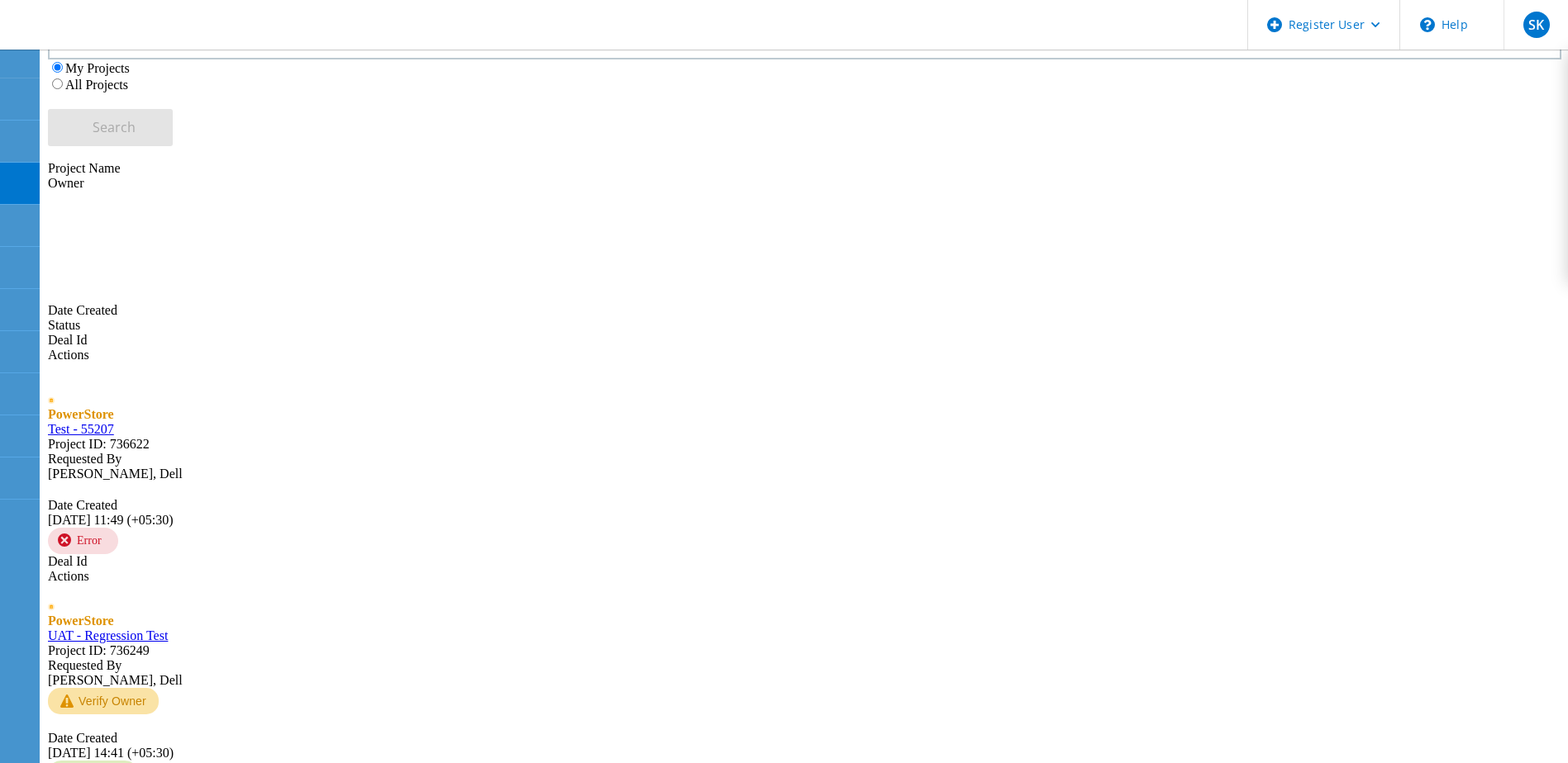
type input "4"
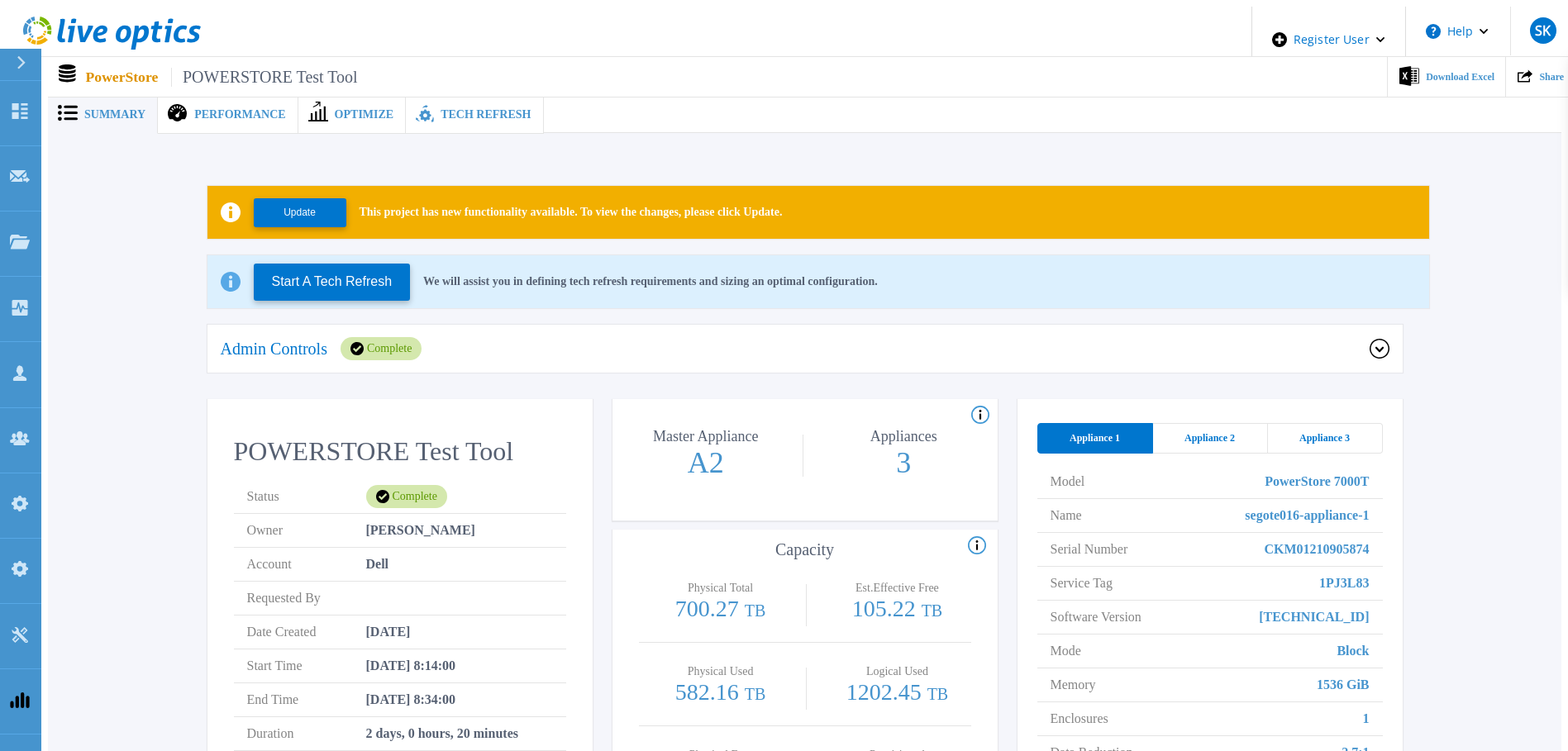
click at [1195, 435] on span "Appliance 2" at bounding box center [1210, 438] width 50 height 13
click at [1324, 432] on span "Appliance 3" at bounding box center [1325, 438] width 50 height 13
click at [1091, 432] on span "Appliance 1" at bounding box center [1095, 438] width 50 height 13
click at [1197, 435] on span "Appliance 2" at bounding box center [1210, 438] width 50 height 13
click at [1328, 432] on span "Appliance 3" at bounding box center [1325, 438] width 50 height 13
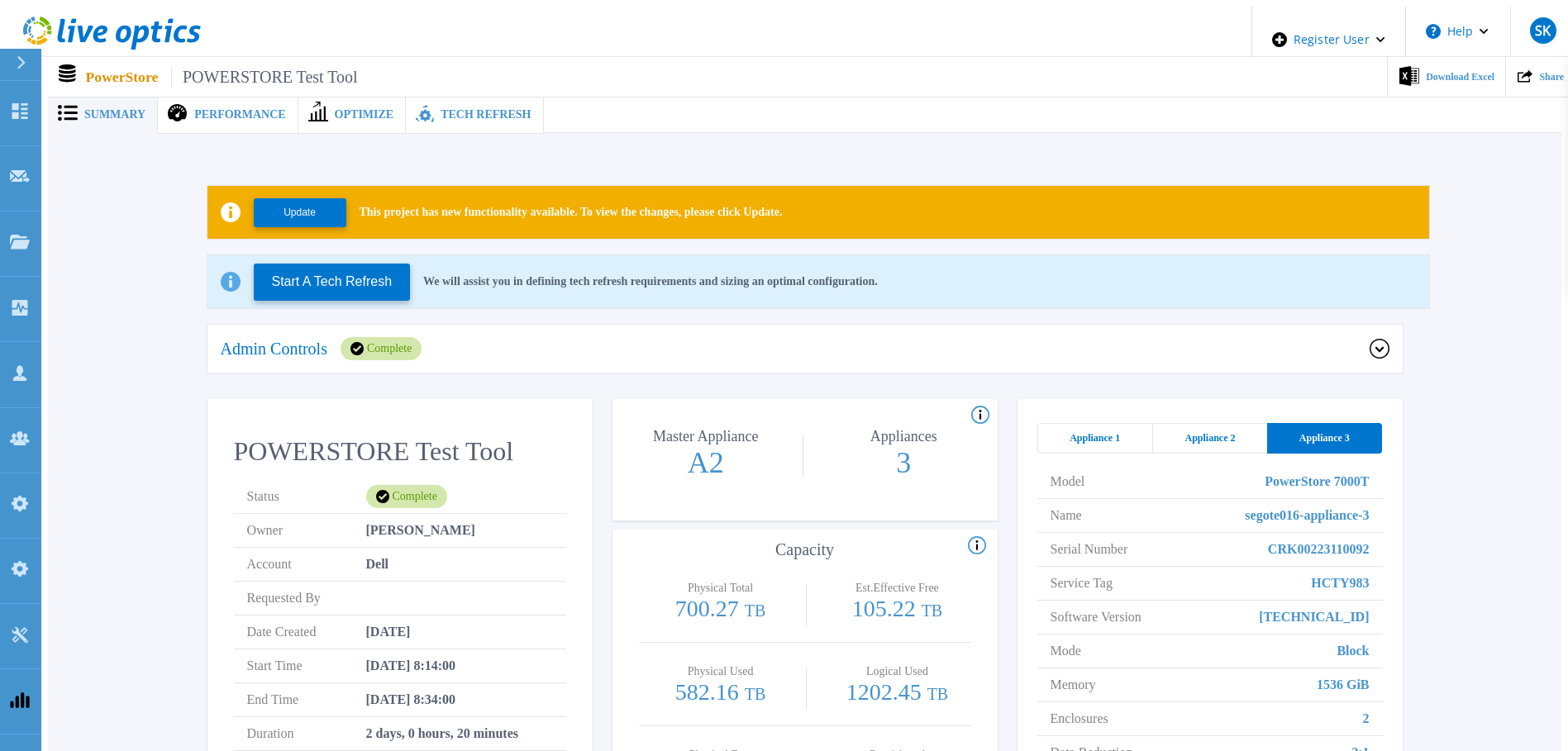
click at [1113, 441] on div "Appliance 1" at bounding box center [1095, 438] width 116 height 30
click at [1187, 432] on span "Appliance 2" at bounding box center [1210, 438] width 50 height 13
click at [1323, 432] on span "Appliance 3" at bounding box center [1325, 438] width 50 height 13
click at [1108, 432] on span "Appliance 1" at bounding box center [1095, 438] width 50 height 13
click at [1201, 432] on span "Appliance 2" at bounding box center [1210, 438] width 50 height 13
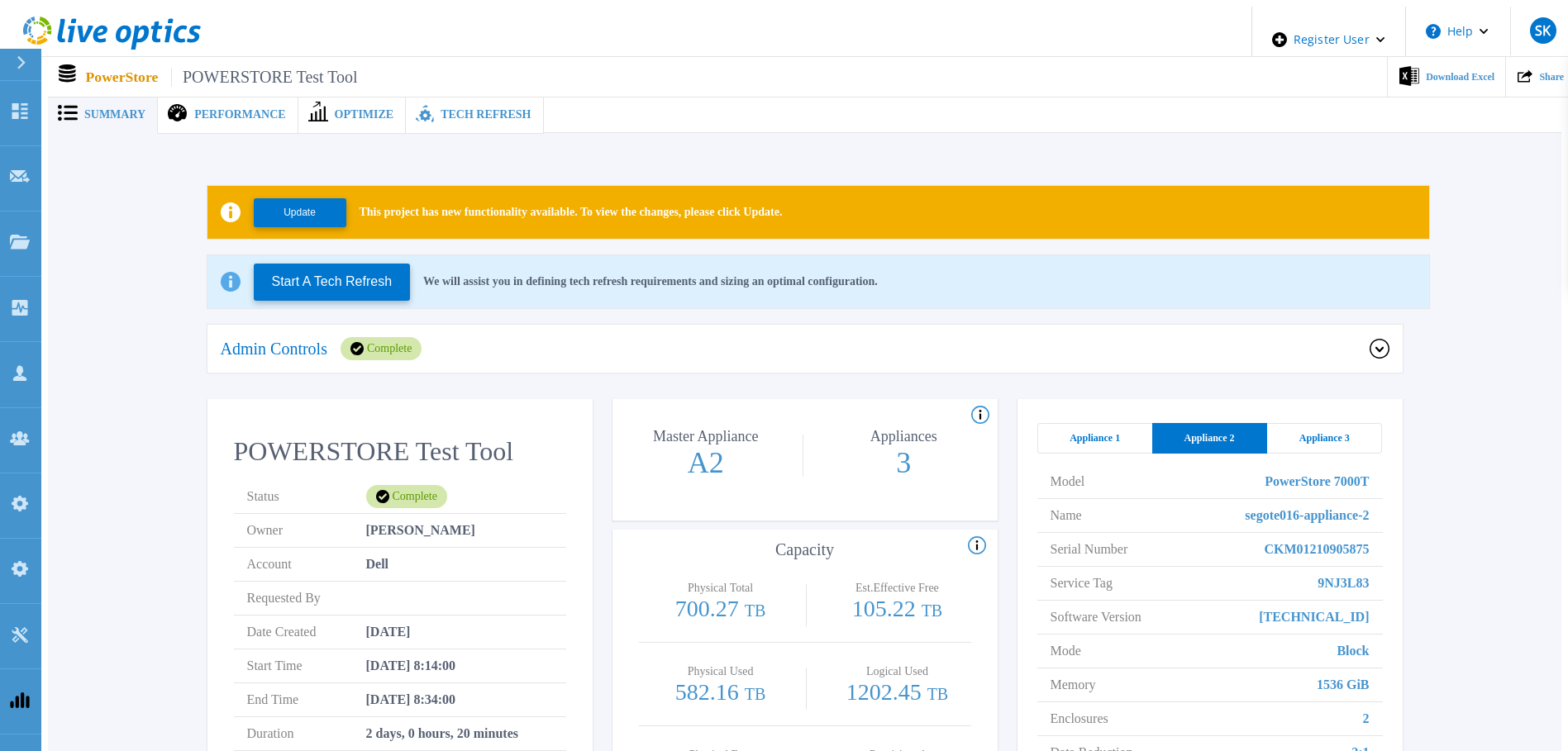
click at [1330, 432] on span "Appliance 3" at bounding box center [1325, 438] width 50 height 13
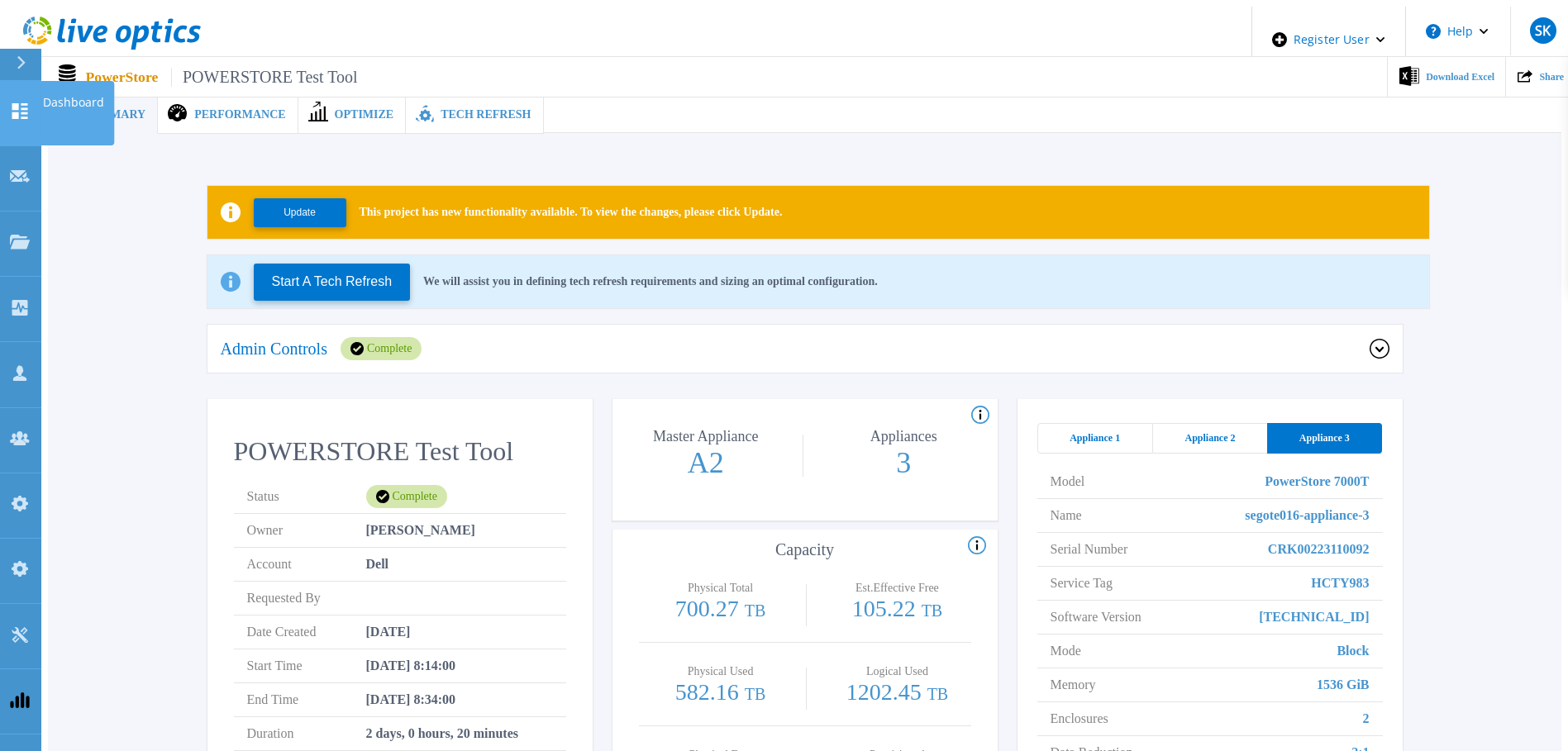
click at [22, 104] on icon at bounding box center [19, 111] width 20 height 16
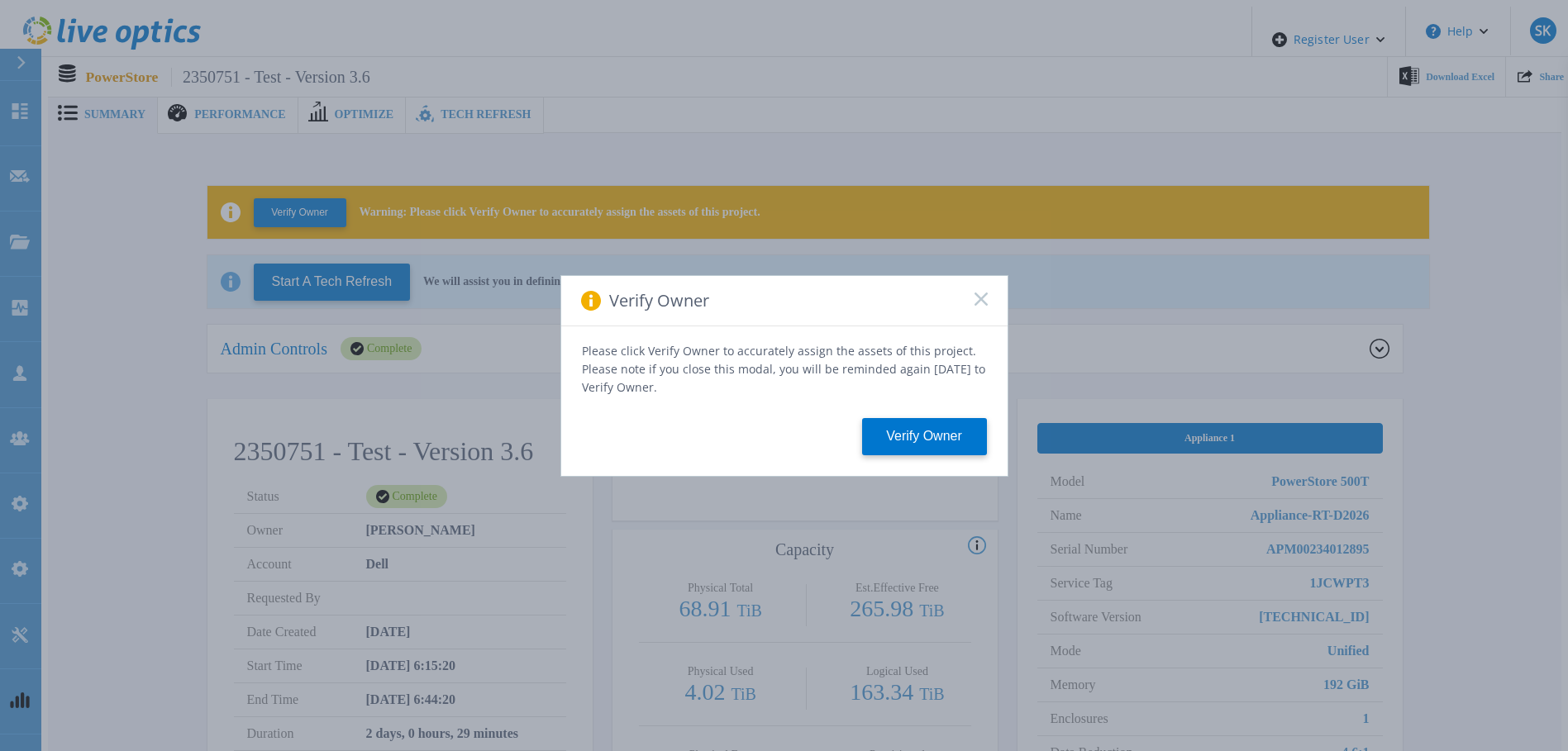
click at [977, 302] on rect at bounding box center [981, 299] width 14 height 14
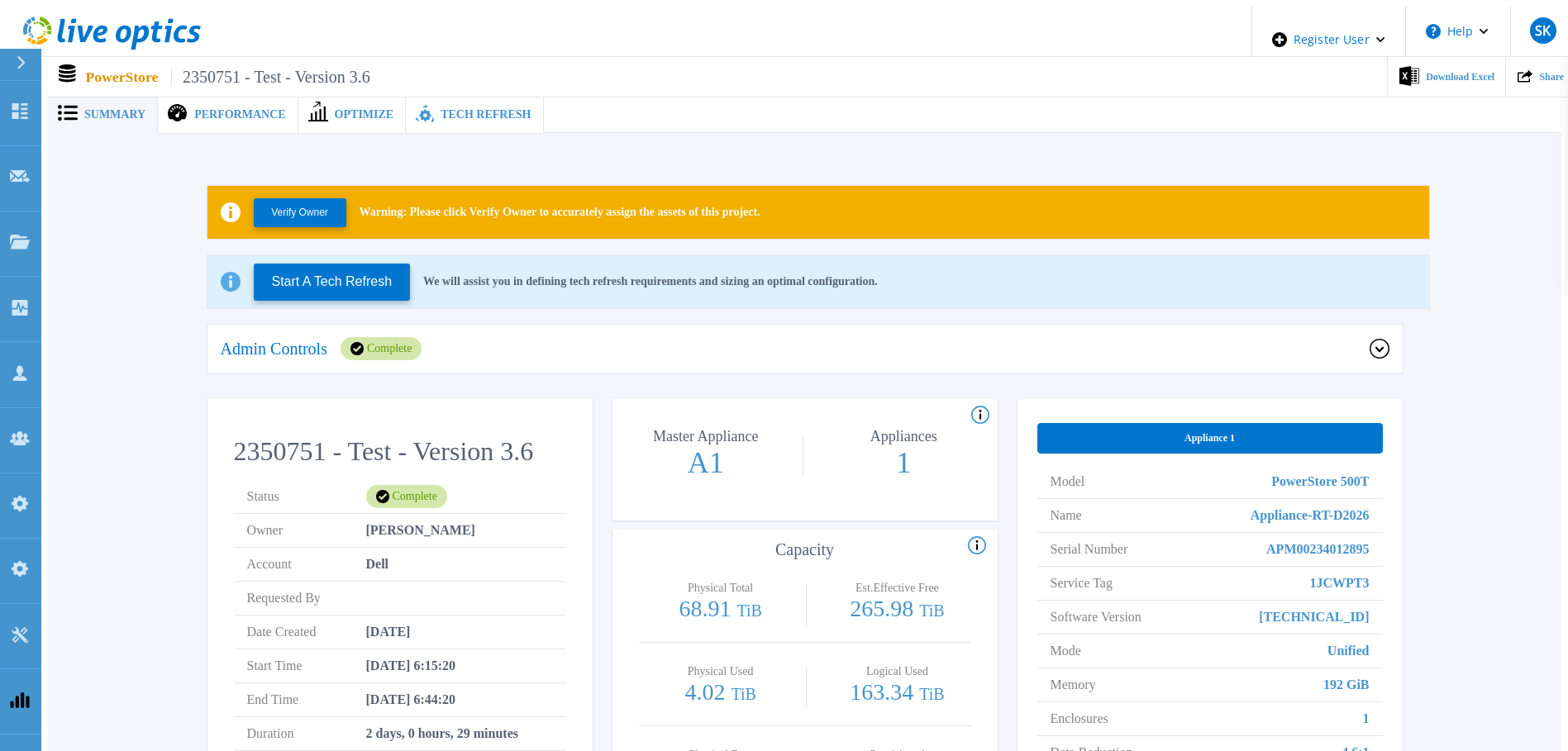
click at [236, 109] on span "Performance" at bounding box center [239, 114] width 91 height 11
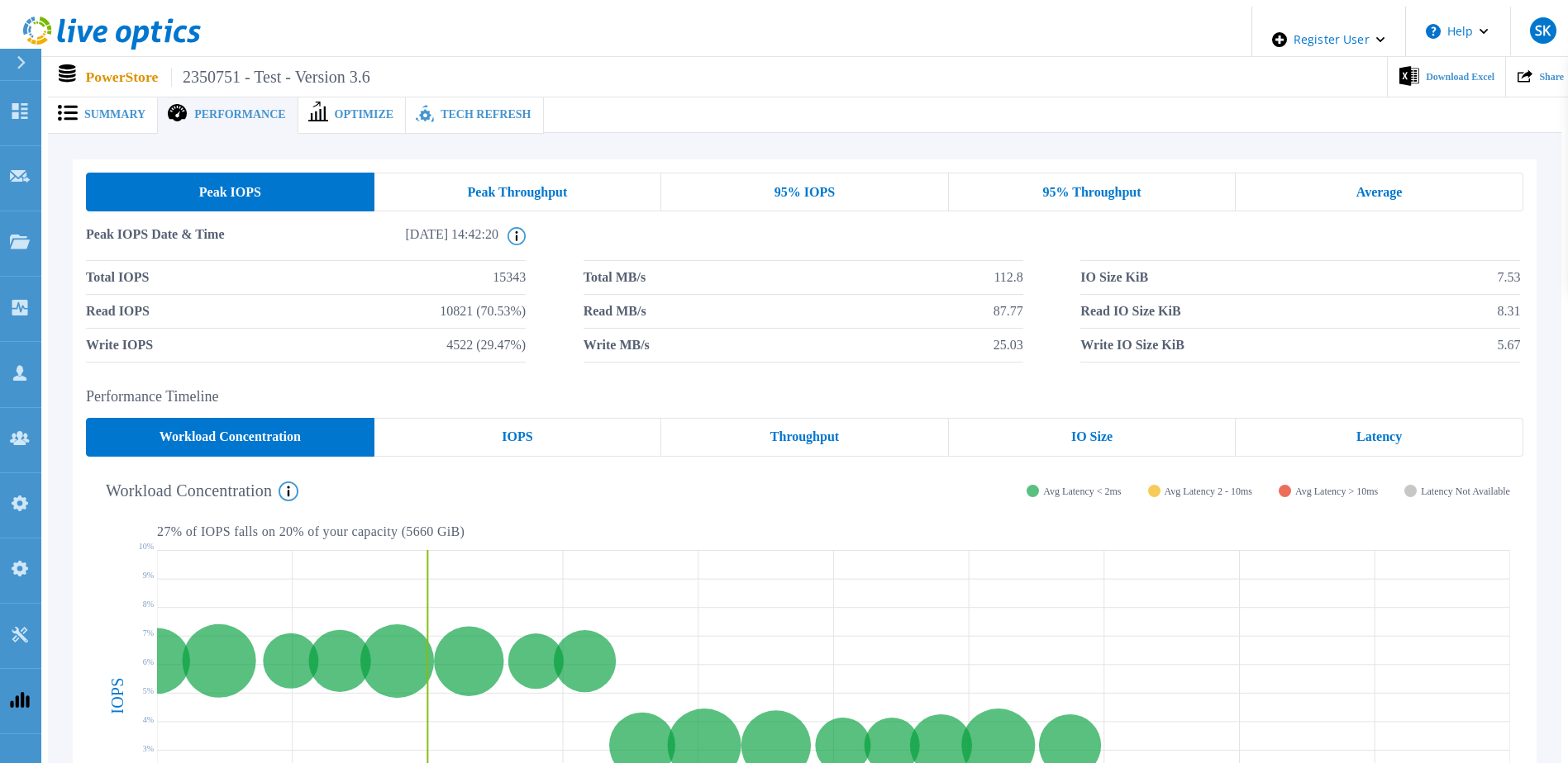
click at [346, 115] on div "Optimize" at bounding box center [352, 115] width 108 height 38
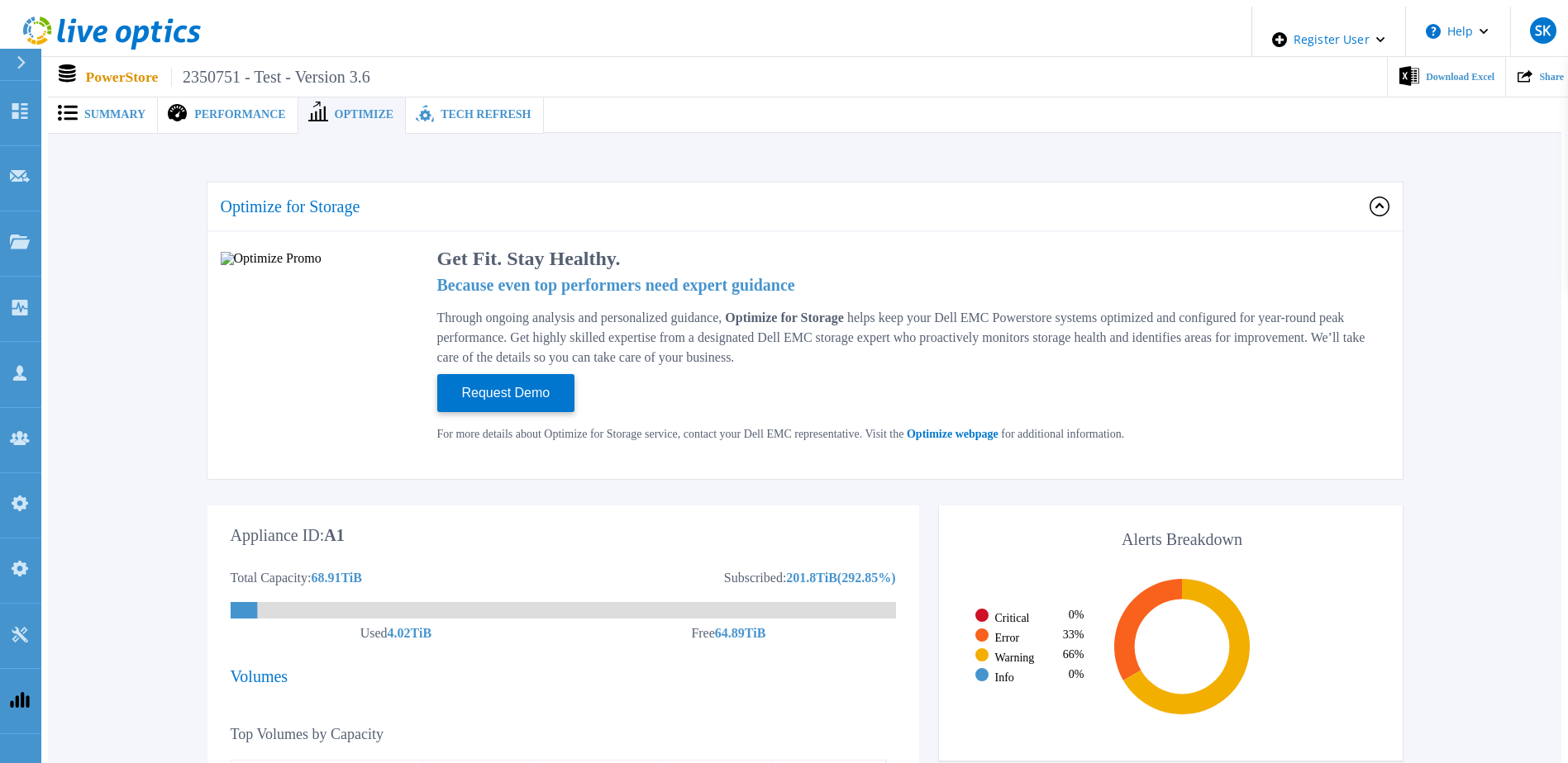
click at [447, 109] on span "Tech Refresh" at bounding box center [485, 114] width 90 height 11
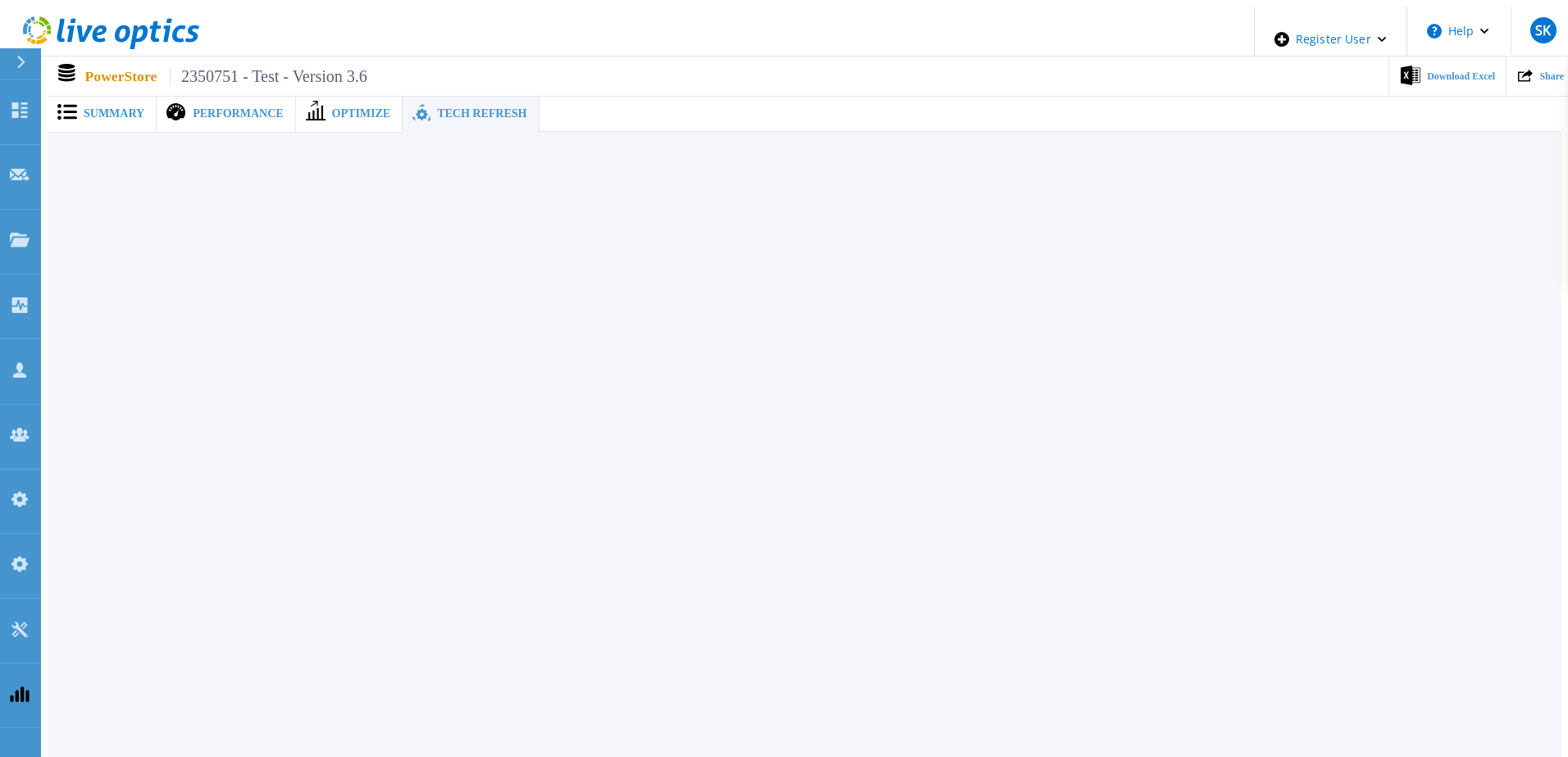
click at [124, 109] on span "Summary" at bounding box center [114, 113] width 61 height 11
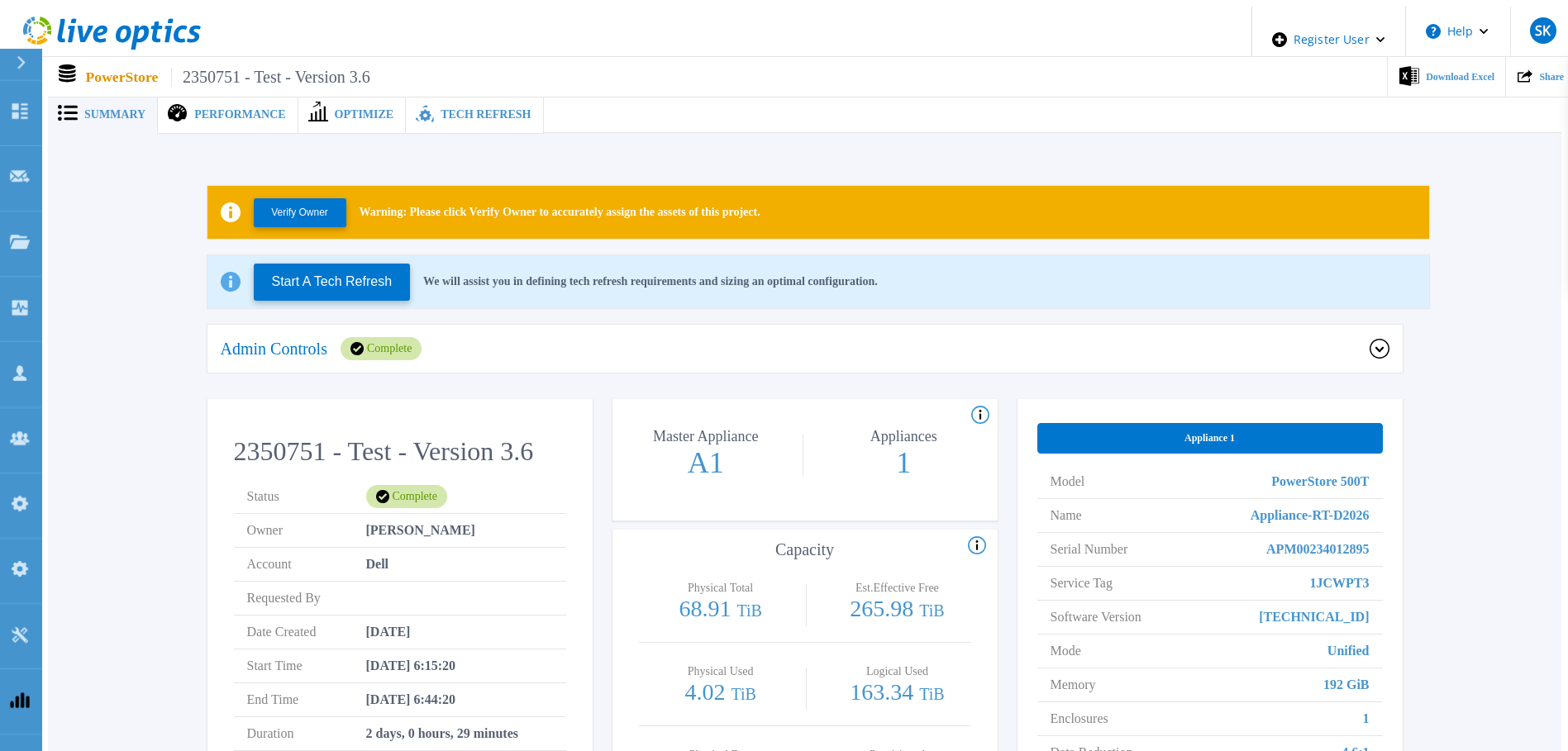
click at [253, 114] on span "Performance" at bounding box center [239, 114] width 91 height 11
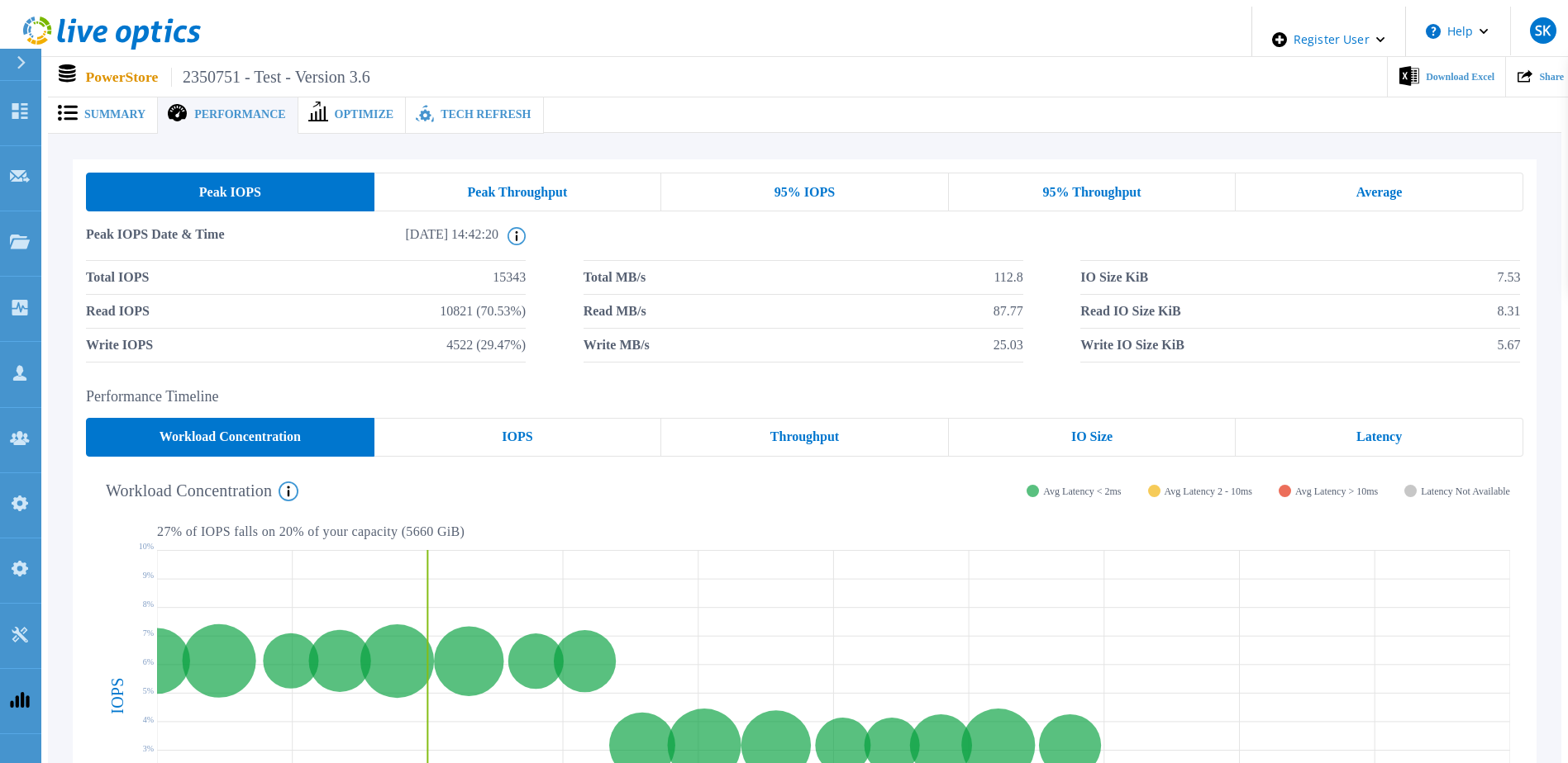
click at [339, 110] on span "Optimize" at bounding box center [364, 114] width 60 height 11
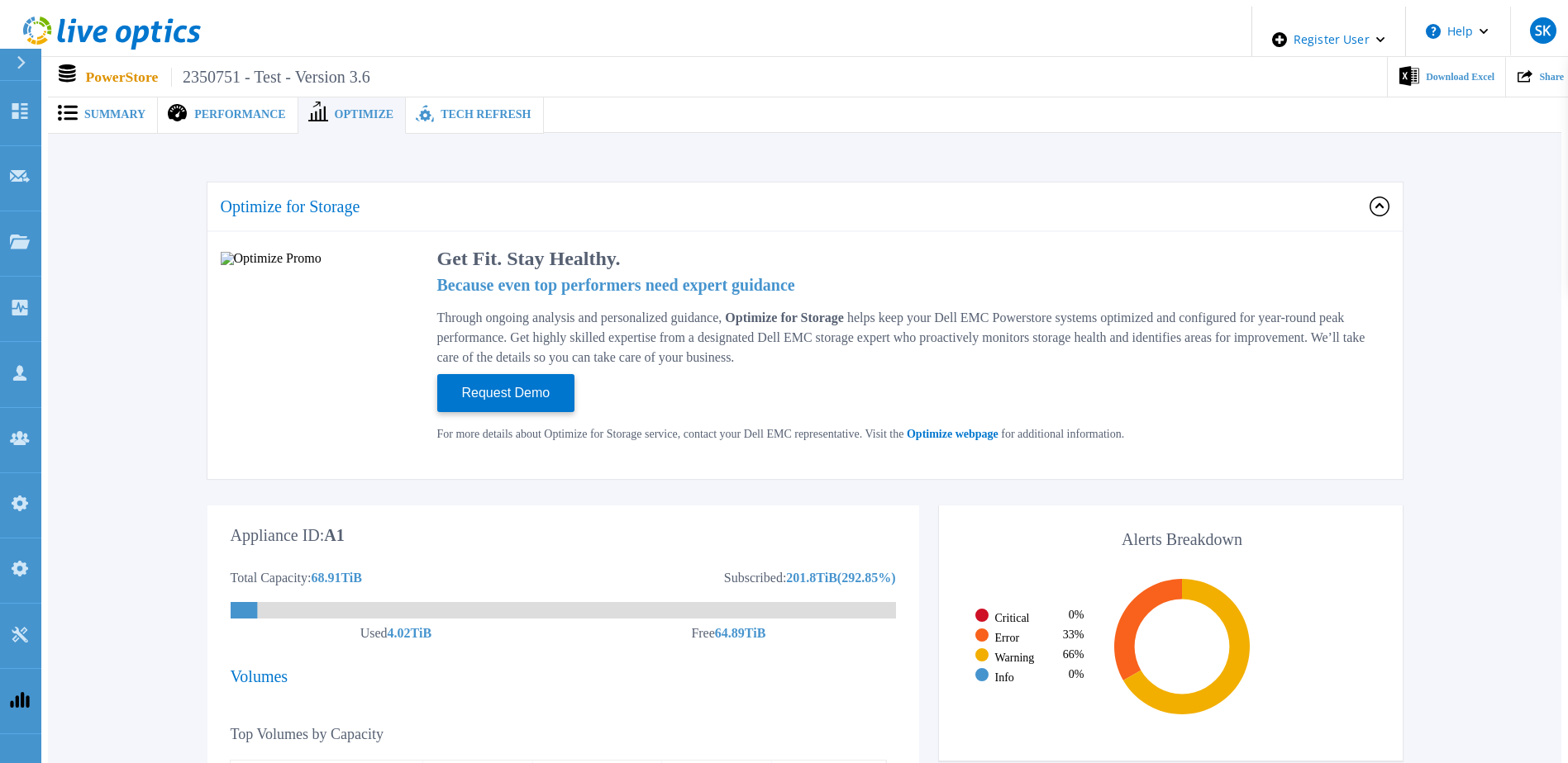
click at [440, 109] on span "Tech Refresh" at bounding box center [485, 114] width 90 height 11
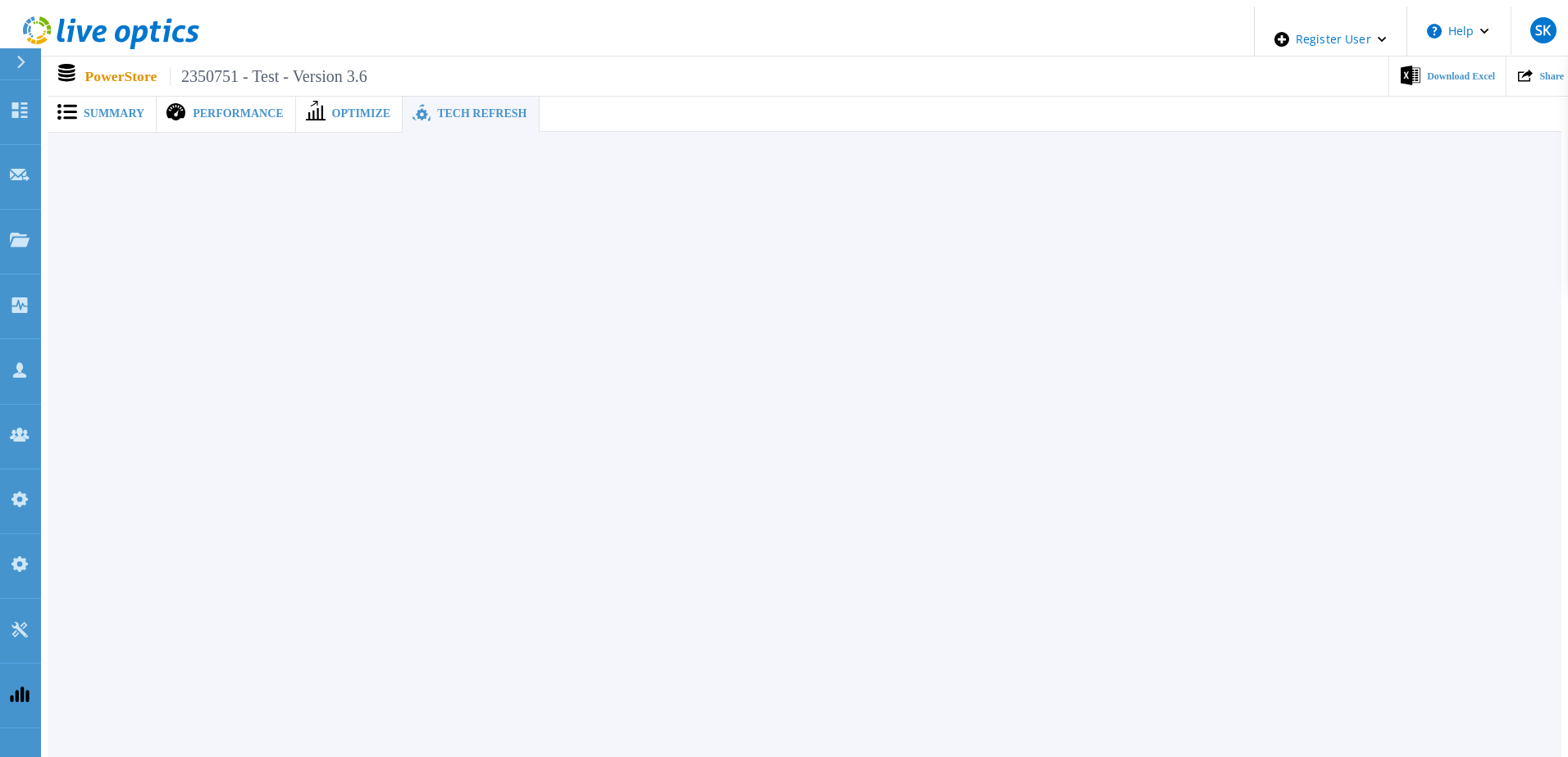
click at [343, 108] on span "Optimize" at bounding box center [362, 113] width 59 height 11
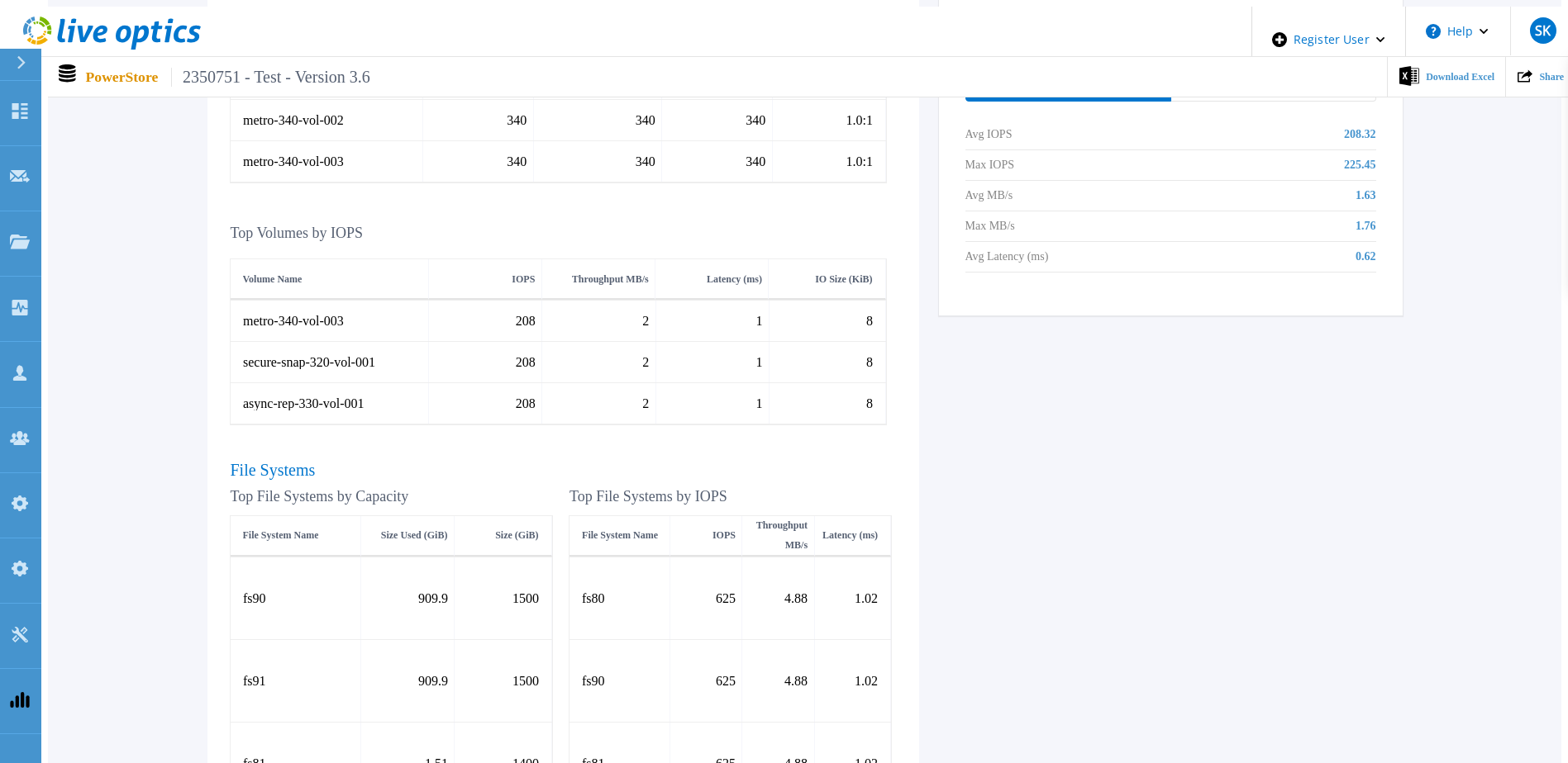
scroll to position [1059, 0]
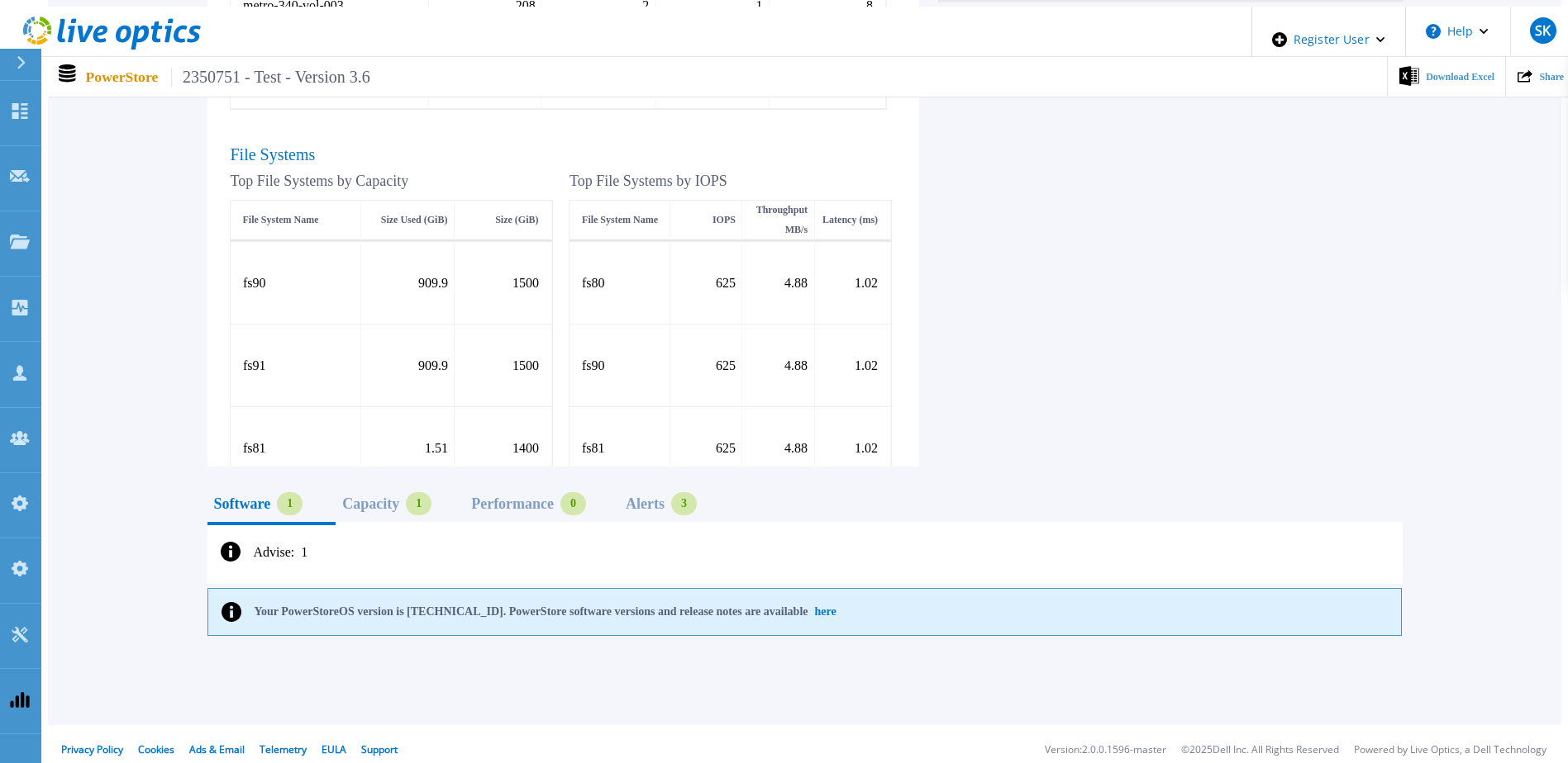
click at [399, 498] on div "Capacity" at bounding box center [370, 503] width 57 height 13
click at [536, 497] on div "Performance" at bounding box center [513, 503] width 83 height 13
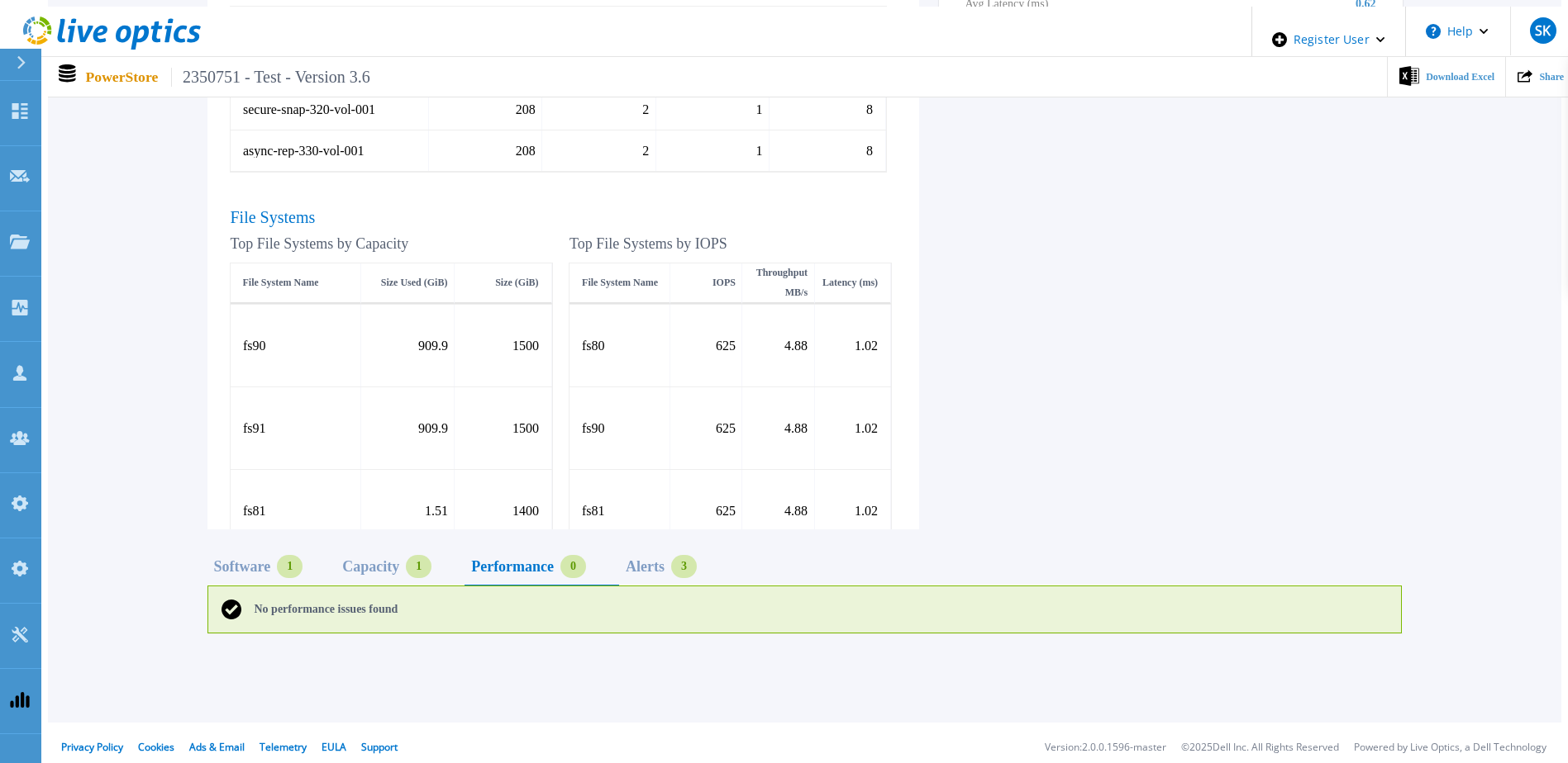
click at [697, 557] on div "3" at bounding box center [684, 566] width 26 height 23
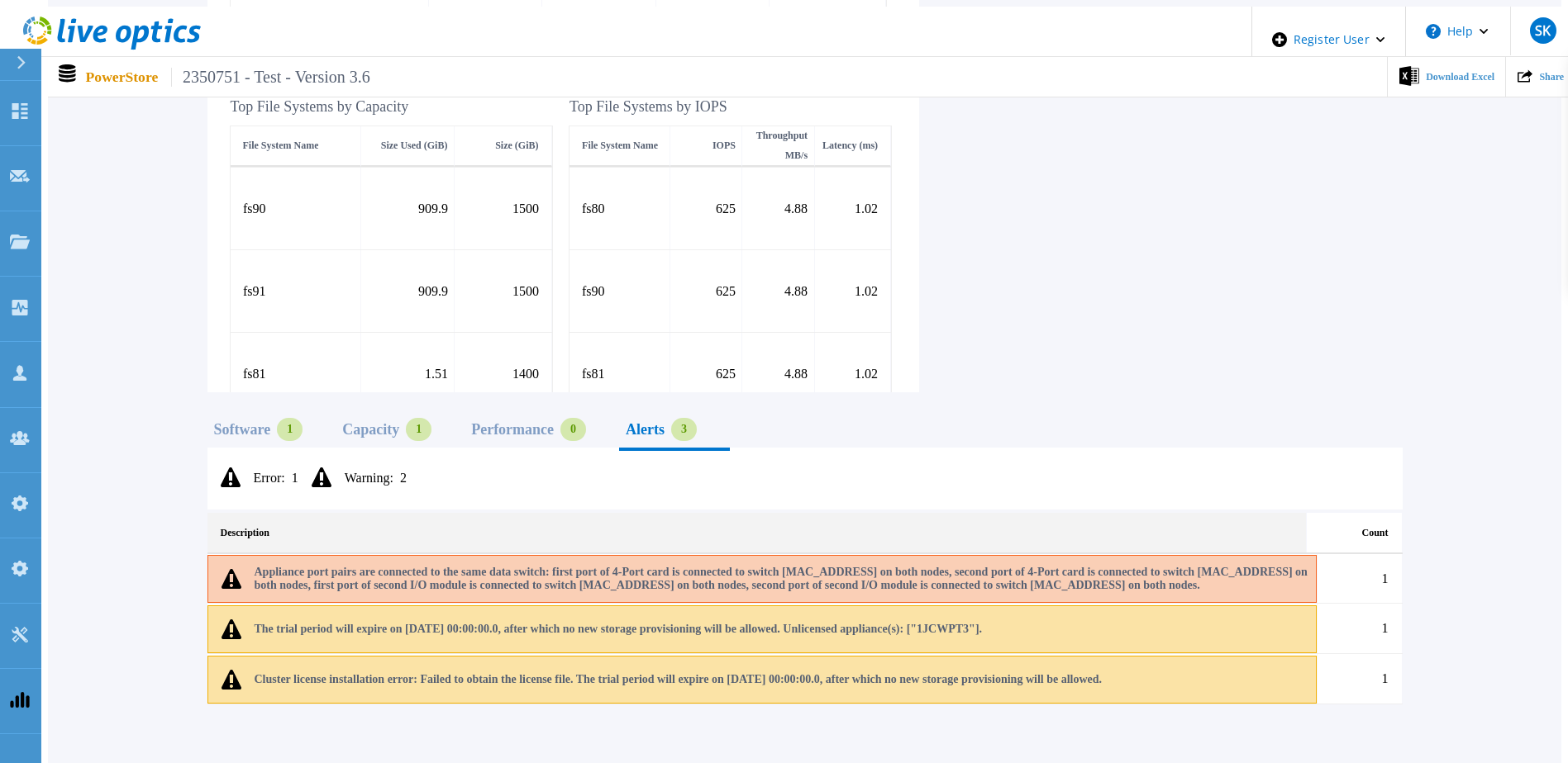
scroll to position [1201, 0]
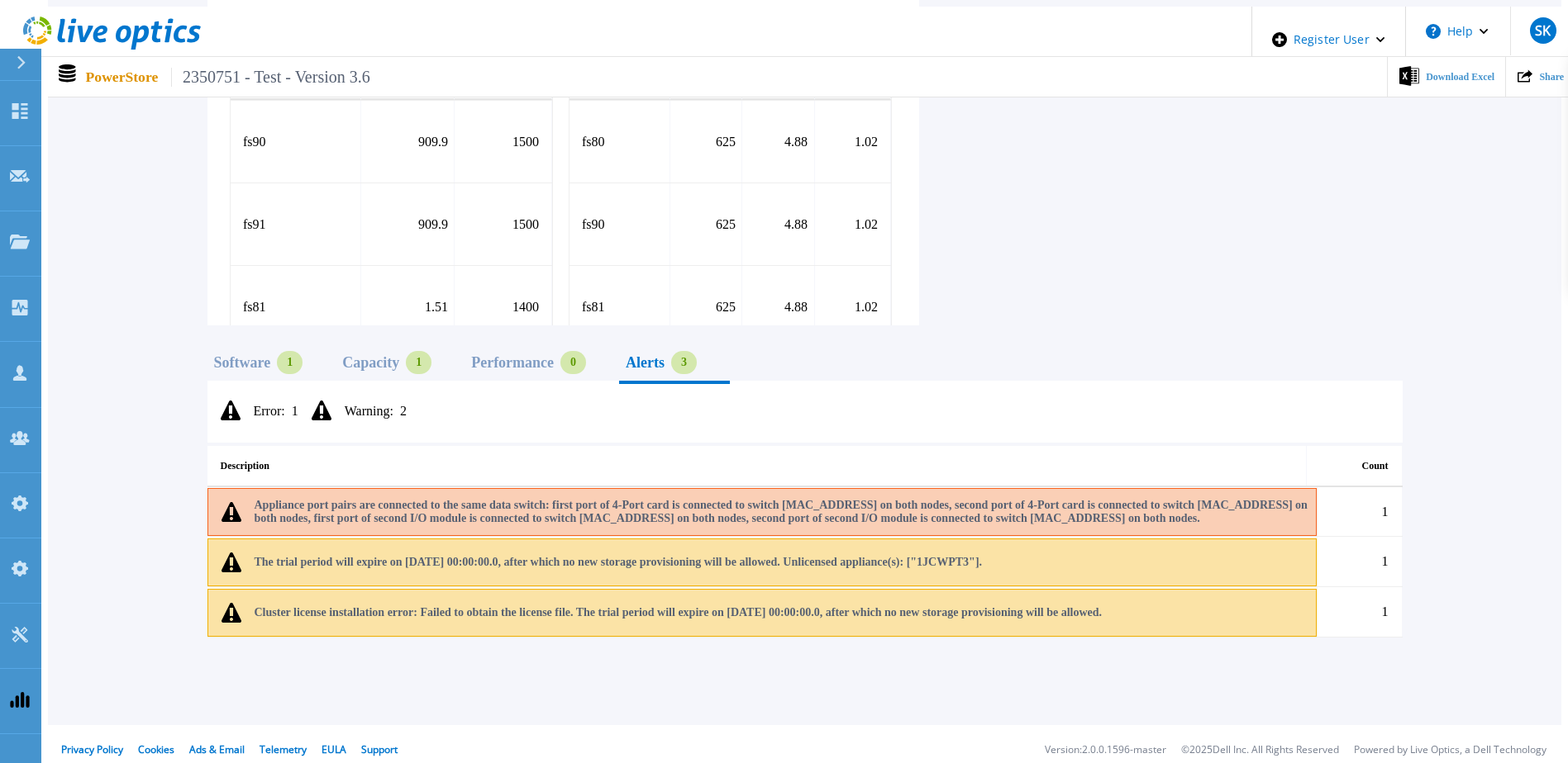
click at [271, 356] on div "Software" at bounding box center [243, 363] width 57 height 13
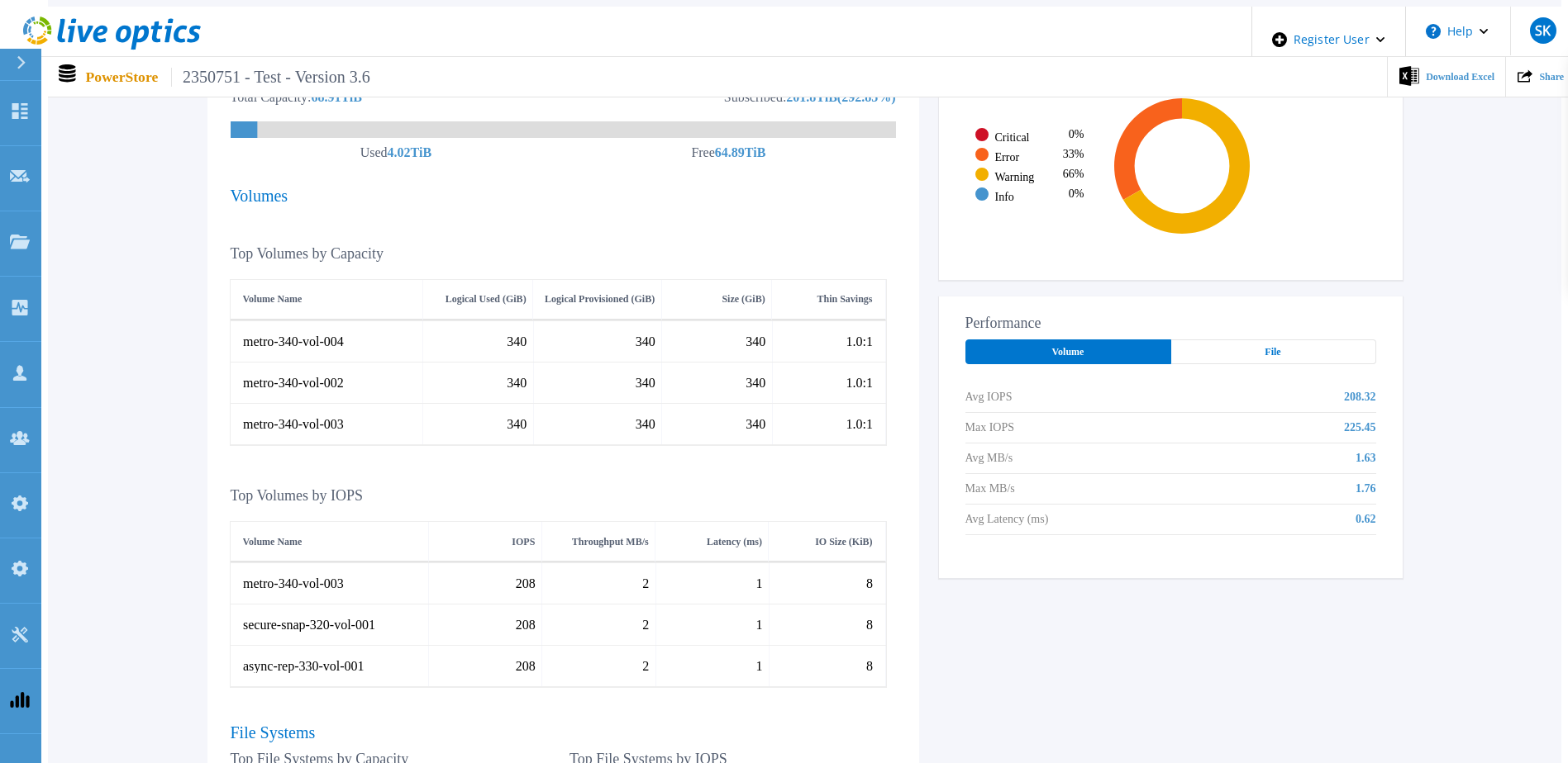
scroll to position [0, 0]
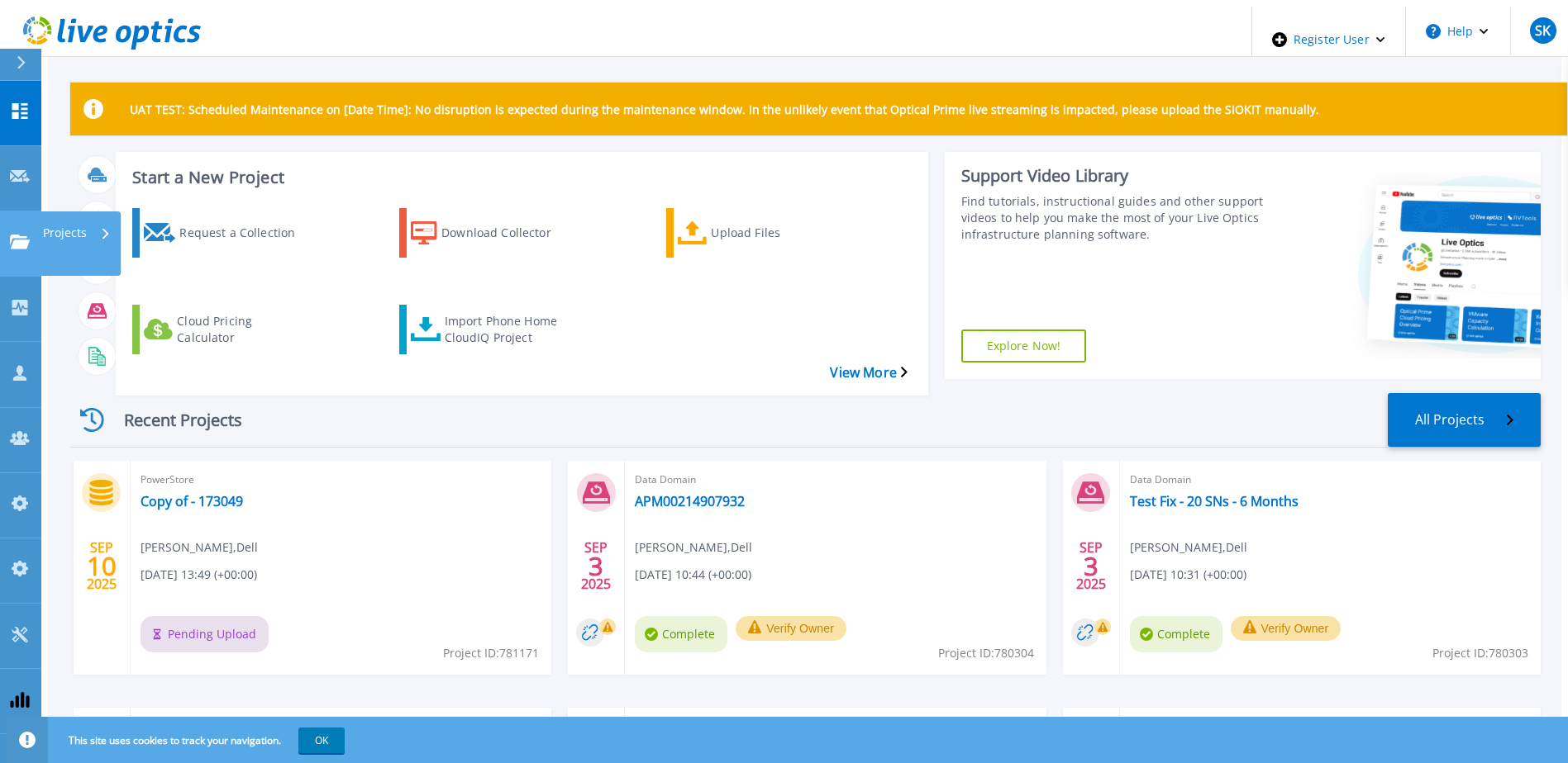
drag, startPoint x: 8, startPoint y: 176, endPoint x: 34, endPoint y: 196, distance: 32.8
click at [8, 211] on link "Projects Projects" at bounding box center [21, 244] width 41 height 66
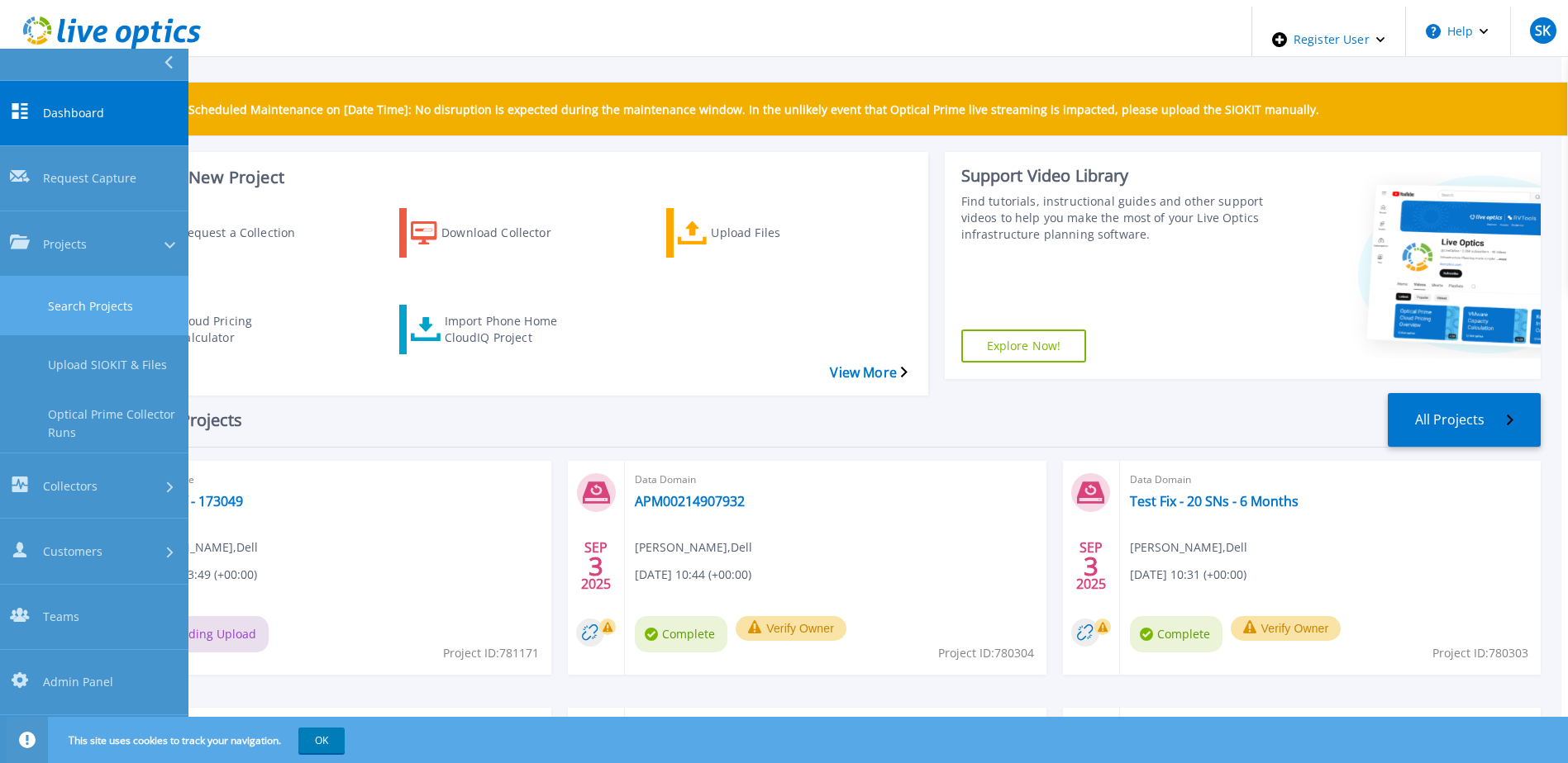
click at [85, 277] on link "Search Projects" at bounding box center [94, 306] width 188 height 59
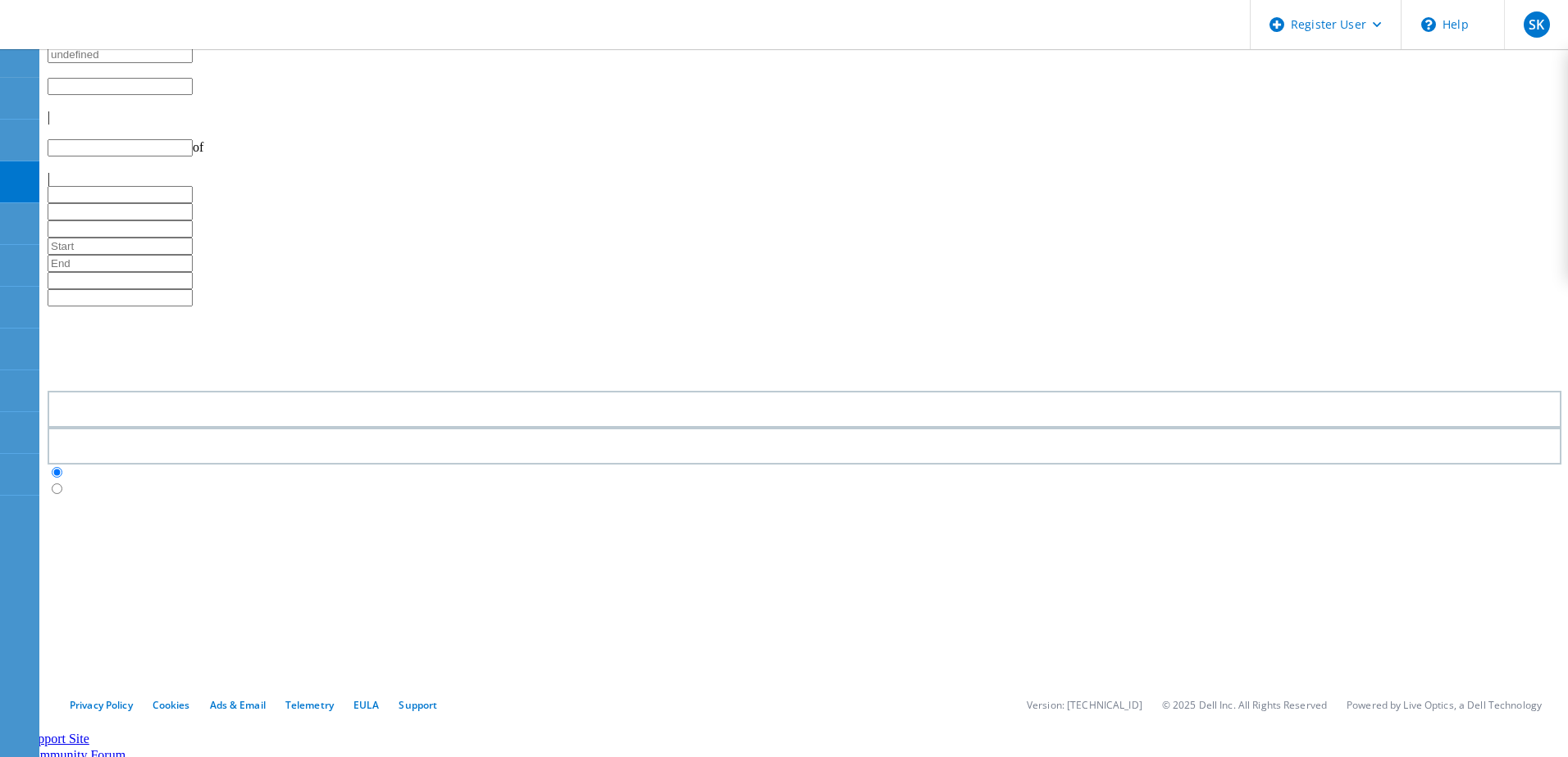
type input "1"
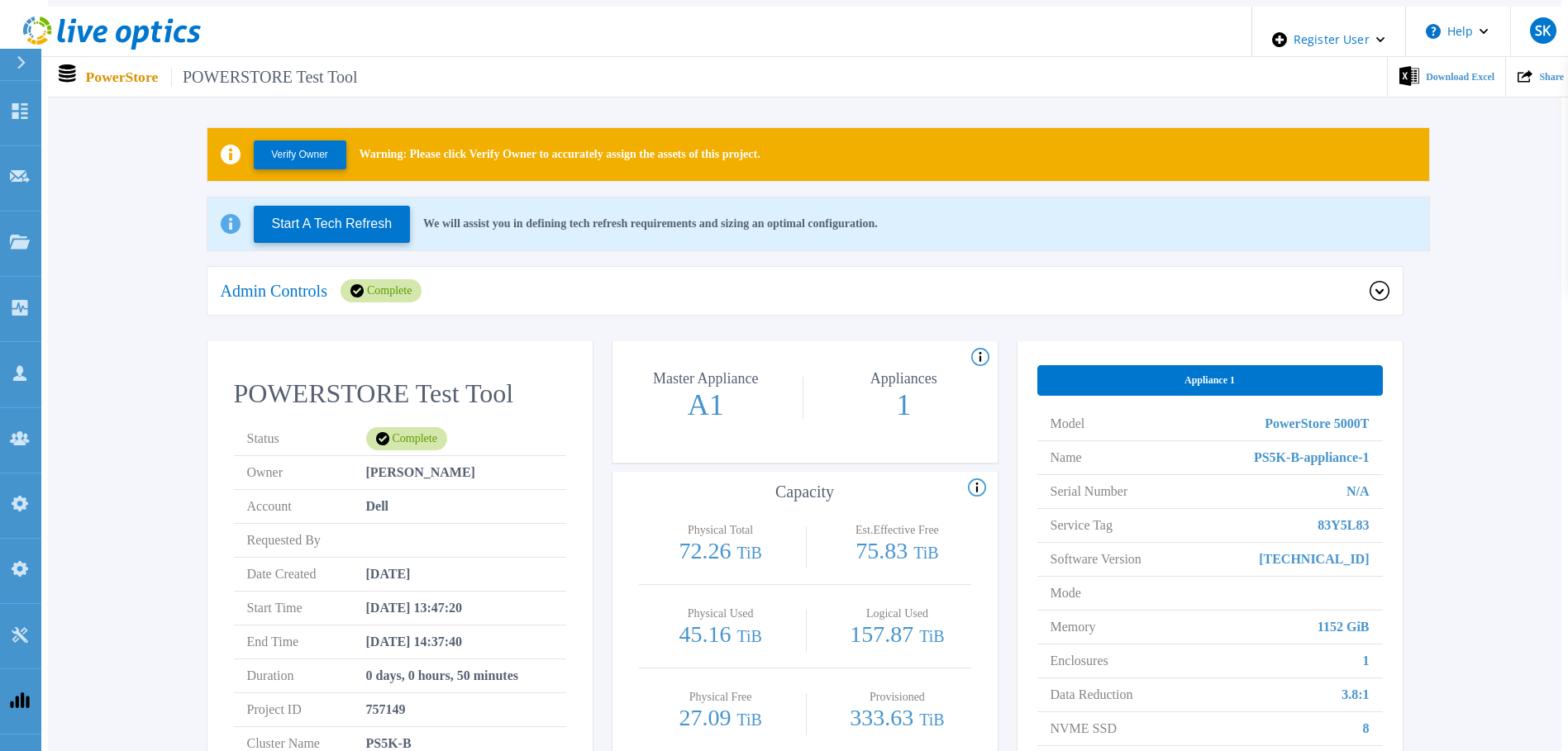
scroll to position [83, 0]
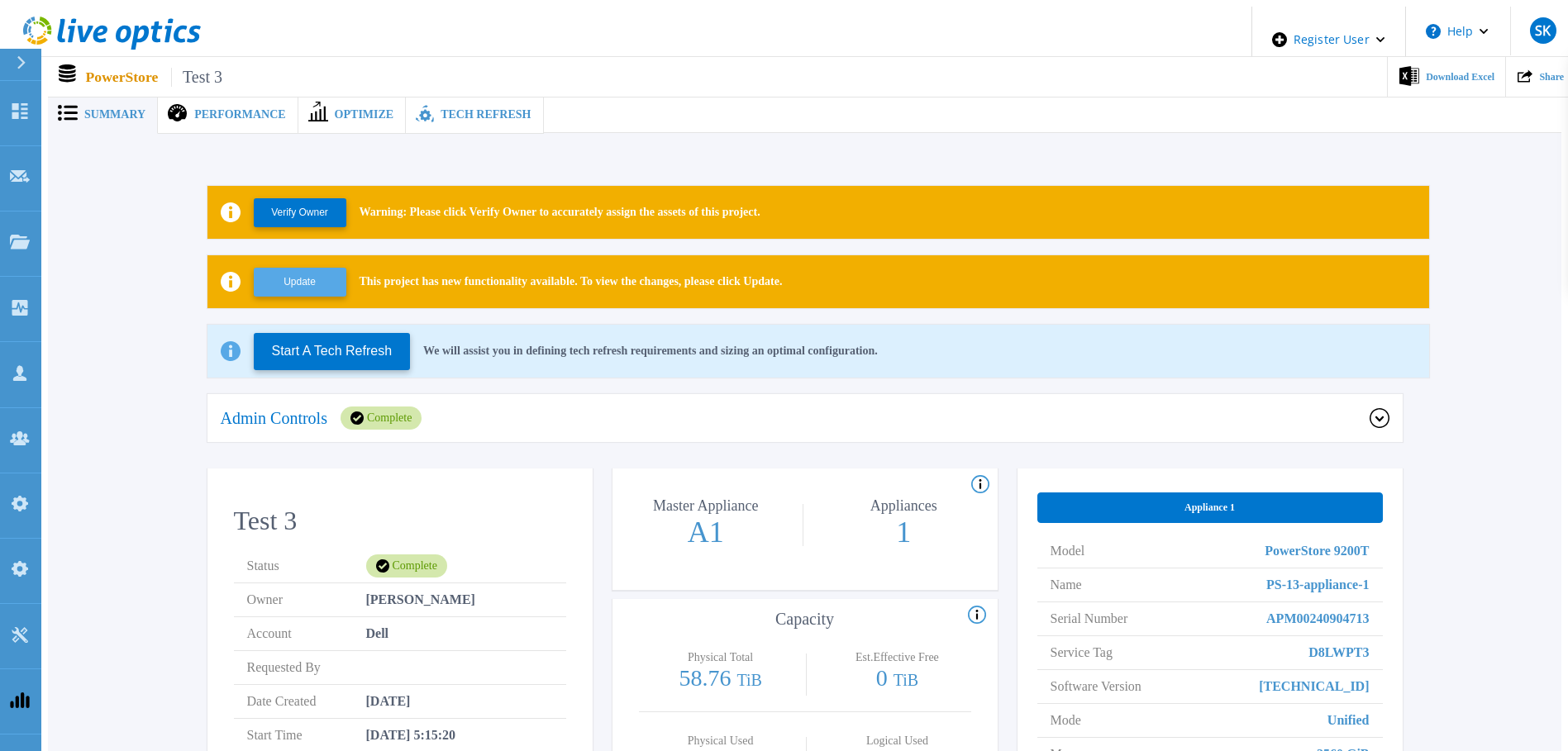
click at [309, 274] on button "Update" at bounding box center [300, 282] width 92 height 29
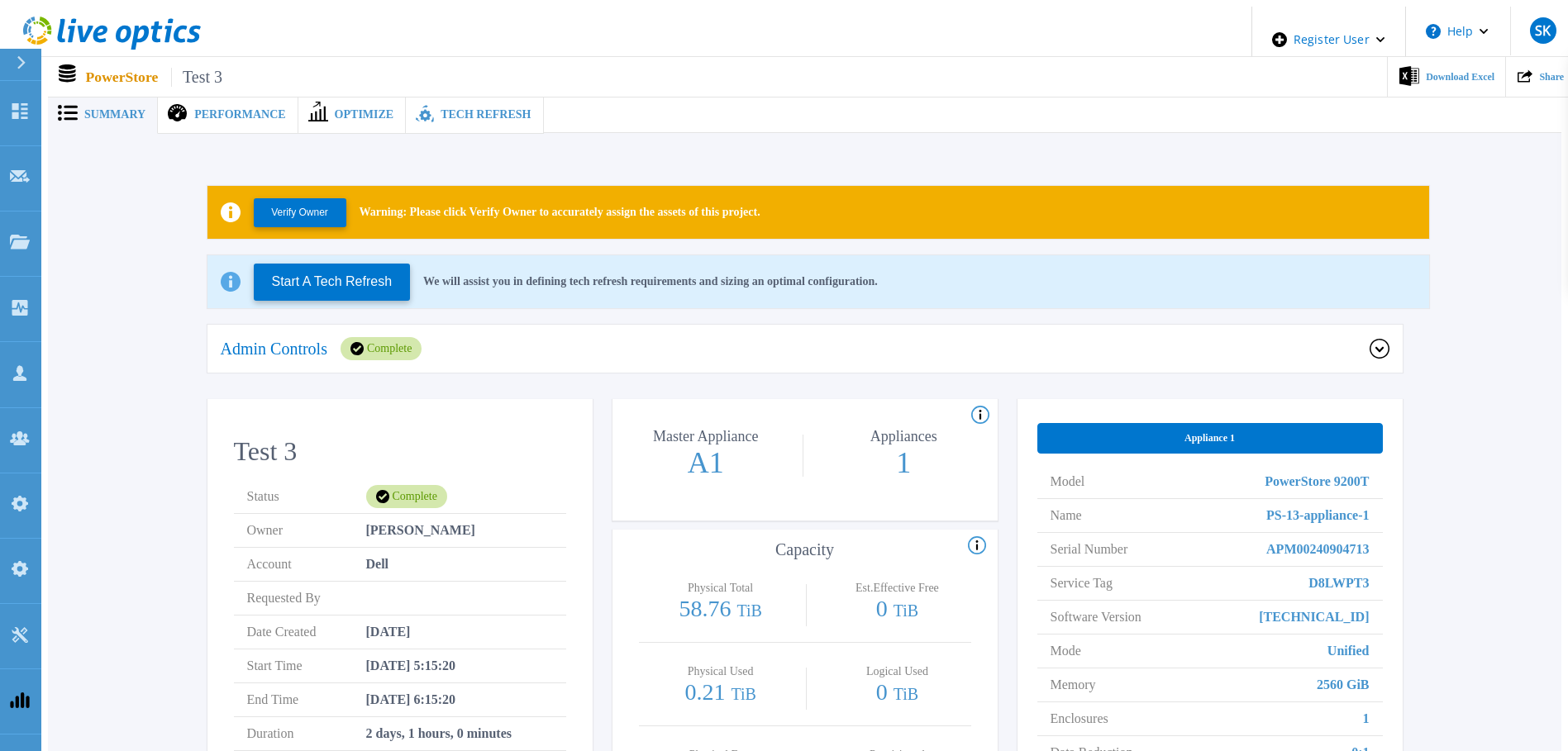
click at [421, 350] on div "Complete" at bounding box center [381, 349] width 81 height 23
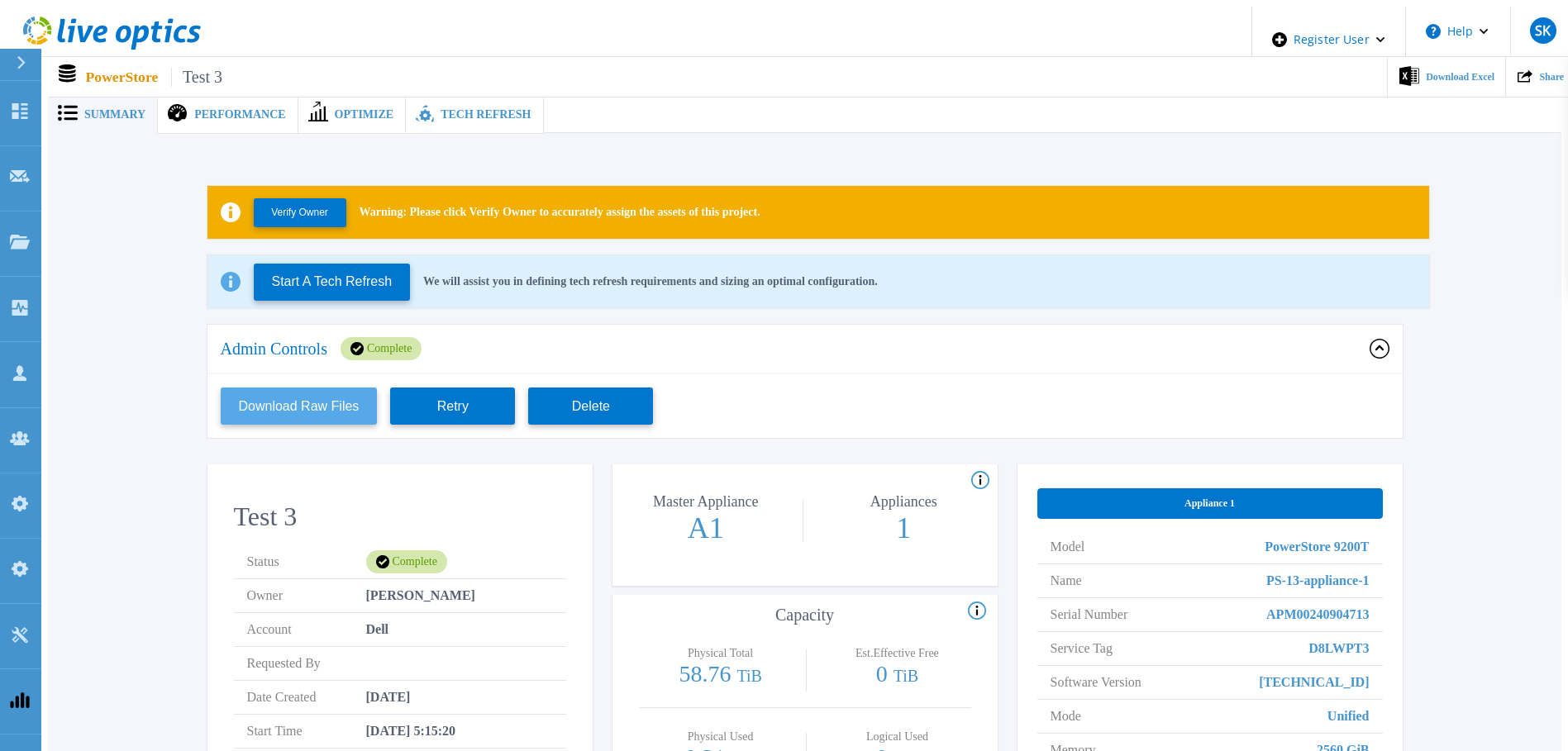
click at [267, 401] on button "Download Raw Files" at bounding box center [300, 406] width 157 height 37
drag, startPoint x: 1475, startPoint y: 343, endPoint x: 1338, endPoint y: 426, distance: 160.2
click at [1475, 343] on div "Verify Owner Warning: Please click Verify Owner to accurately assign the assets…" at bounding box center [804, 605] width 1464 height 891
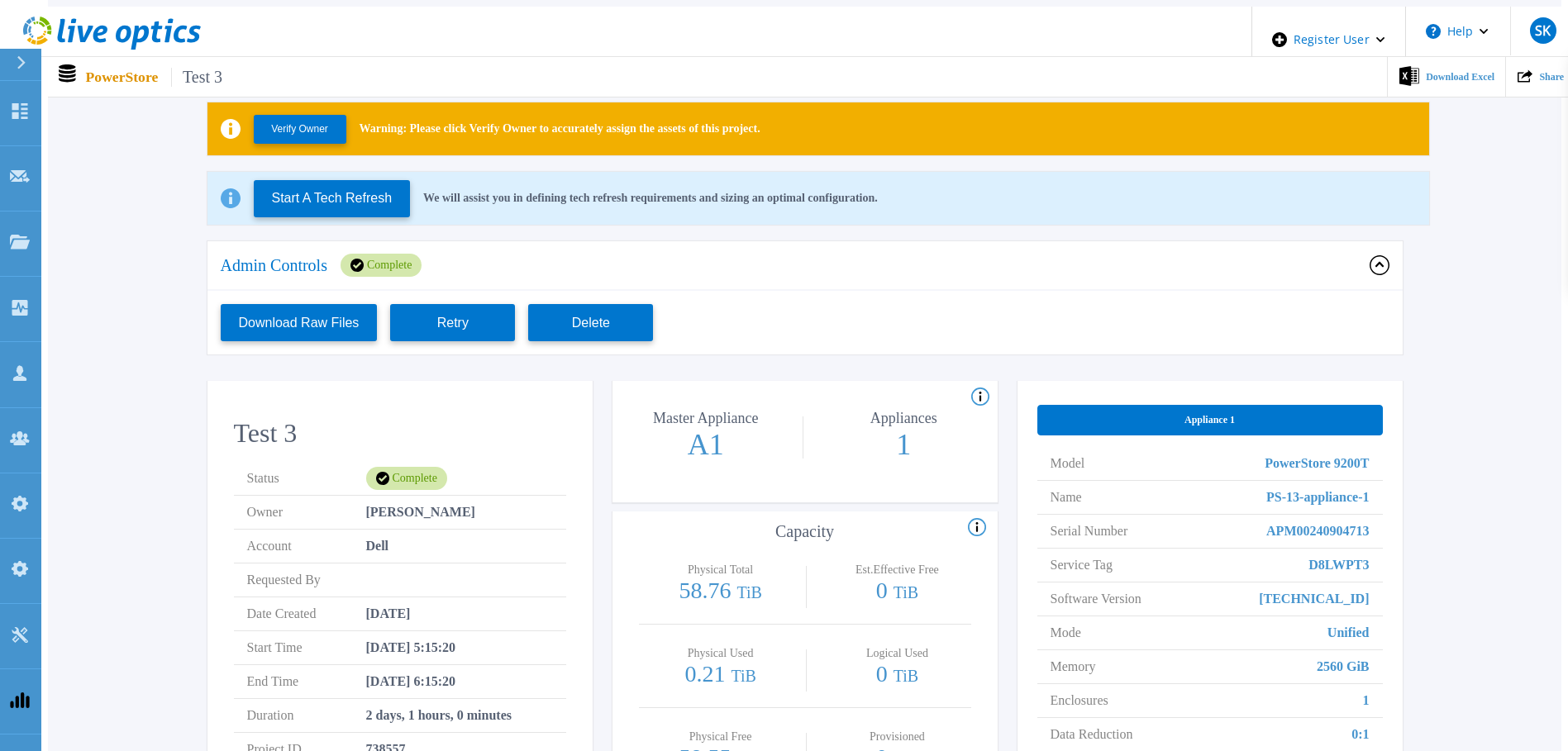
scroll to position [331, 0]
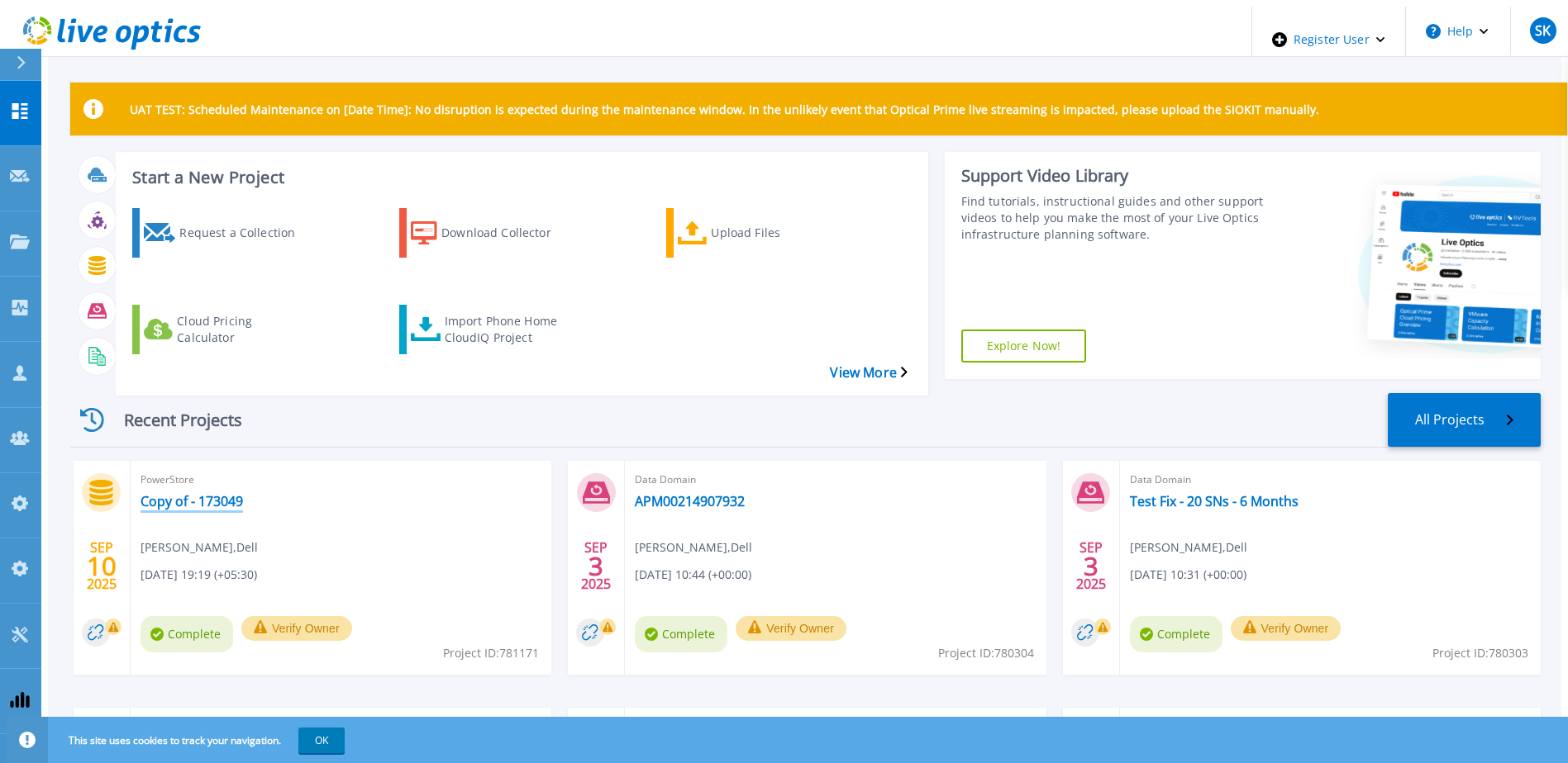
click at [212, 461] on div "PowerStore Copy of - 173049 [PERSON_NAME] , Dell [DATE] 19:19 (+05:30) Complete…" at bounding box center [340, 568] width 420 height 214
click at [212, 493] on link "Copy of - 173049" at bounding box center [192, 501] width 103 height 16
drag, startPoint x: 22, startPoint y: 175, endPoint x: 30, endPoint y: 183, distance: 11.3
click at [22, 235] on icon at bounding box center [19, 242] width 20 height 14
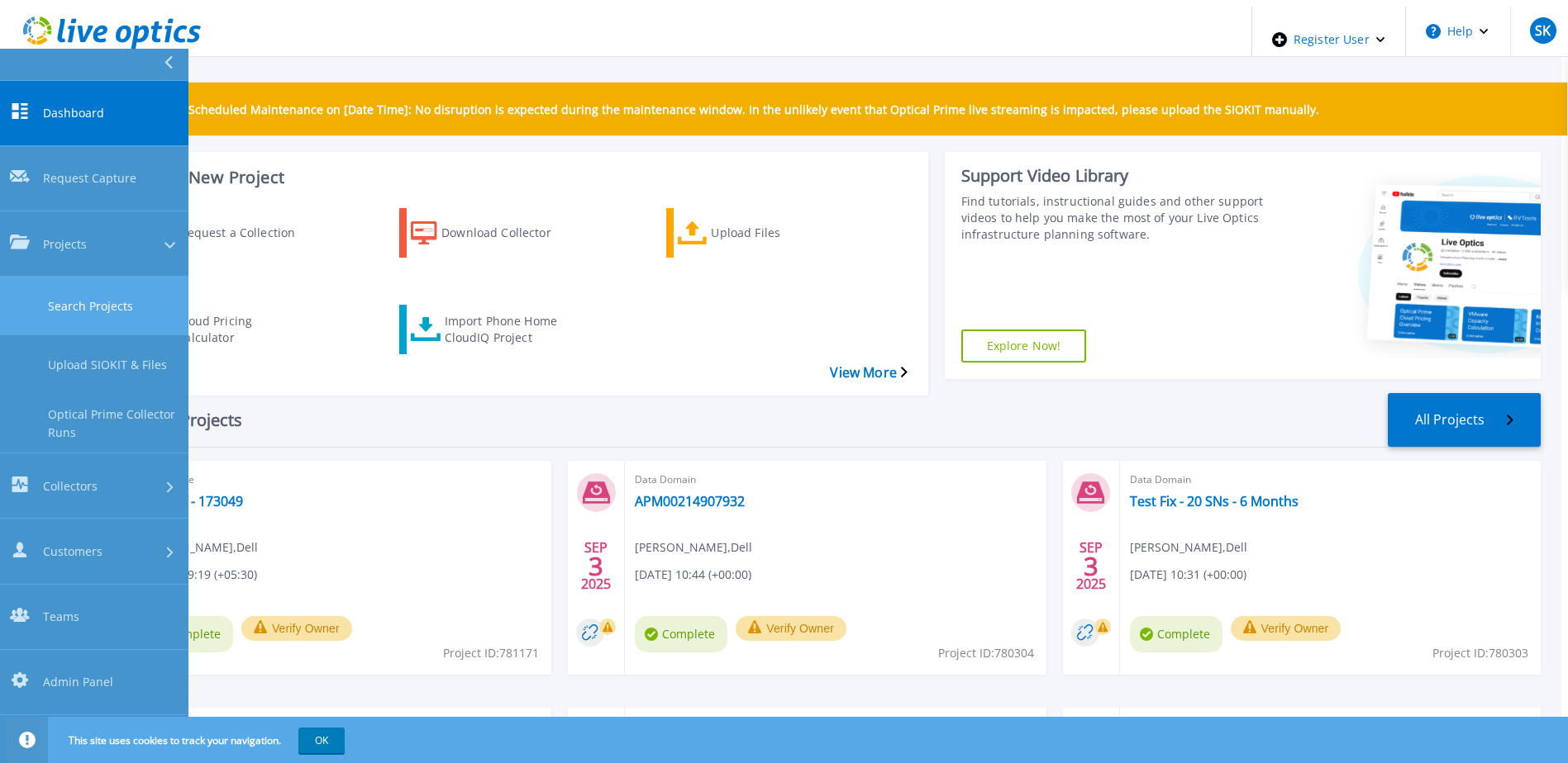
click at [108, 277] on link "Search Projects" at bounding box center [94, 306] width 188 height 59
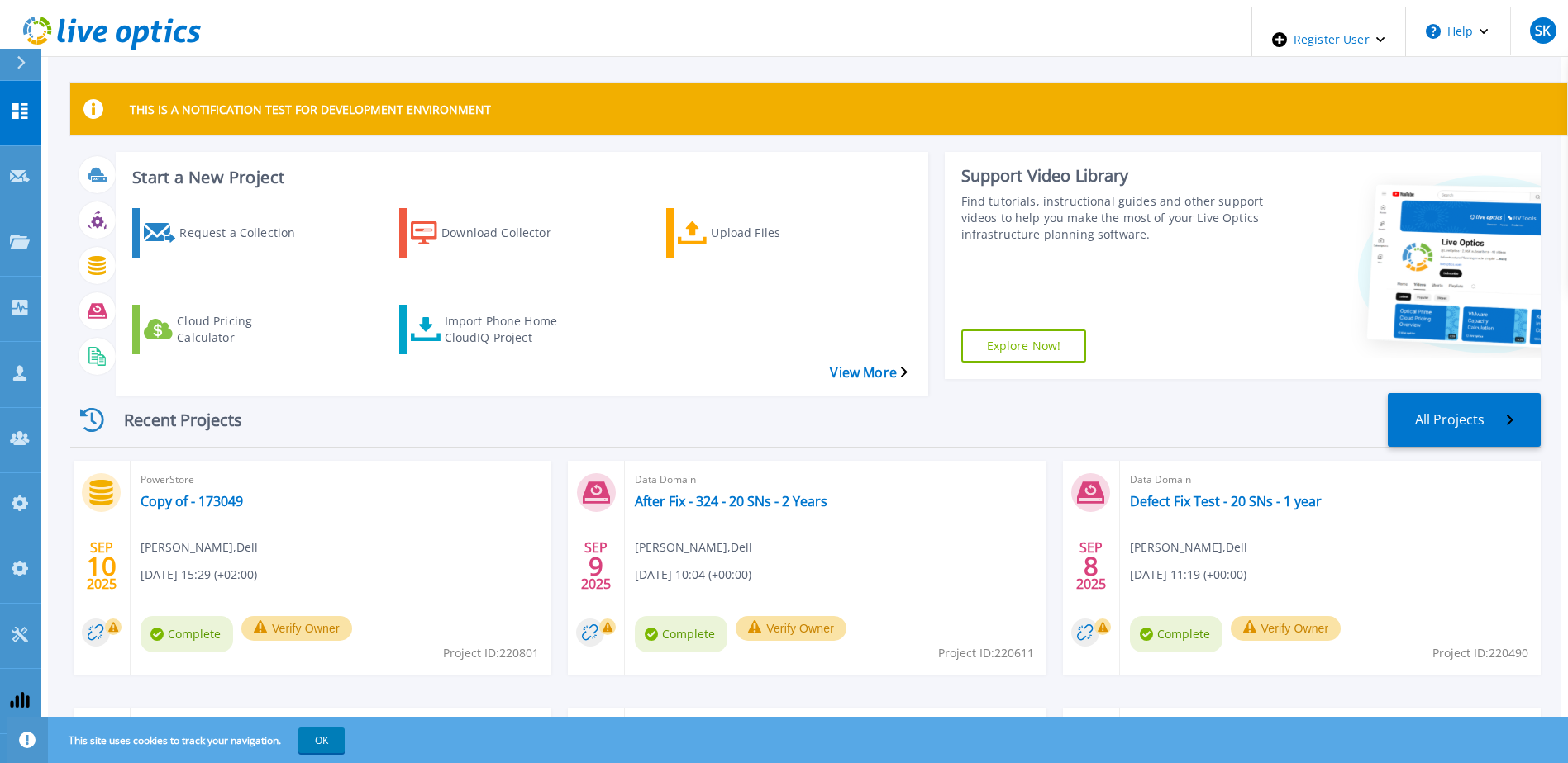
click at [445, 471] on span "PowerStore" at bounding box center [341, 480] width 401 height 18
click at [5, 211] on link "Projects Projects" at bounding box center [21, 244] width 41 height 66
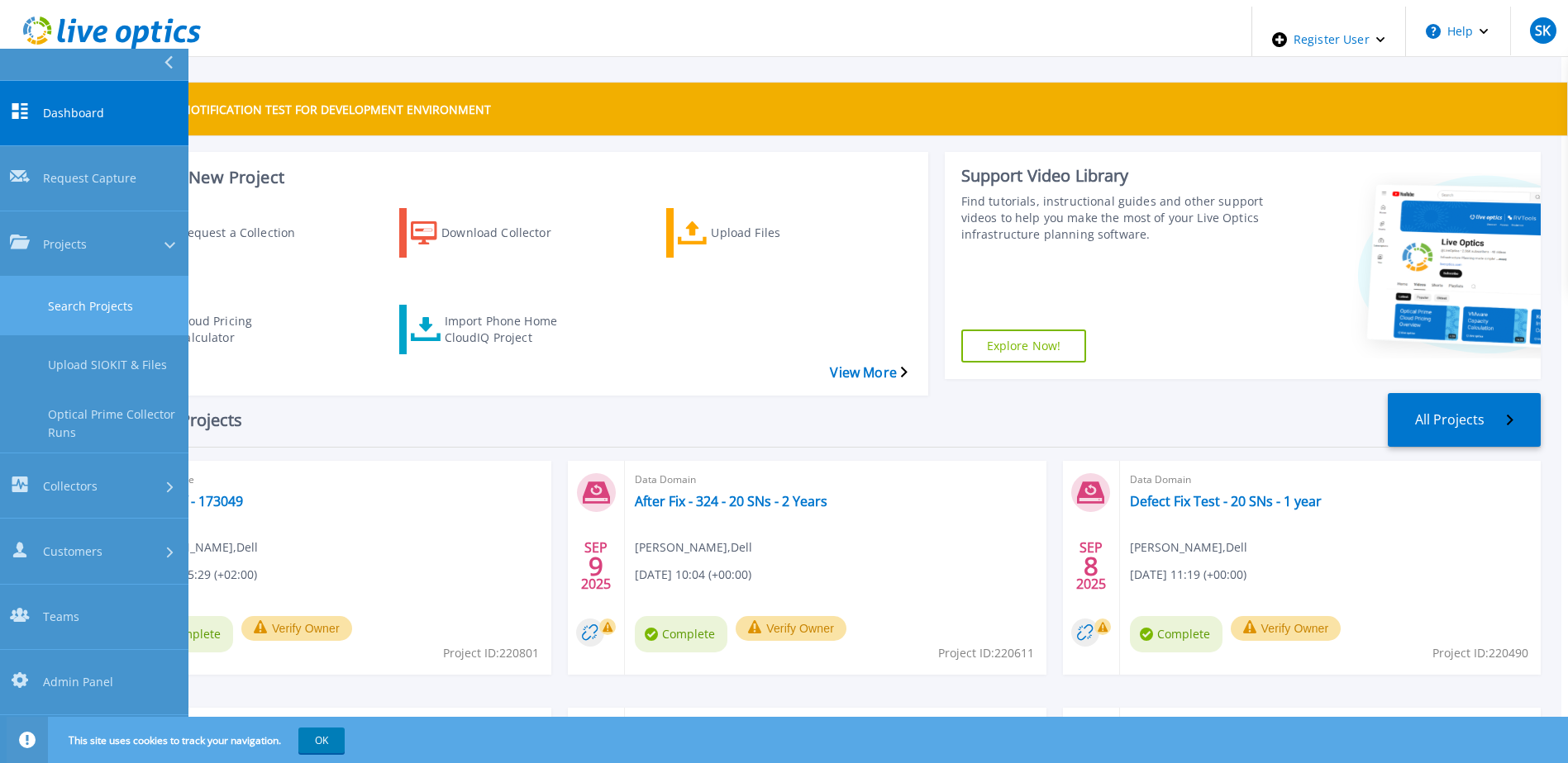
click at [126, 277] on link "Search Projects" at bounding box center [94, 306] width 188 height 59
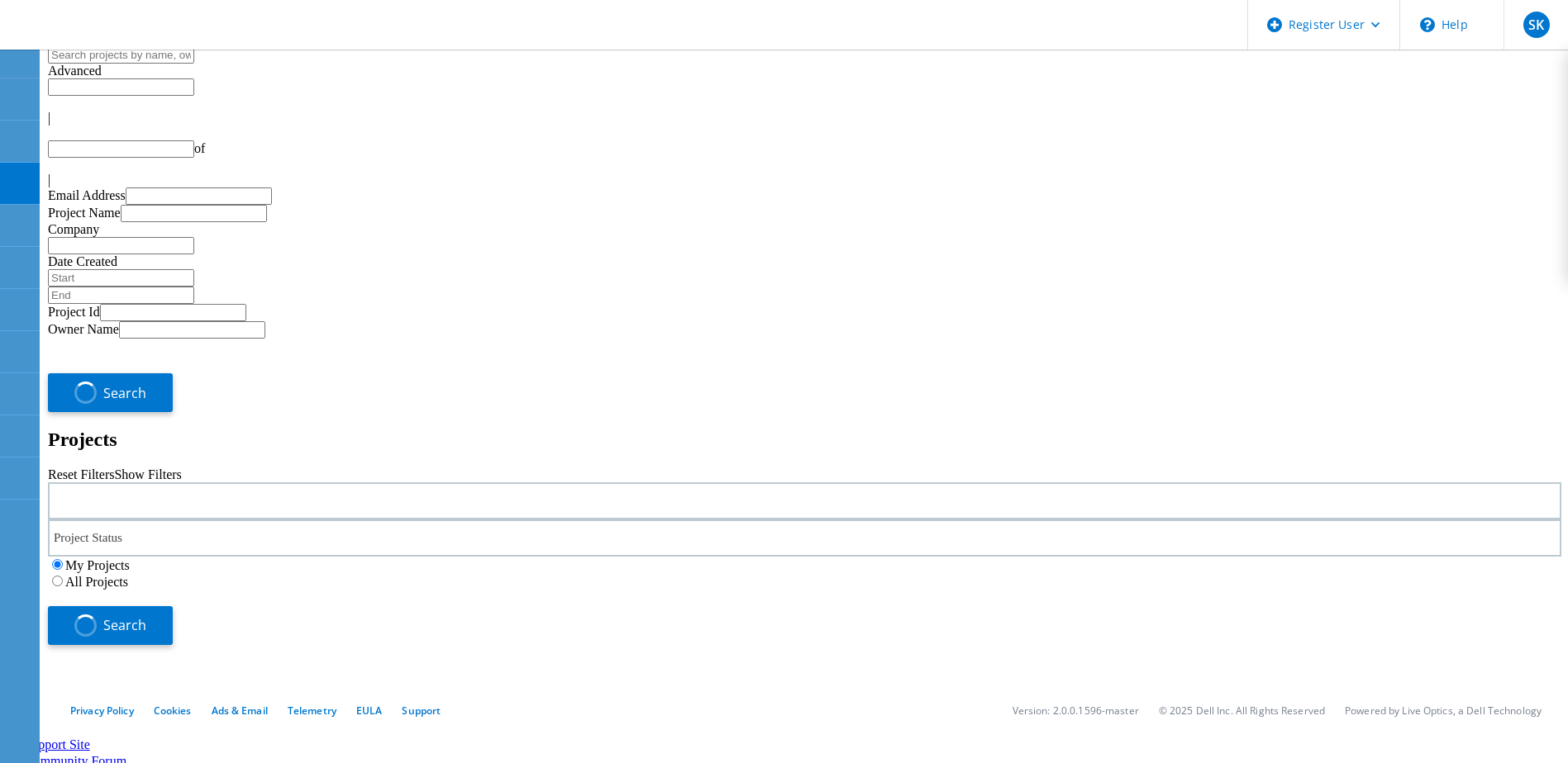
type input "1"
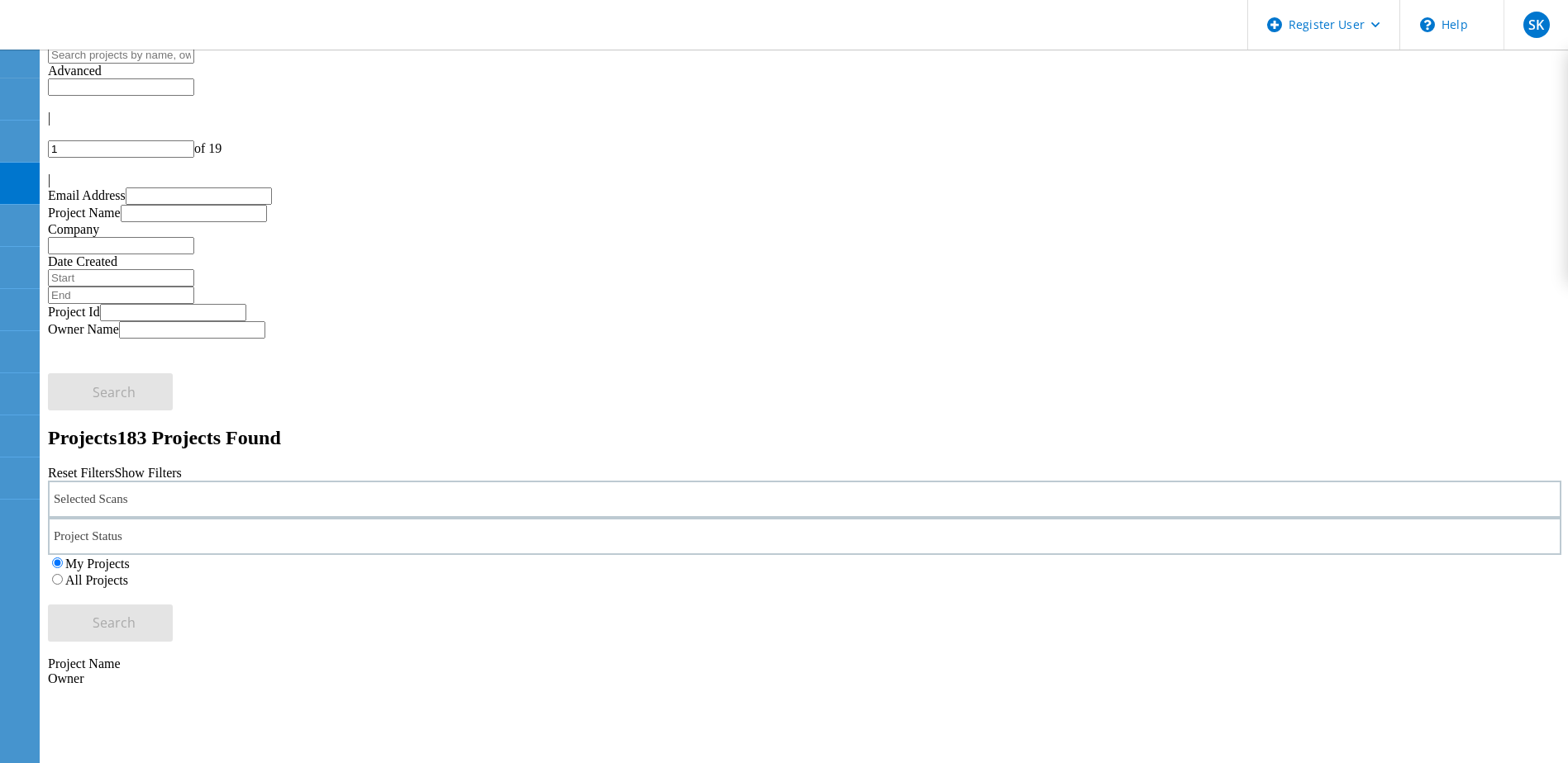
click at [439, 481] on div "Selected Scans" at bounding box center [805, 499] width 1514 height 37
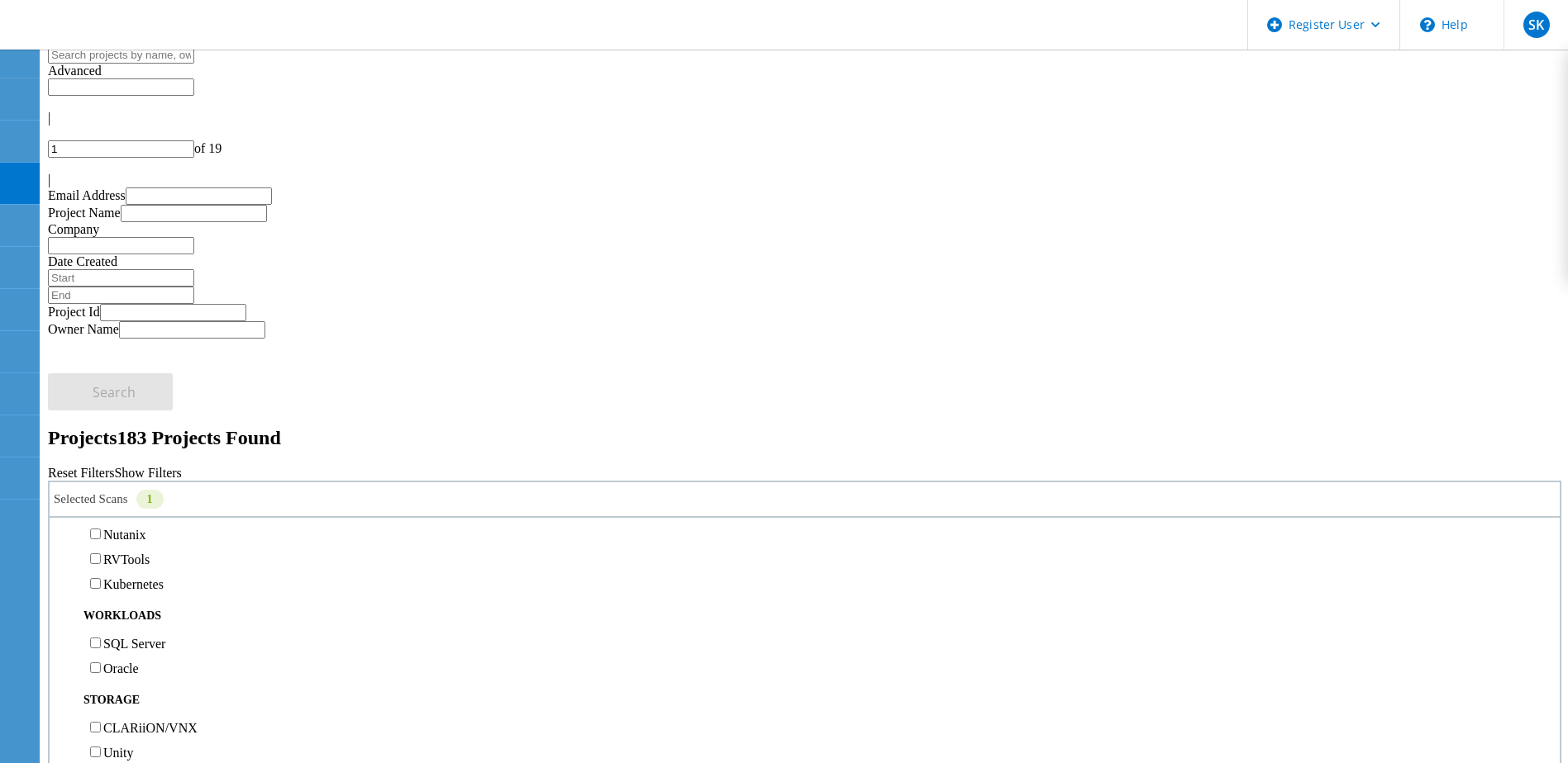
scroll to position [83, 0]
click at [415, 427] on h2 "Projects 183 Projects Found" at bounding box center [805, 438] width 1514 height 22
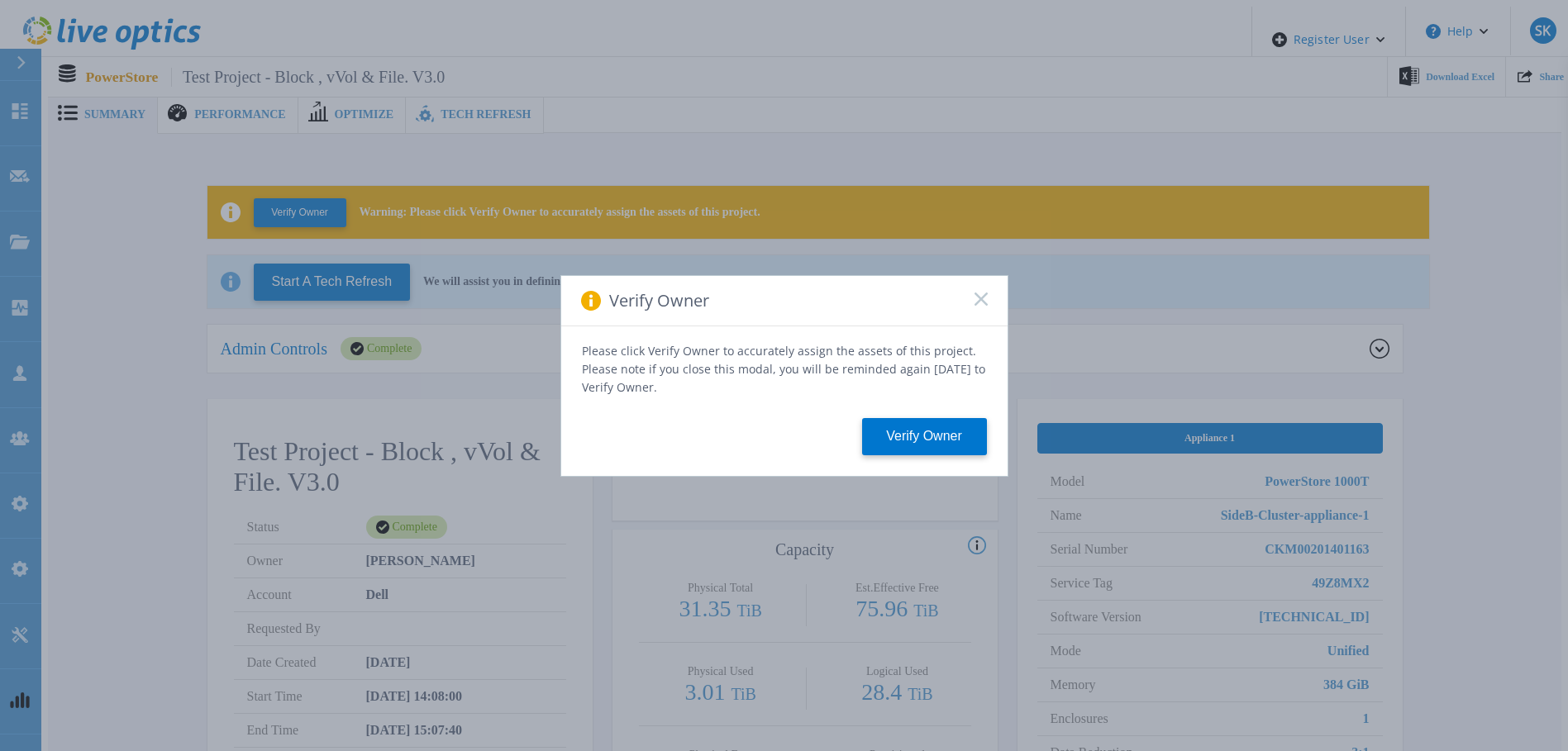
click at [981, 305] on rect at bounding box center [981, 299] width 14 height 14
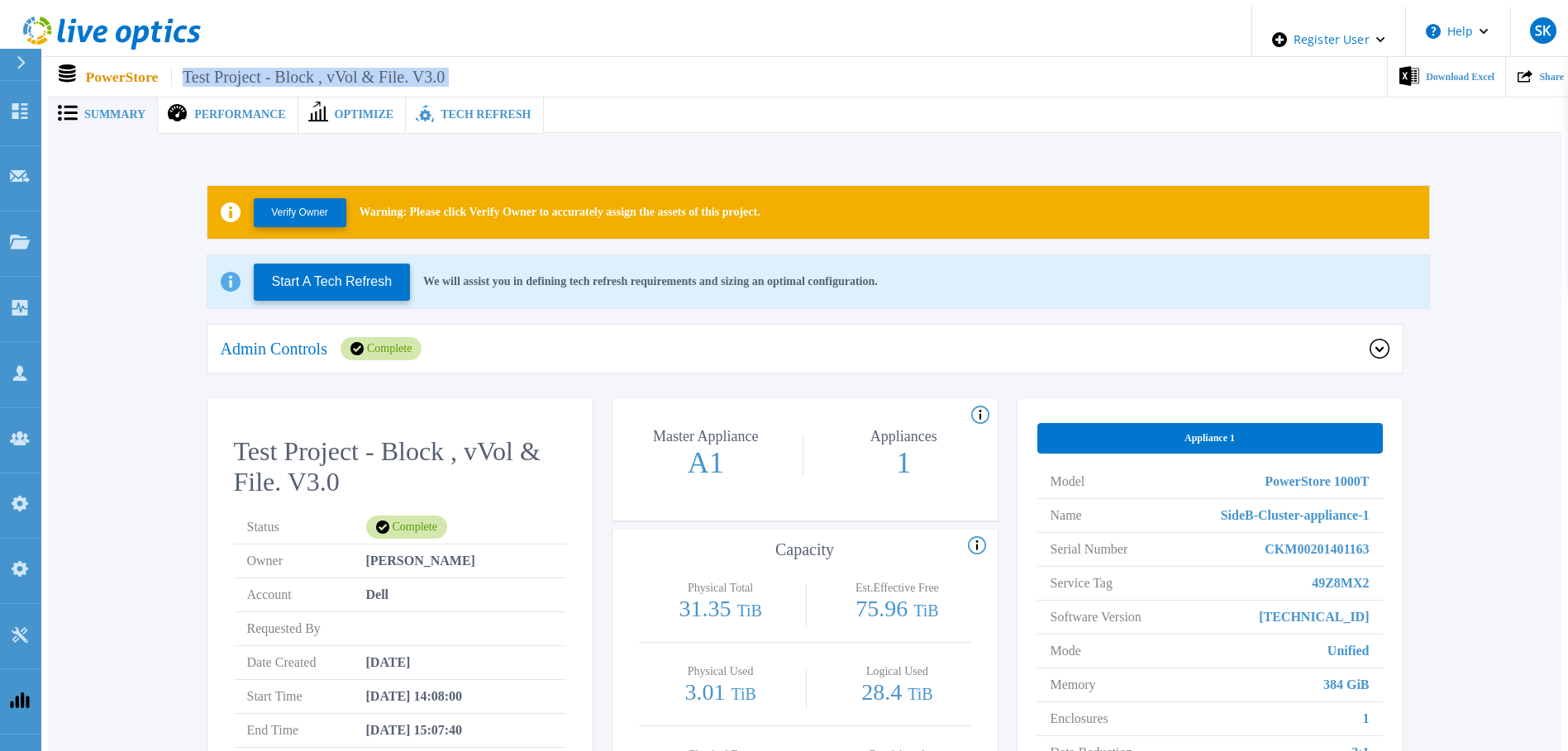
drag, startPoint x: 469, startPoint y: 67, endPoint x: 182, endPoint y: 73, distance: 287.1
click at [182, 73] on div "PowerStore Test Project - Block , vVol & File. V3.0 Download Excel Share" at bounding box center [812, 77] width 1527 height 40
copy div "Test Project - Block , vVol & File. V3.0"
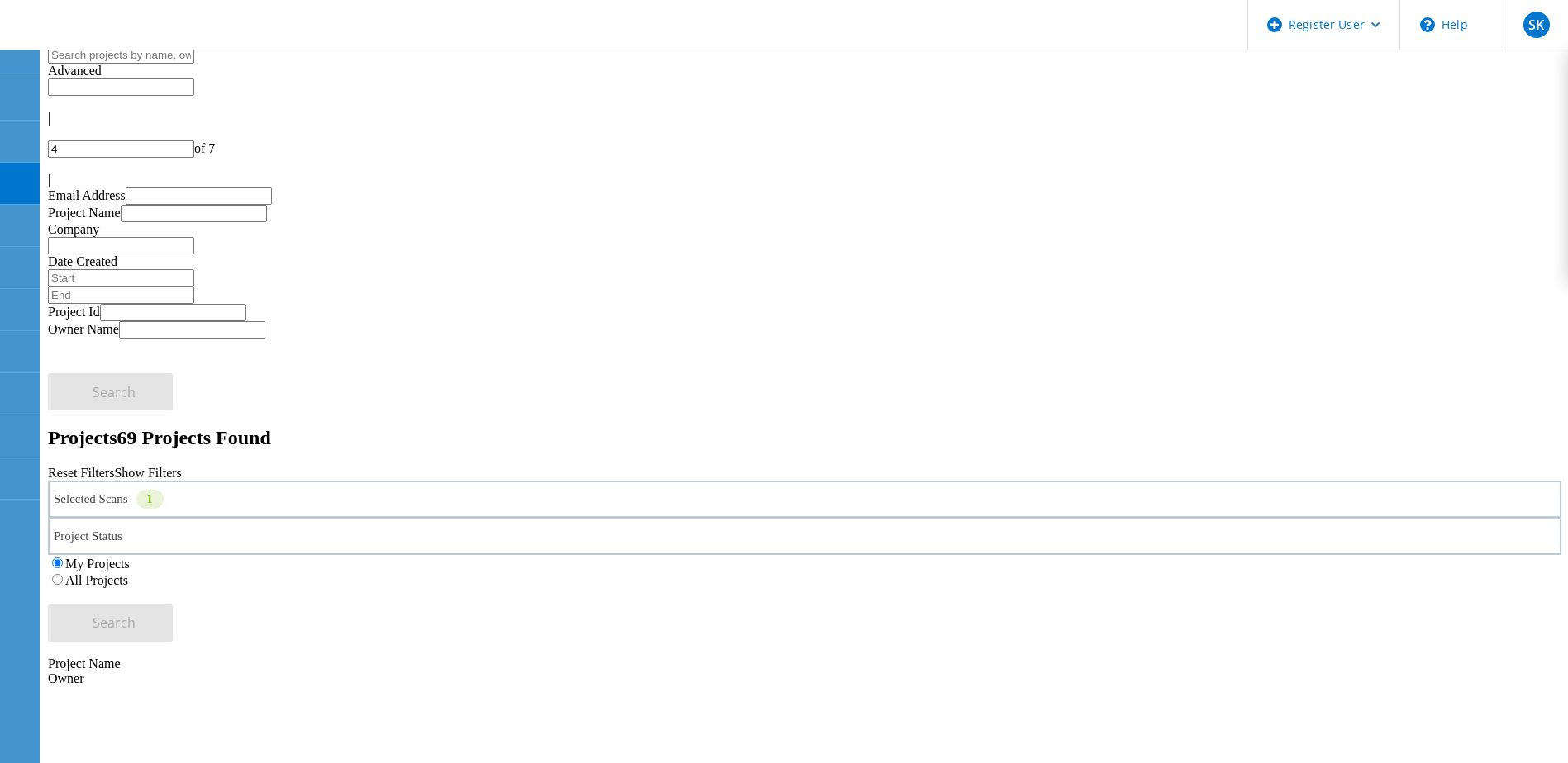
click at [1523, 158] on div at bounding box center [805, 165] width 1514 height 15
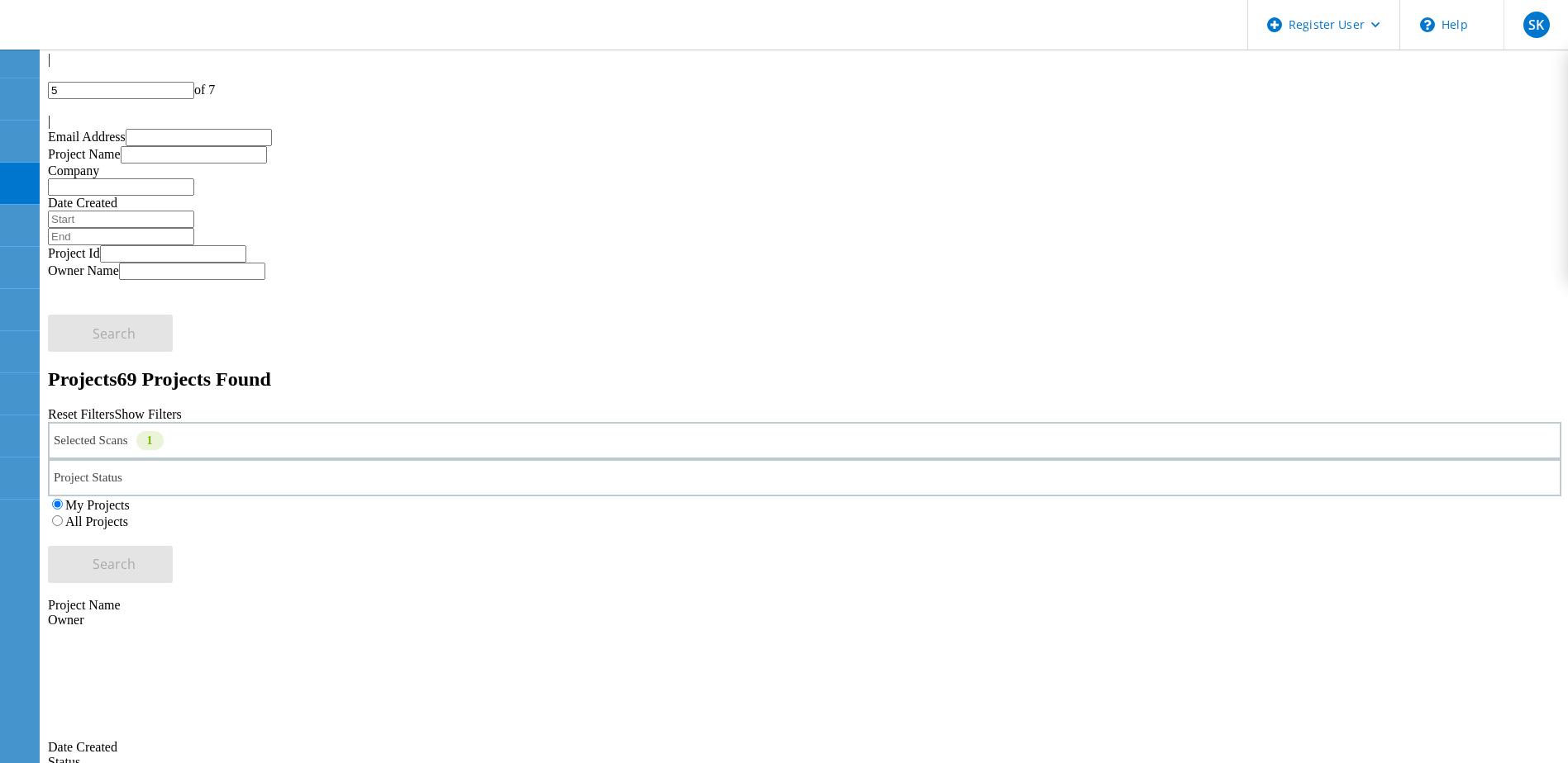
scroll to position [83, 0]
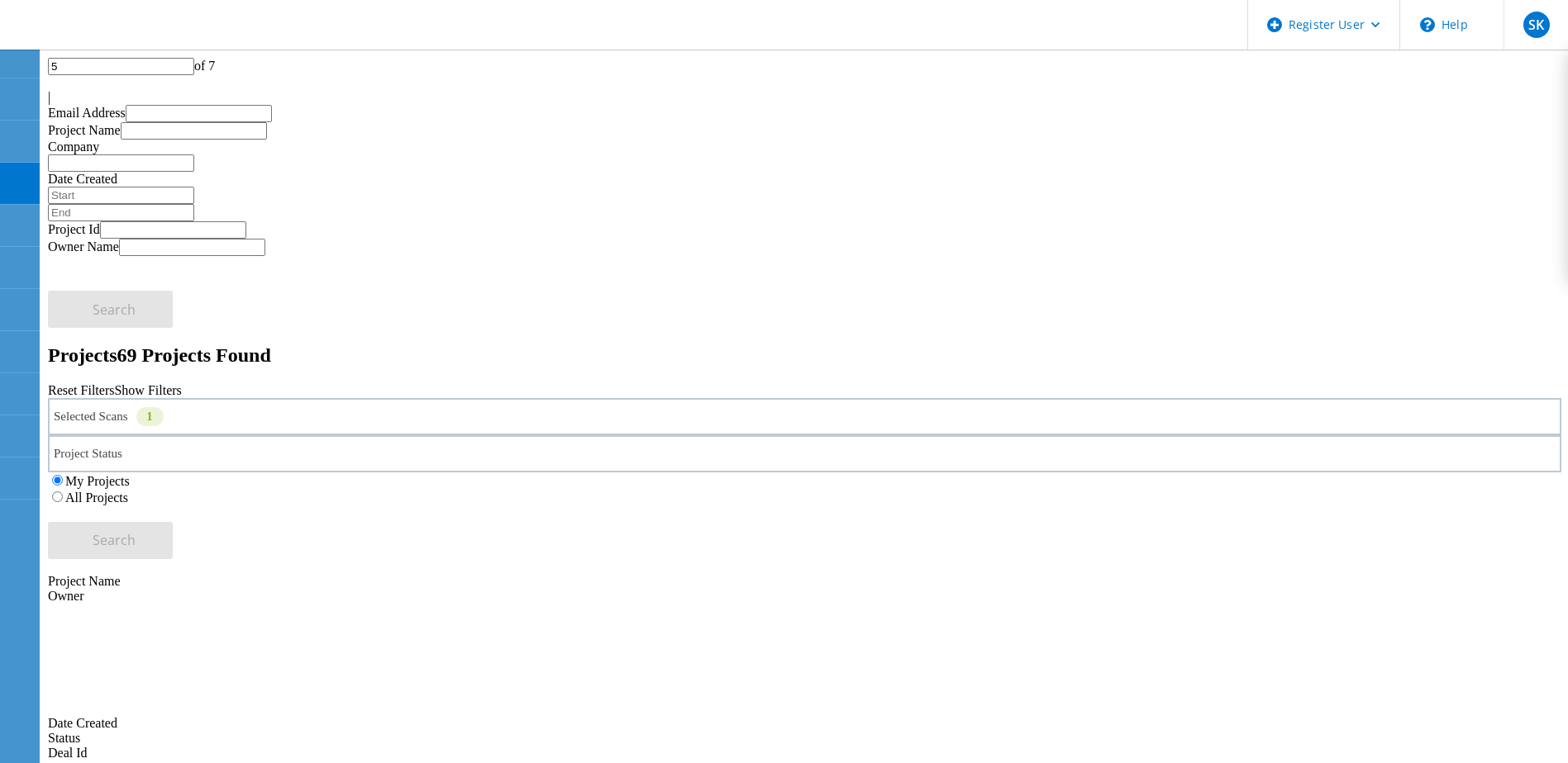
click at [128, 491] on label "All Projects" at bounding box center [97, 498] width 63 height 14
click at [63, 492] on input "All Projects" at bounding box center [57, 497] width 10 height 10
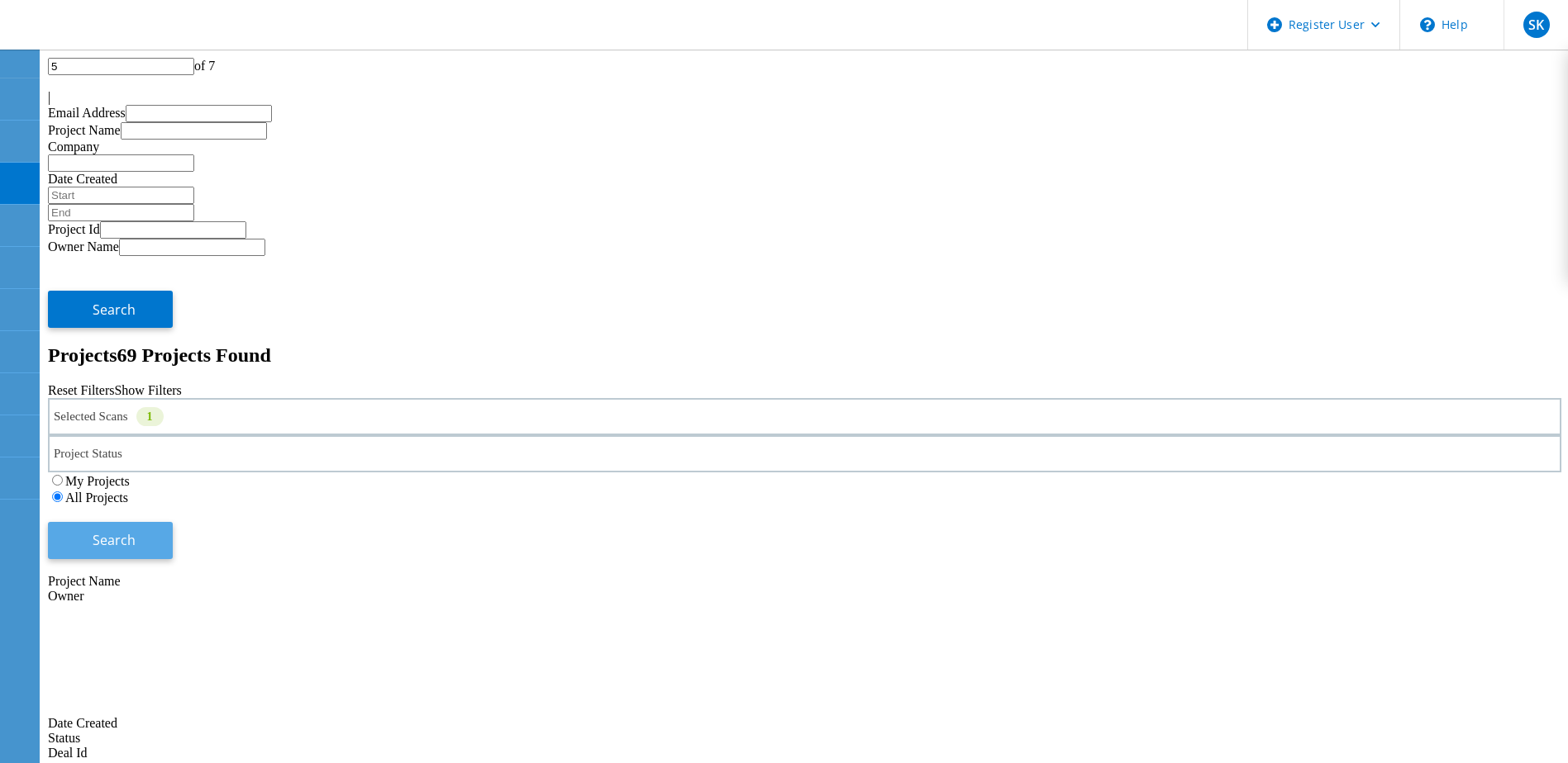
click at [136, 532] on span "Search" at bounding box center [114, 540] width 43 height 18
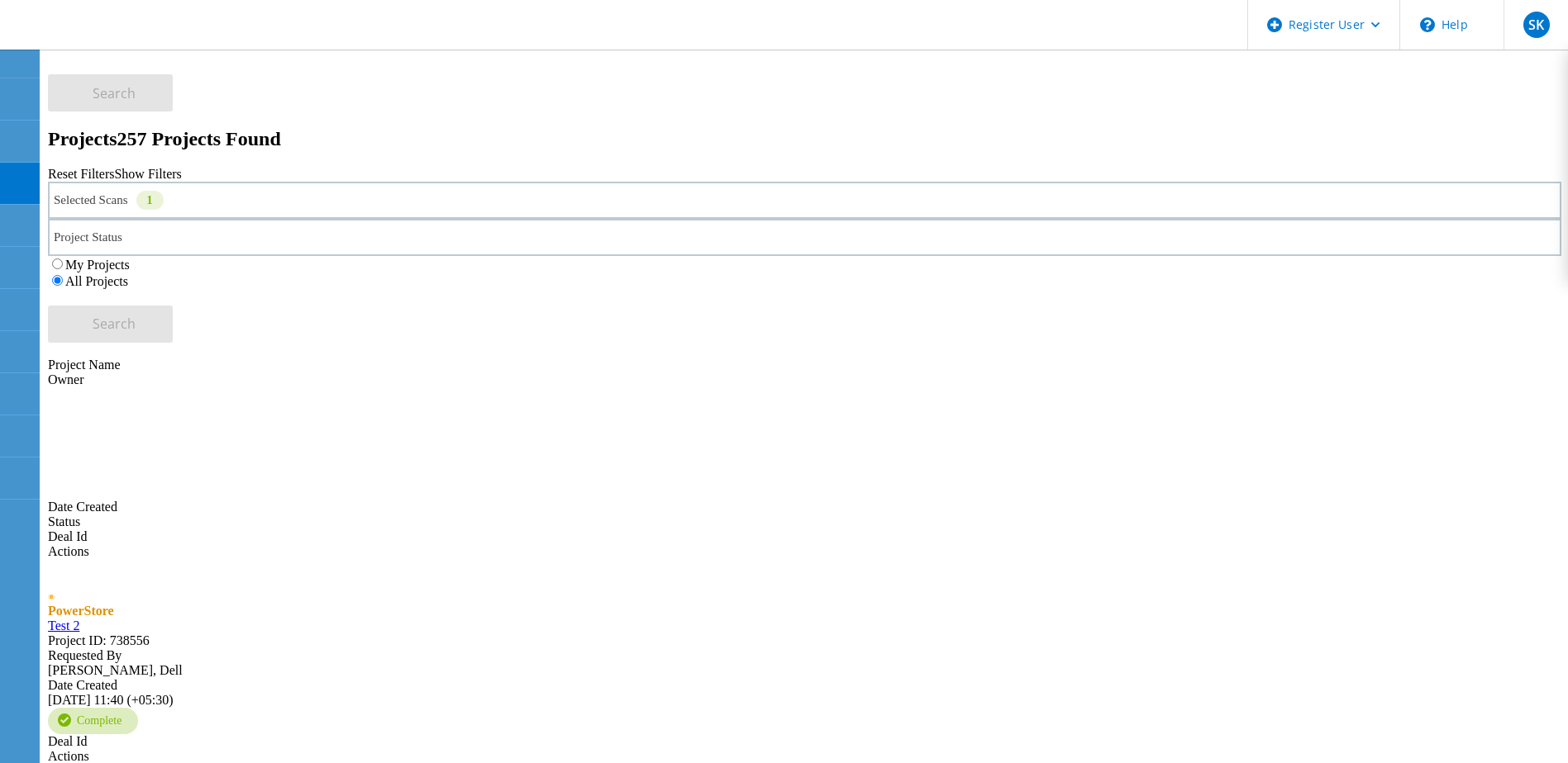
scroll to position [331, 0]
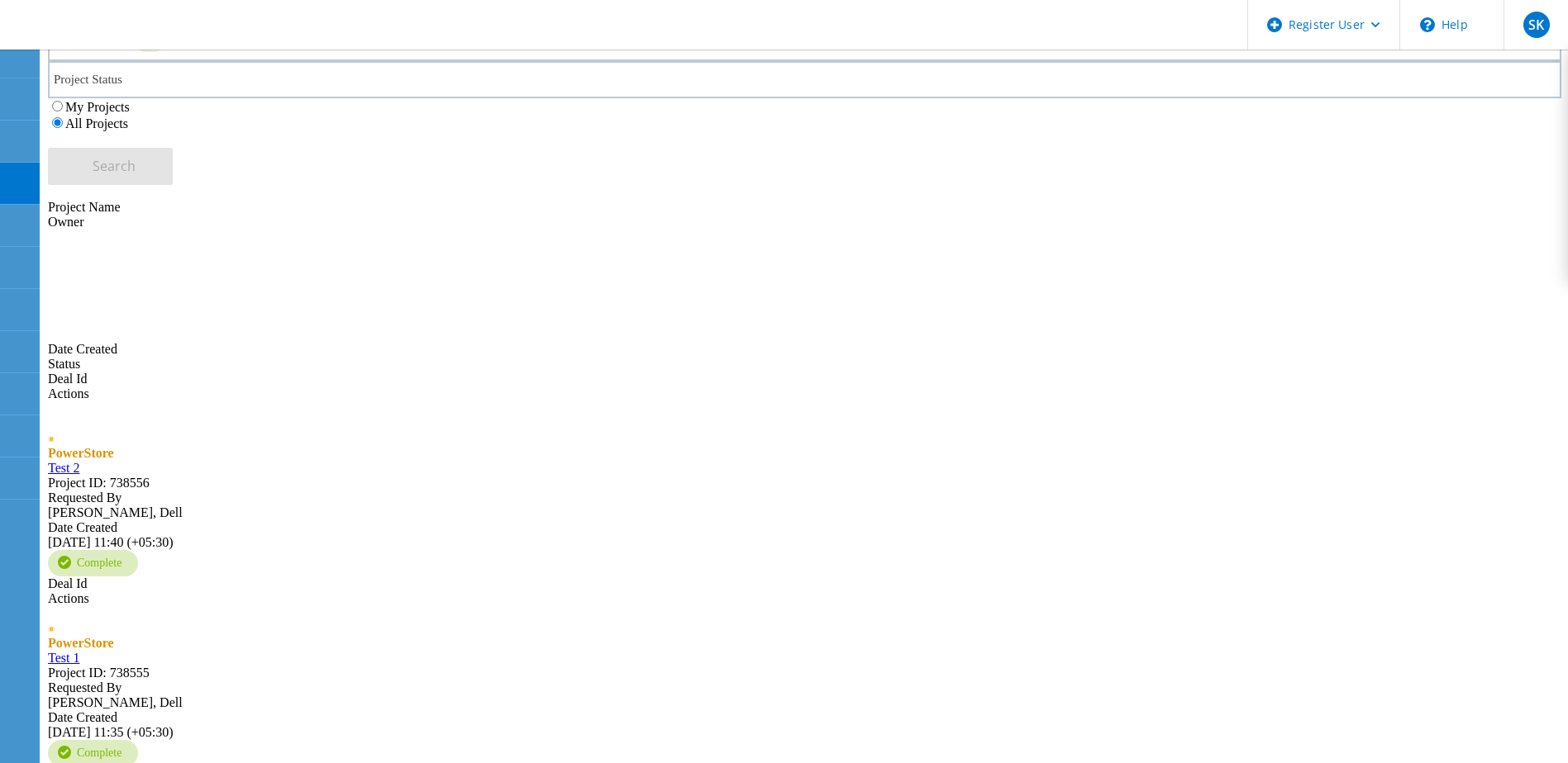
scroll to position [495, 0]
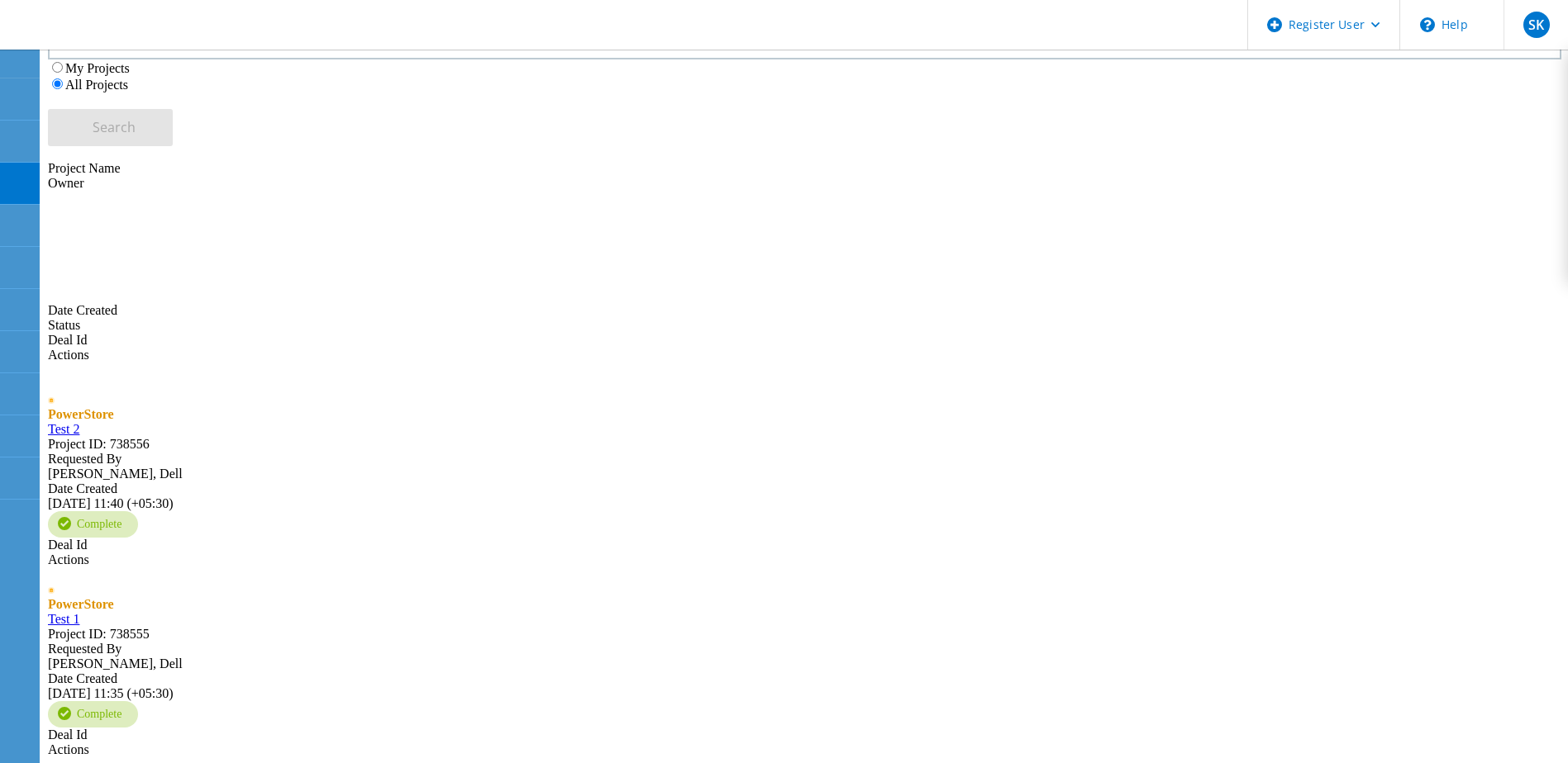
type input "6"
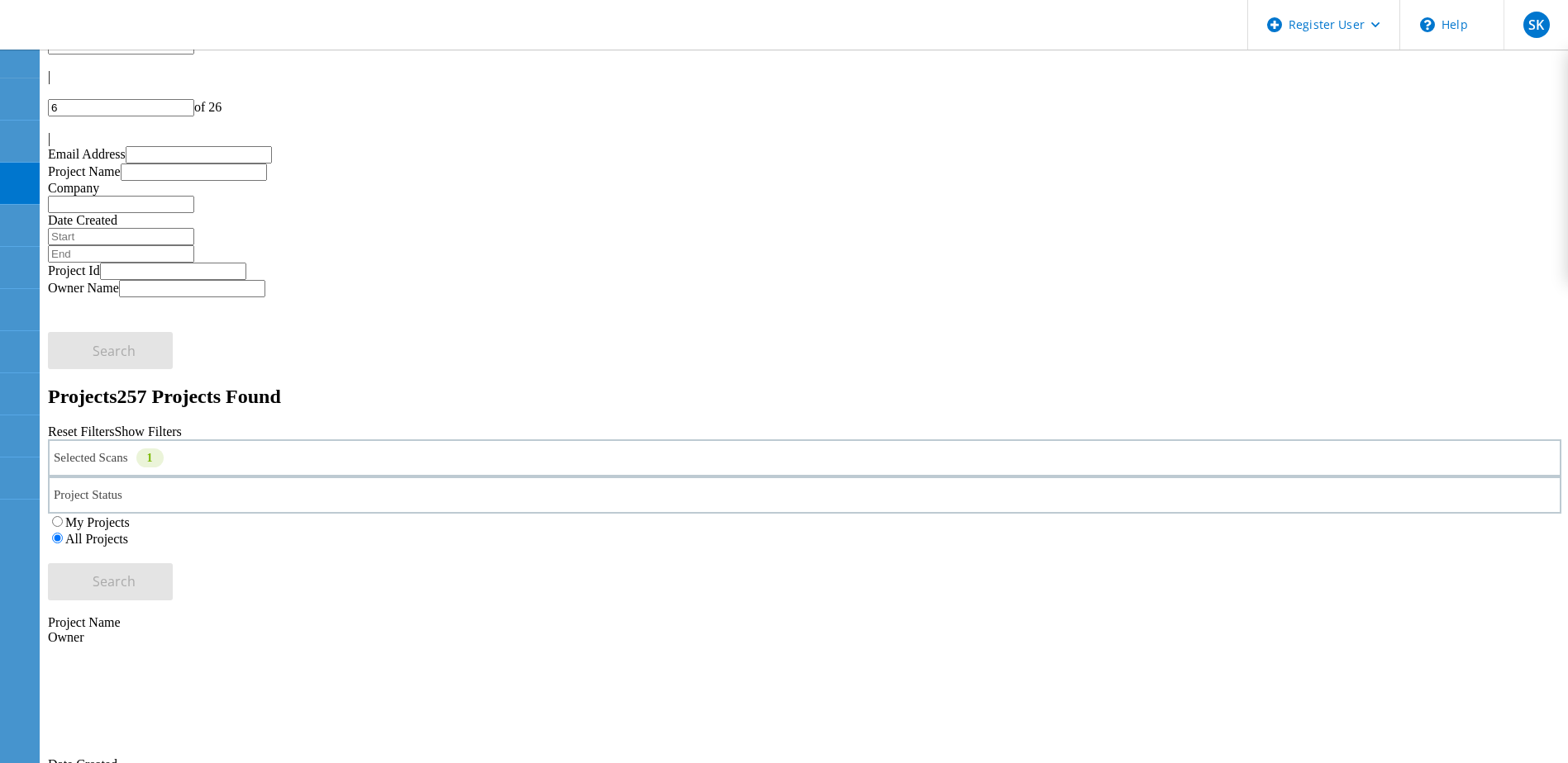
scroll to position [0, 0]
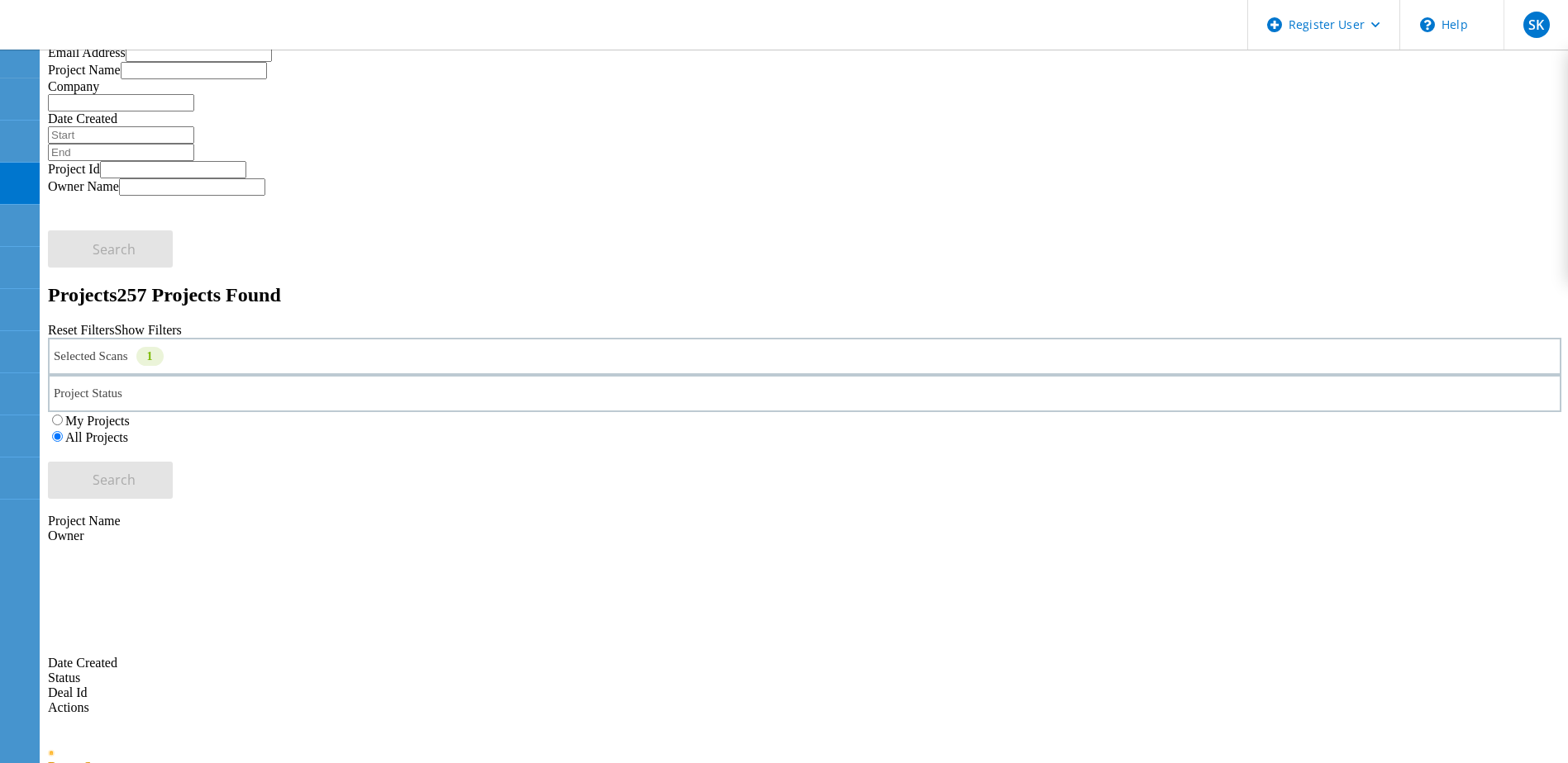
scroll to position [165, 0]
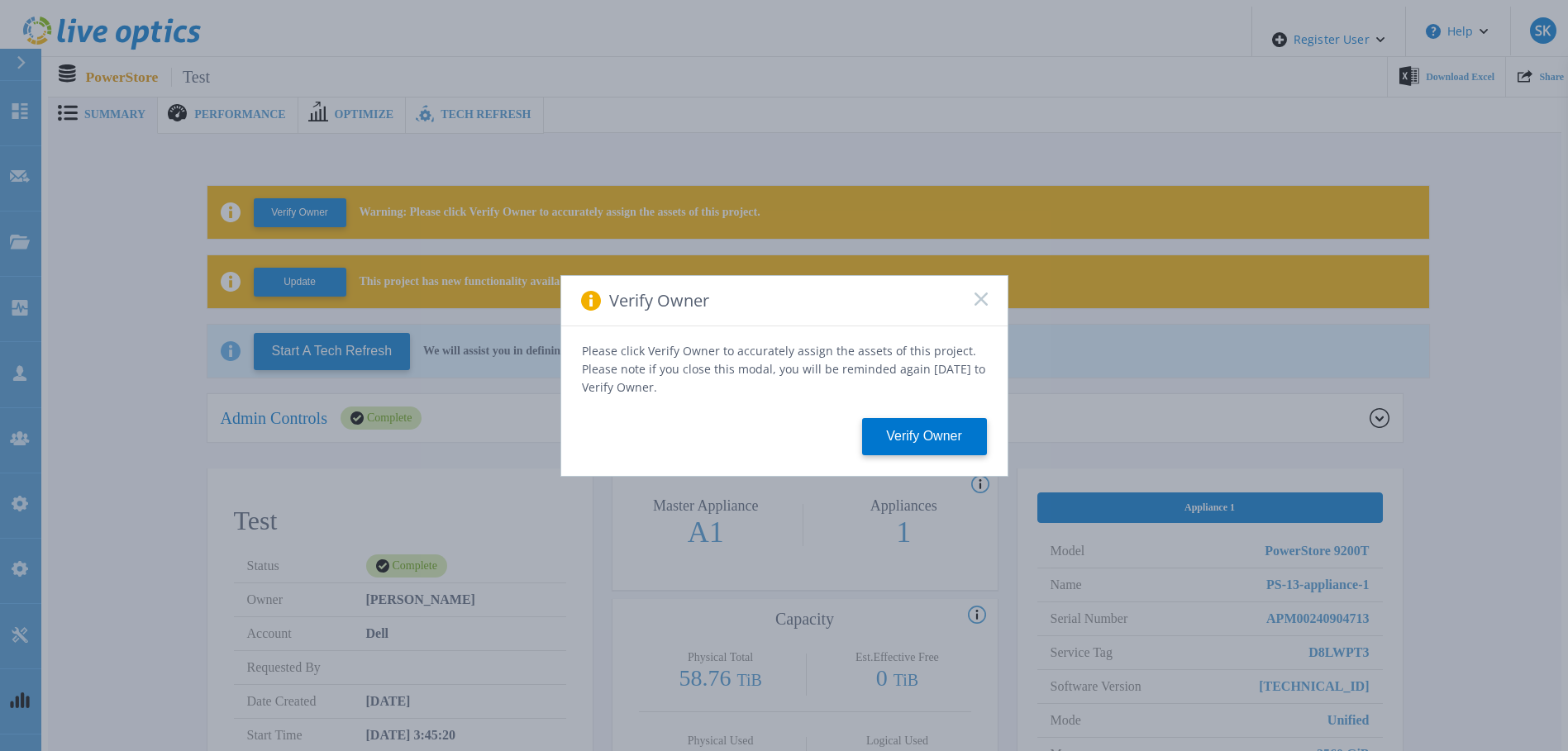
click at [981, 298] on icon at bounding box center [981, 299] width 13 height 13
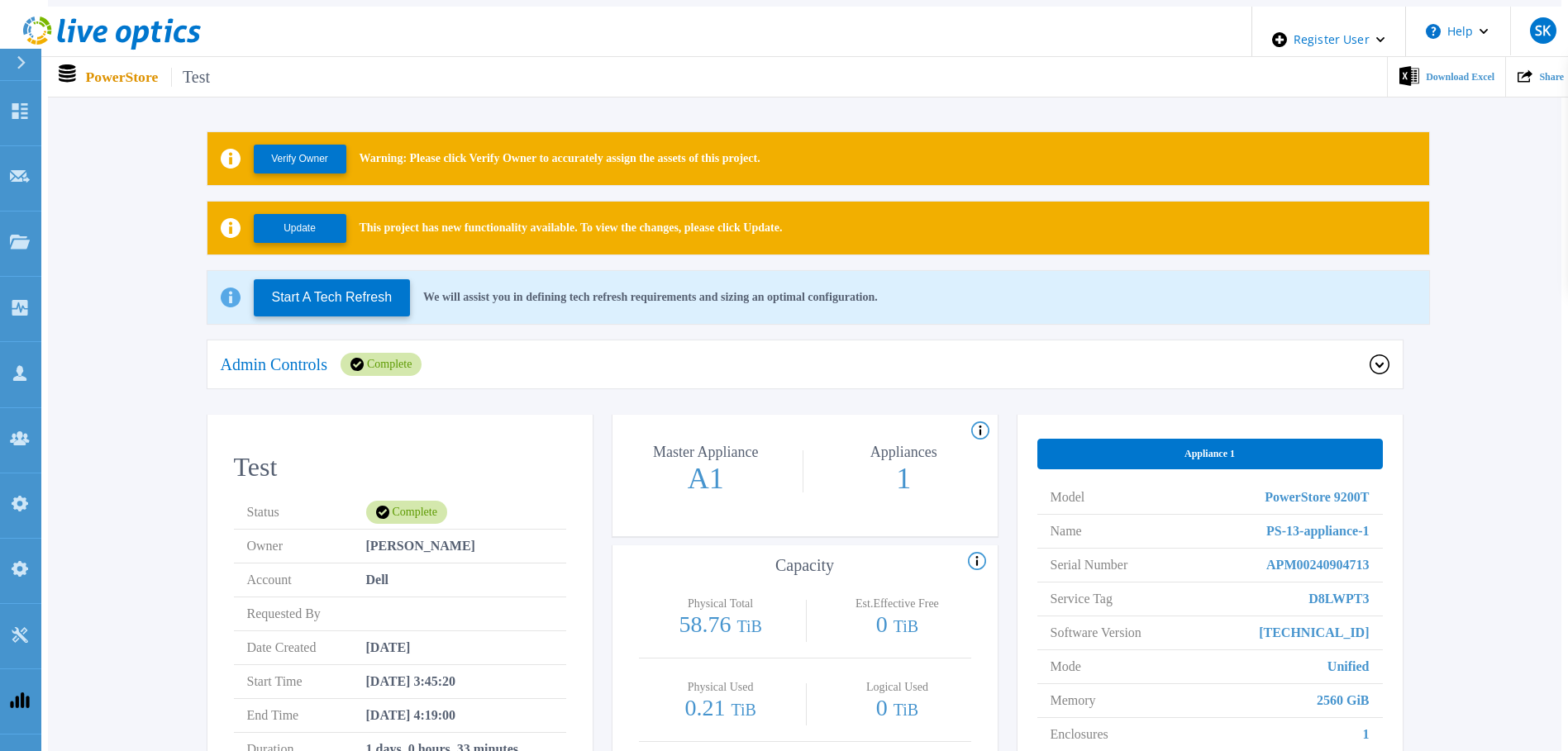
scroll to position [83, 0]
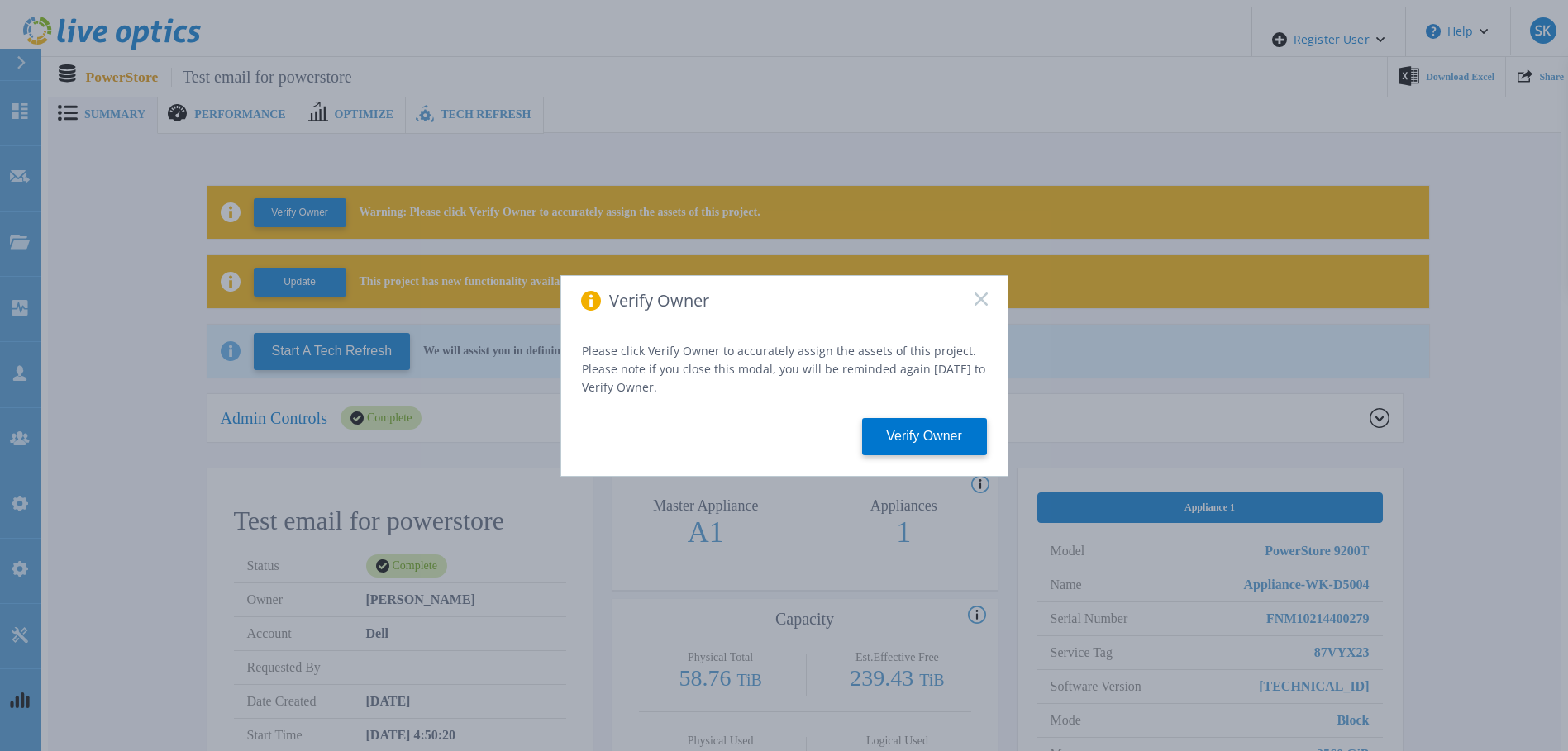
click at [979, 304] on rect at bounding box center [981, 299] width 14 height 14
click at [977, 303] on rect at bounding box center [981, 299] width 14 height 14
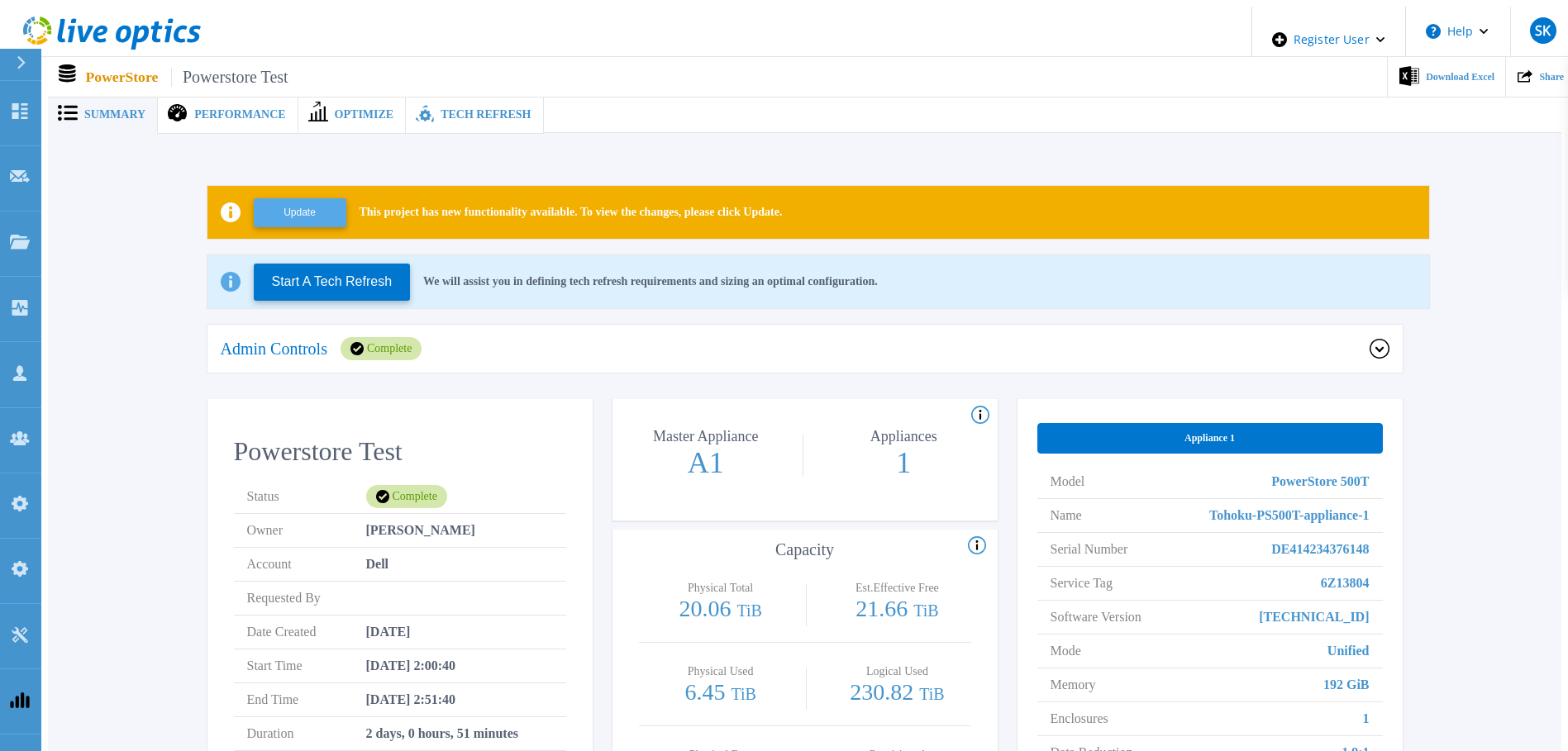
click at [316, 208] on button "Update" at bounding box center [300, 213] width 92 height 29
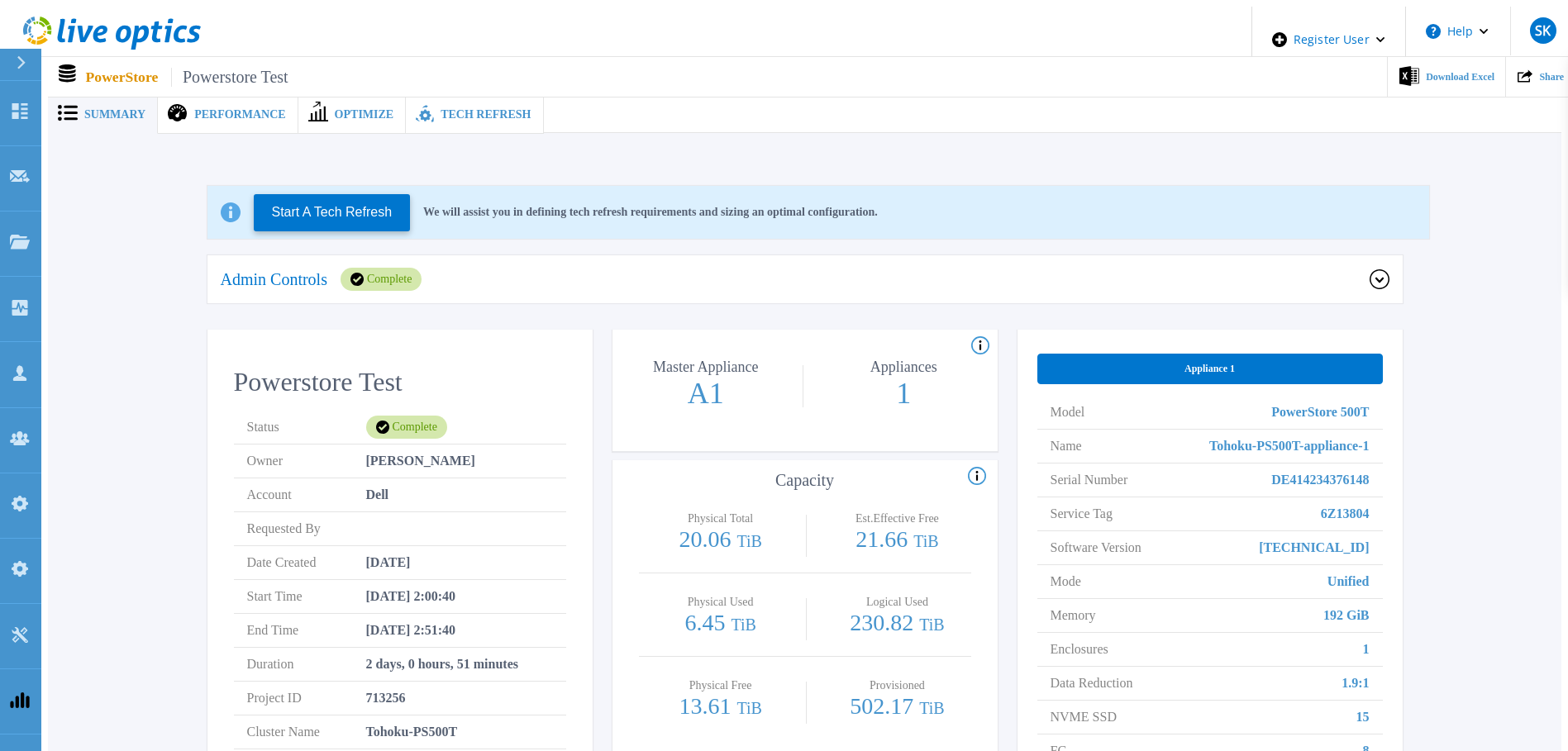
click at [377, 270] on div "Complete" at bounding box center [381, 279] width 81 height 23
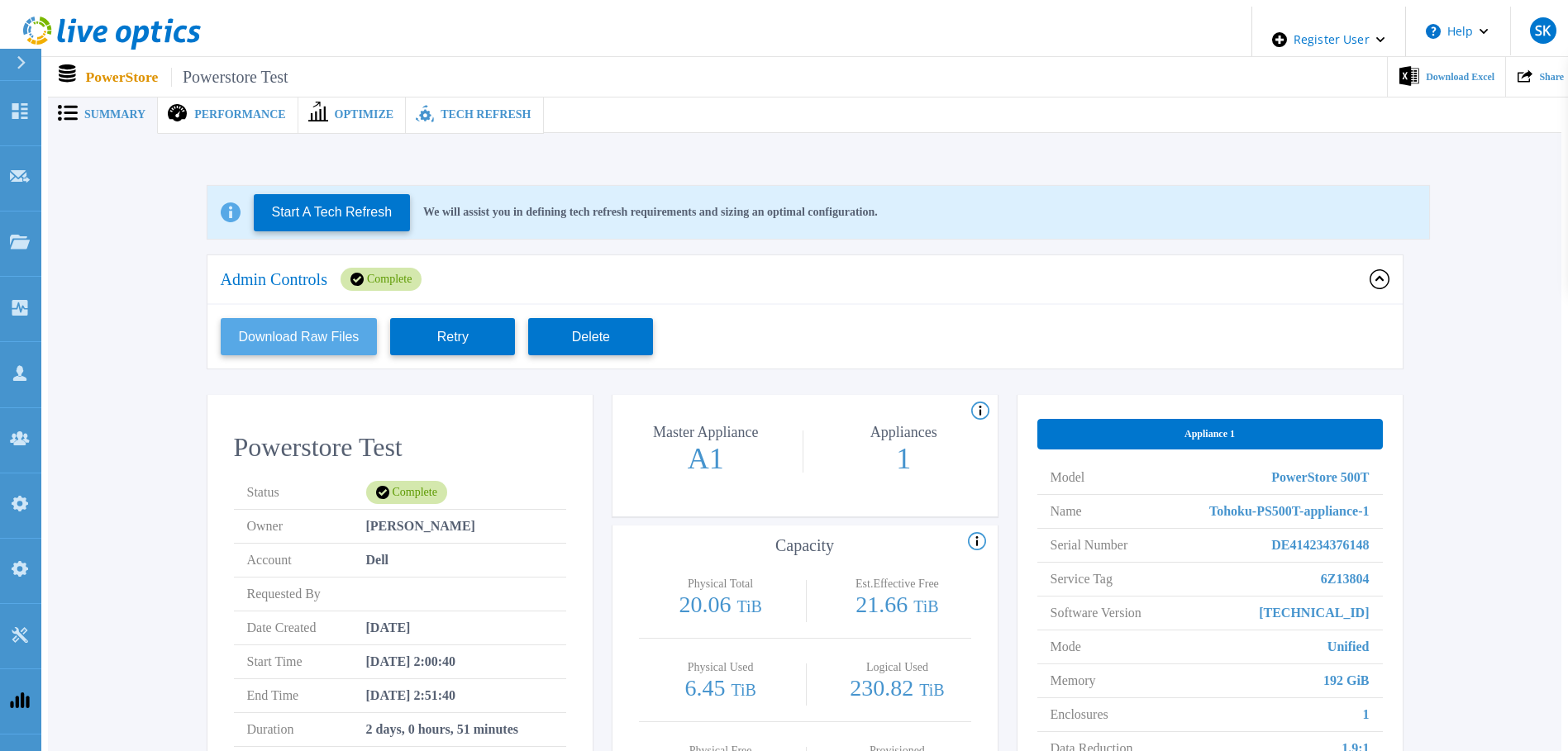
click at [301, 324] on button "Download Raw Files" at bounding box center [300, 337] width 157 height 37
